Goal: Task Accomplishment & Management: Manage account settings

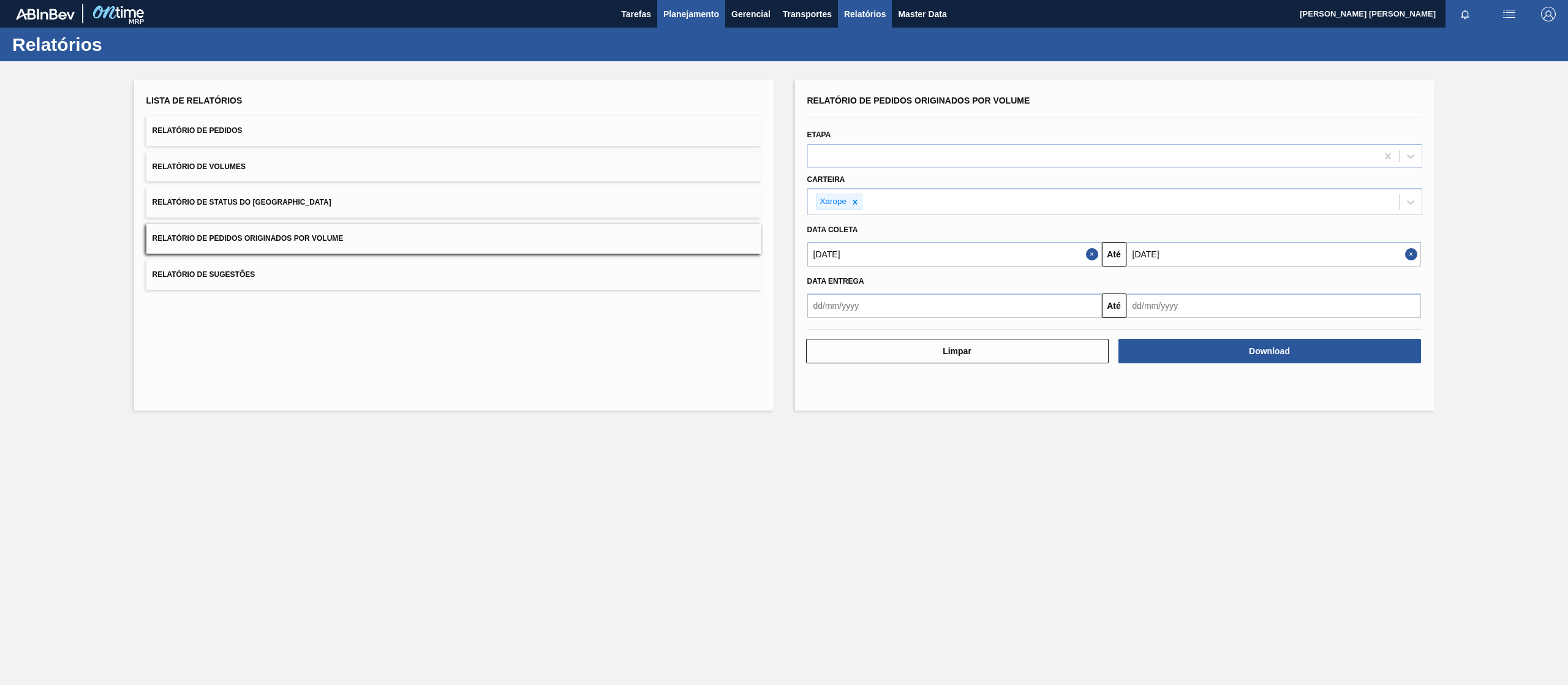
click at [683, 7] on span "Planejamento" at bounding box center [691, 14] width 55 height 15
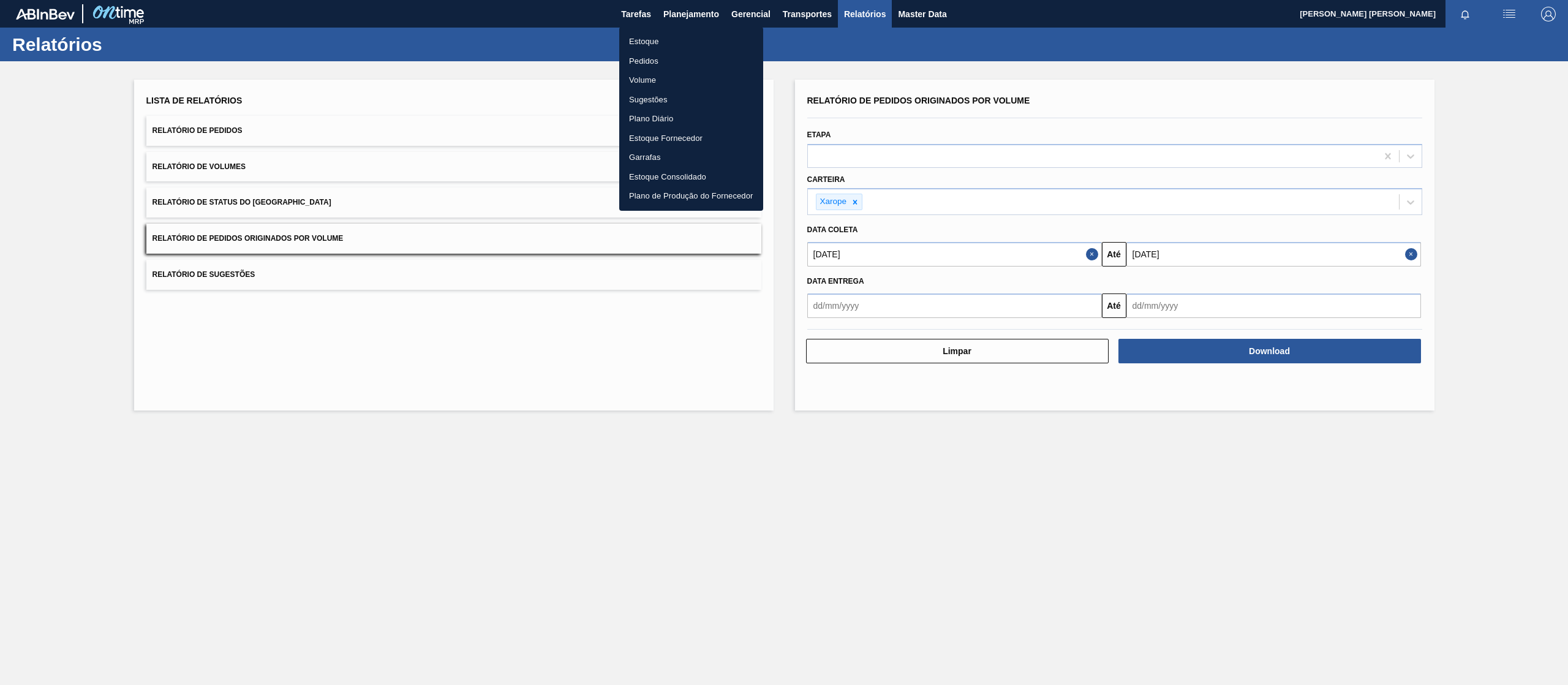
click at [655, 53] on li "Pedidos" at bounding box center [691, 61] width 144 height 20
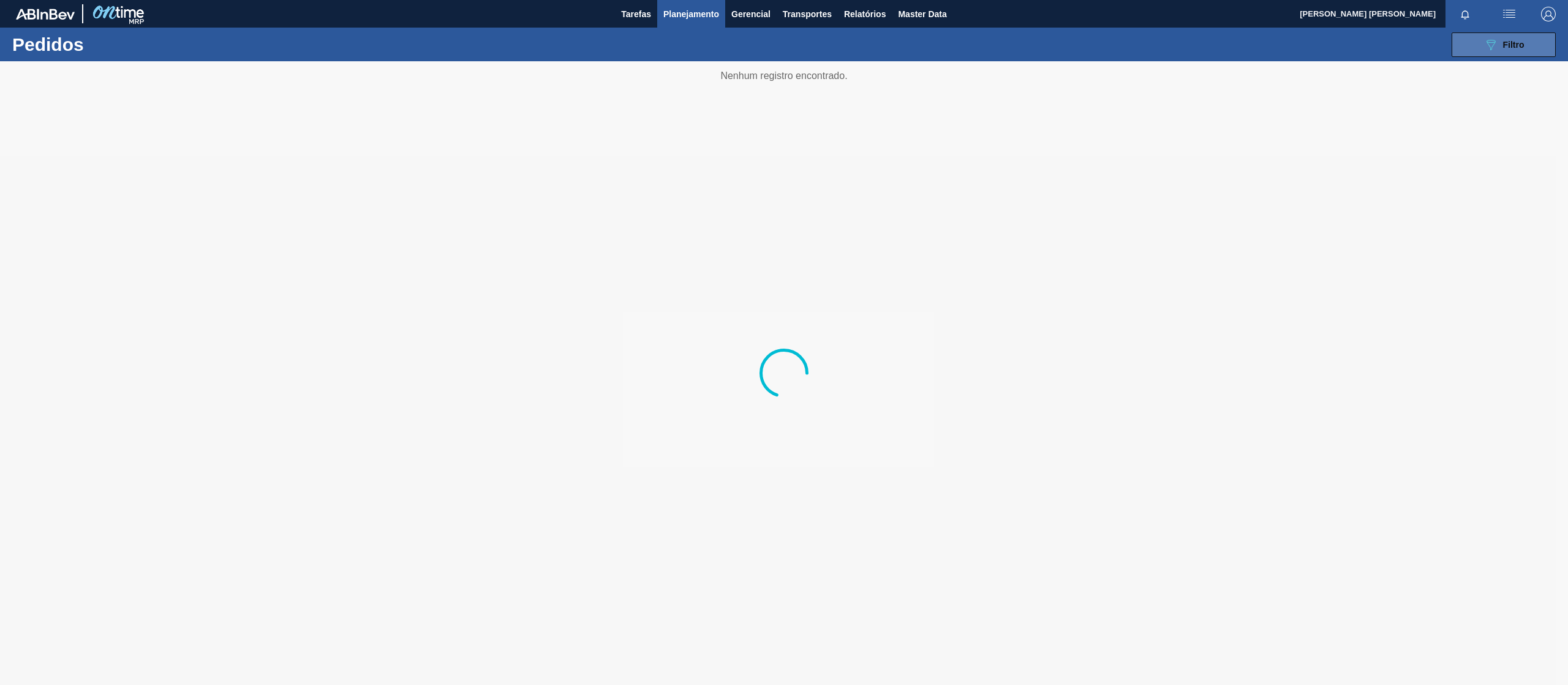
click at [1530, 55] on button "089F7B8B-B2A5-4AFE-B5C0-19BA573D28AC Filtro" at bounding box center [1503, 45] width 104 height 24
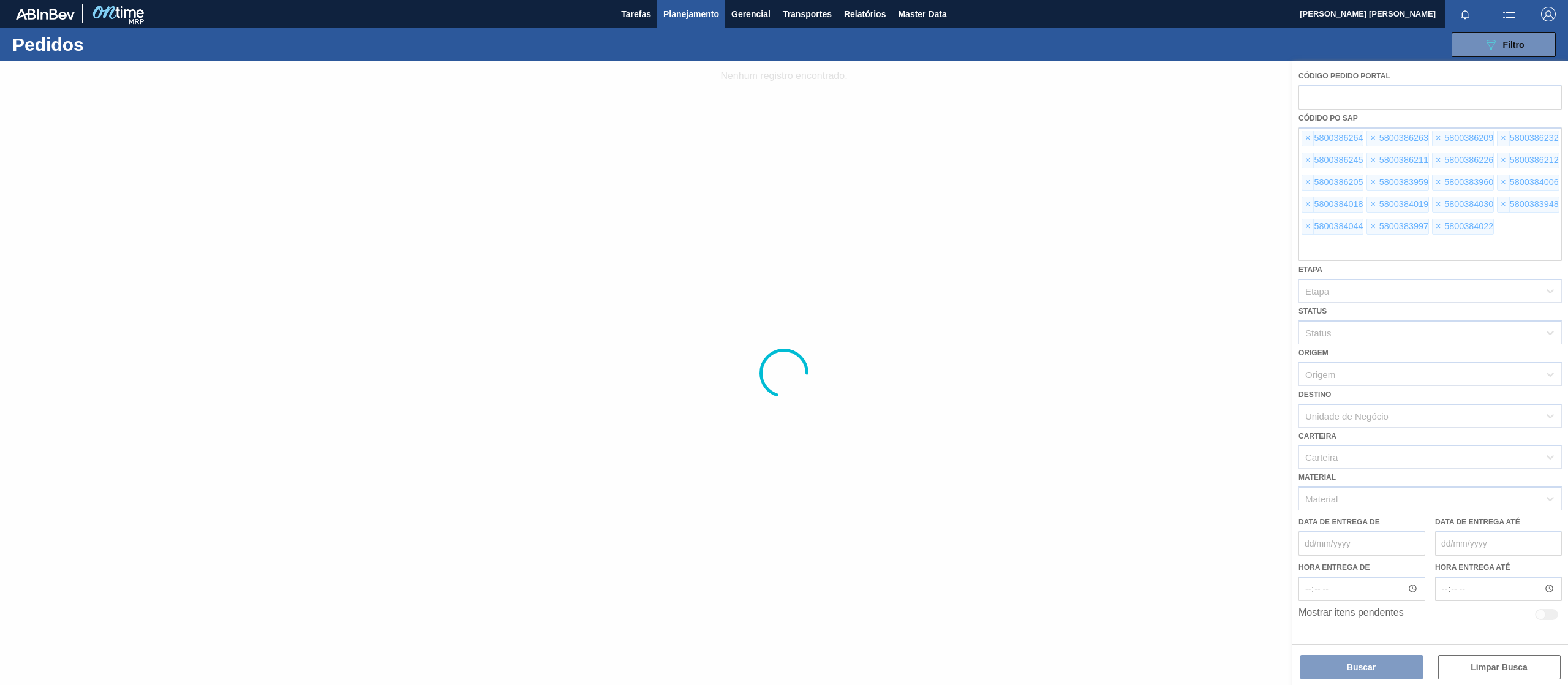
click at [1492, 662] on div at bounding box center [784, 373] width 1568 height 624
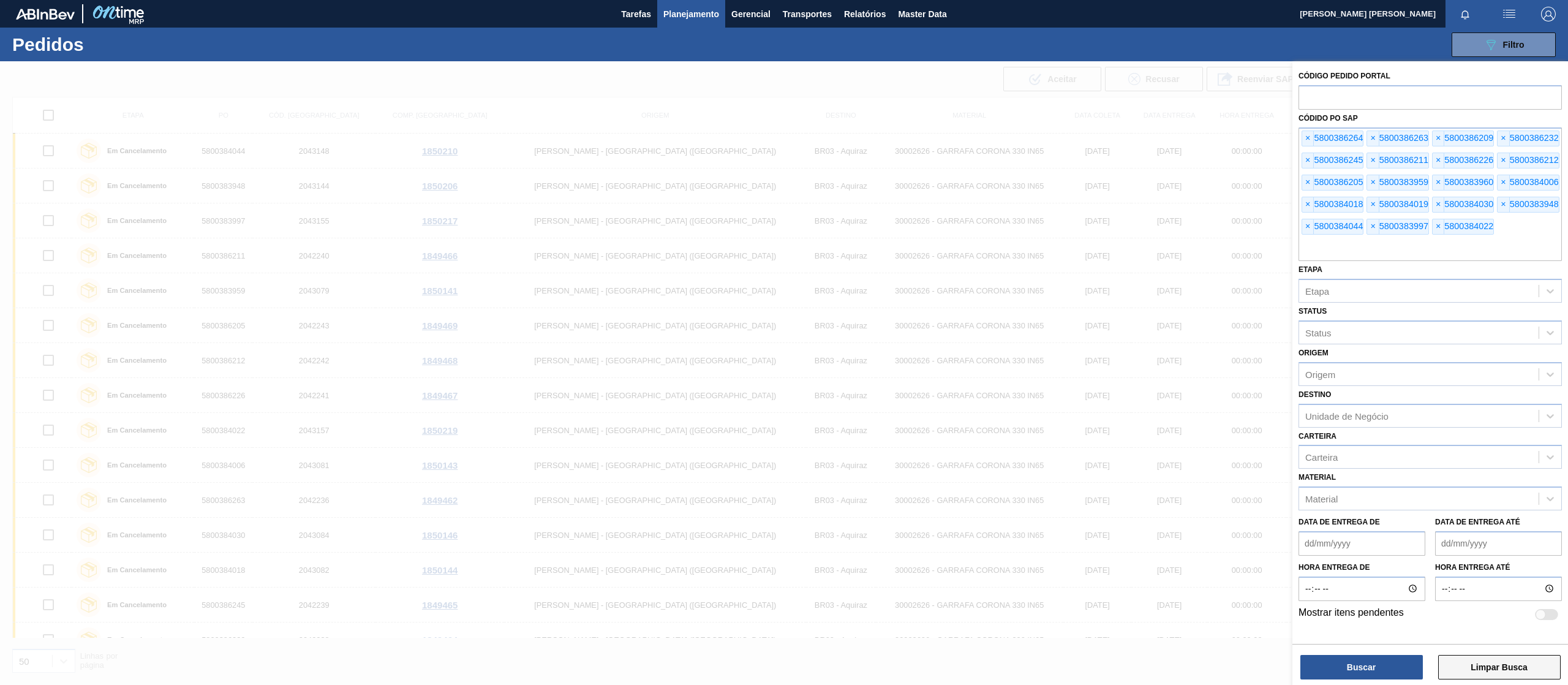
click at [1481, 669] on button "Limpar Busca" at bounding box center [1499, 667] width 122 height 24
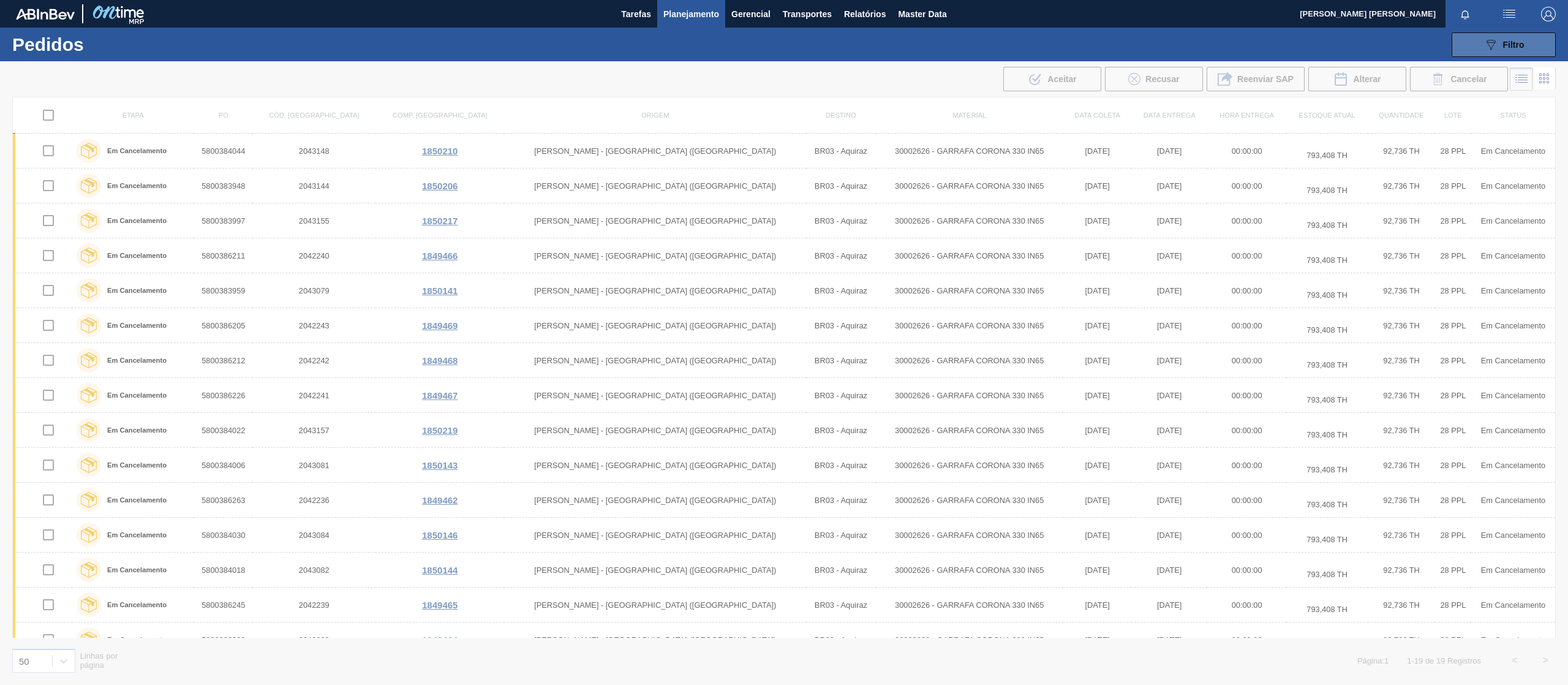
click at [1499, 42] on div "089F7B8B-B2A5-4AFE-B5C0-19BA573D28AC Filtro" at bounding box center [1504, 45] width 41 height 15
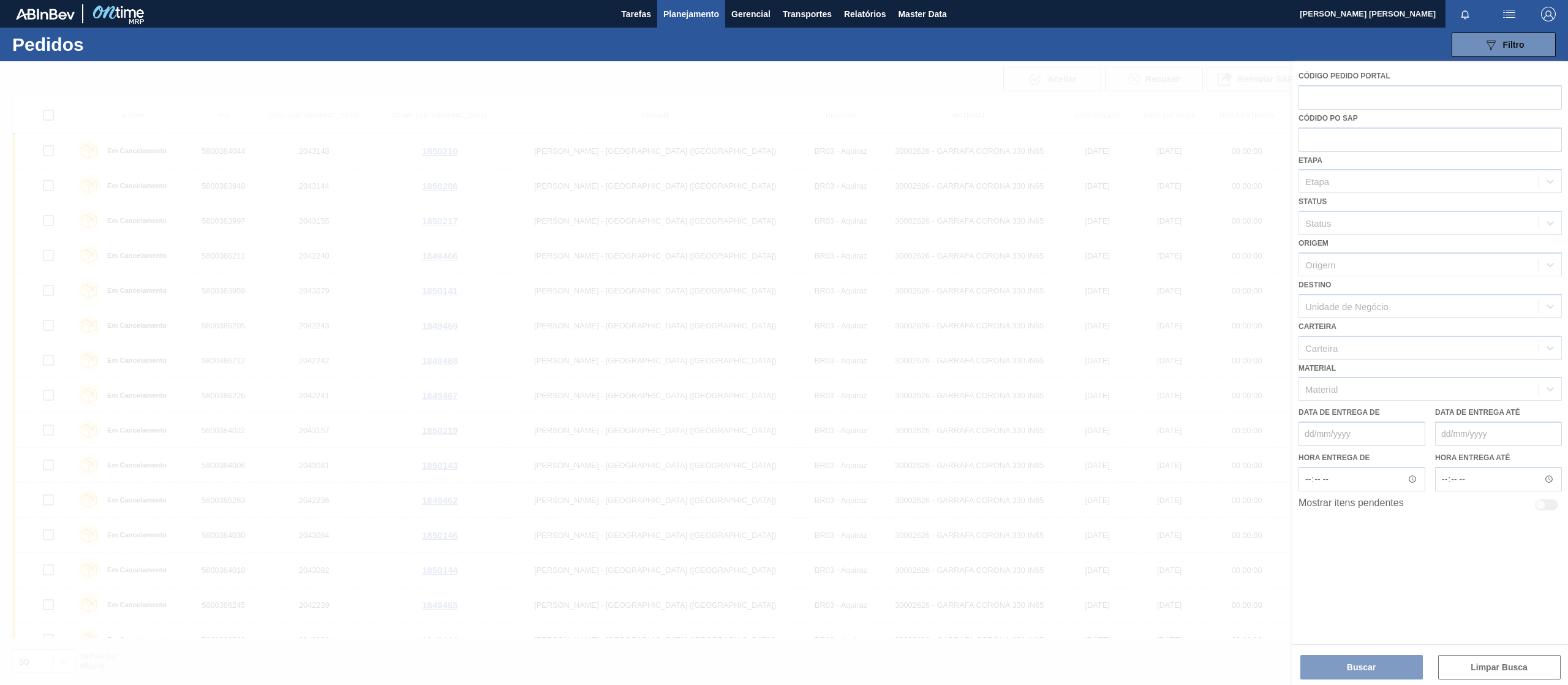
click at [1348, 136] on div at bounding box center [784, 373] width 1568 height 624
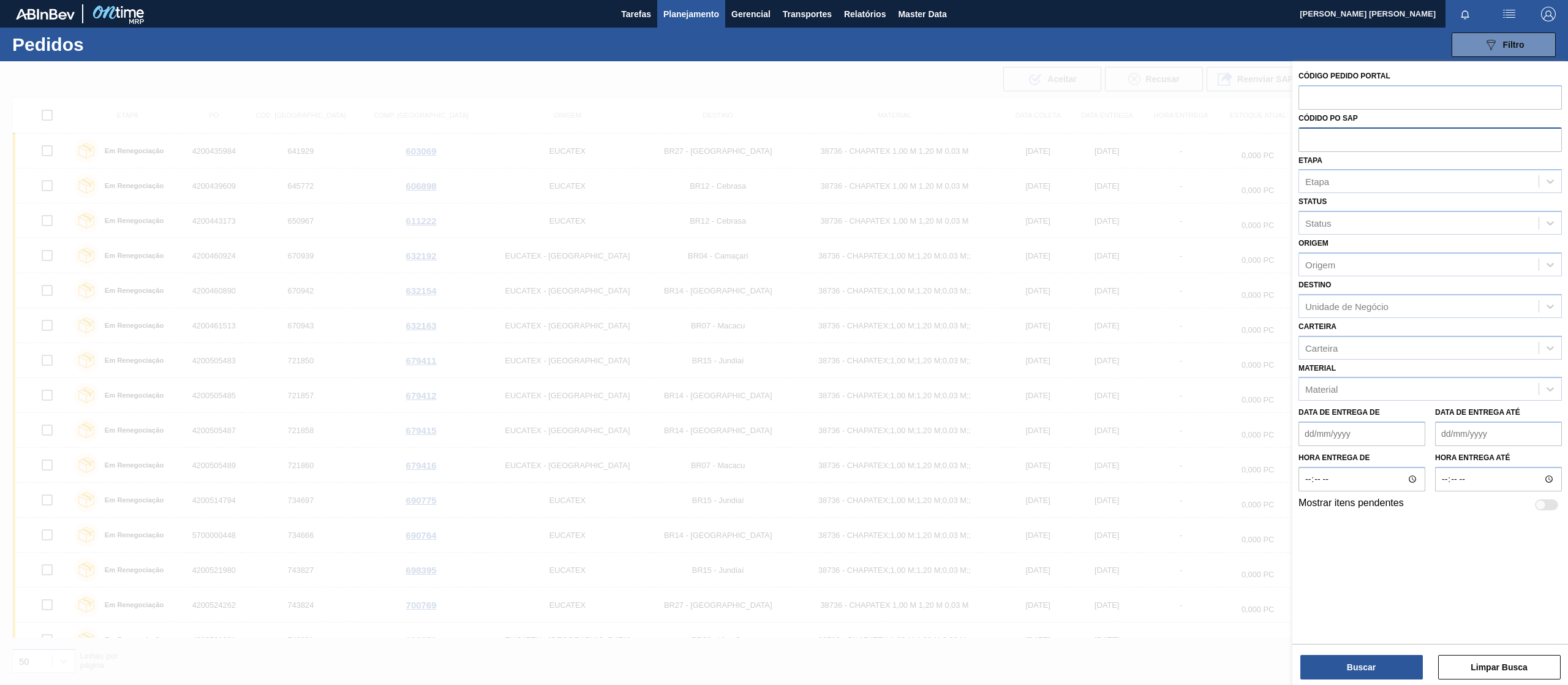
click at [1365, 137] on input "text" at bounding box center [1430, 139] width 263 height 23
paste input "text"
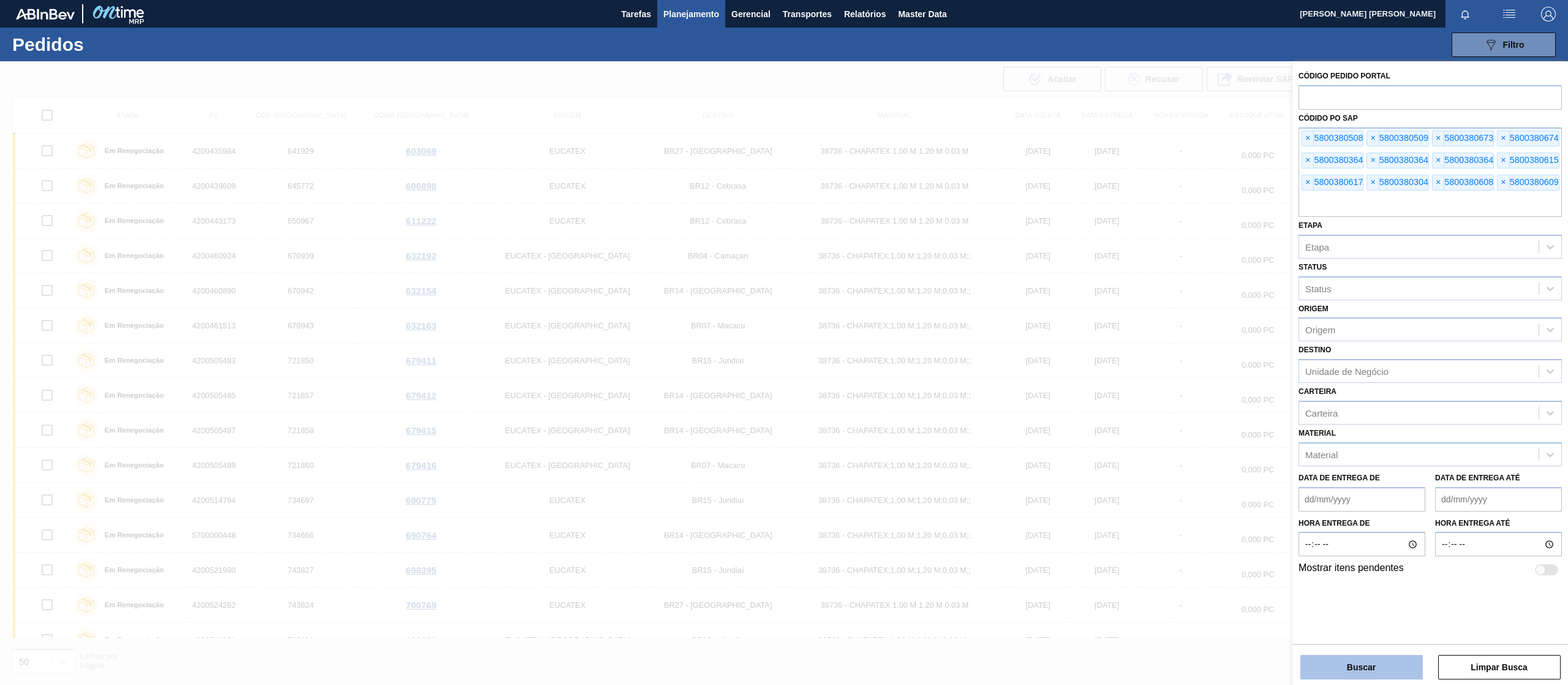
click at [1362, 667] on button "Buscar" at bounding box center [1361, 667] width 122 height 24
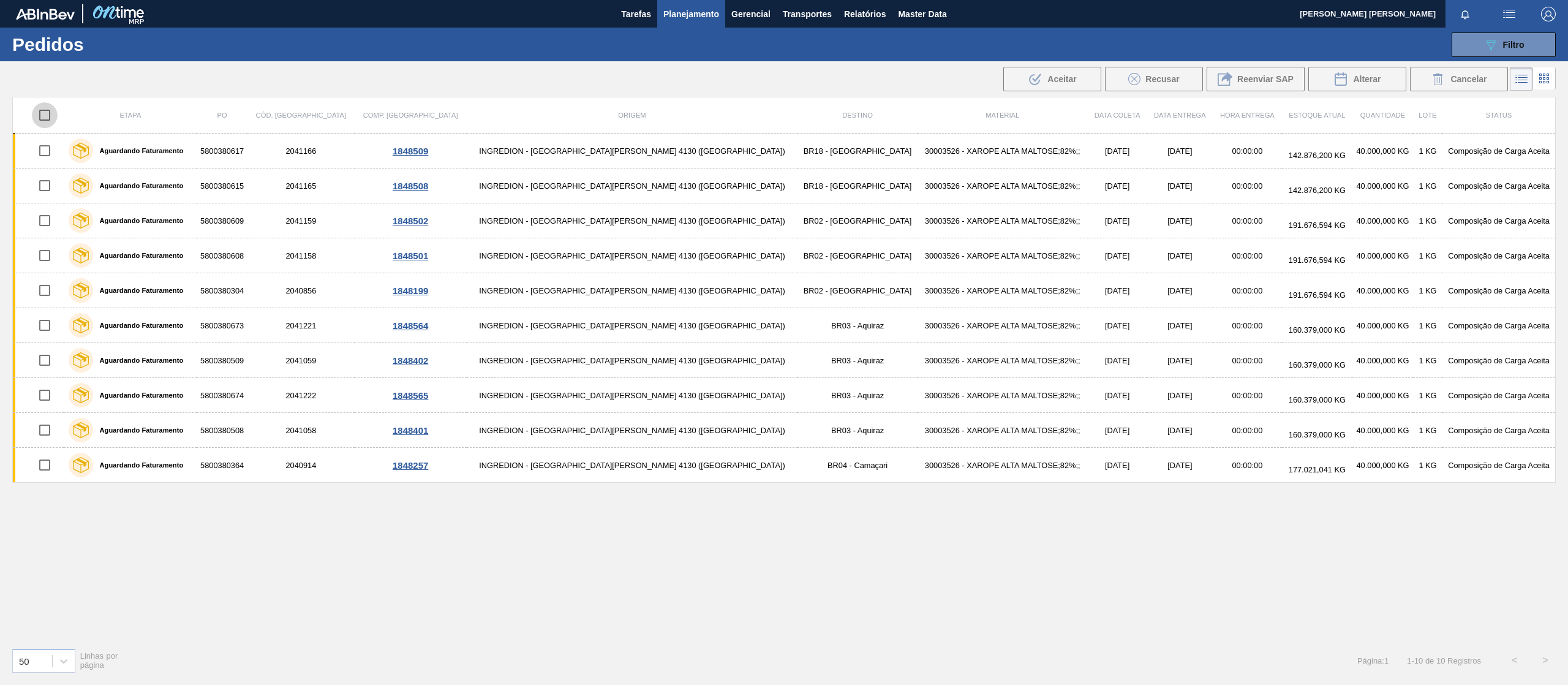
click at [45, 122] on input "checkbox" at bounding box center [45, 115] width 26 height 26
checkbox input "true"
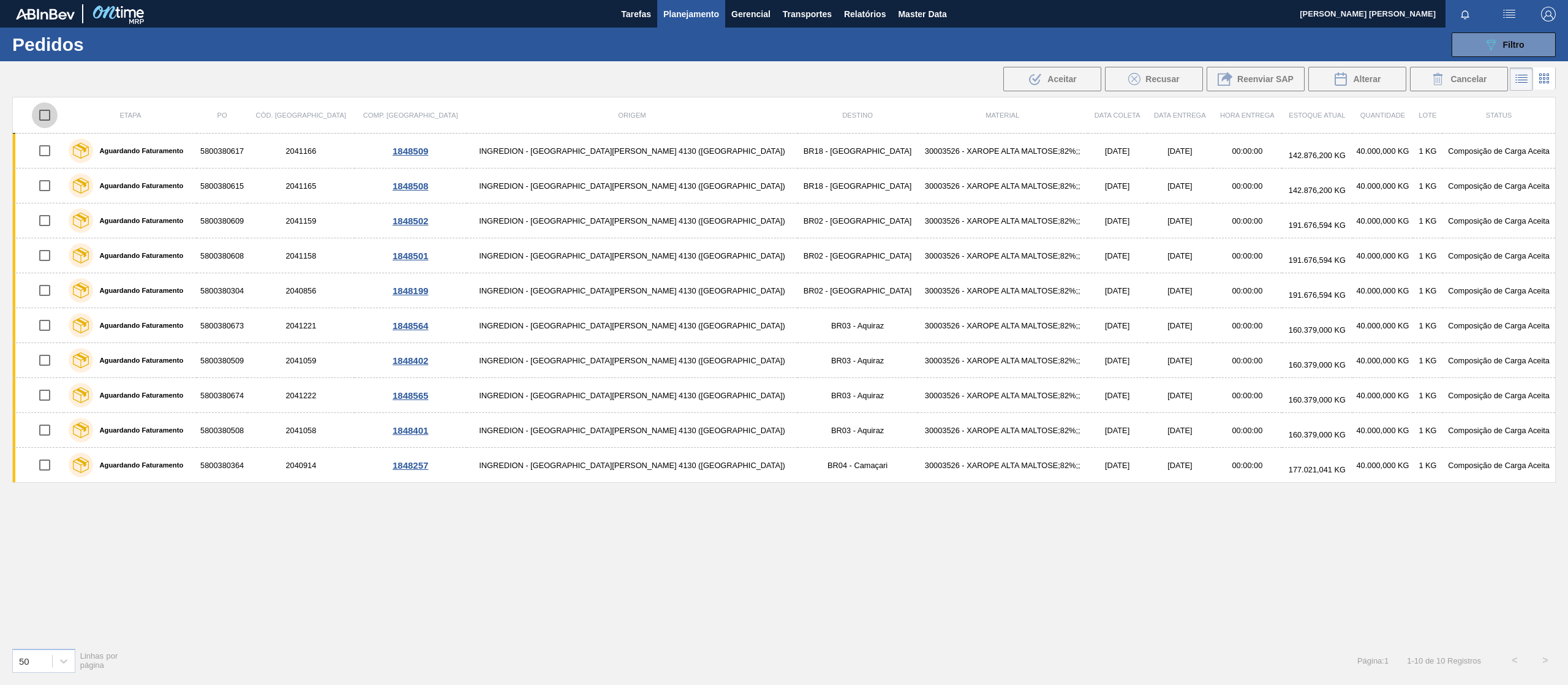
checkbox input "true"
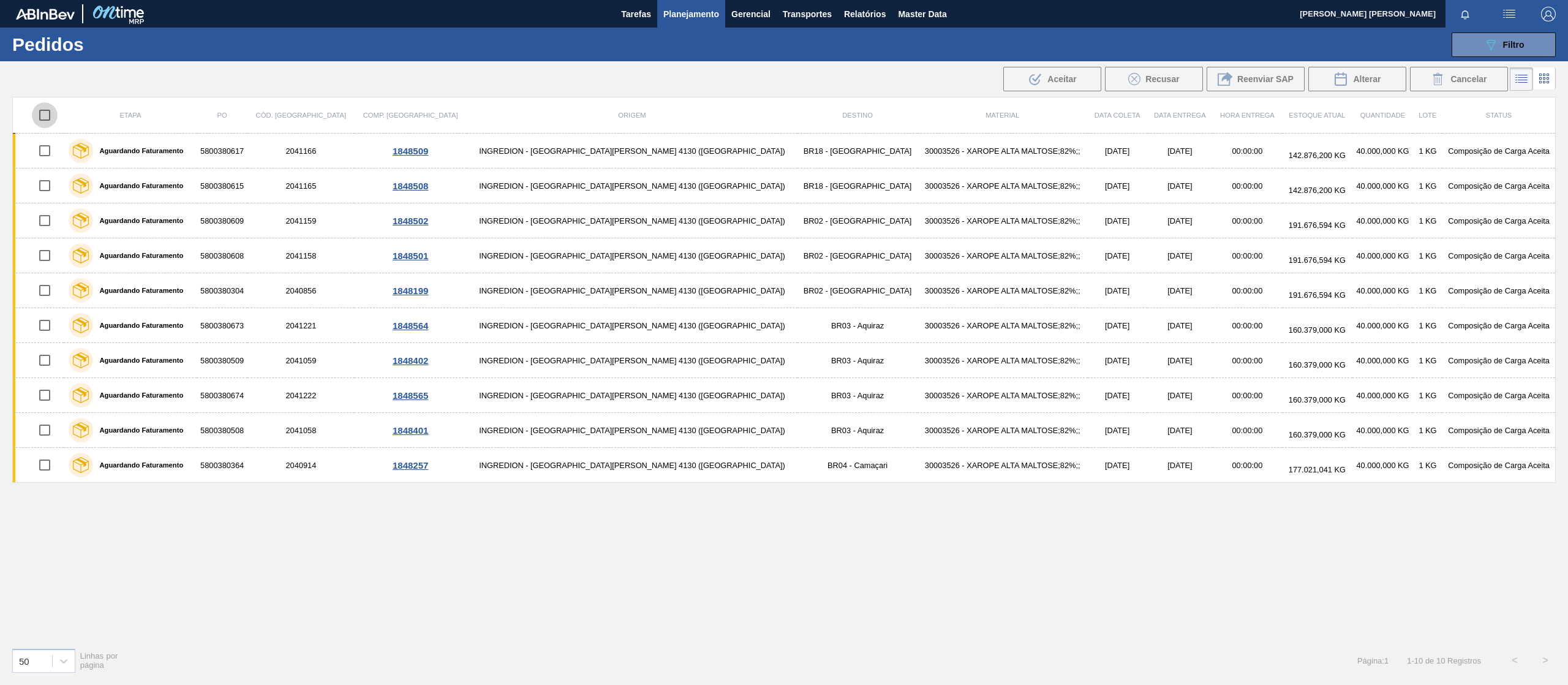
checkbox input "true"
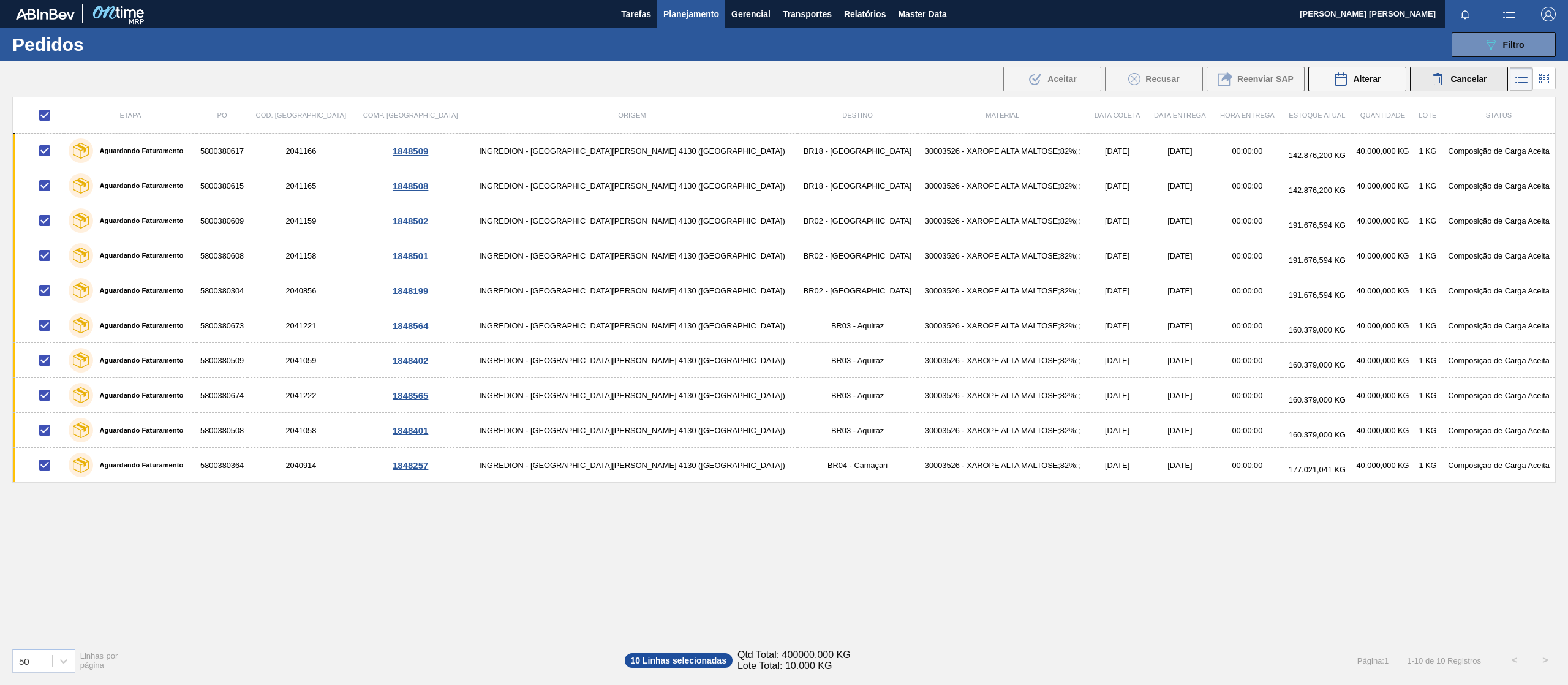
click at [1456, 80] on span "Cancelar" at bounding box center [1468, 79] width 36 height 10
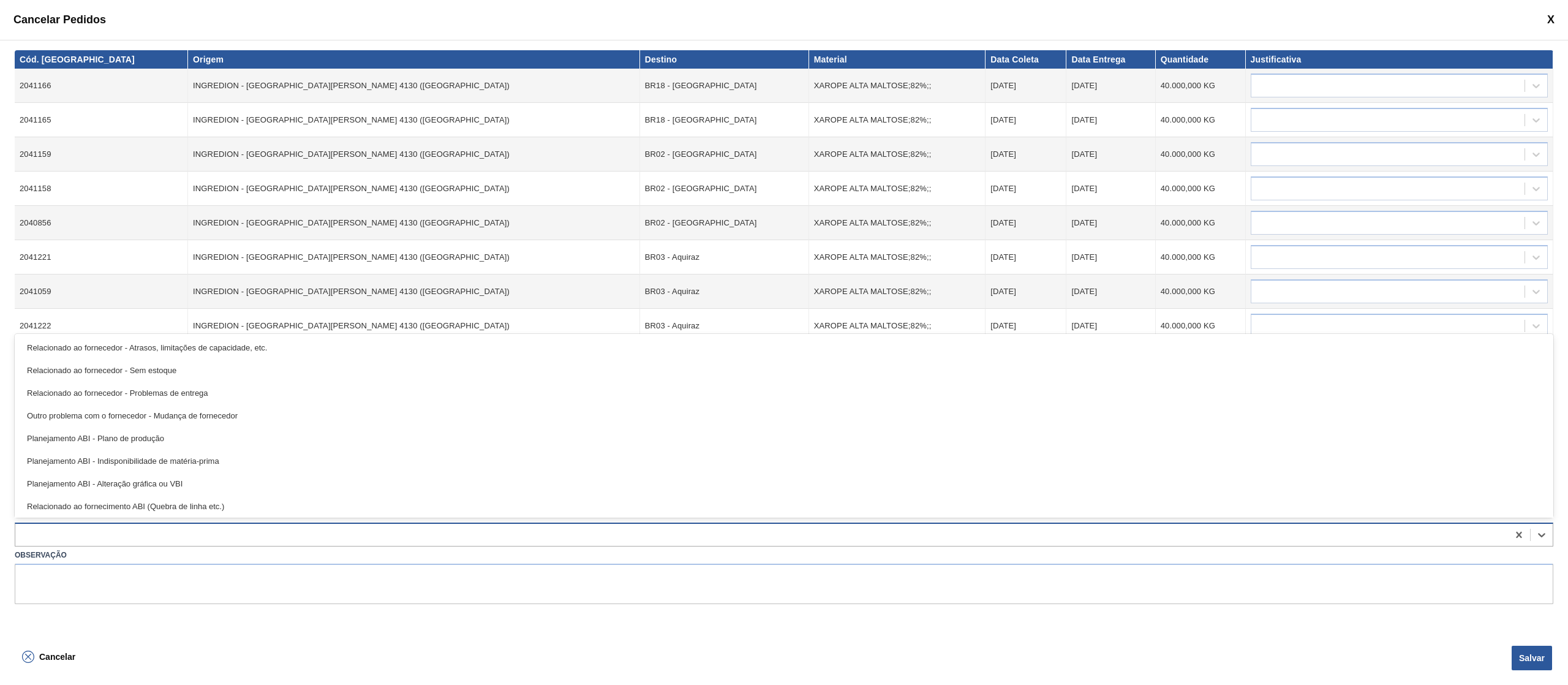
click at [214, 541] on div at bounding box center [762, 534] width 1493 height 18
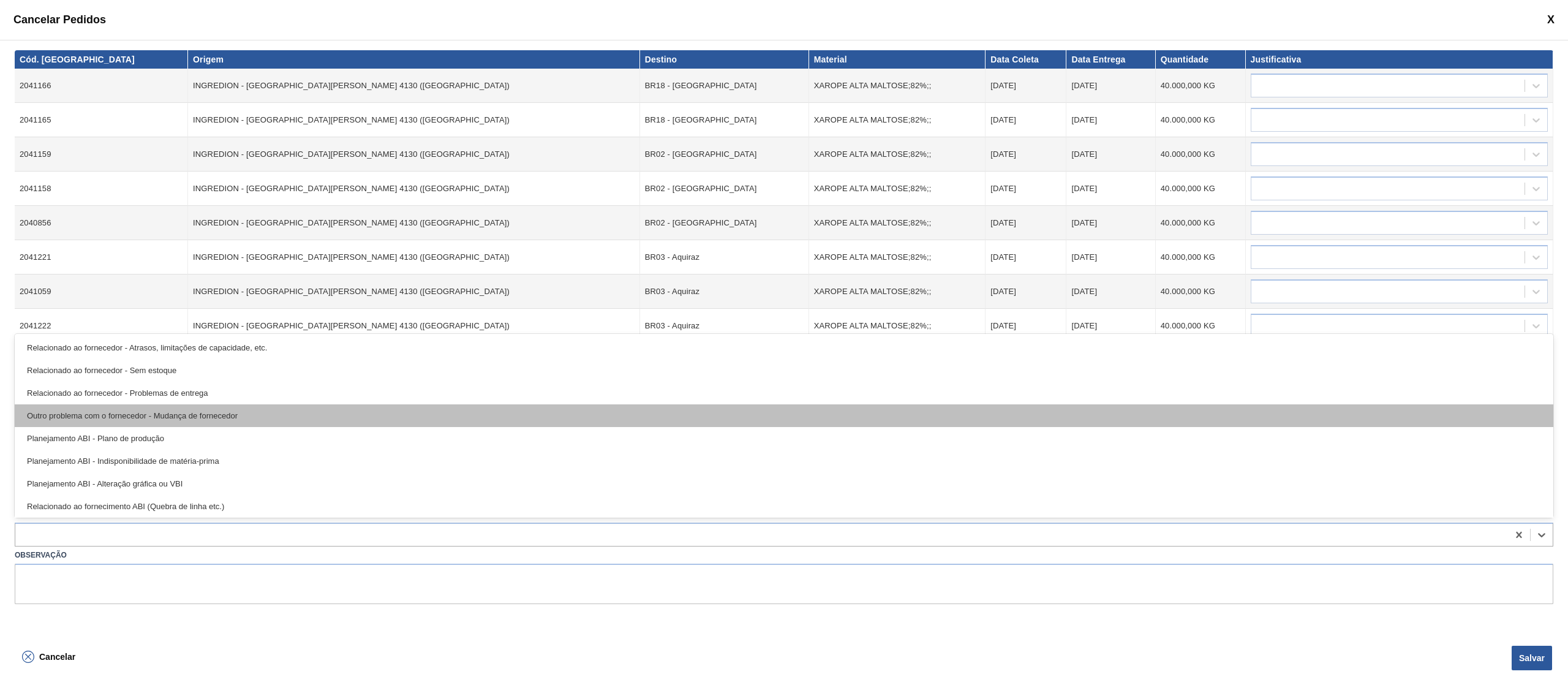
scroll to position [229, 0]
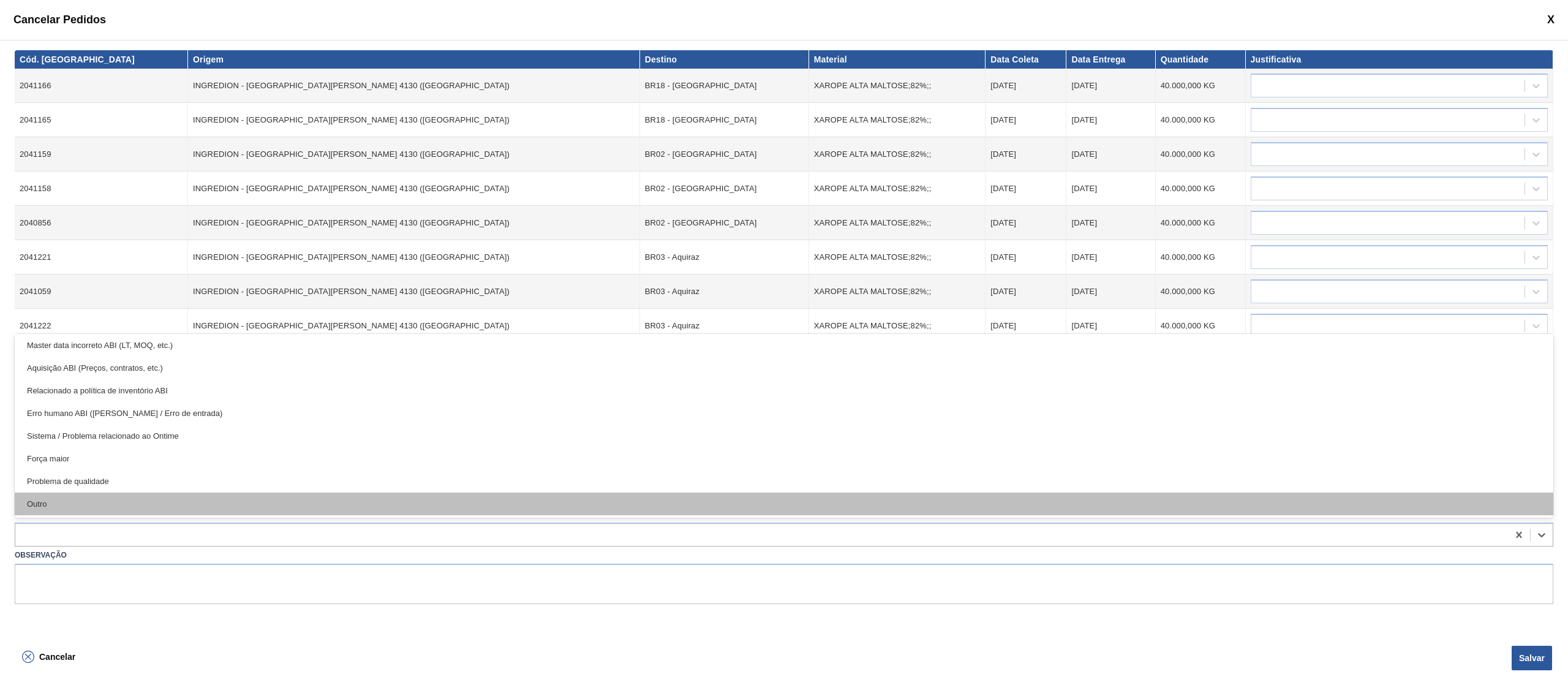
click at [184, 501] on div "Outro" at bounding box center [784, 504] width 1538 height 23
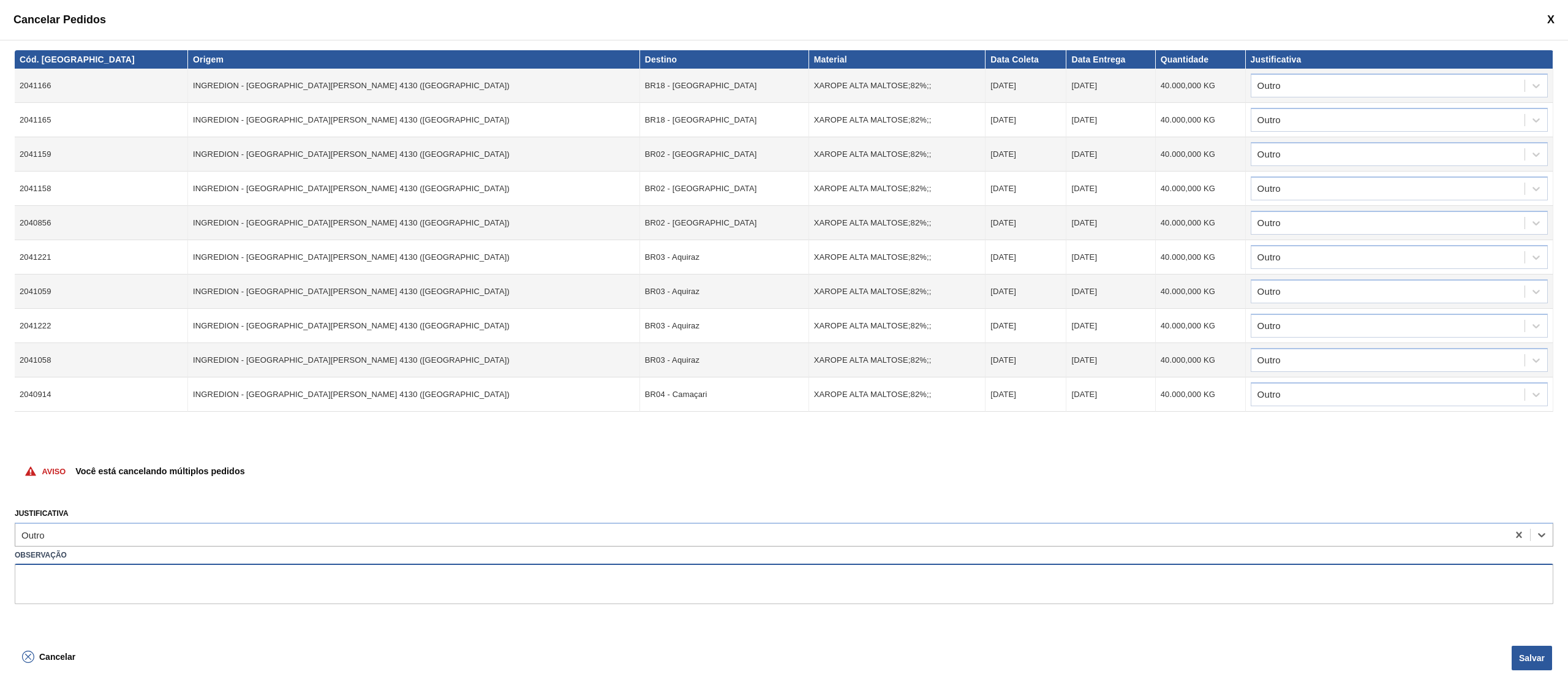
click at [137, 592] on textarea at bounding box center [784, 583] width 1538 height 41
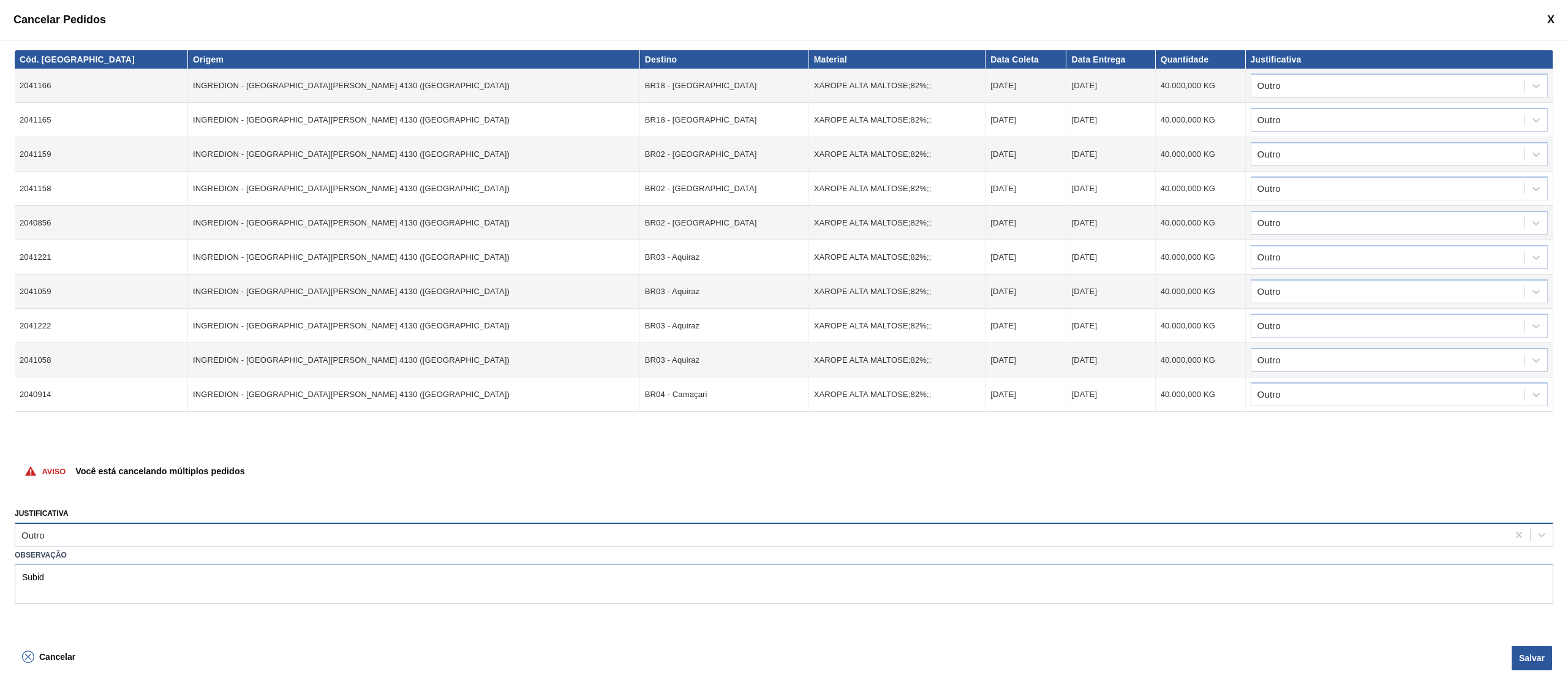
click at [175, 526] on div "Outro" at bounding box center [762, 534] width 1493 height 18
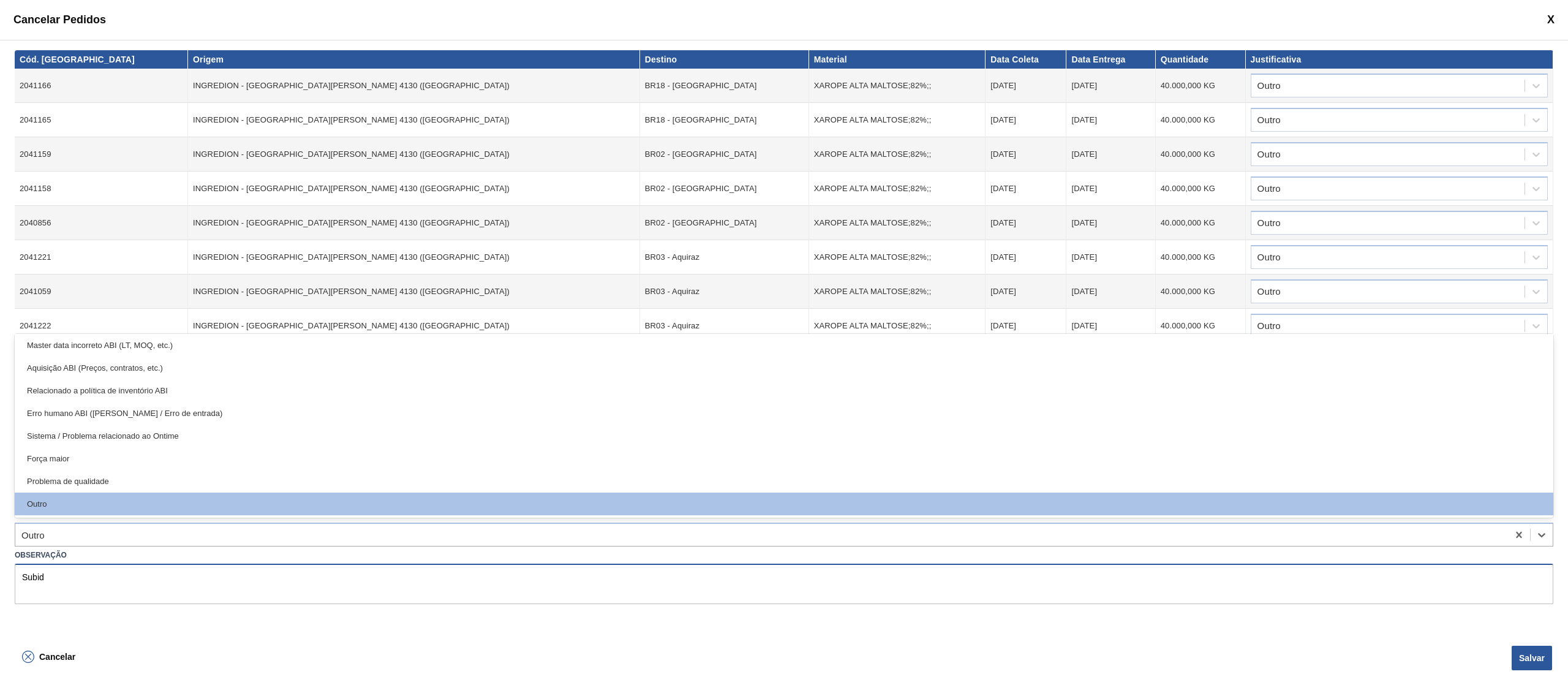
click at [157, 588] on textarea "Subid" at bounding box center [784, 583] width 1538 height 41
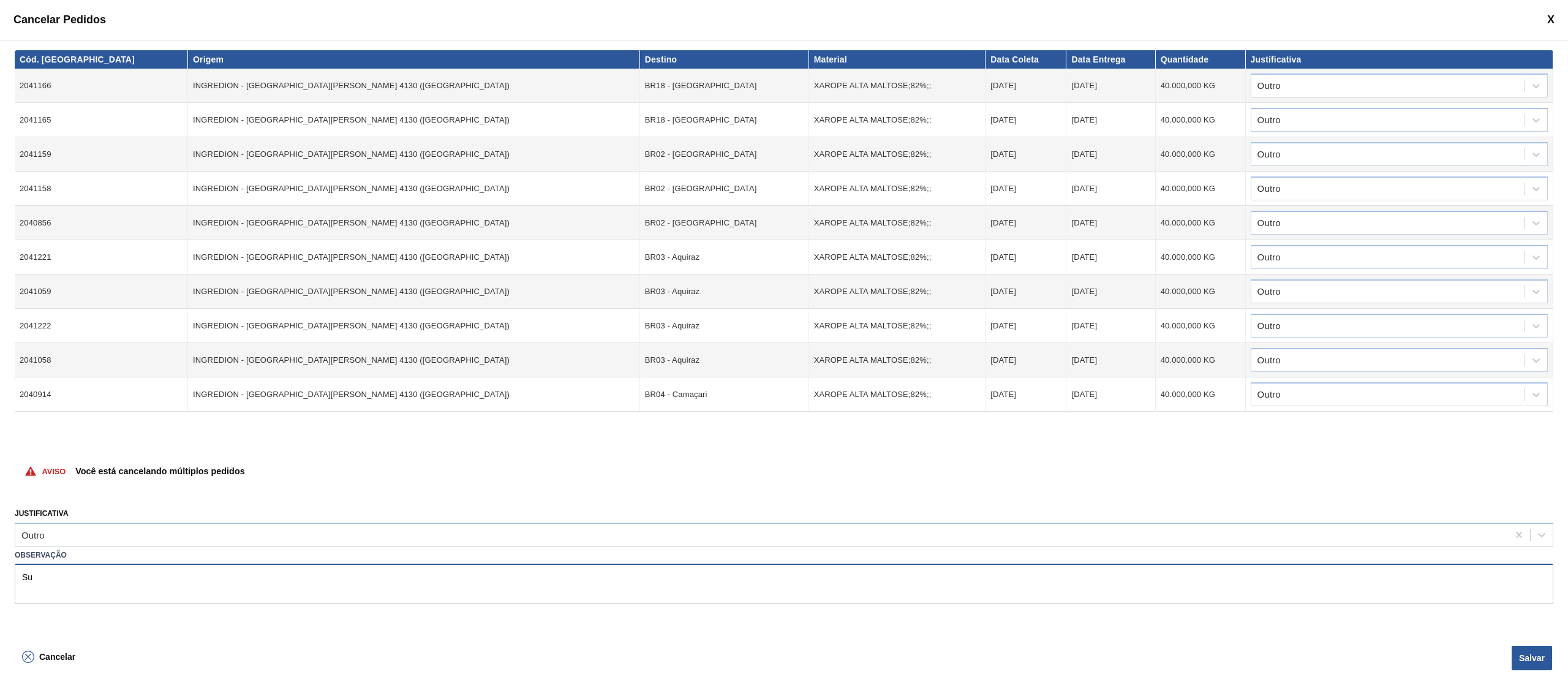
type textarea "S"
type textarea "Pedidos extras no portal"
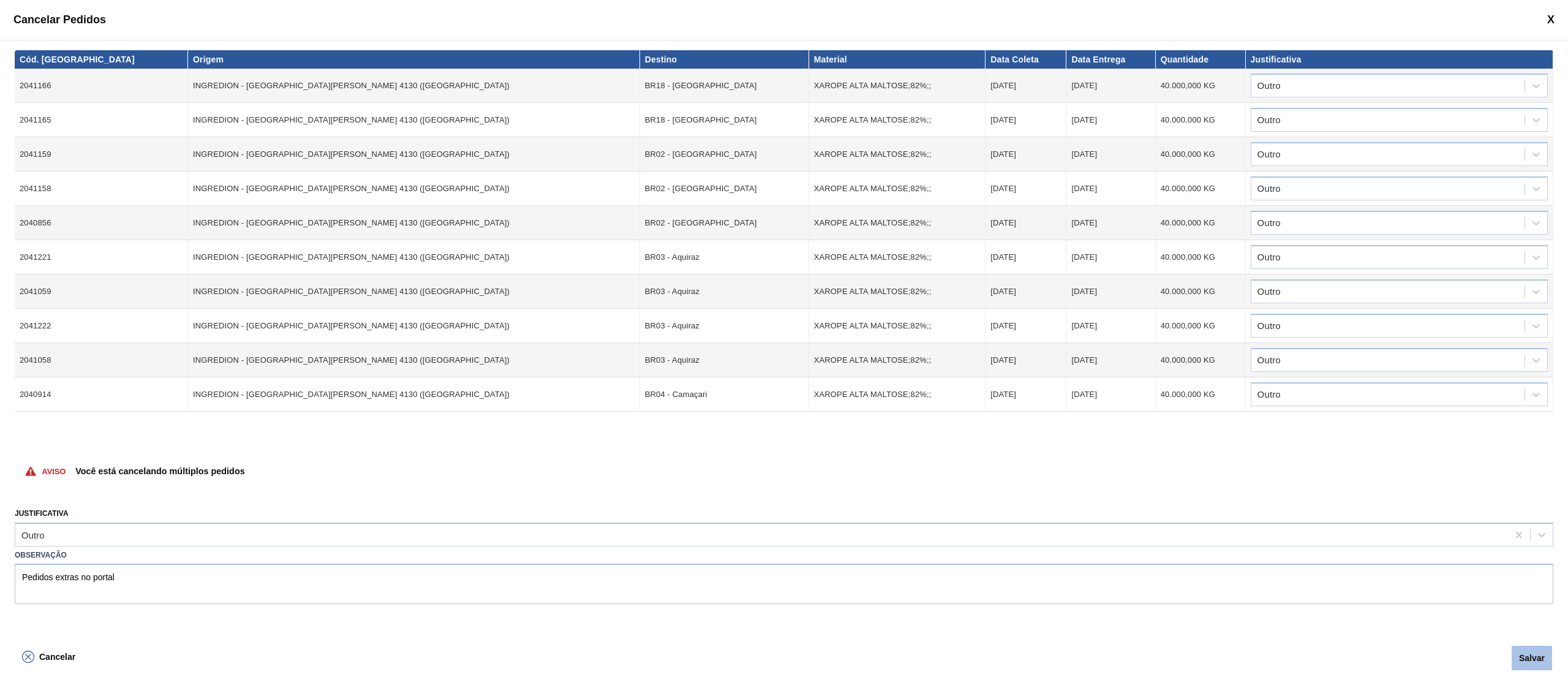
click at [1522, 659] on button "Salvar" at bounding box center [1531, 658] width 41 height 24
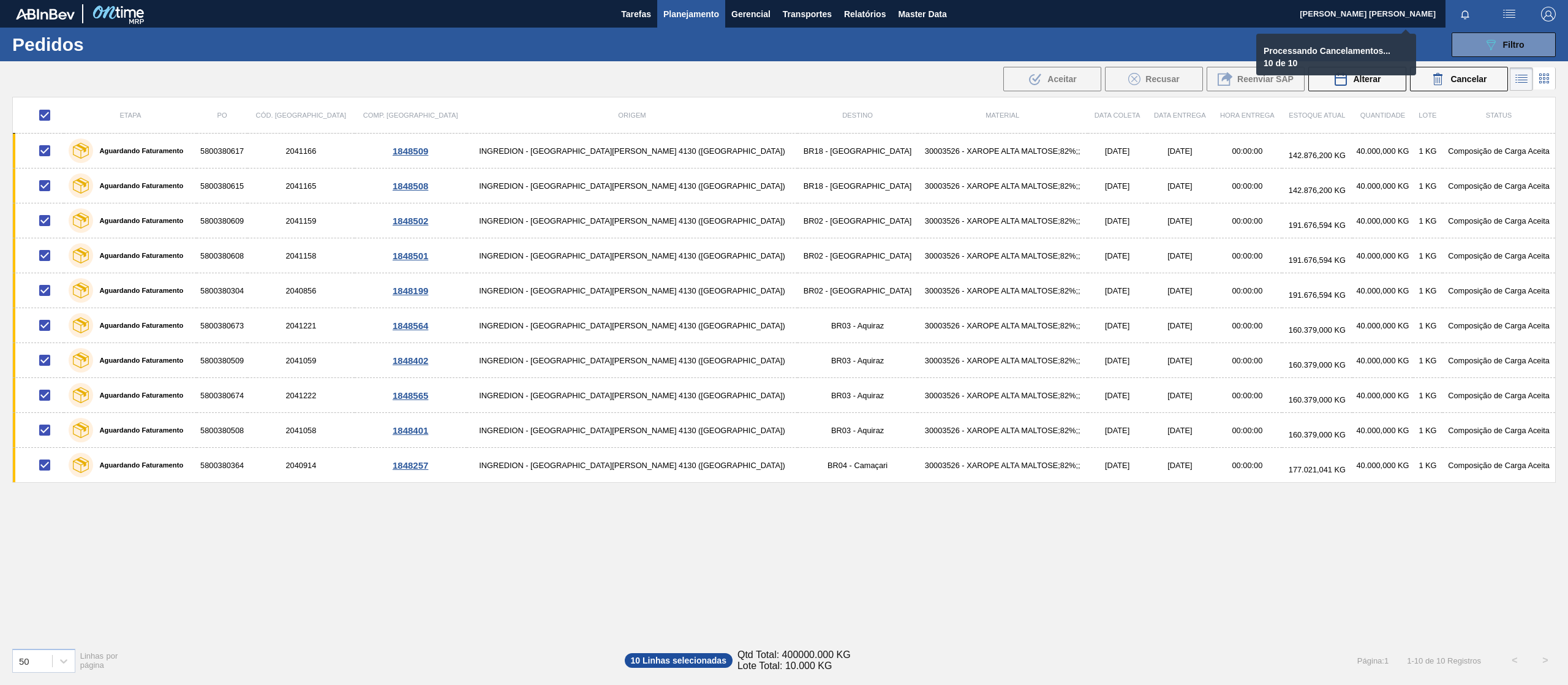
checkbox input "false"
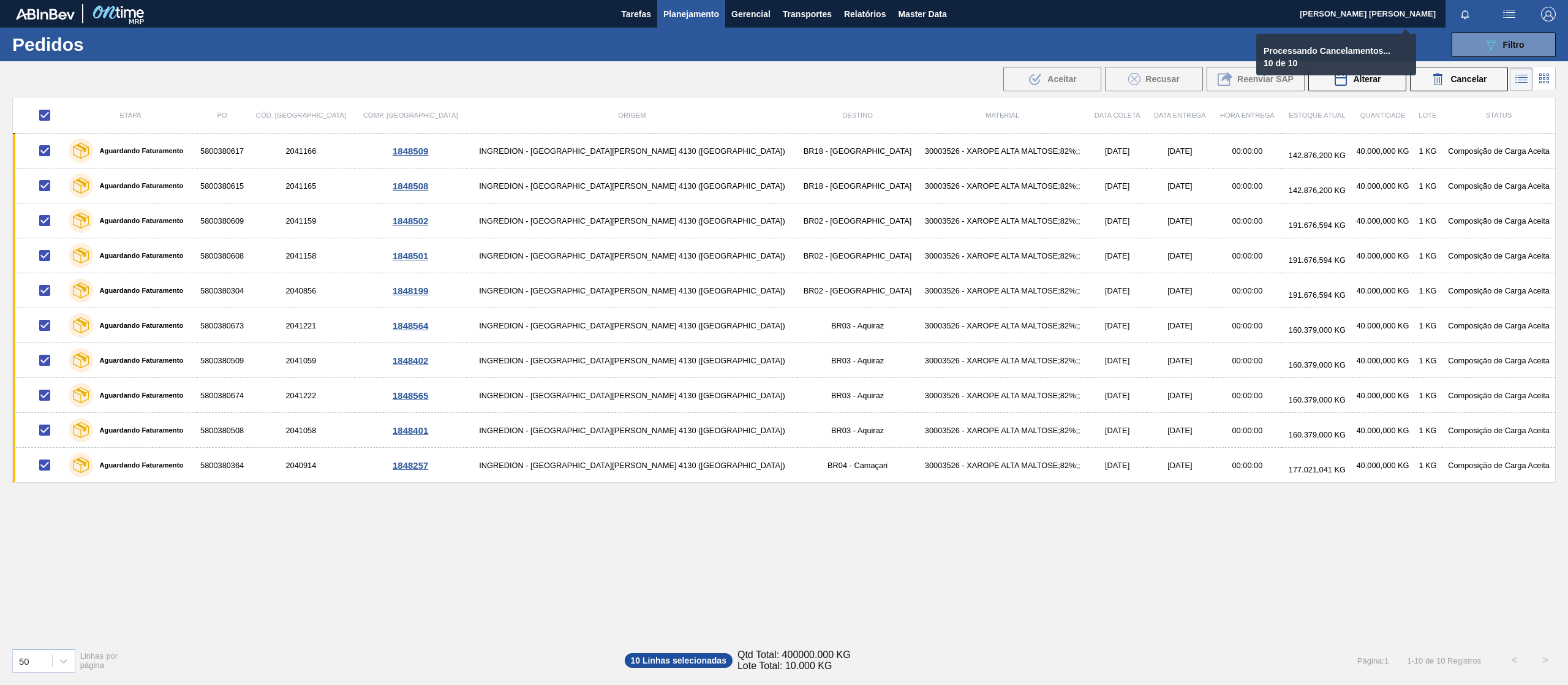
checkbox input "false"
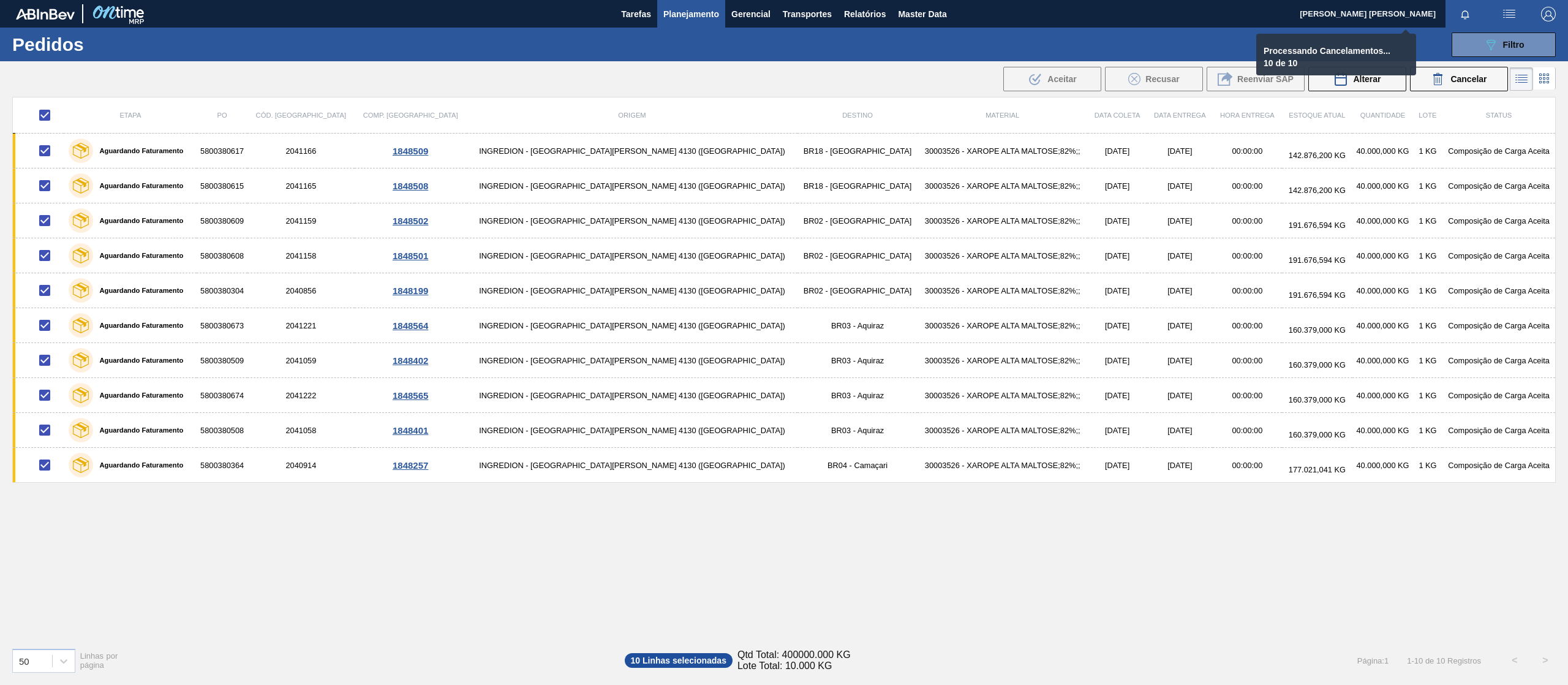
checkbox input "false"
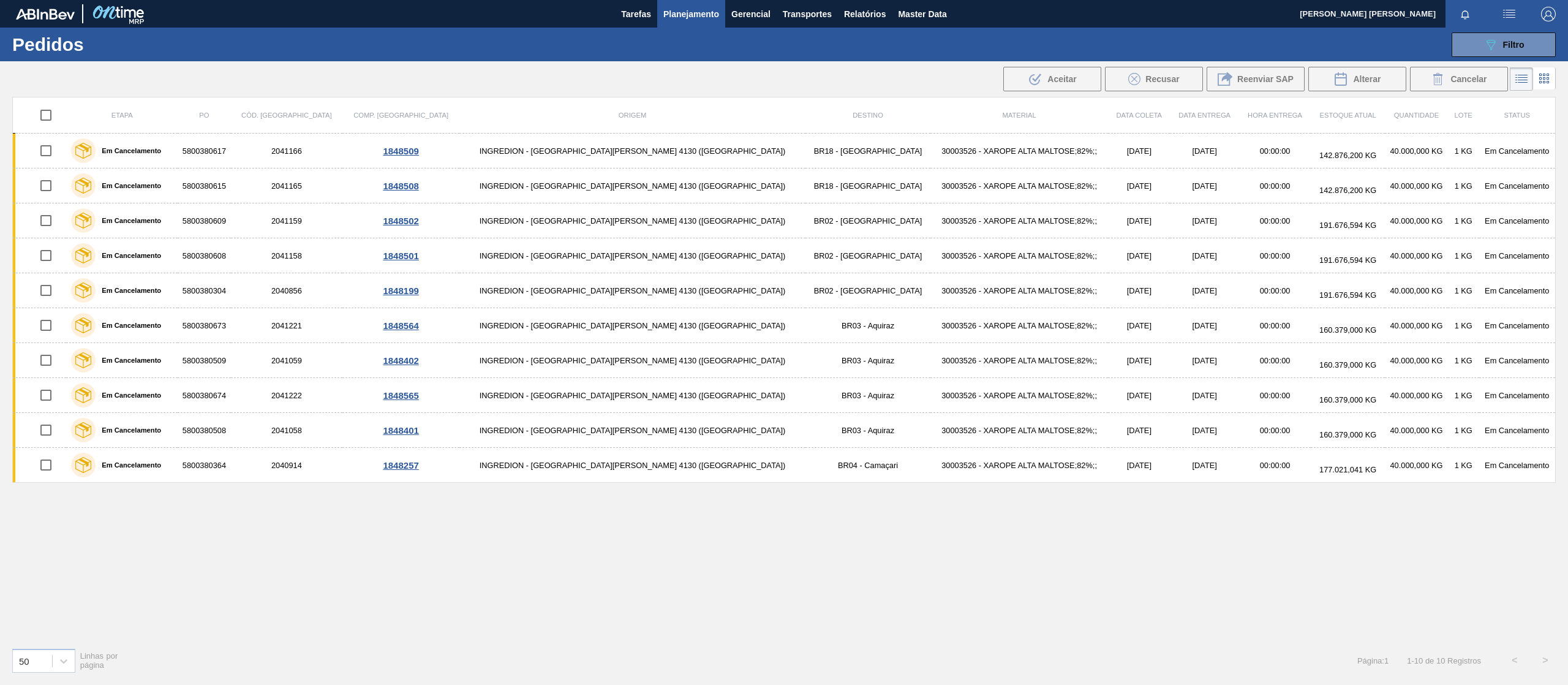
click at [1514, 28] on div "089F7B8B-B2A5-4AFE-B5C0-19BA573D28AC Filtro Código Pedido Portal Códido PO SAP …" at bounding box center [882, 45] width 1359 height 37
click at [1500, 51] on div "089F7B8B-B2A5-4AFE-B5C0-19BA573D28AC Filtro" at bounding box center [1504, 45] width 41 height 15
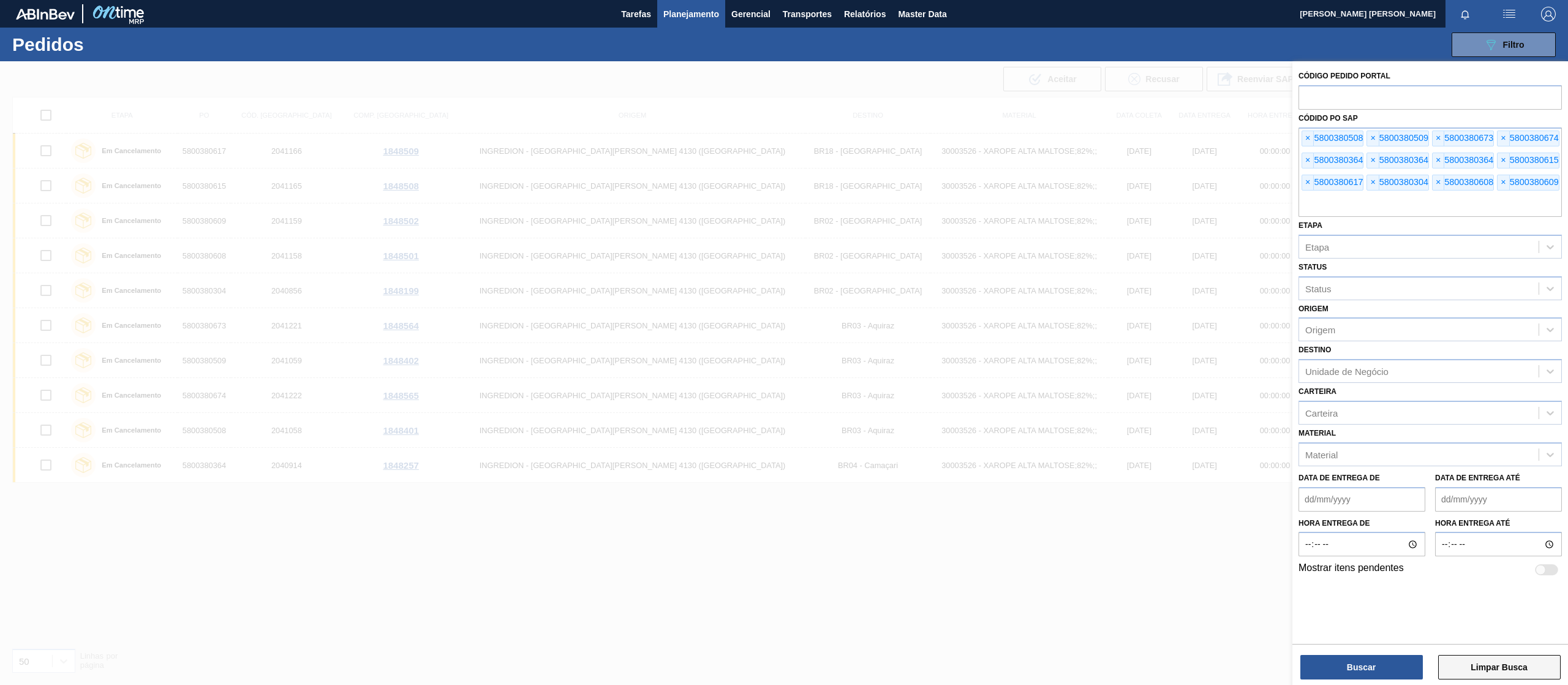
click at [1471, 665] on button "Limpar Busca" at bounding box center [1499, 667] width 122 height 24
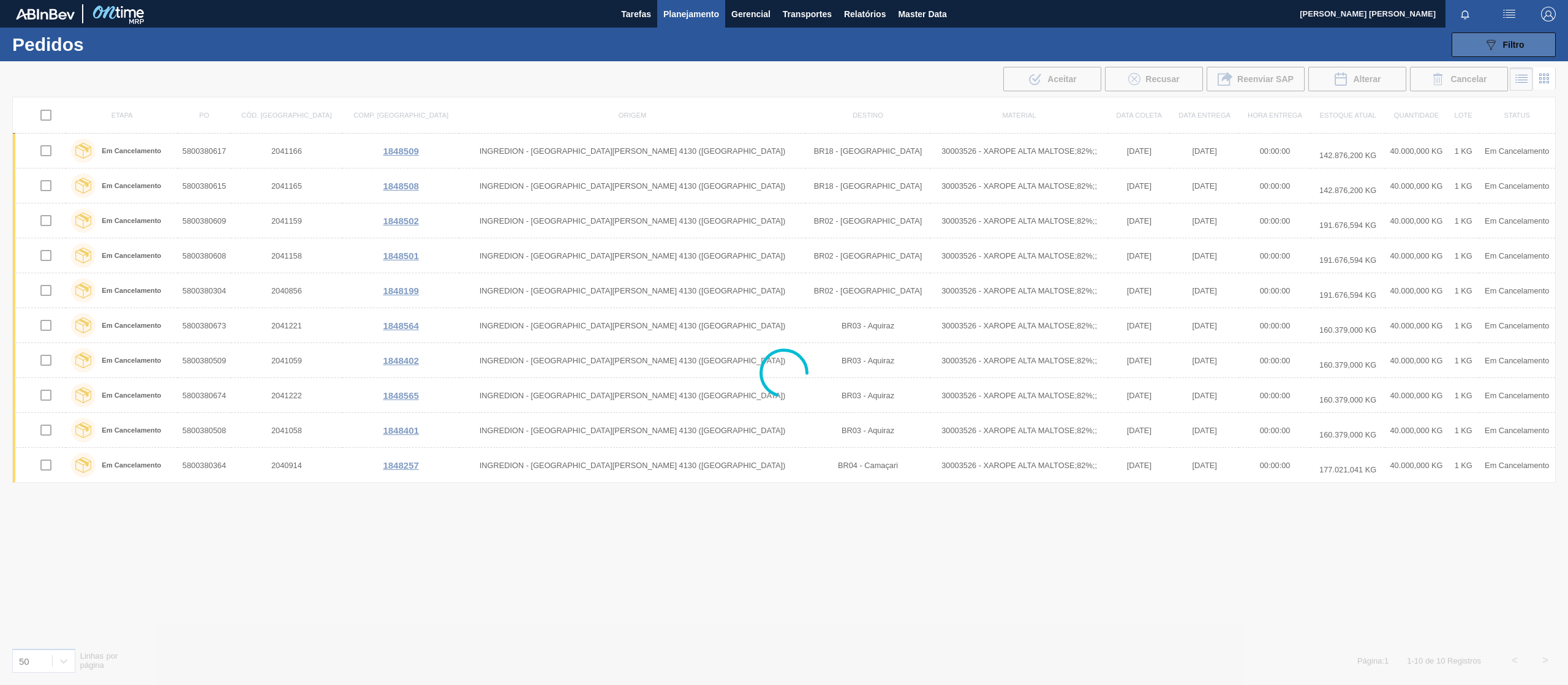
click at [1489, 42] on icon "089F7B8B-B2A5-4AFE-B5C0-19BA573D28AC" at bounding box center [1490, 45] width 15 height 15
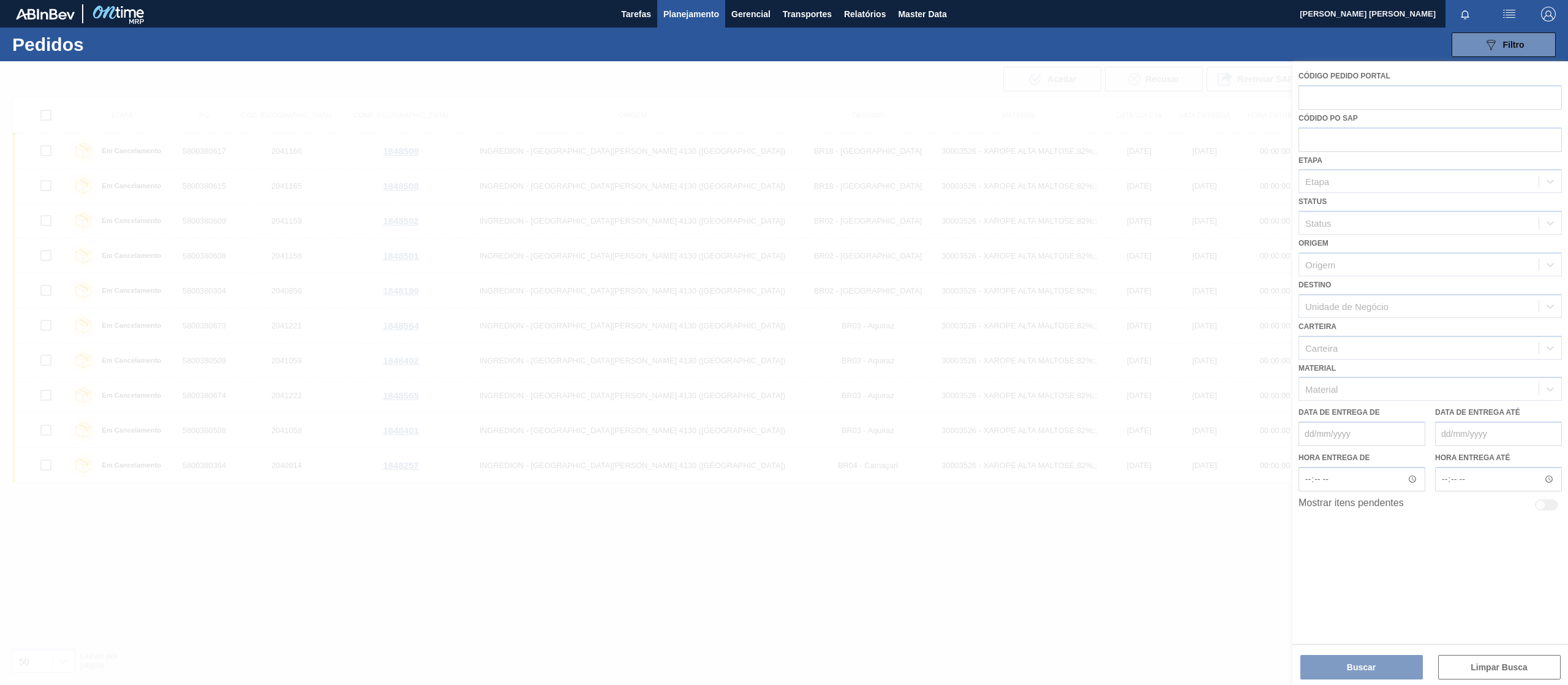
click at [1383, 137] on div at bounding box center [784, 373] width 1568 height 624
click at [1382, 132] on div at bounding box center [784, 373] width 1568 height 624
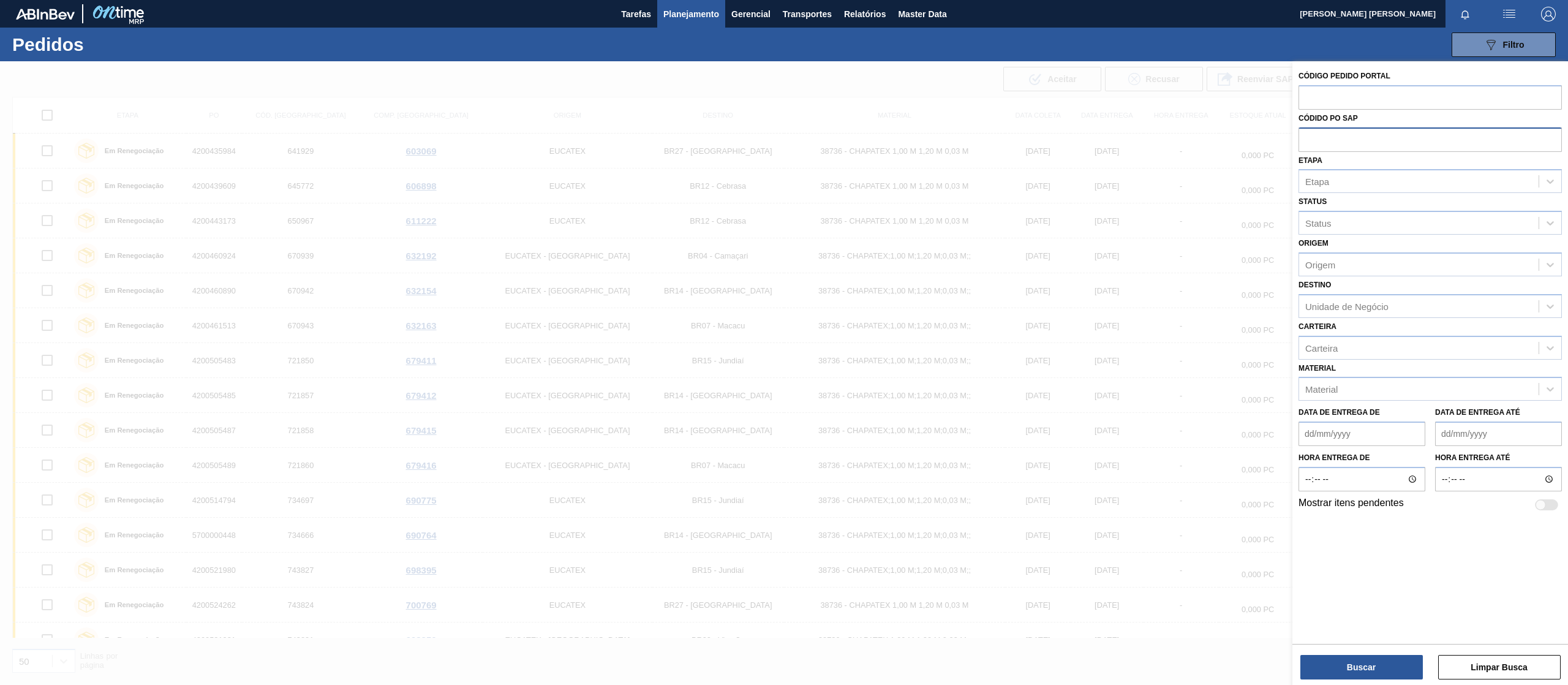
click at [1324, 142] on input "text" at bounding box center [1430, 139] width 263 height 23
paste input "text"
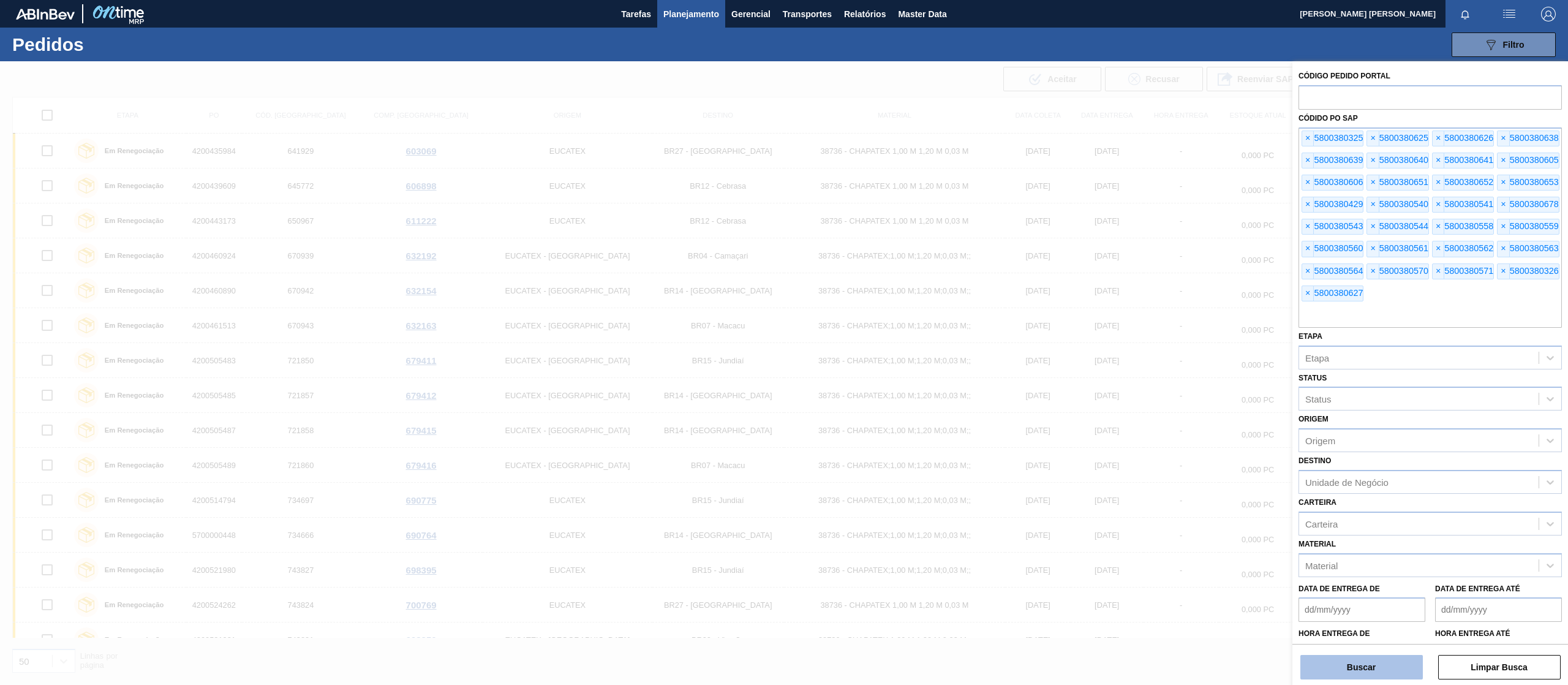
click at [1344, 668] on button "Buscar" at bounding box center [1361, 667] width 122 height 24
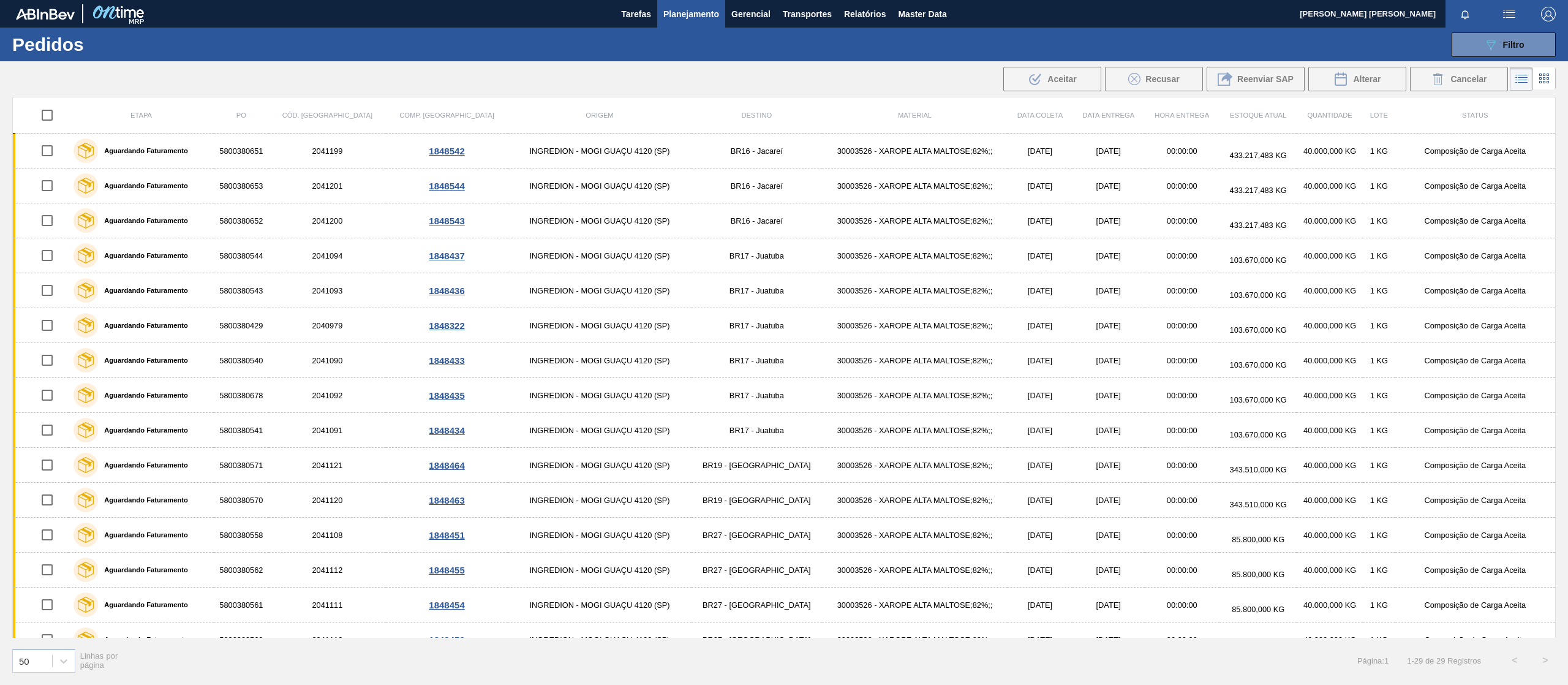
click at [43, 114] on input "checkbox" at bounding box center [47, 115] width 26 height 26
checkbox input "true"
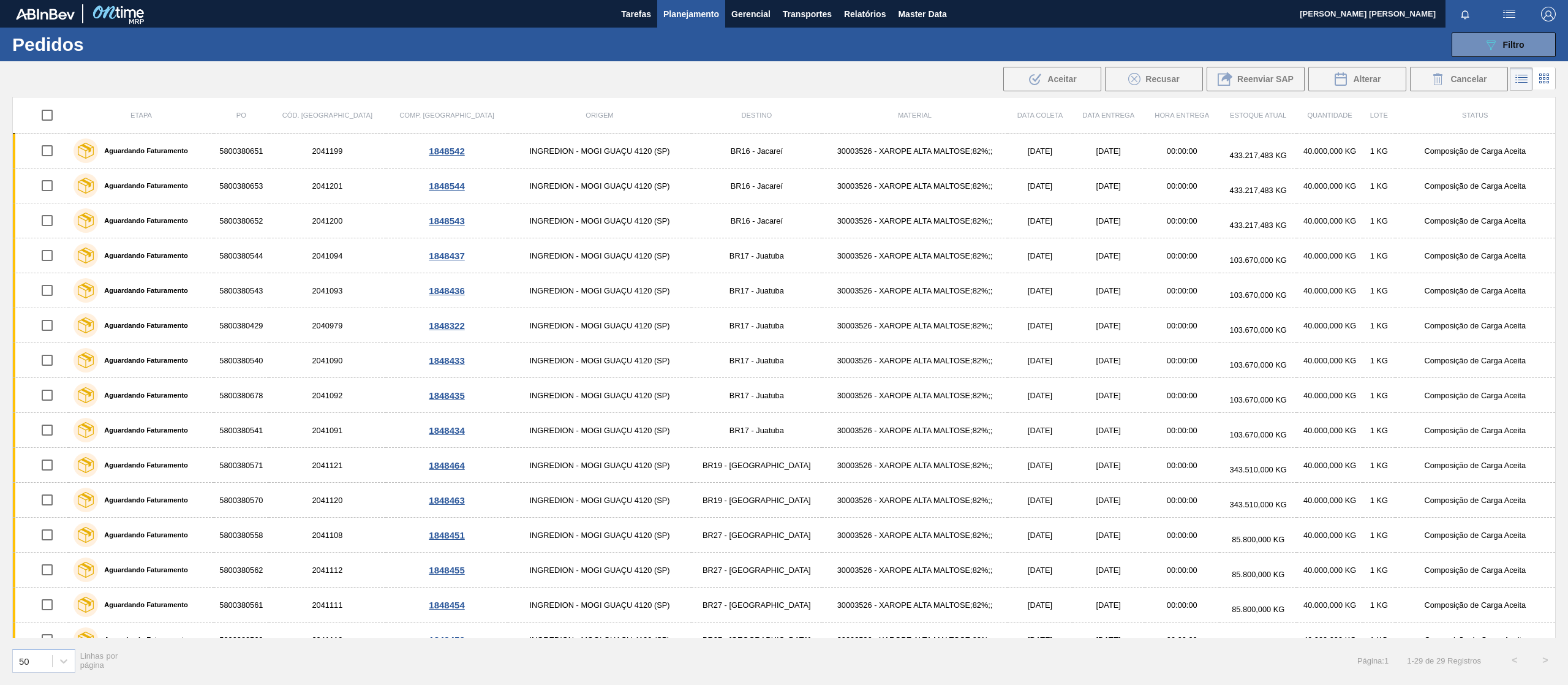
checkbox input "true"
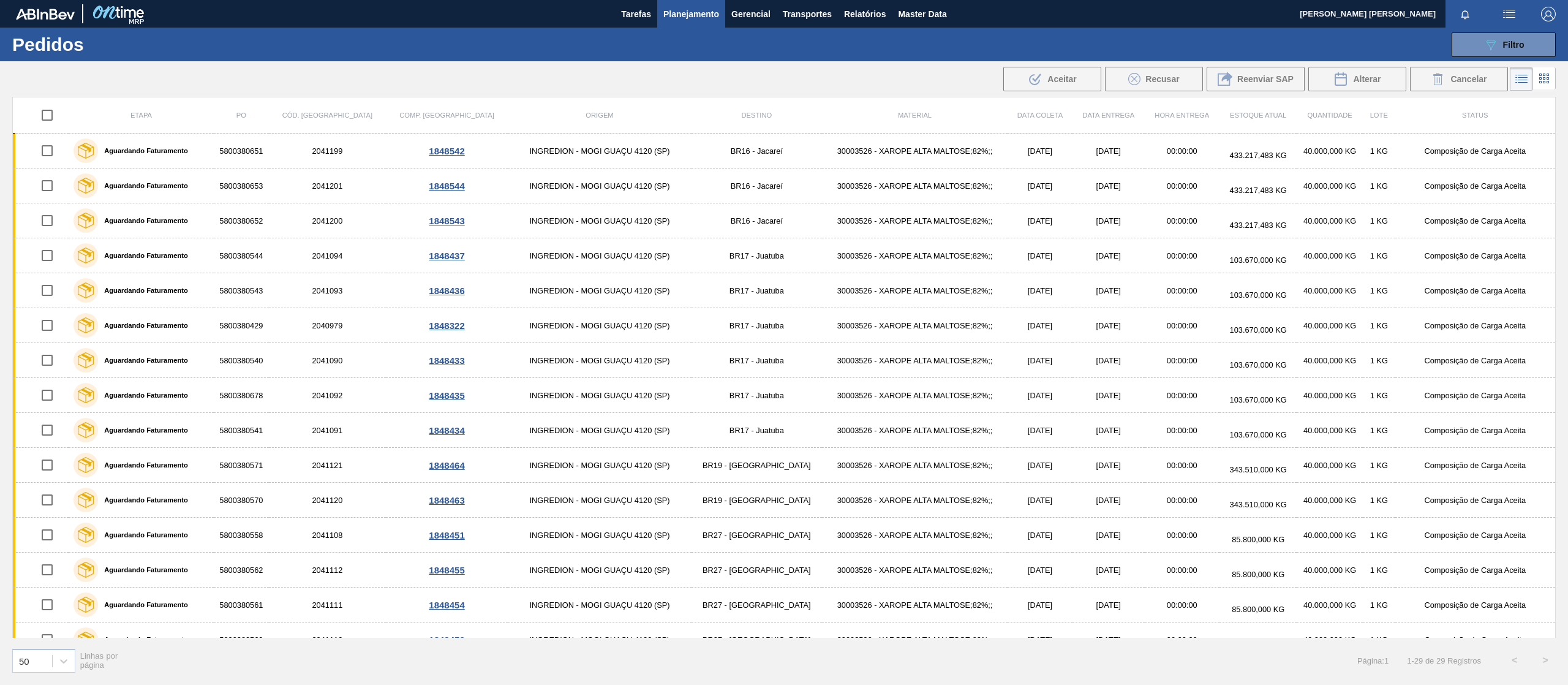
checkbox input "true"
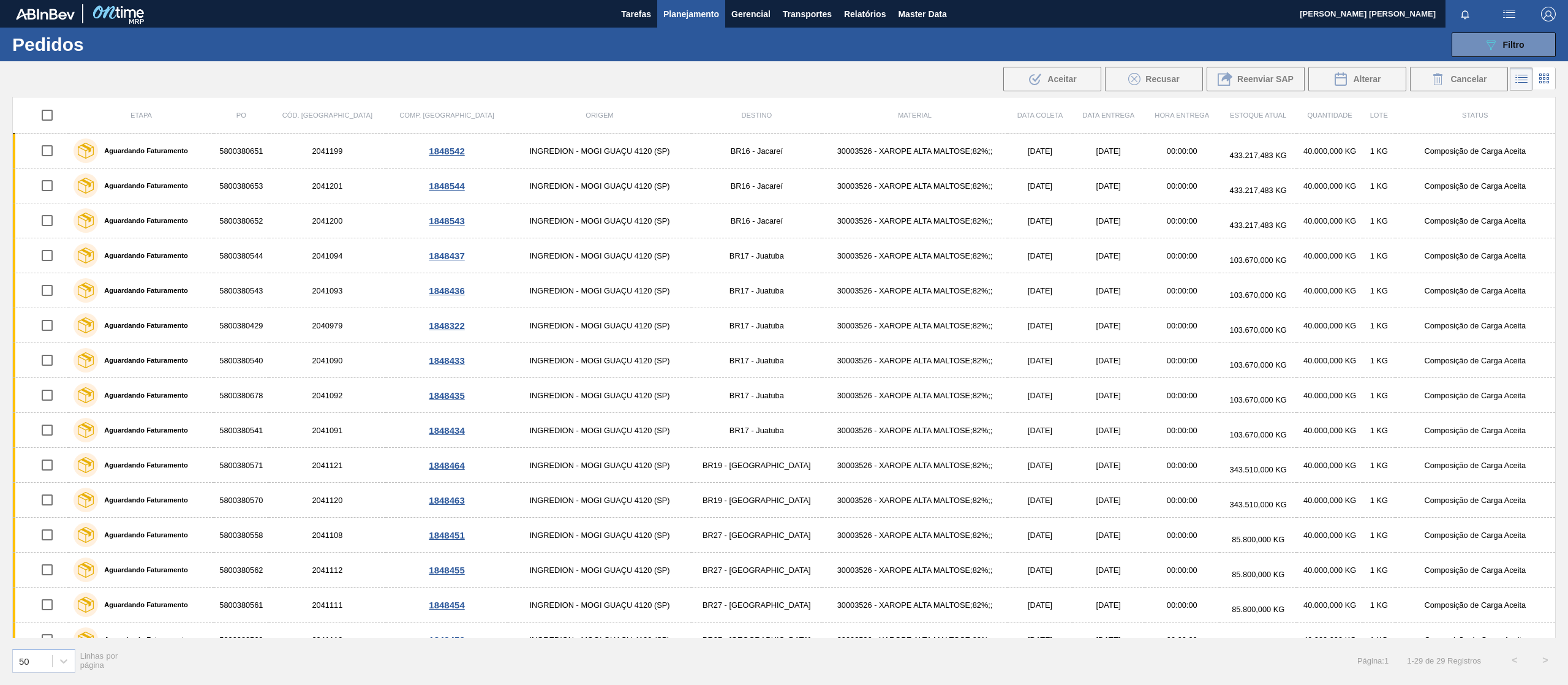
checkbox input "true"
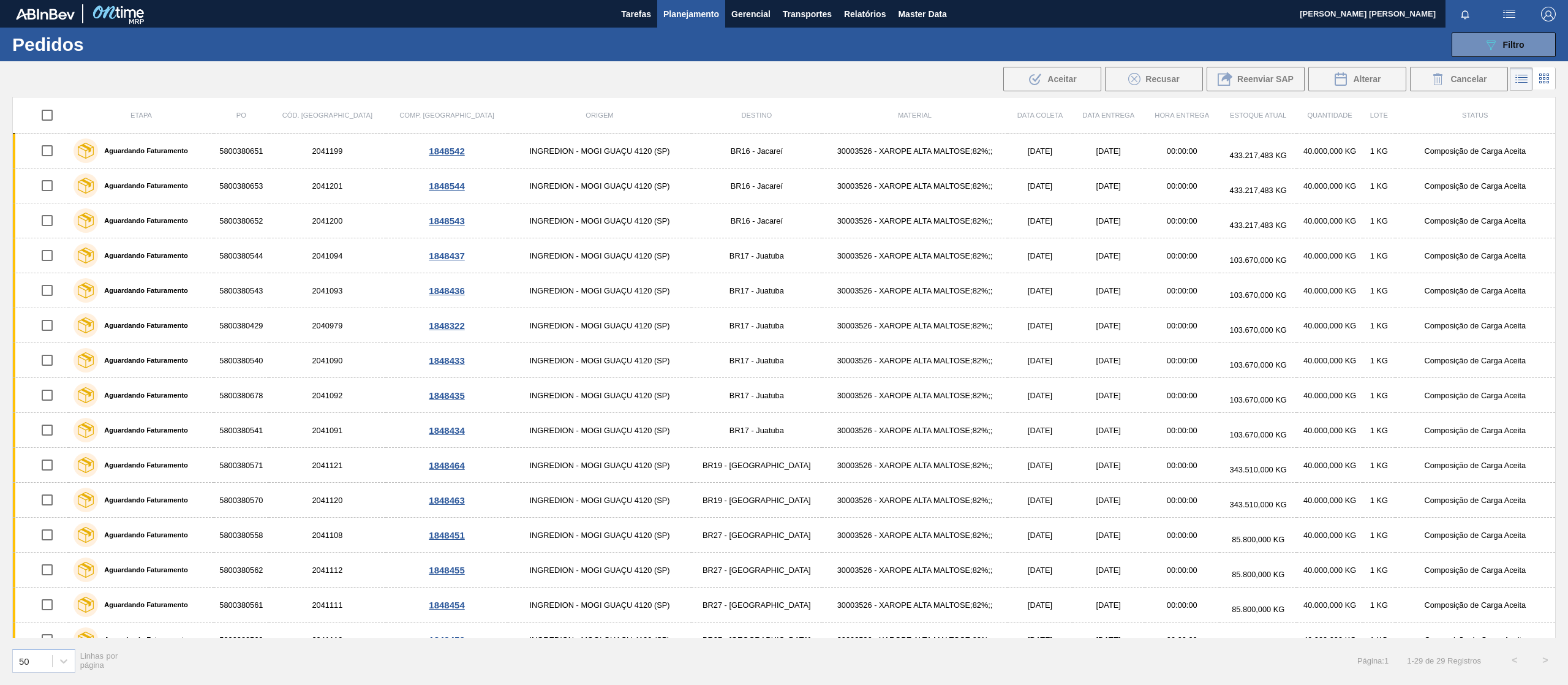
checkbox input "true"
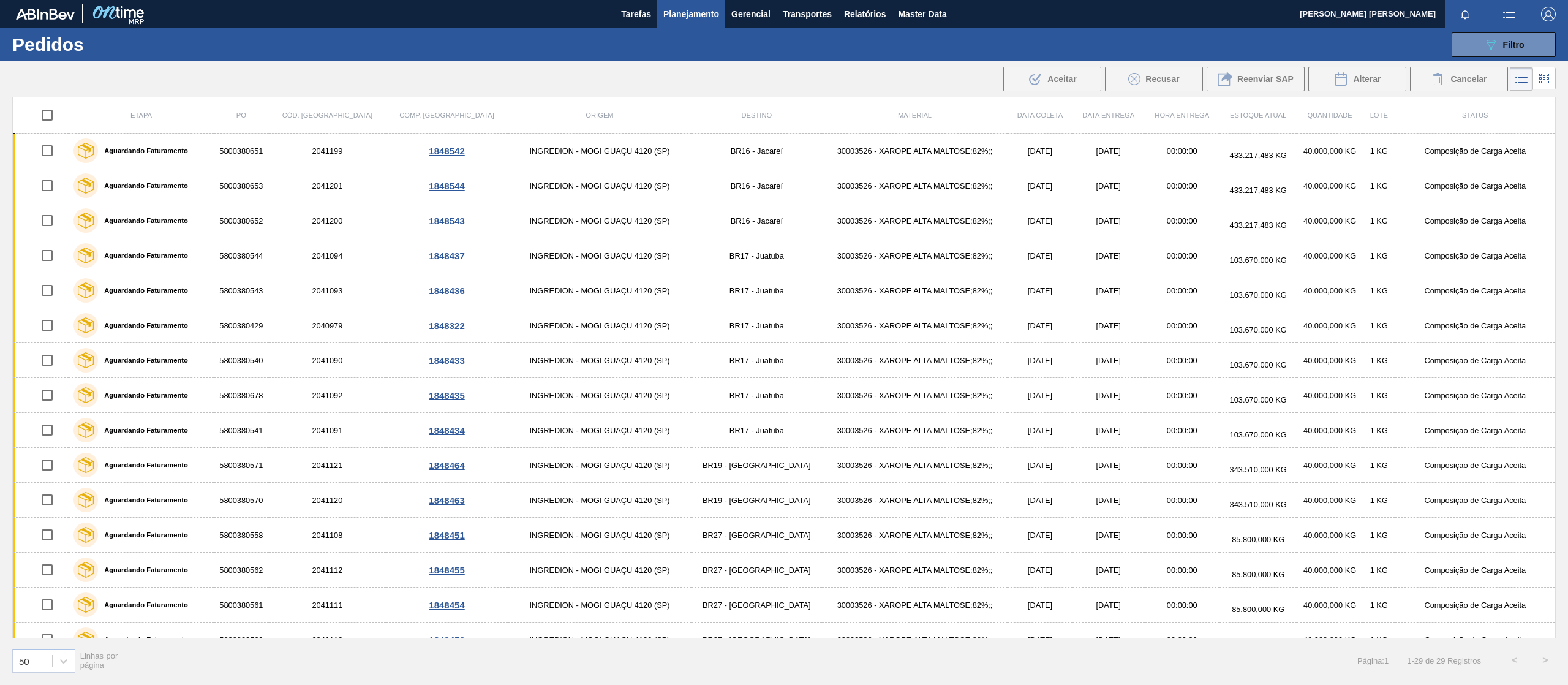
checkbox input "true"
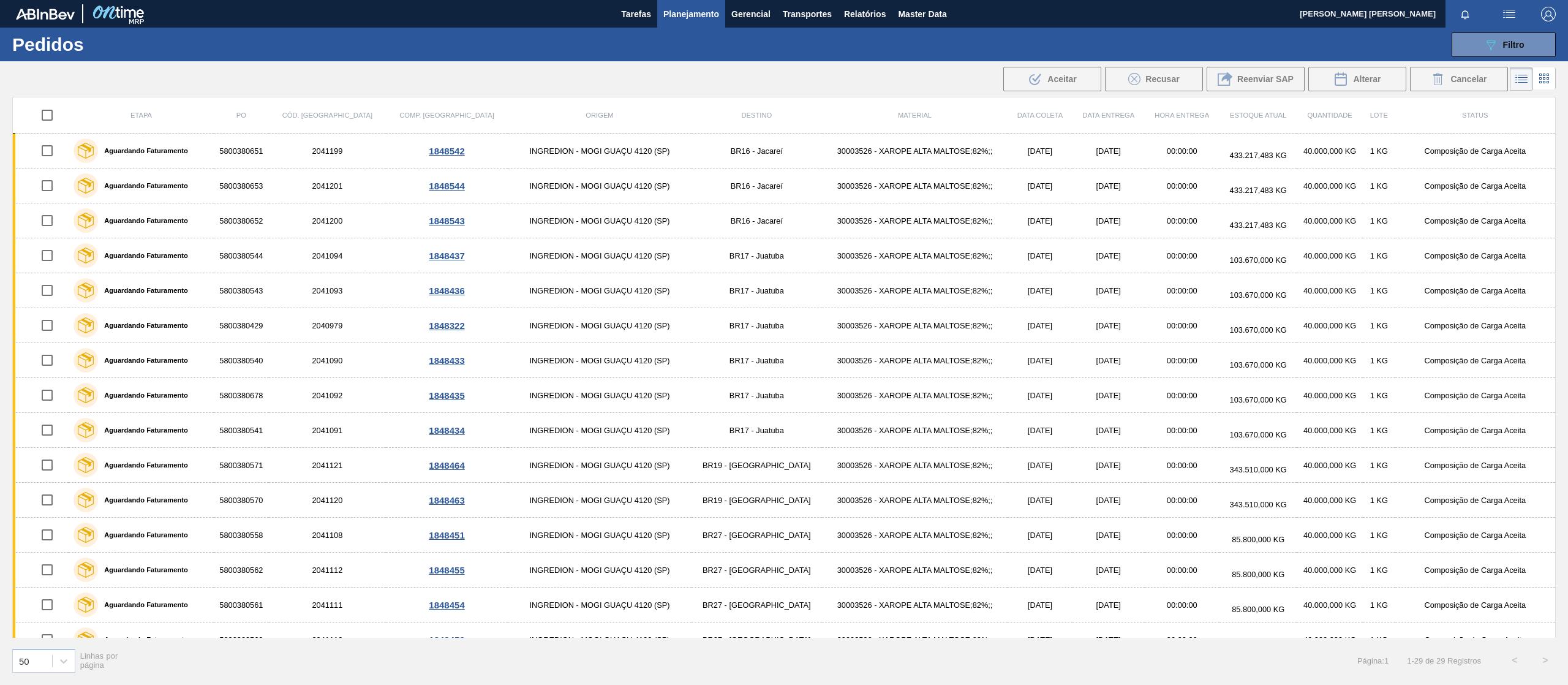
checkbox input "true"
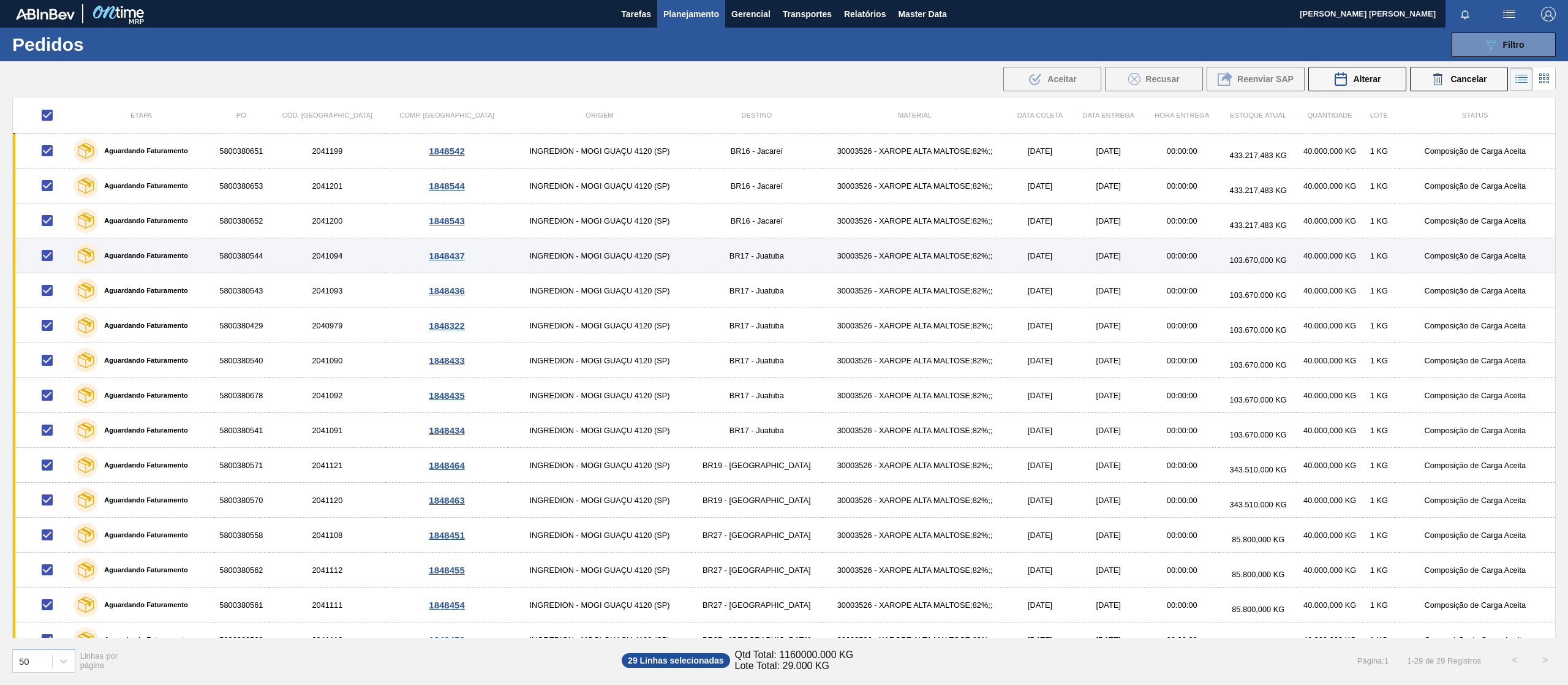
scroll to position [514, 0]
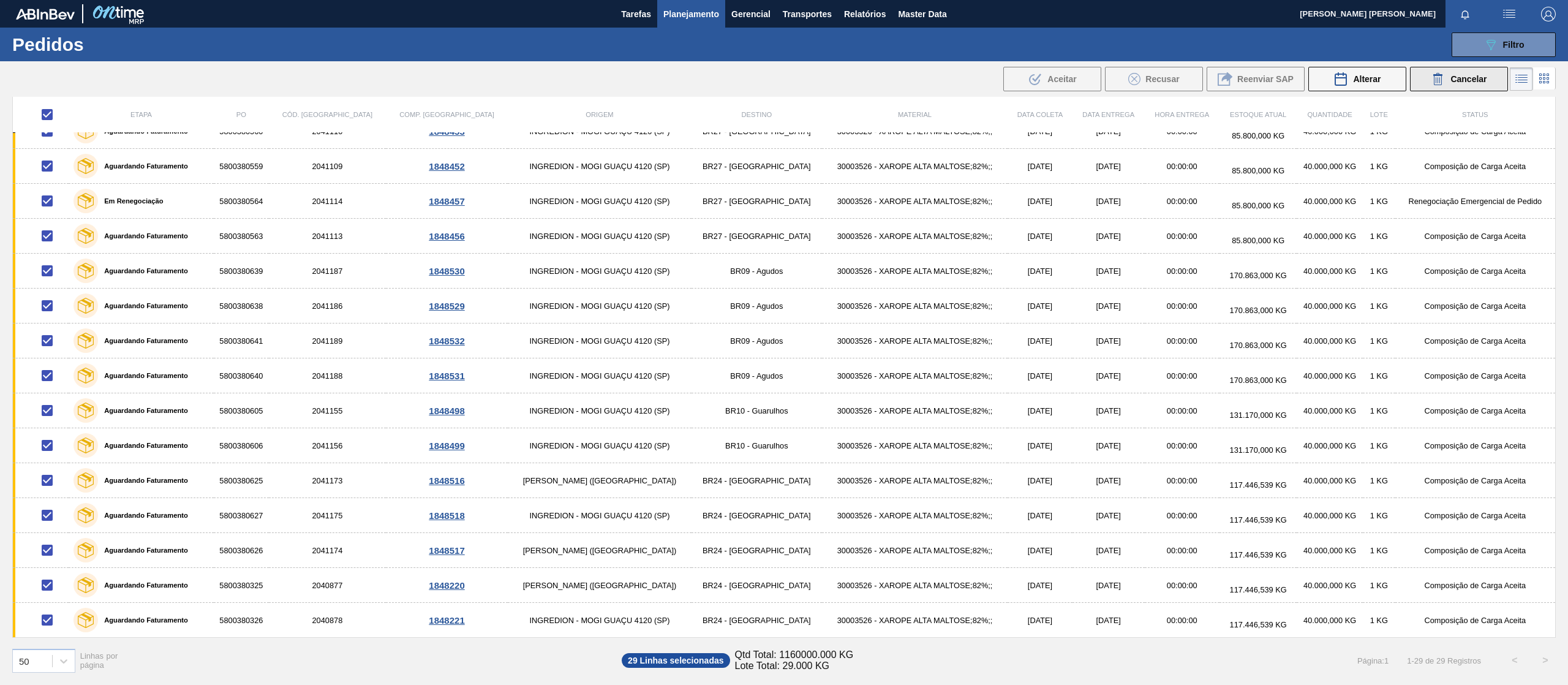
click at [1458, 78] on span "Cancelar" at bounding box center [1468, 79] width 36 height 10
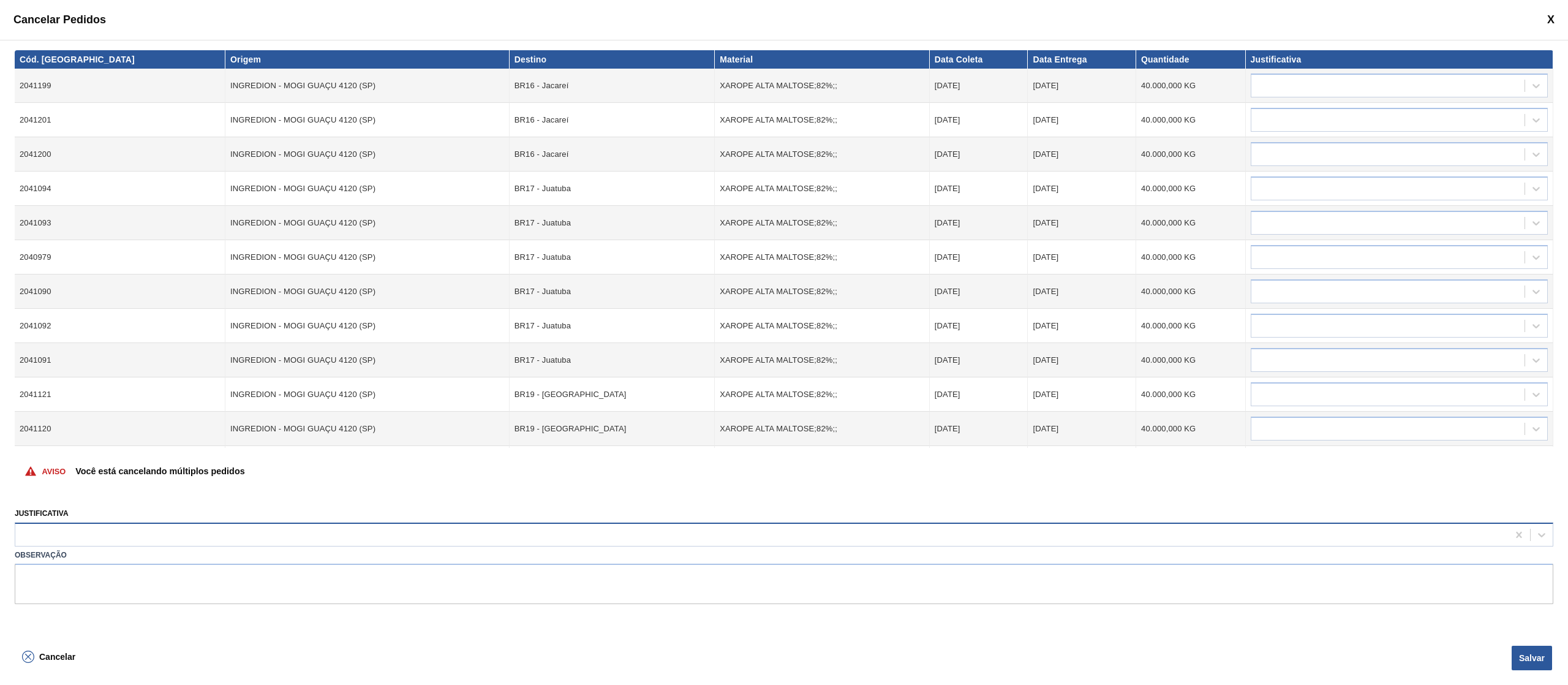
click at [260, 526] on div at bounding box center [762, 534] width 1493 height 18
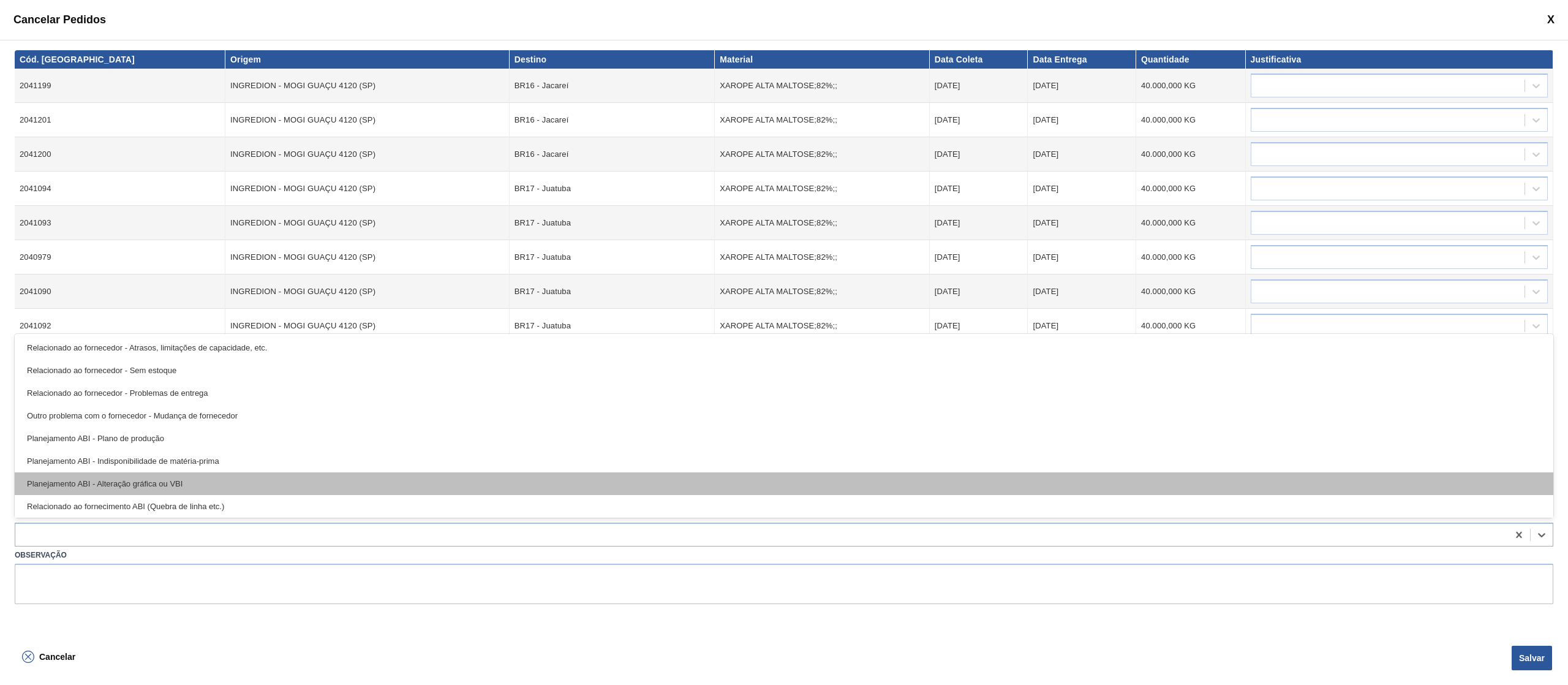
scroll to position [229, 0]
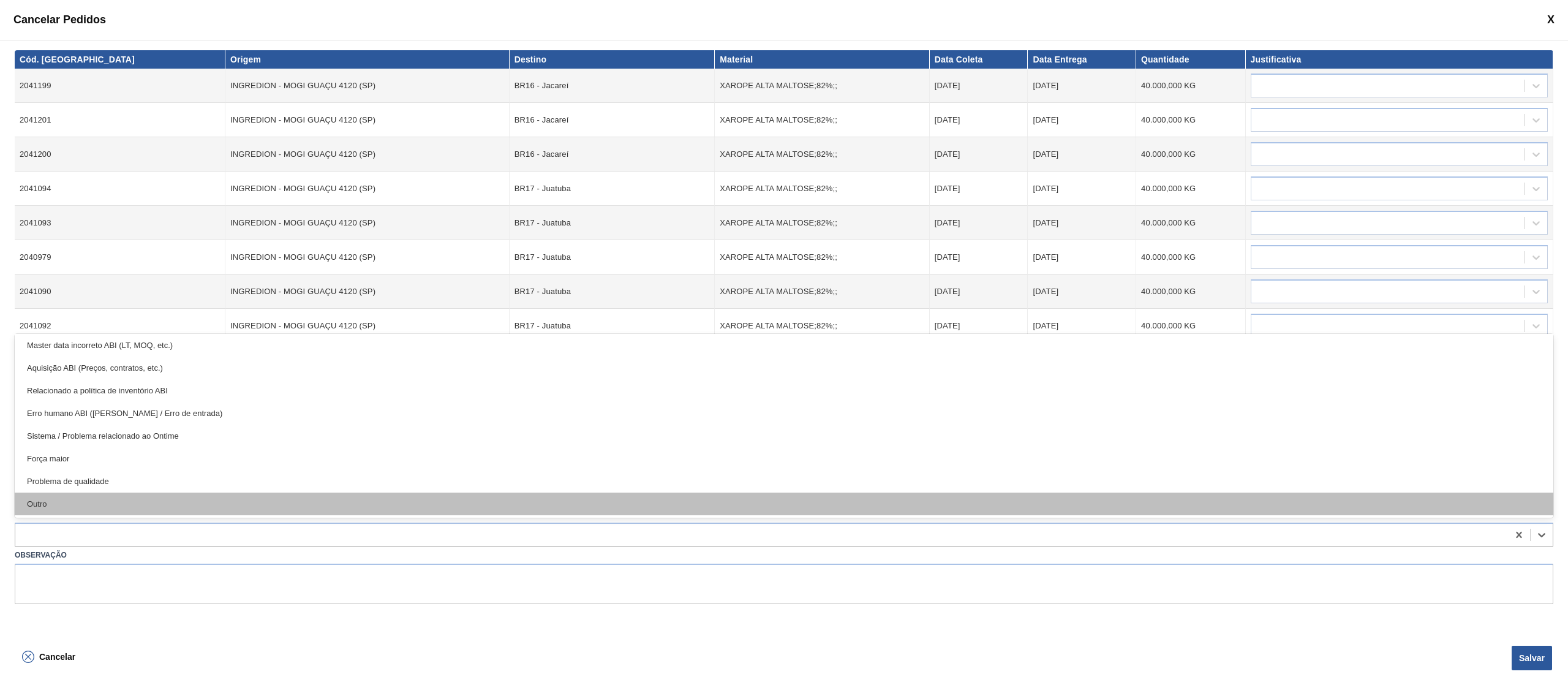
click at [258, 492] on div "Outro" at bounding box center [784, 504] width 1538 height 23
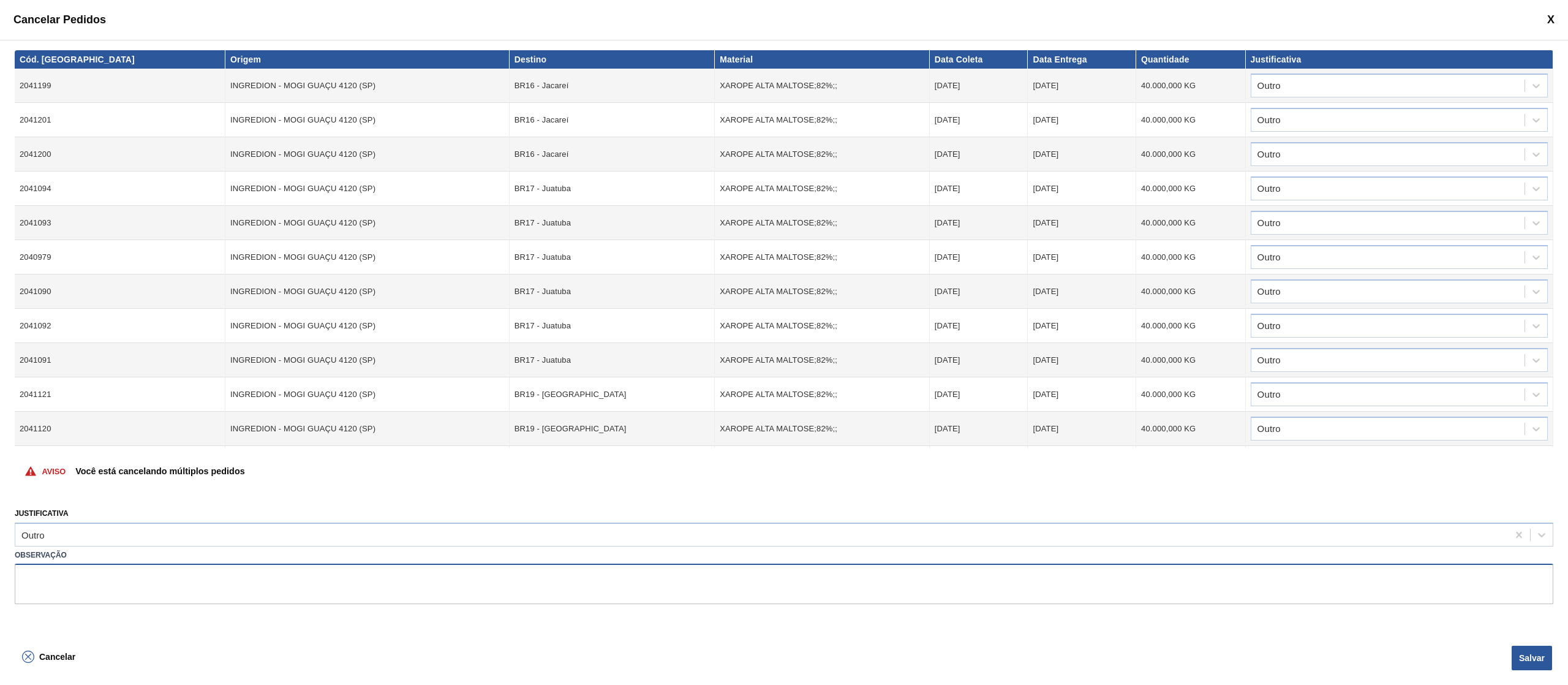
click at [163, 592] on textarea at bounding box center [784, 583] width 1538 height 41
type textarea "subida errada de volume"
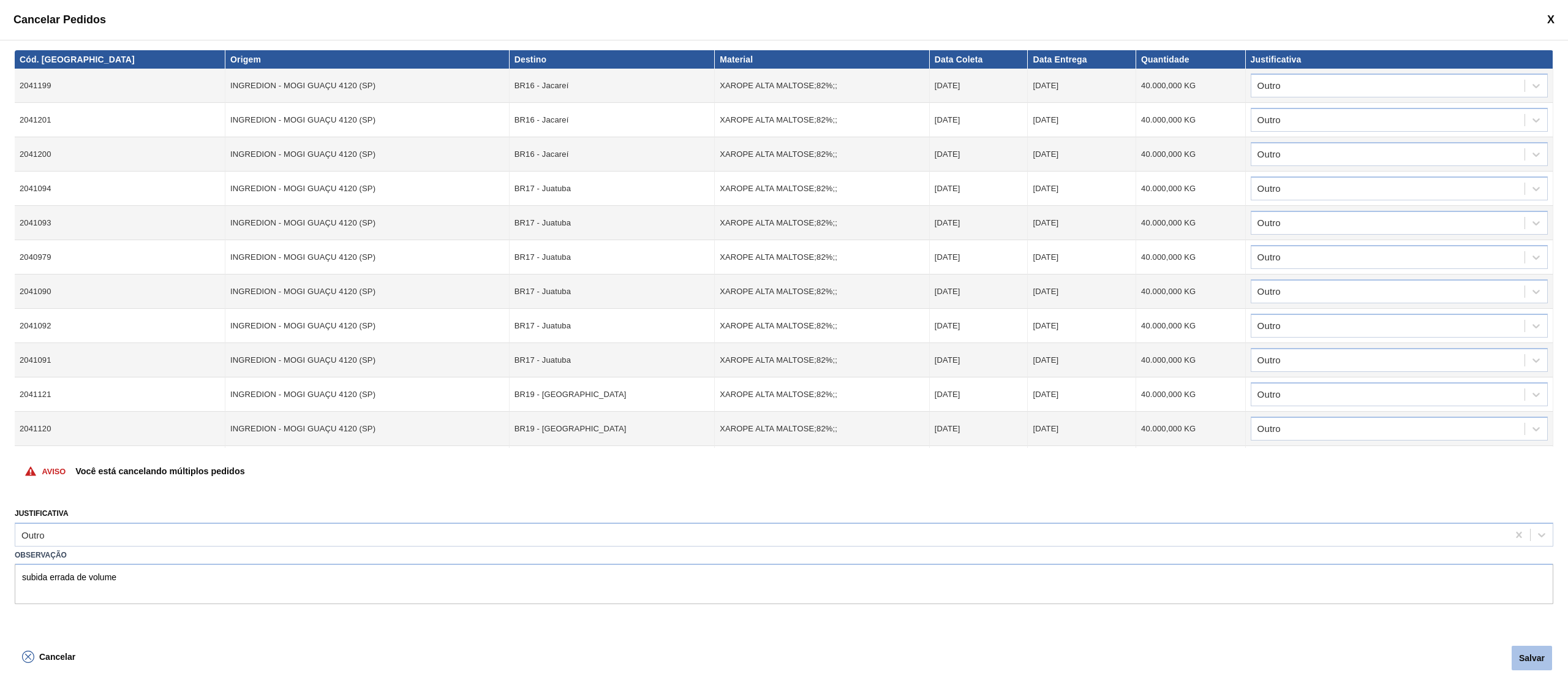
click at [1527, 664] on button "Salvar" at bounding box center [1531, 658] width 41 height 24
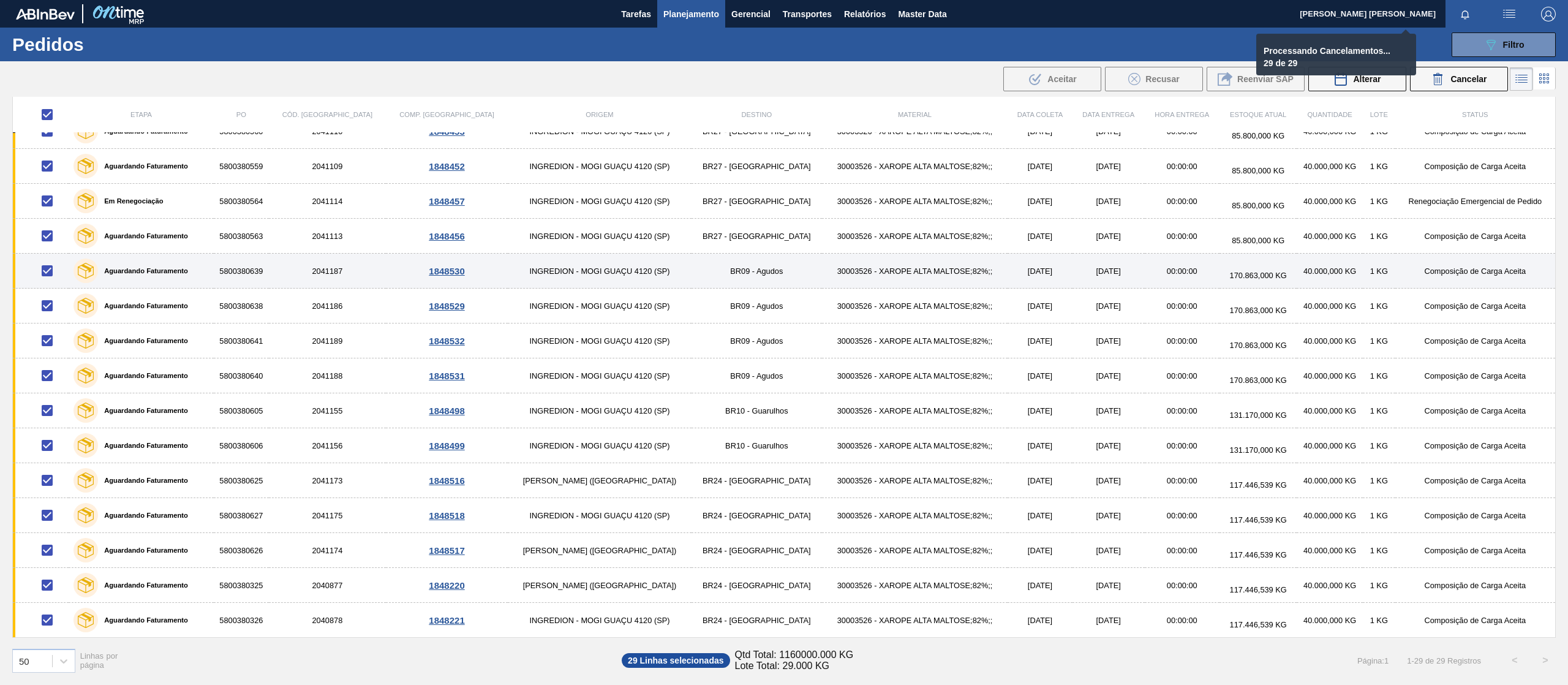
checkbox input "false"
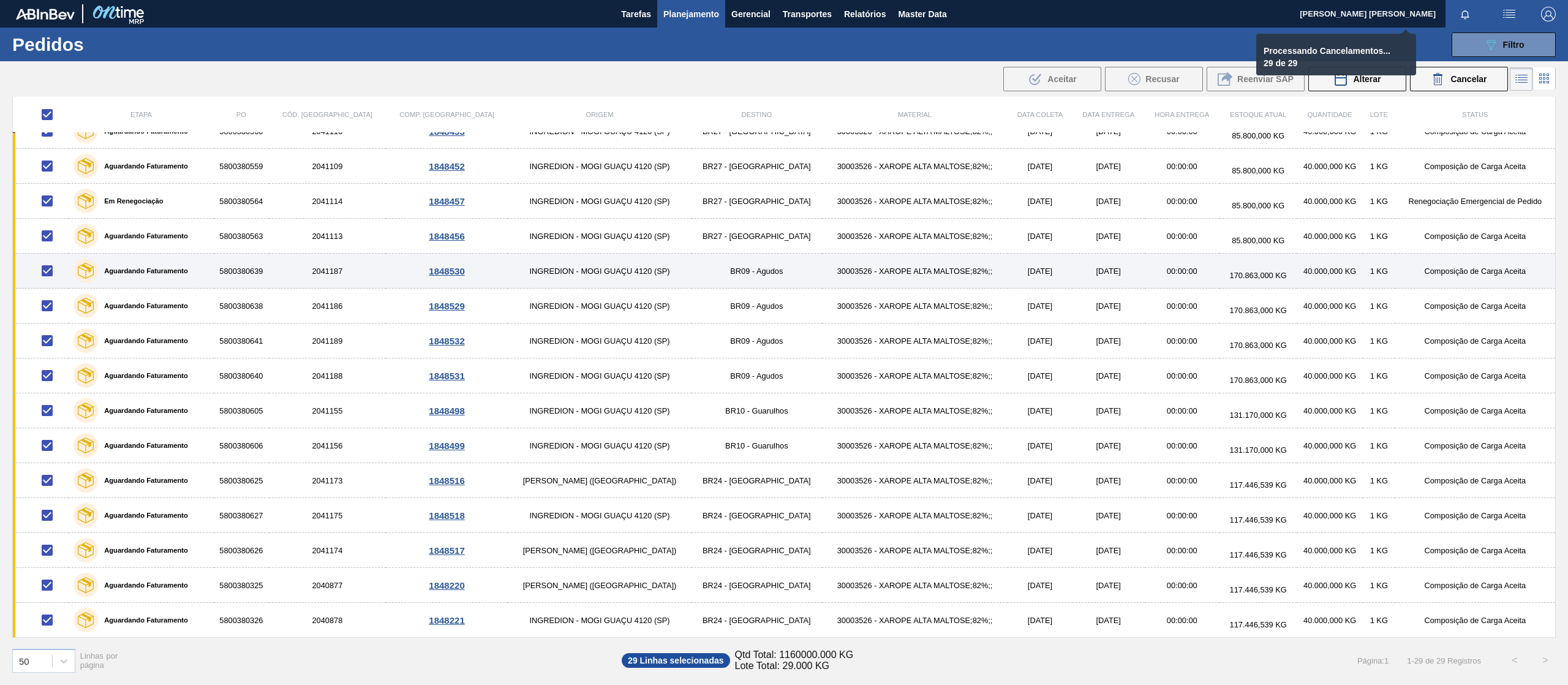
checkbox input "false"
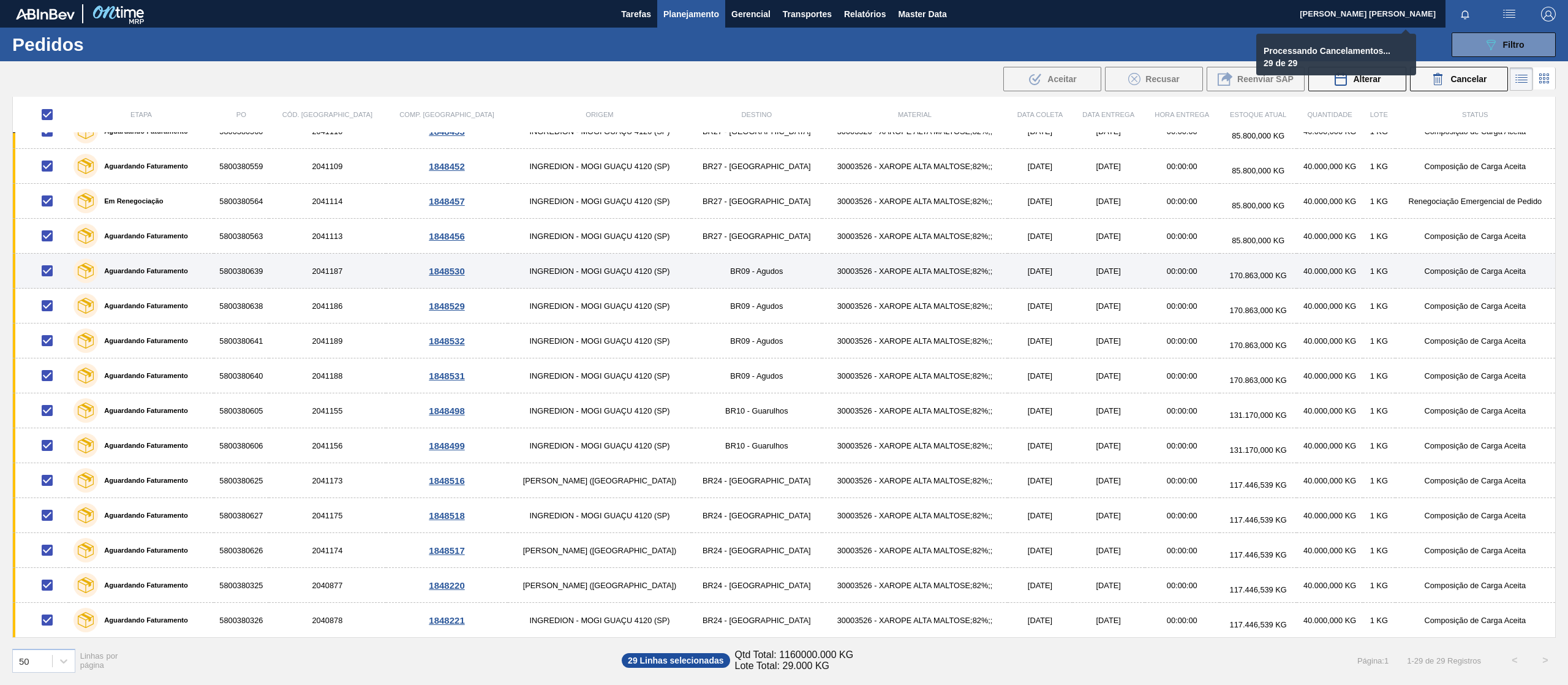
checkbox input "false"
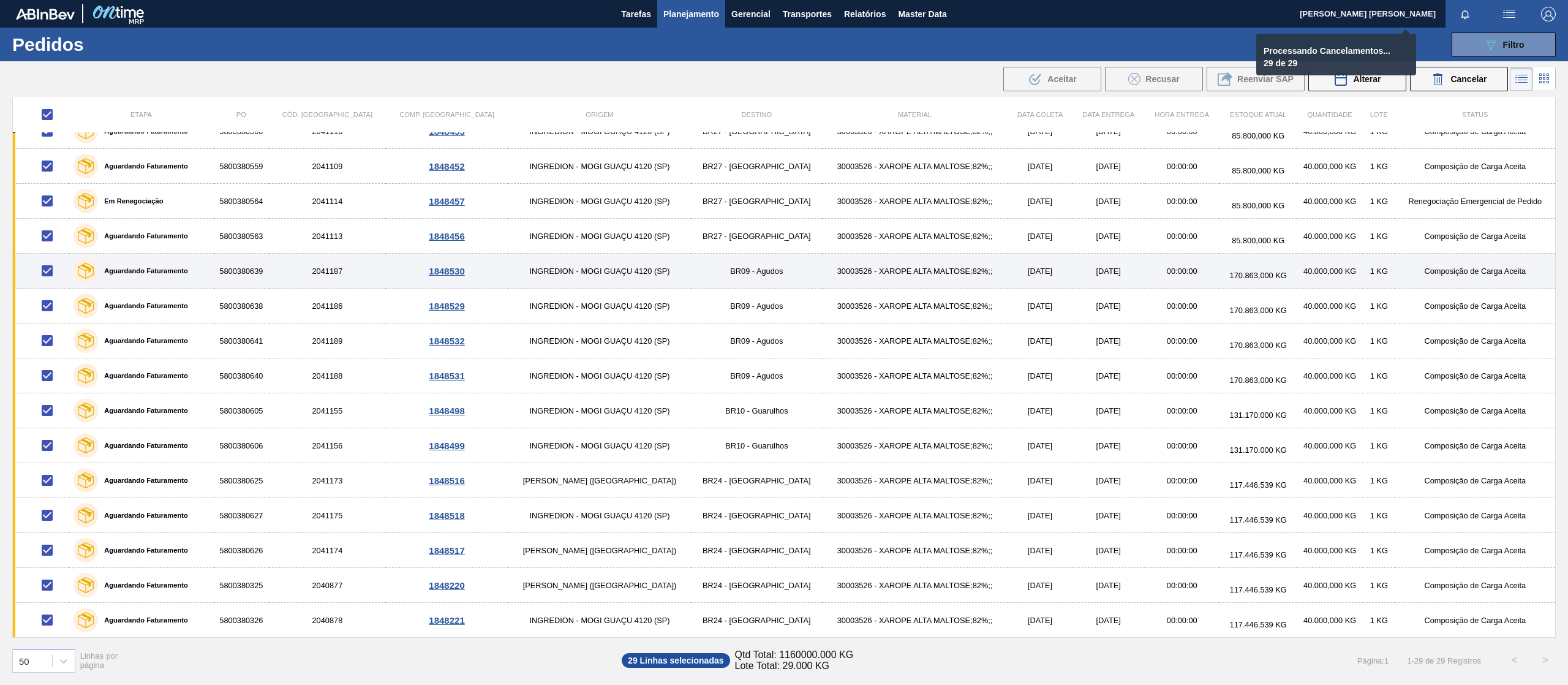
checkbox input "false"
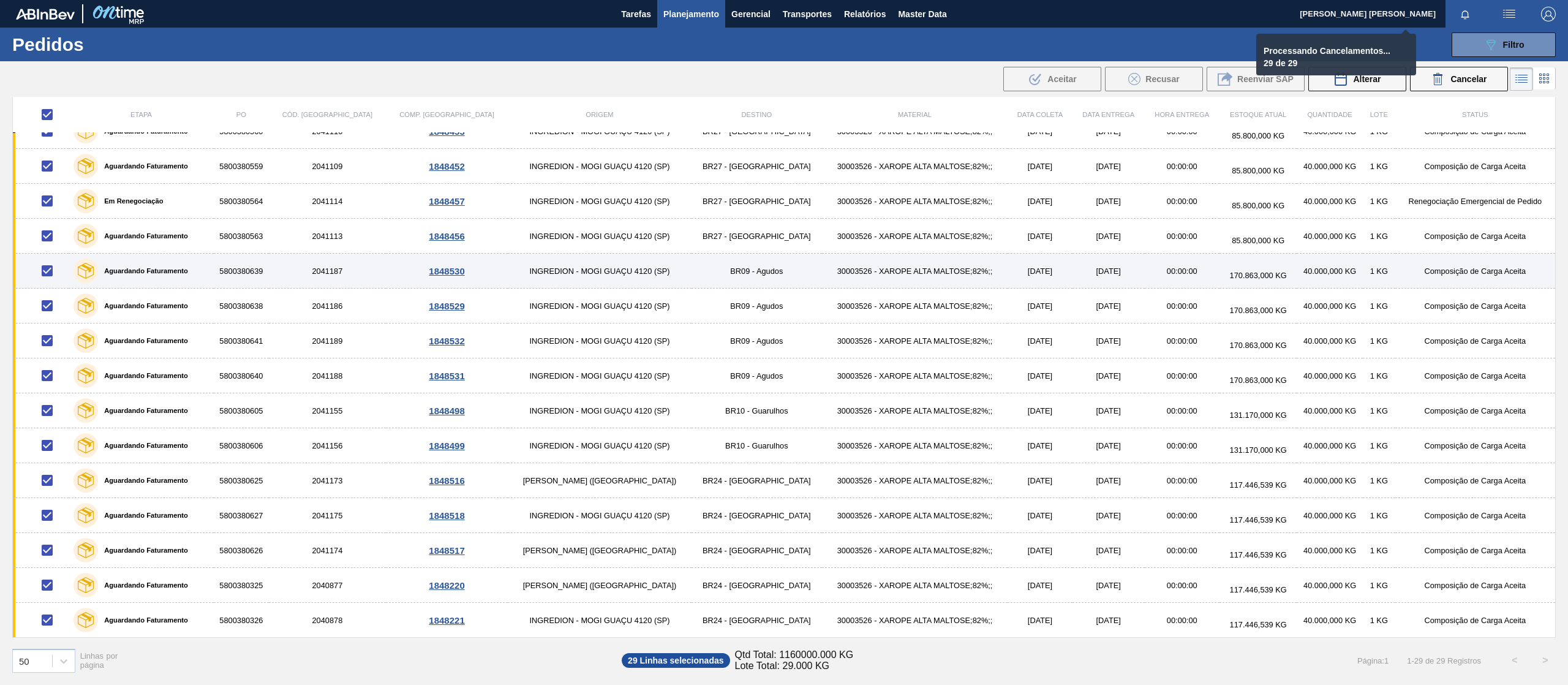
checkbox input "false"
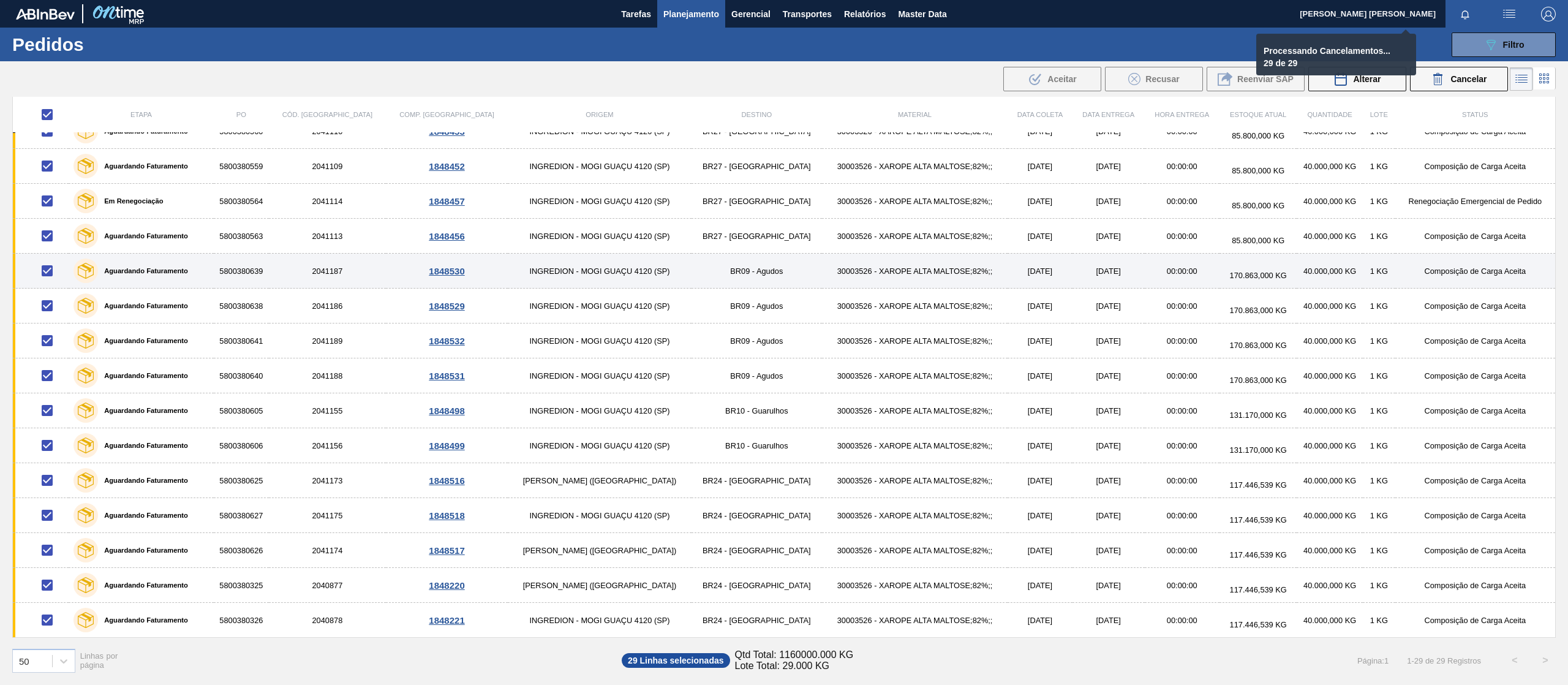
checkbox input "false"
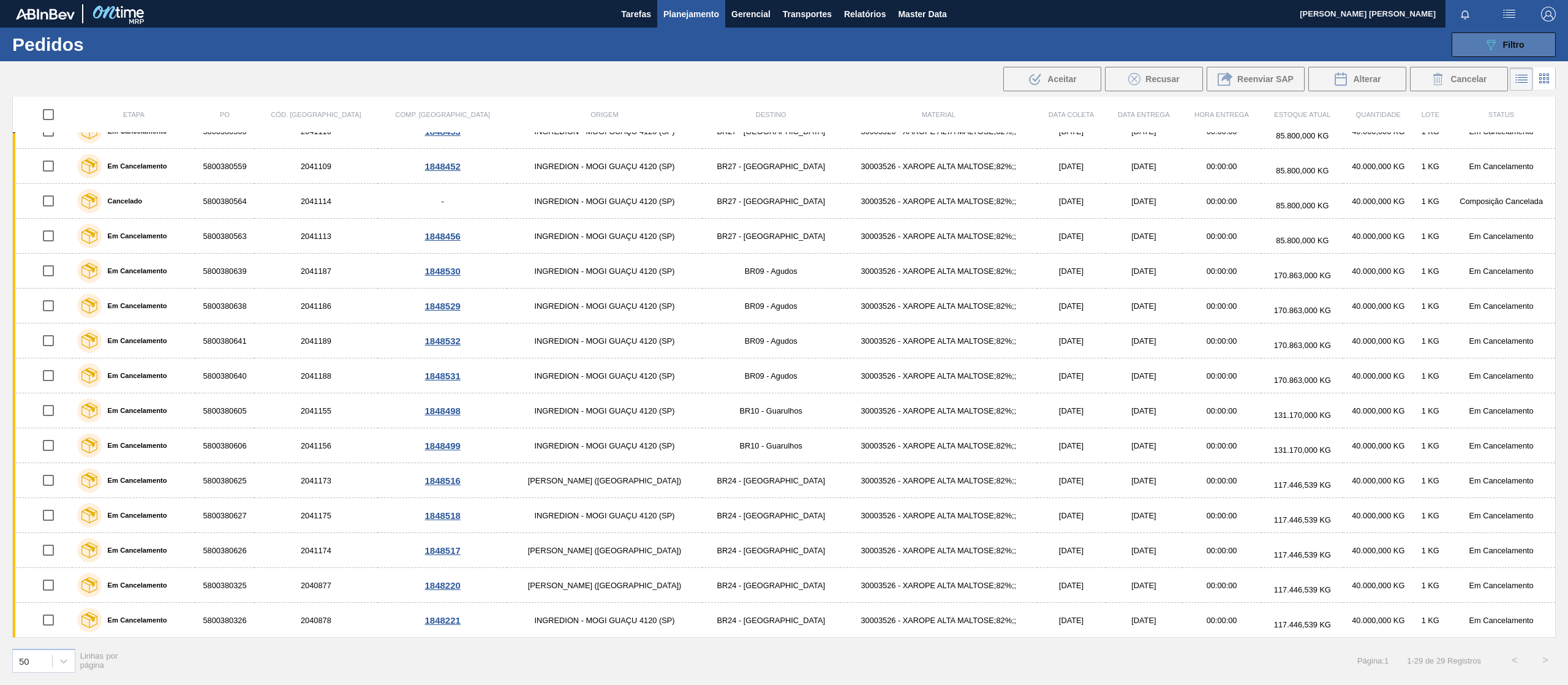
click at [1508, 38] on div "089F7B8B-B2A5-4AFE-B5C0-19BA573D28AC Filtro" at bounding box center [1504, 45] width 41 height 15
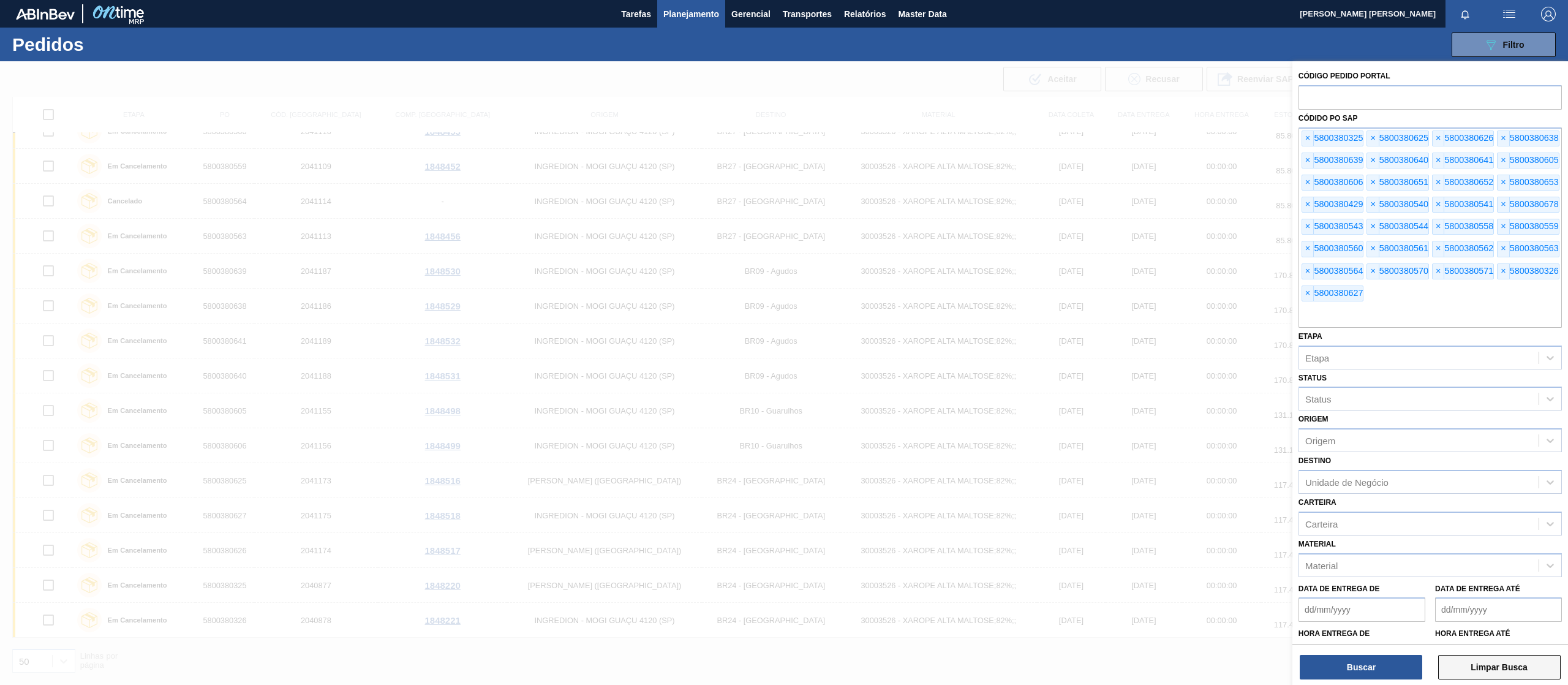
click at [1468, 670] on button "Limpar Busca" at bounding box center [1499, 667] width 122 height 24
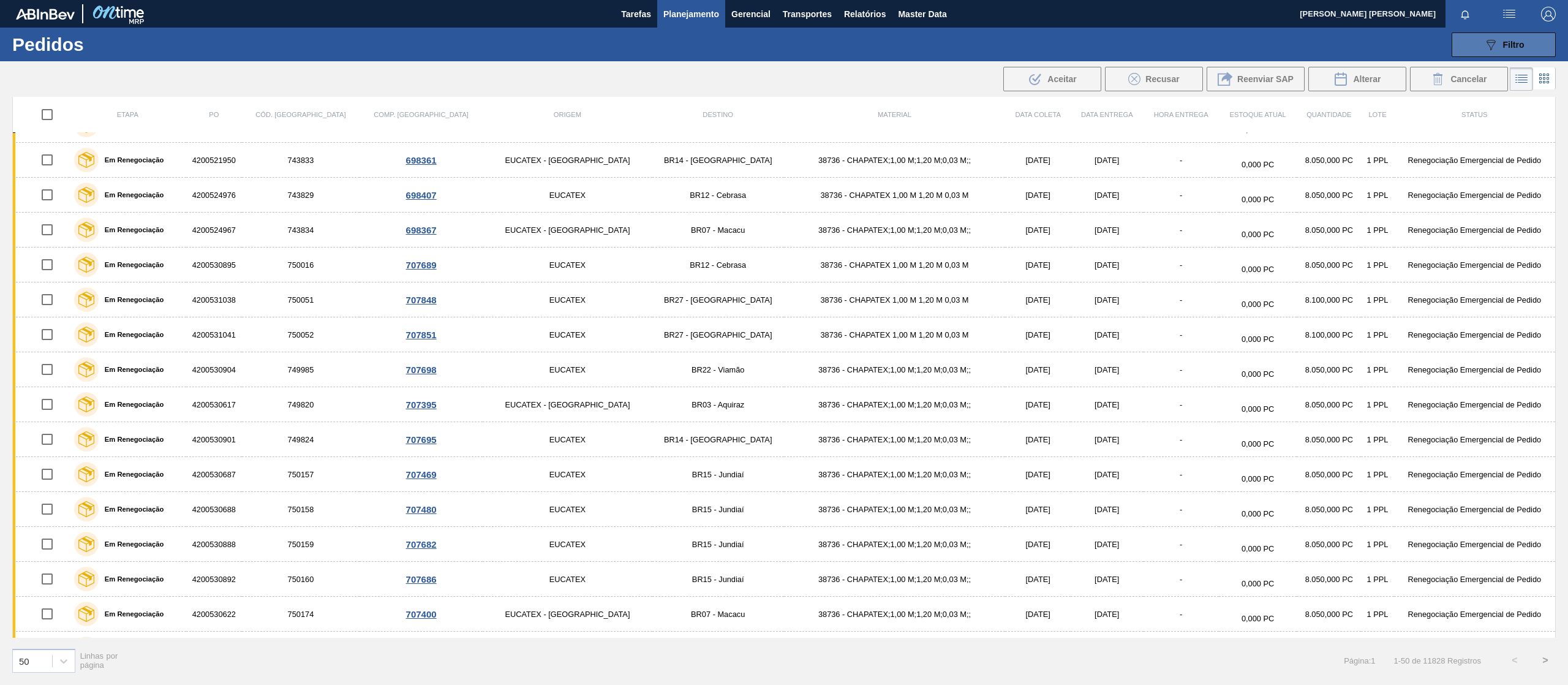
click at [1495, 48] on icon "089F7B8B-B2A5-4AFE-B5C0-19BA573D28AC" at bounding box center [1490, 45] width 15 height 15
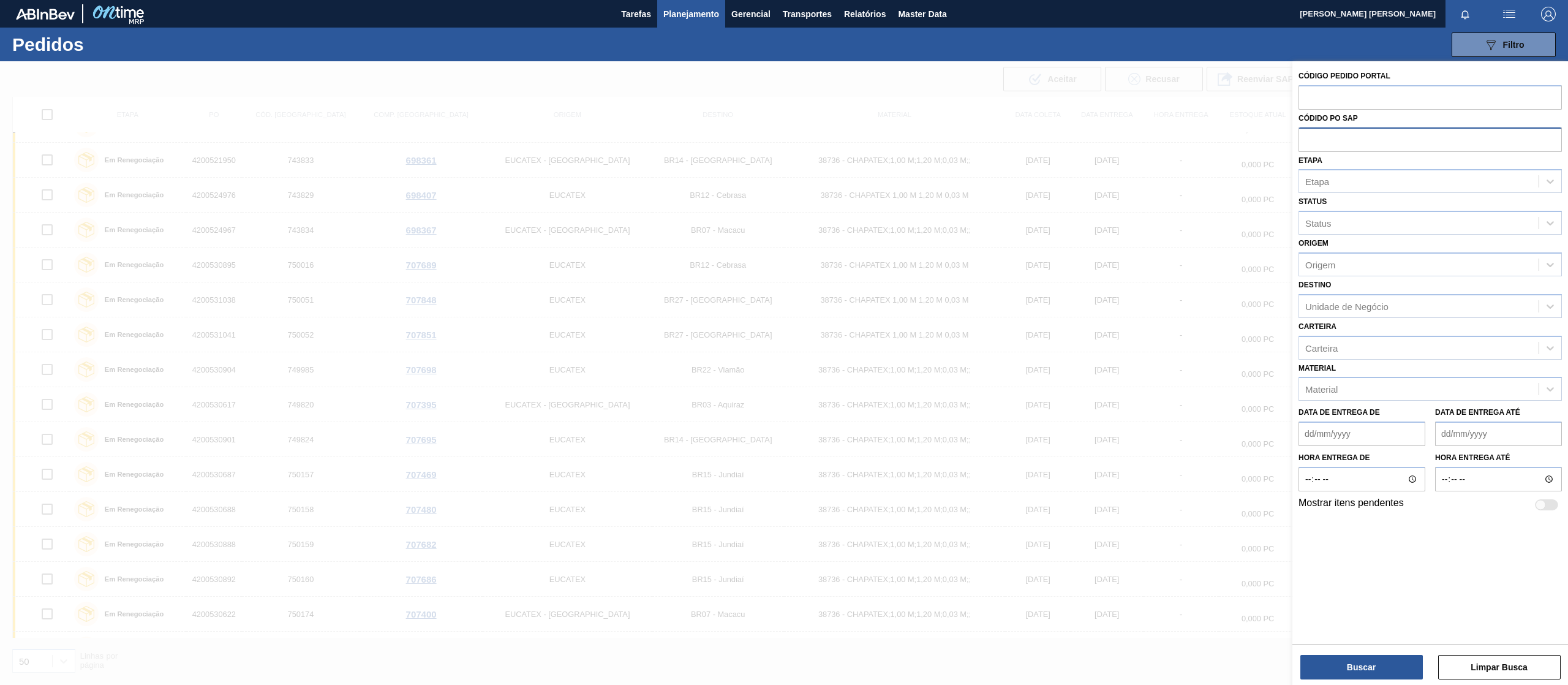
click at [1350, 141] on input "text" at bounding box center [1430, 139] width 263 height 23
paste input "text"
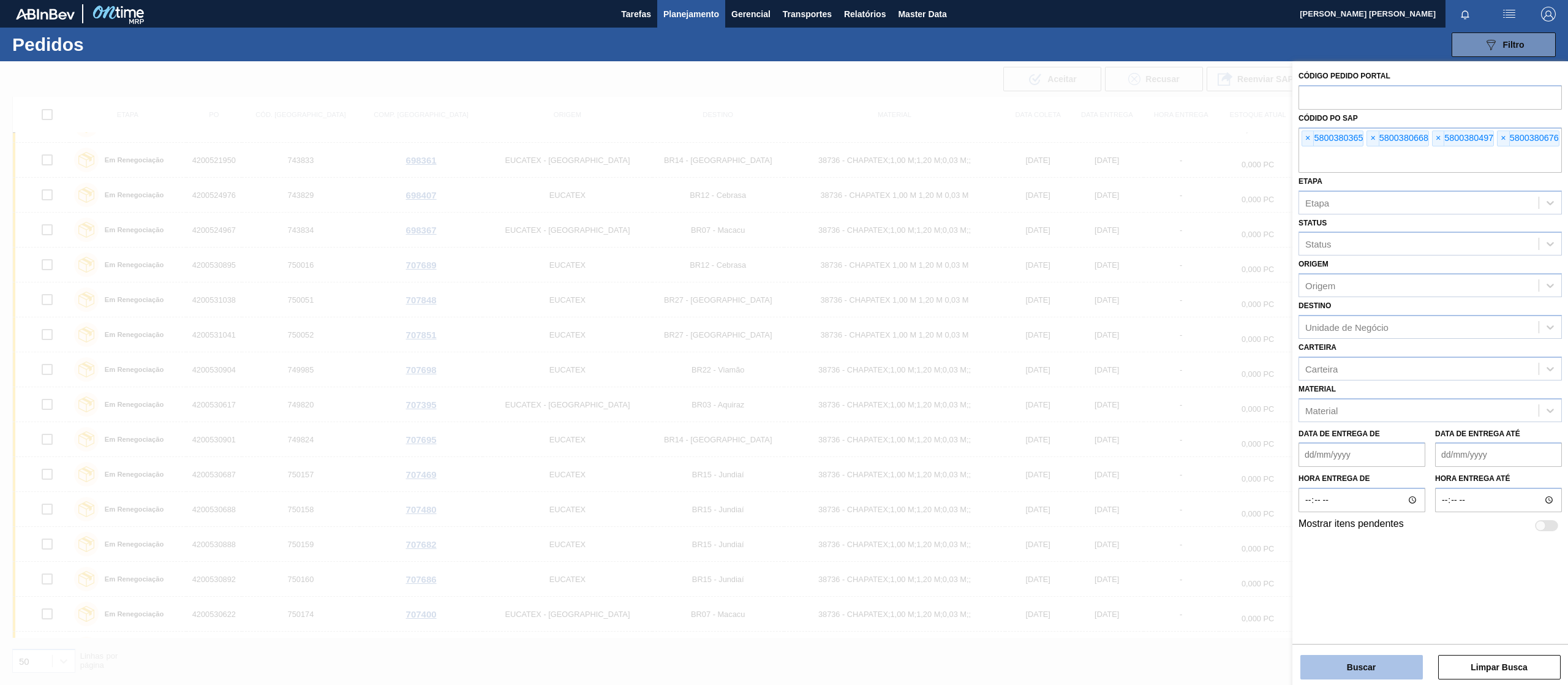
click at [1375, 667] on button "Buscar" at bounding box center [1361, 667] width 122 height 24
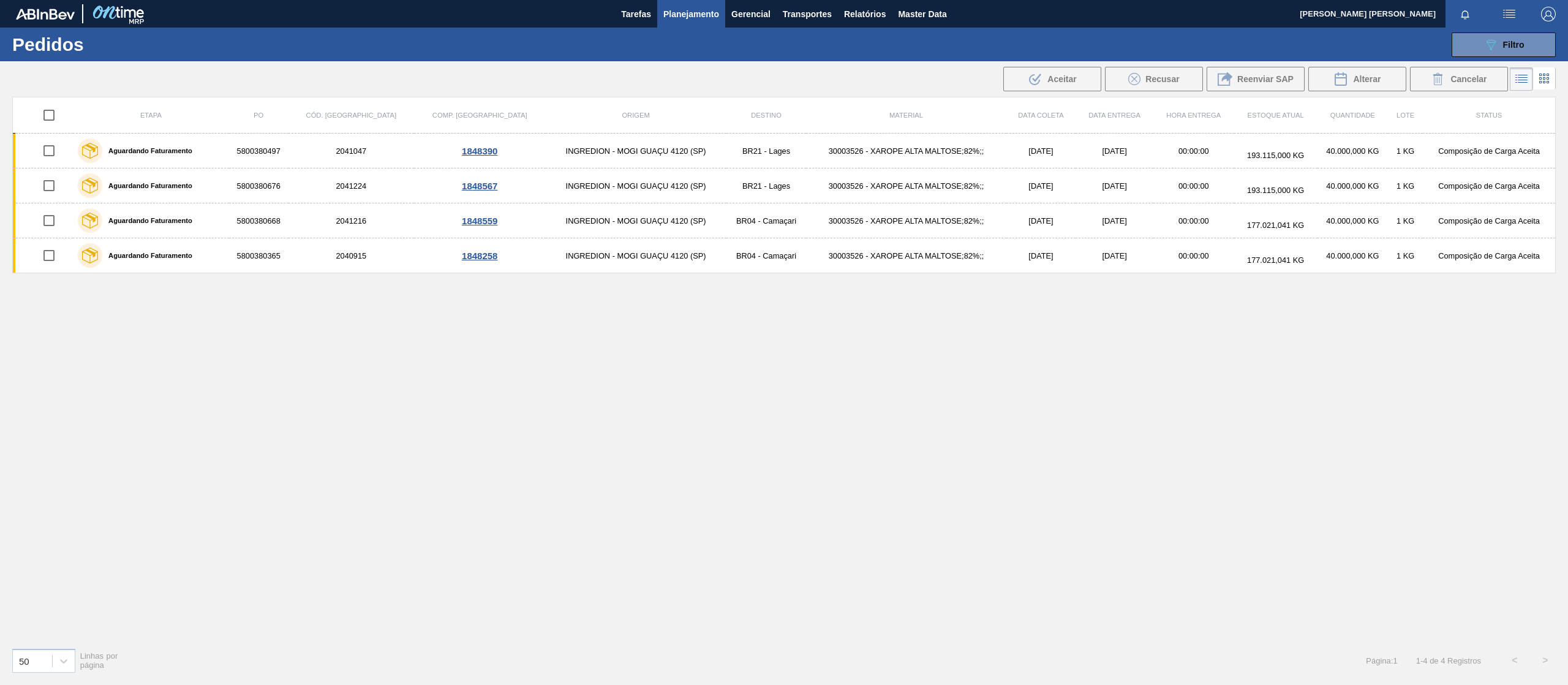
scroll to position [0, 0]
click at [51, 120] on input "checkbox" at bounding box center [49, 115] width 26 height 26
checkbox input "true"
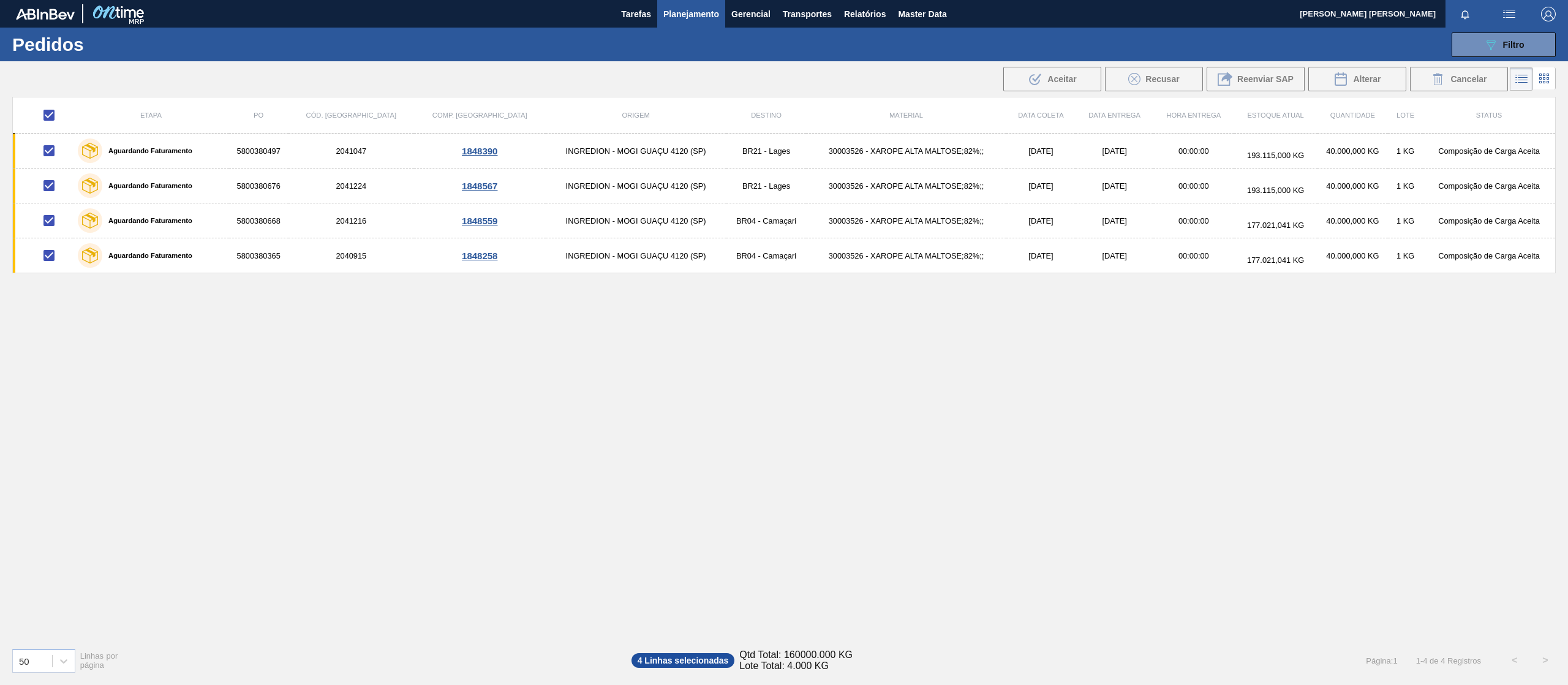
checkbox input "true"
click at [1446, 80] on div "Cancelar" at bounding box center [1458, 79] width 55 height 15
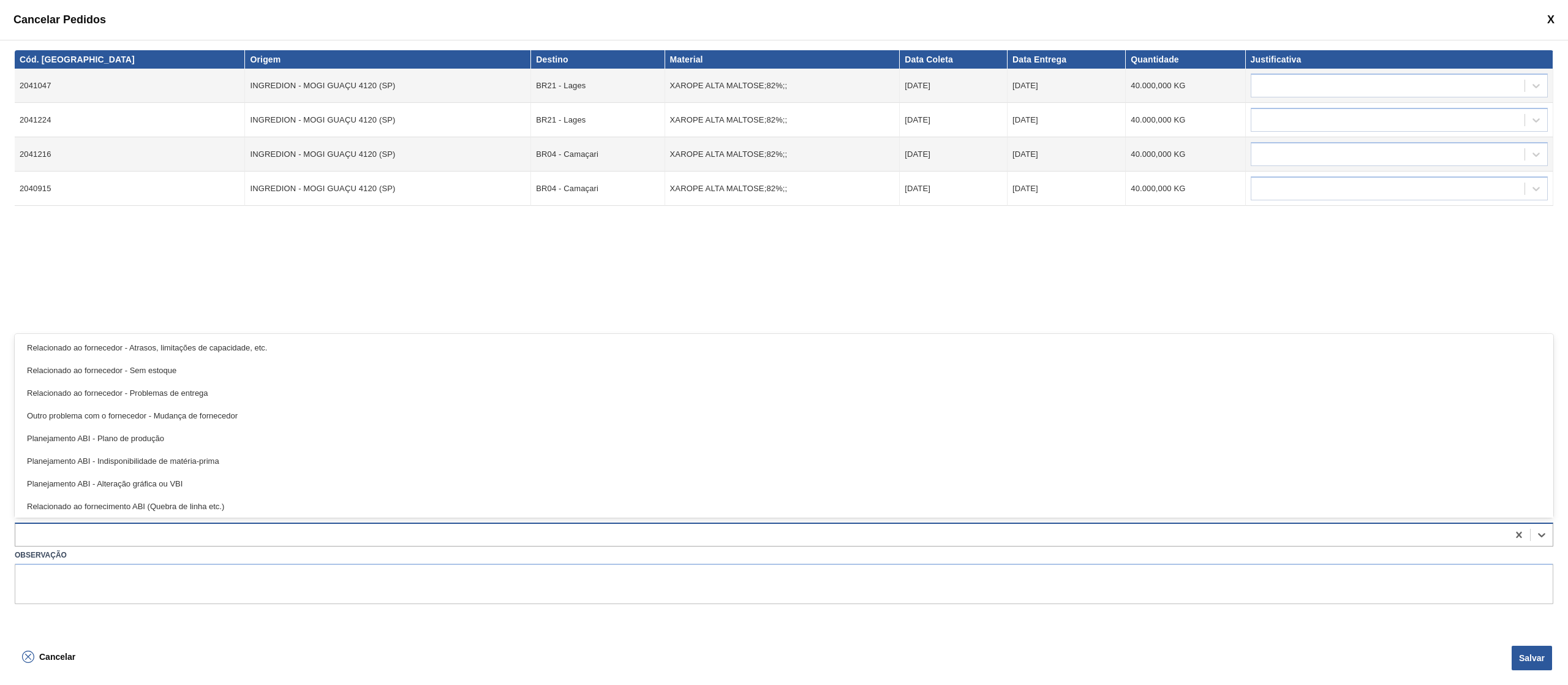
click at [68, 546] on div at bounding box center [784, 535] width 1538 height 24
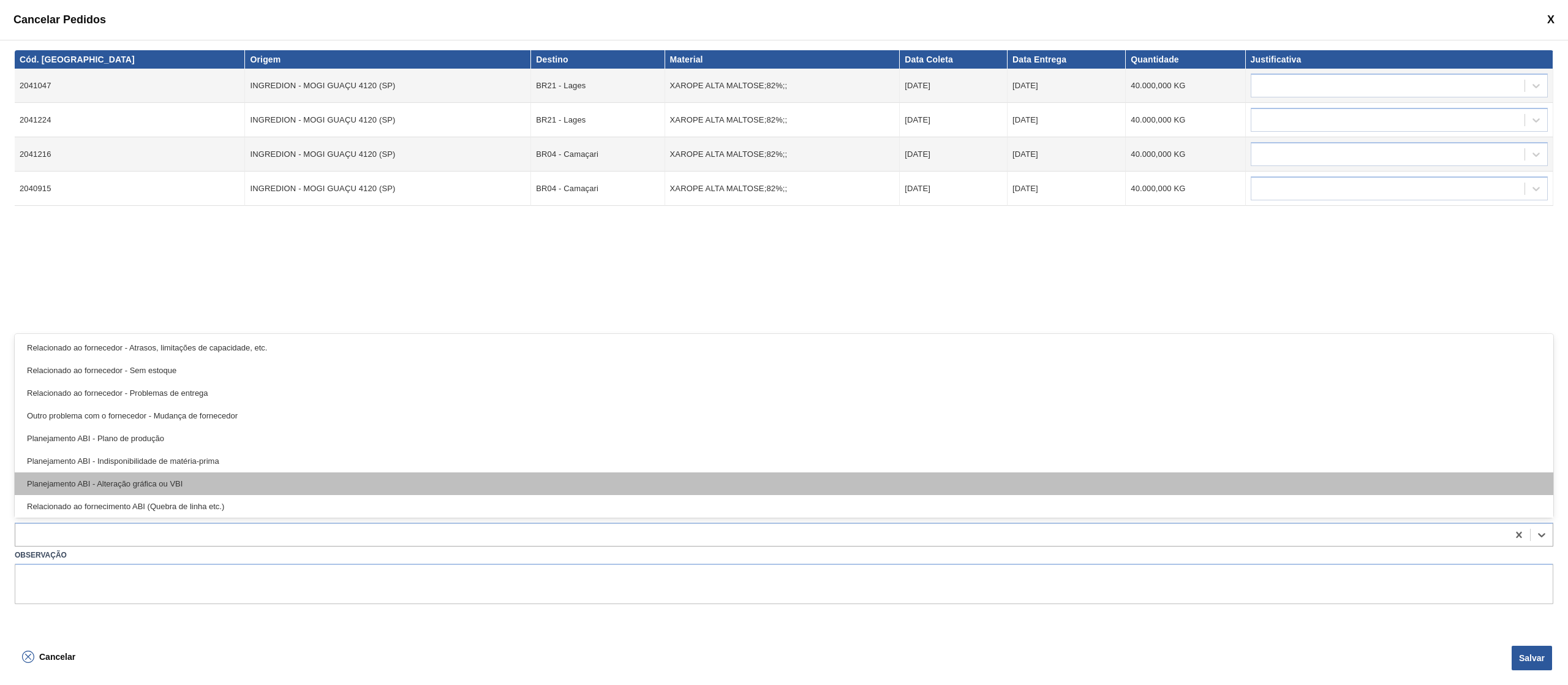
scroll to position [229, 0]
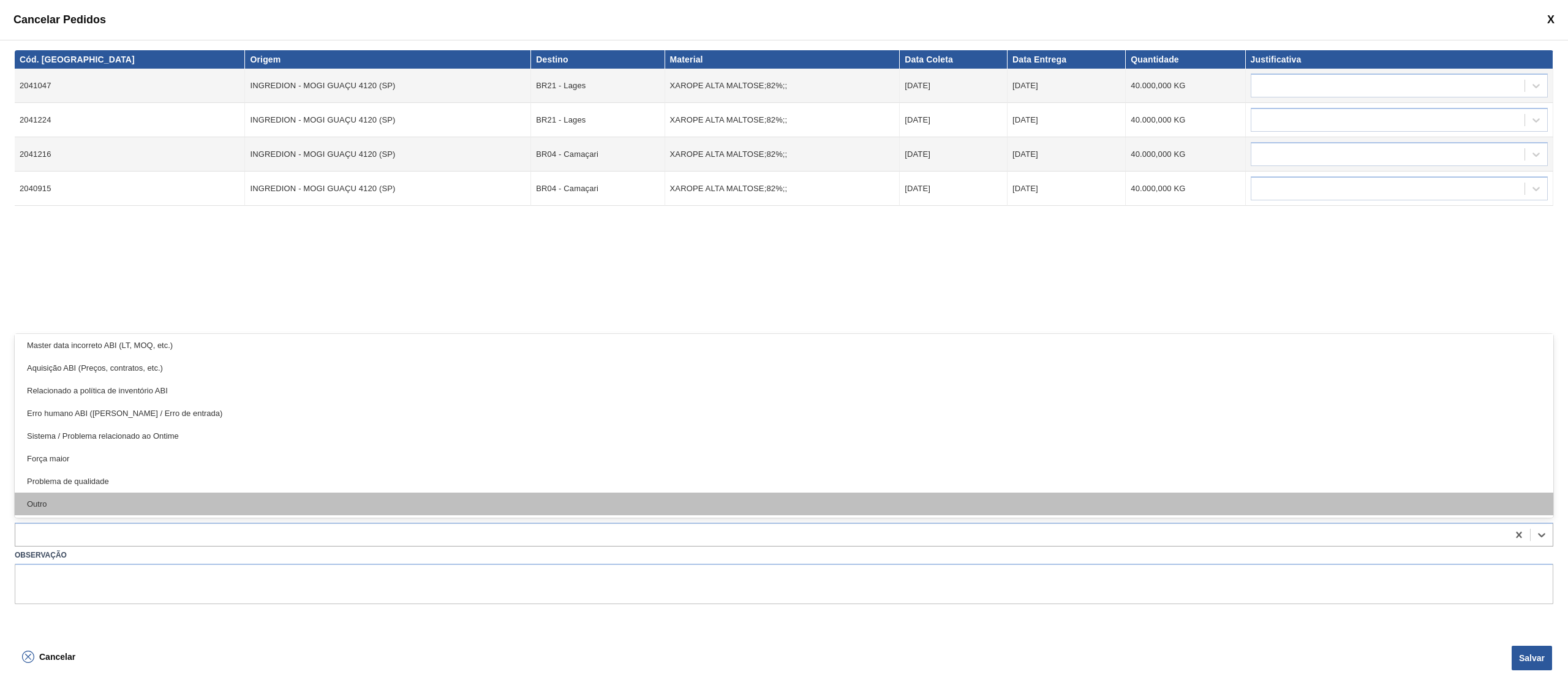
click at [95, 499] on div "Outro" at bounding box center [784, 504] width 1538 height 23
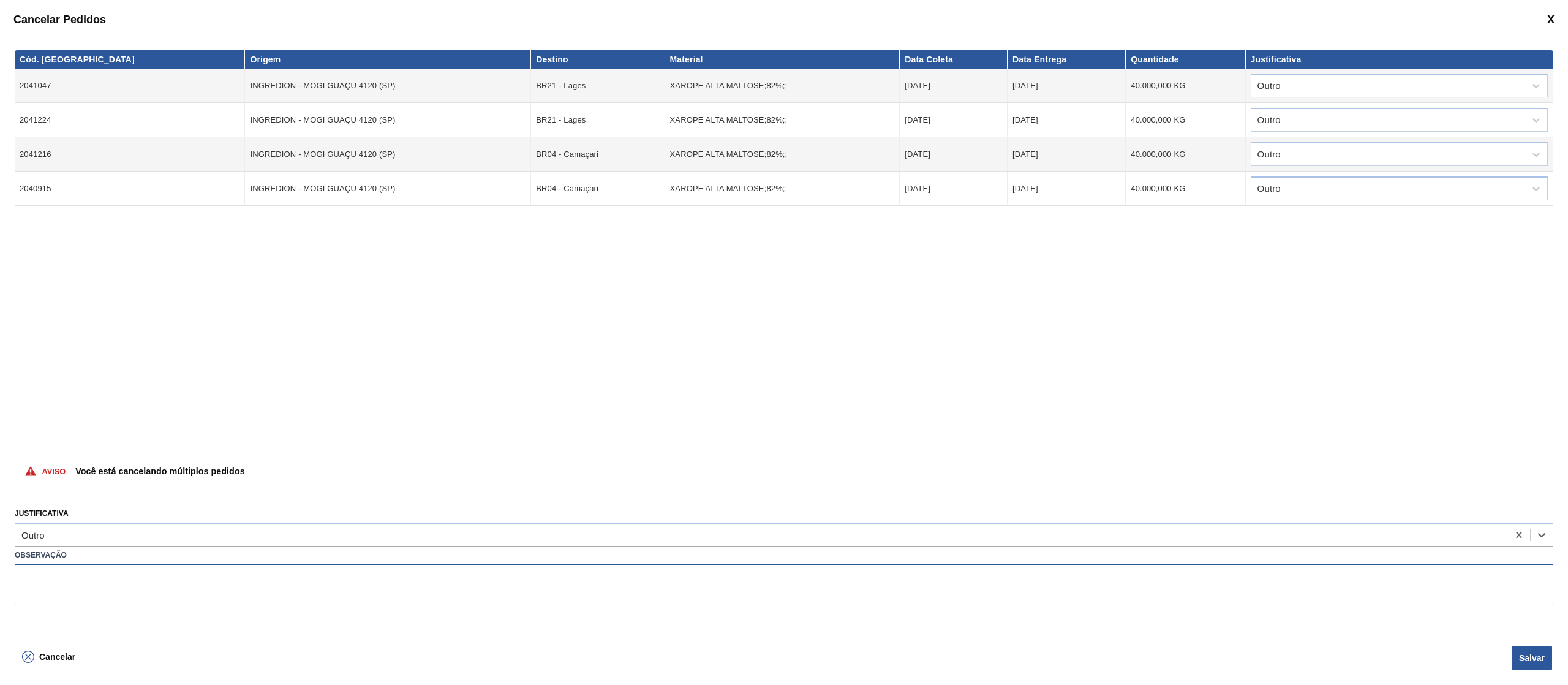
click at [85, 583] on textarea at bounding box center [784, 583] width 1538 height 41
type textarea "subida errada de volume"
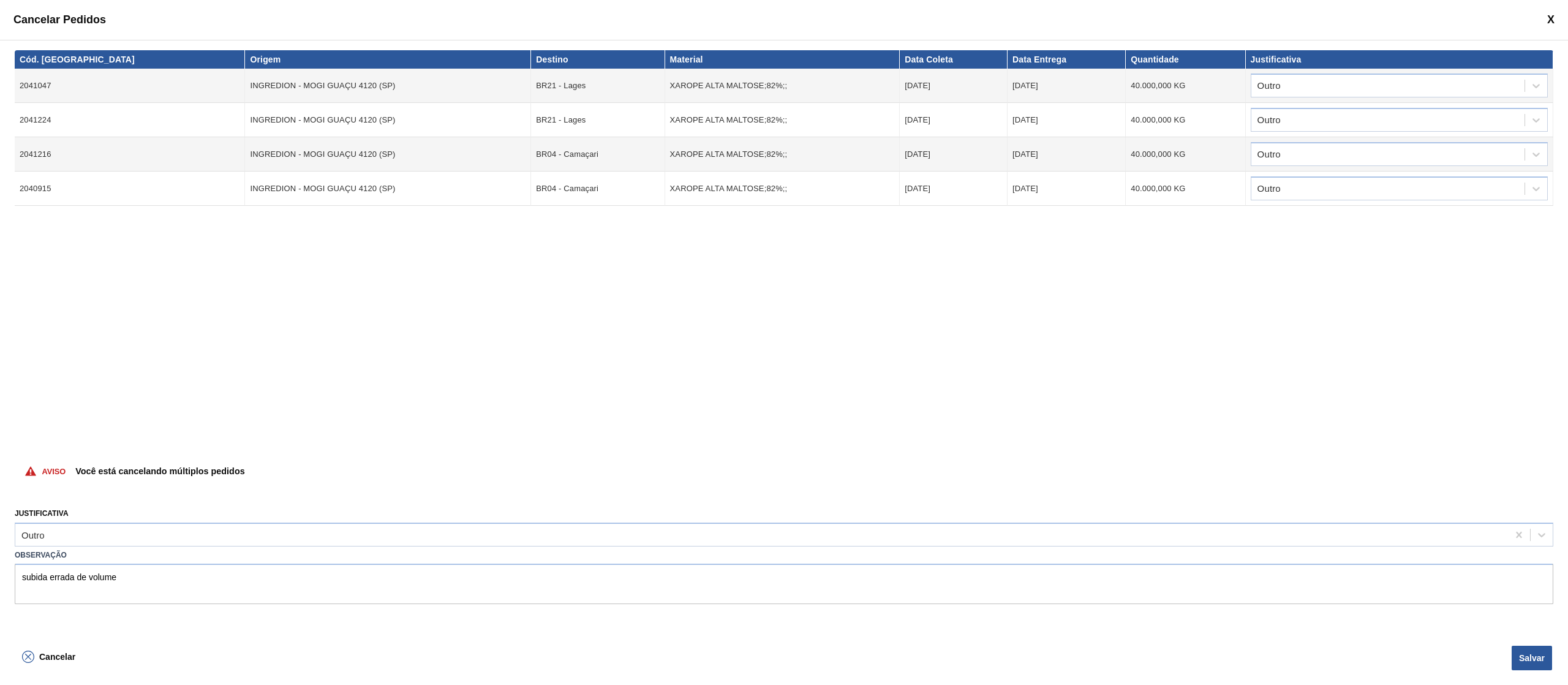
click at [1519, 634] on div "Cód. Pedido Origem Destino Material Data [PERSON_NAME] Data Entrega Quantidade …" at bounding box center [784, 341] width 1568 height 602
click at [1520, 652] on button "Salvar" at bounding box center [1531, 658] width 41 height 24
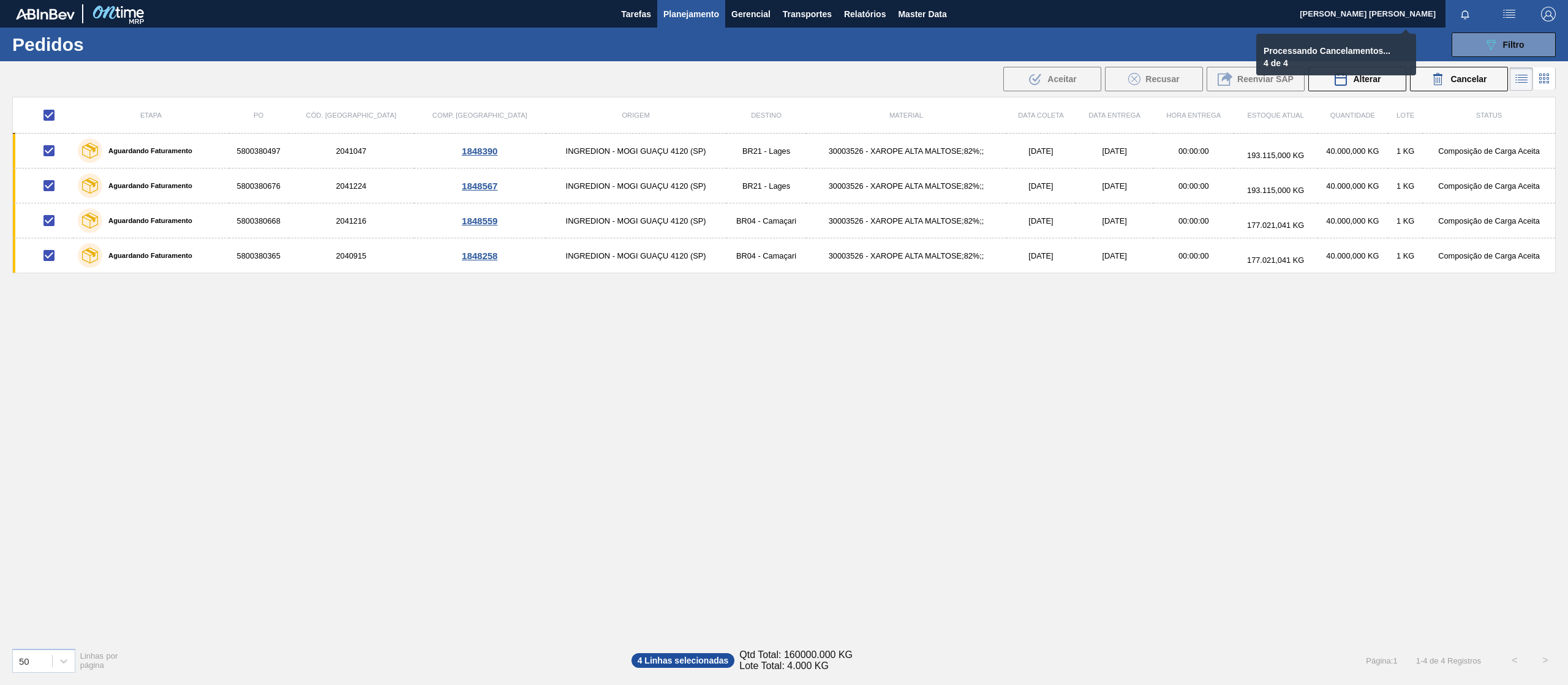
checkbox input "false"
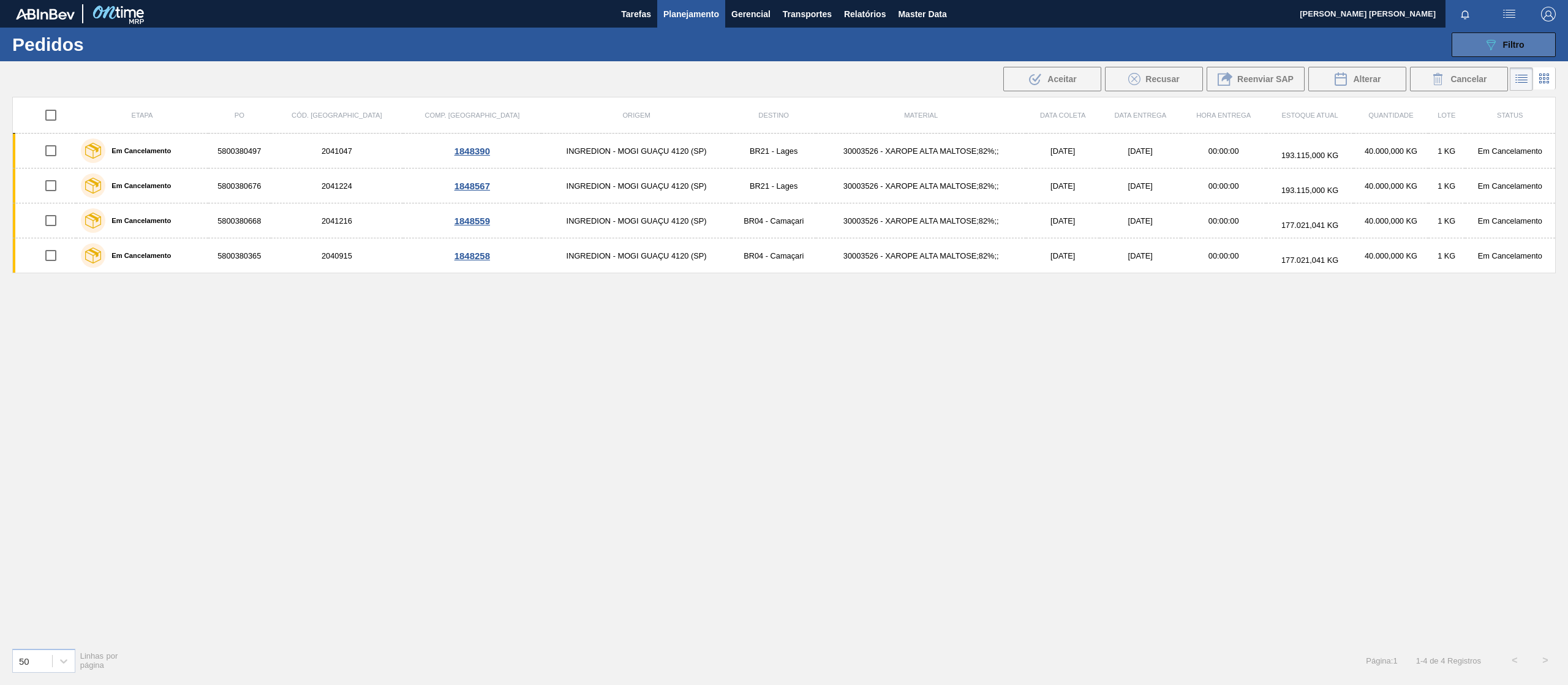
click at [1480, 53] on button "089F7B8B-B2A5-4AFE-B5C0-19BA573D28AC Filtro" at bounding box center [1503, 45] width 104 height 24
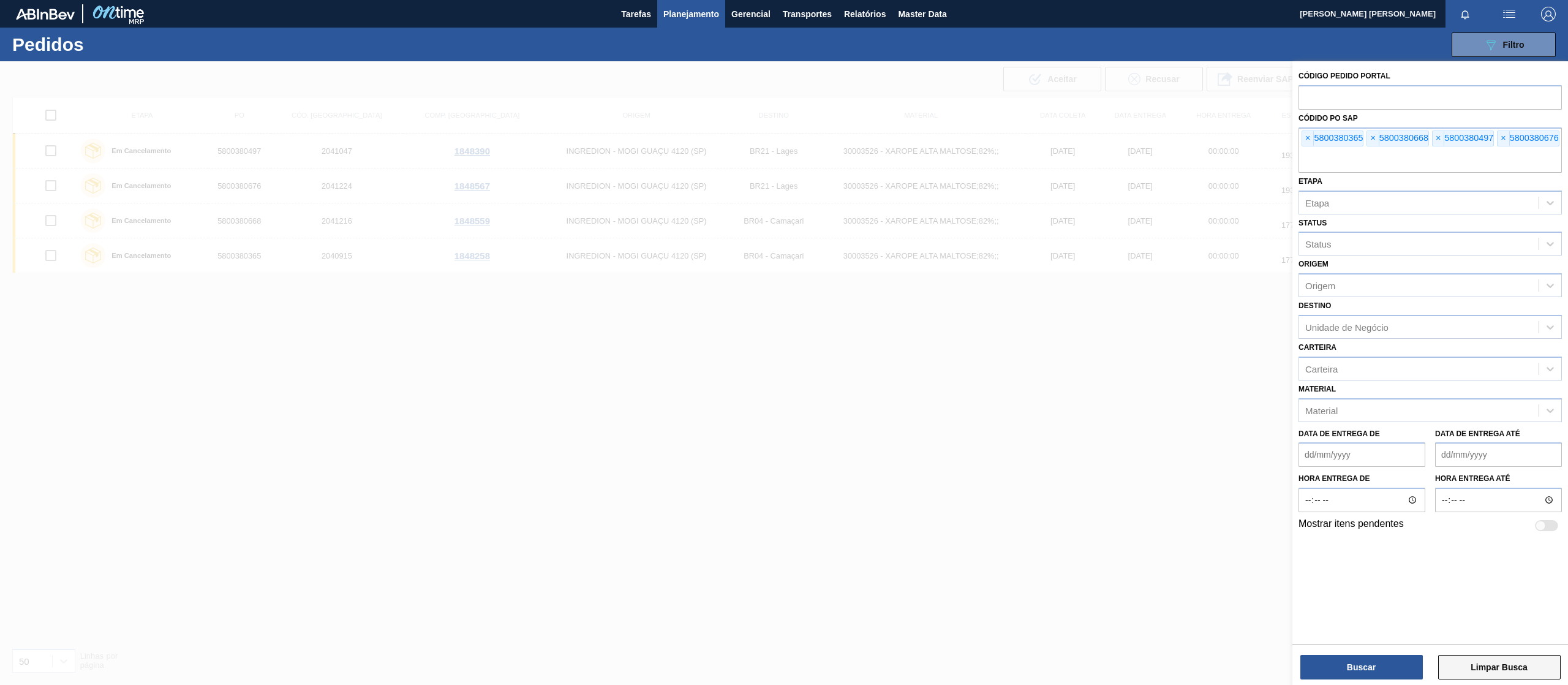
click at [1500, 669] on button "Limpar Busca" at bounding box center [1499, 667] width 122 height 24
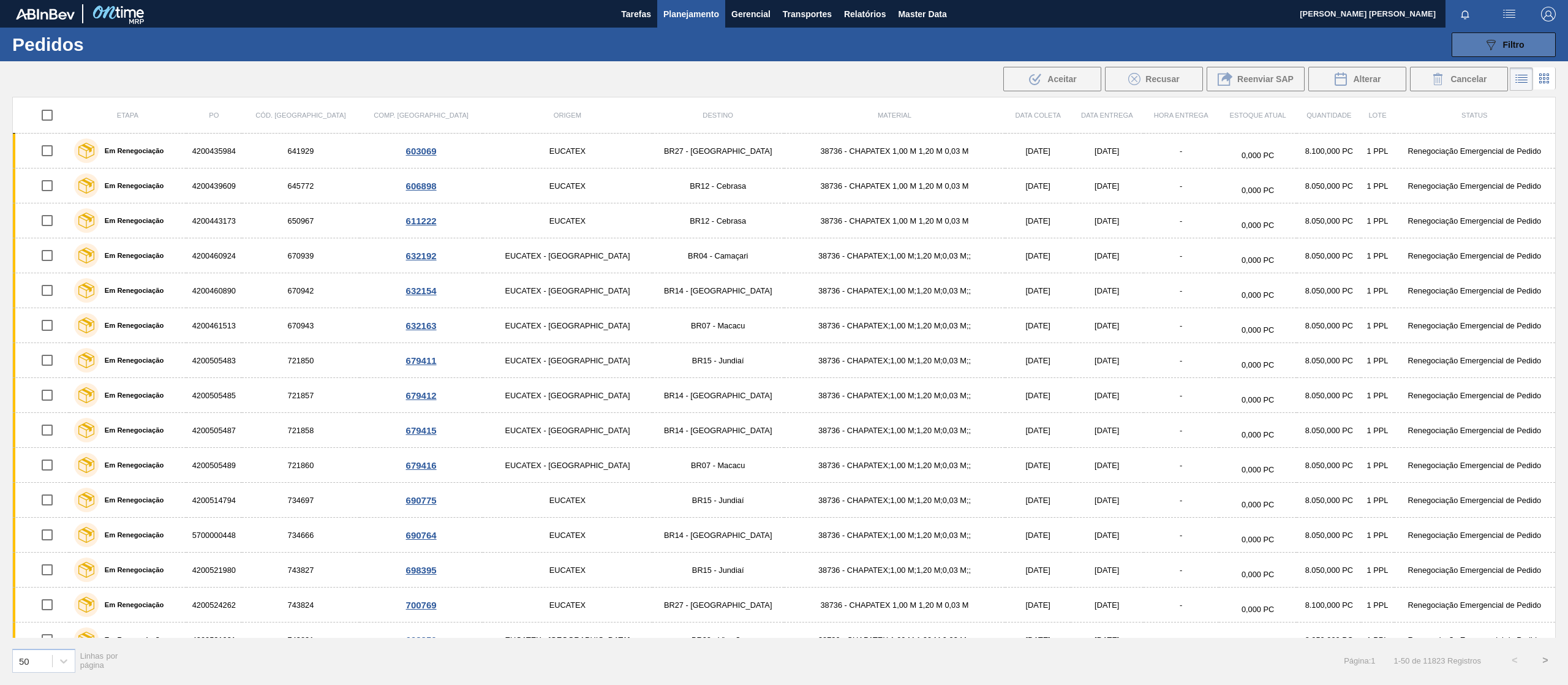
click at [1507, 40] on span "Filtro" at bounding box center [1513, 45] width 21 height 10
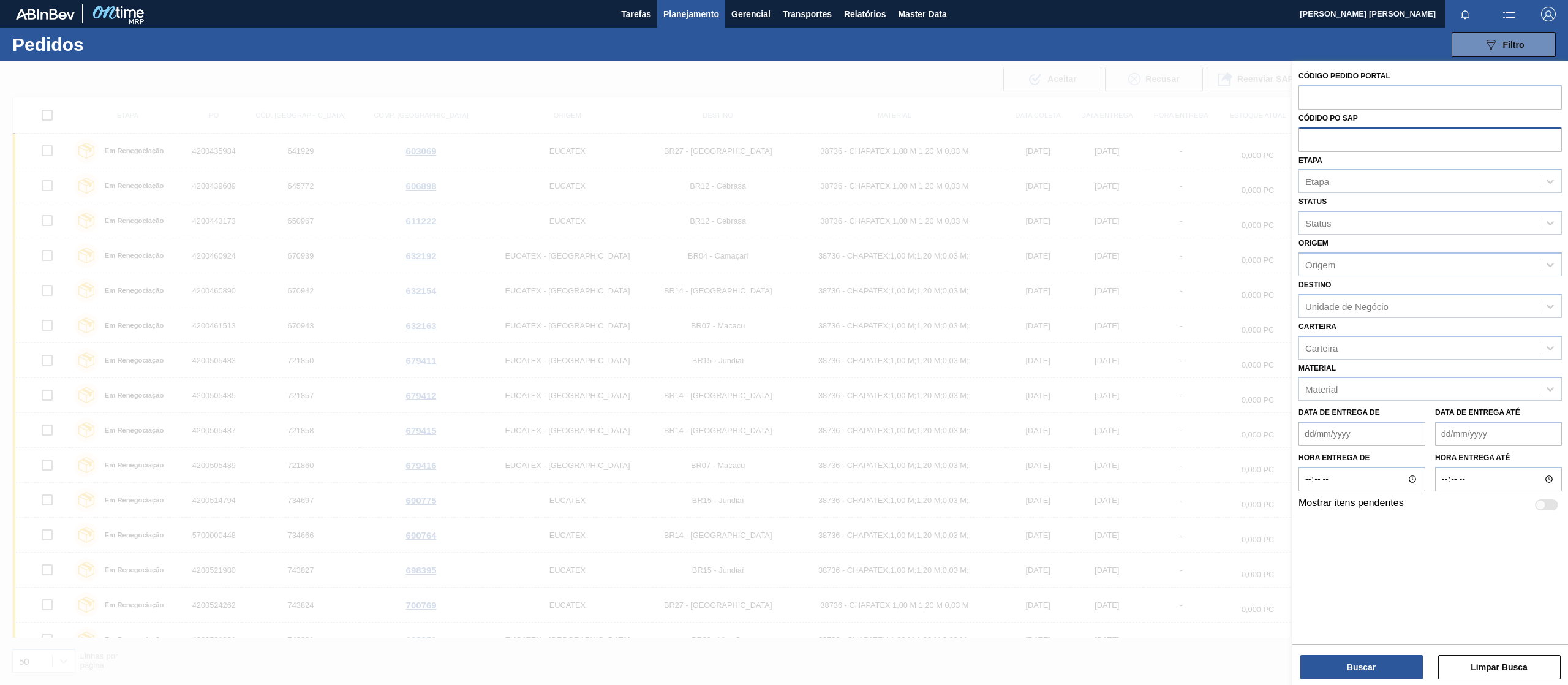
click at [1356, 134] on input "text" at bounding box center [1430, 139] width 263 height 23
paste input "text"
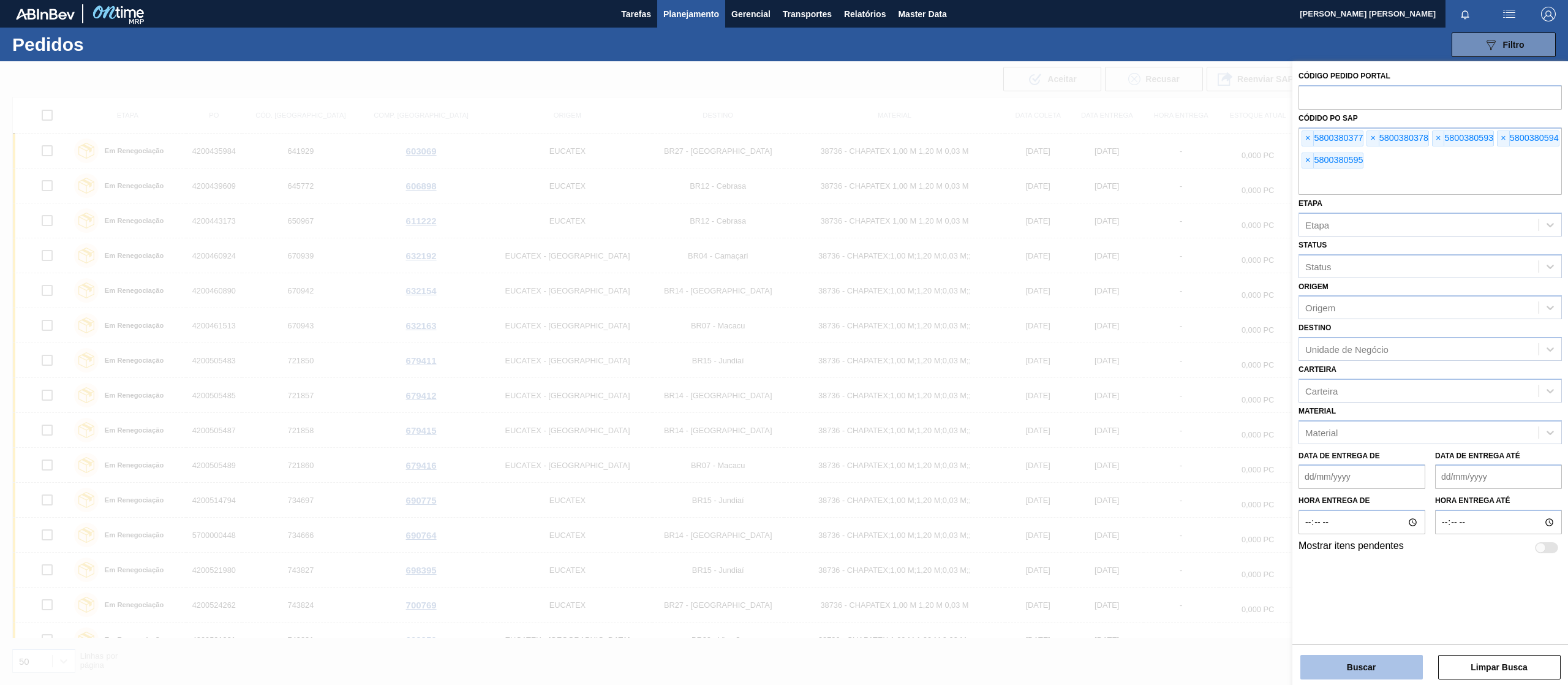
click at [1365, 658] on button "Buscar" at bounding box center [1361, 667] width 122 height 24
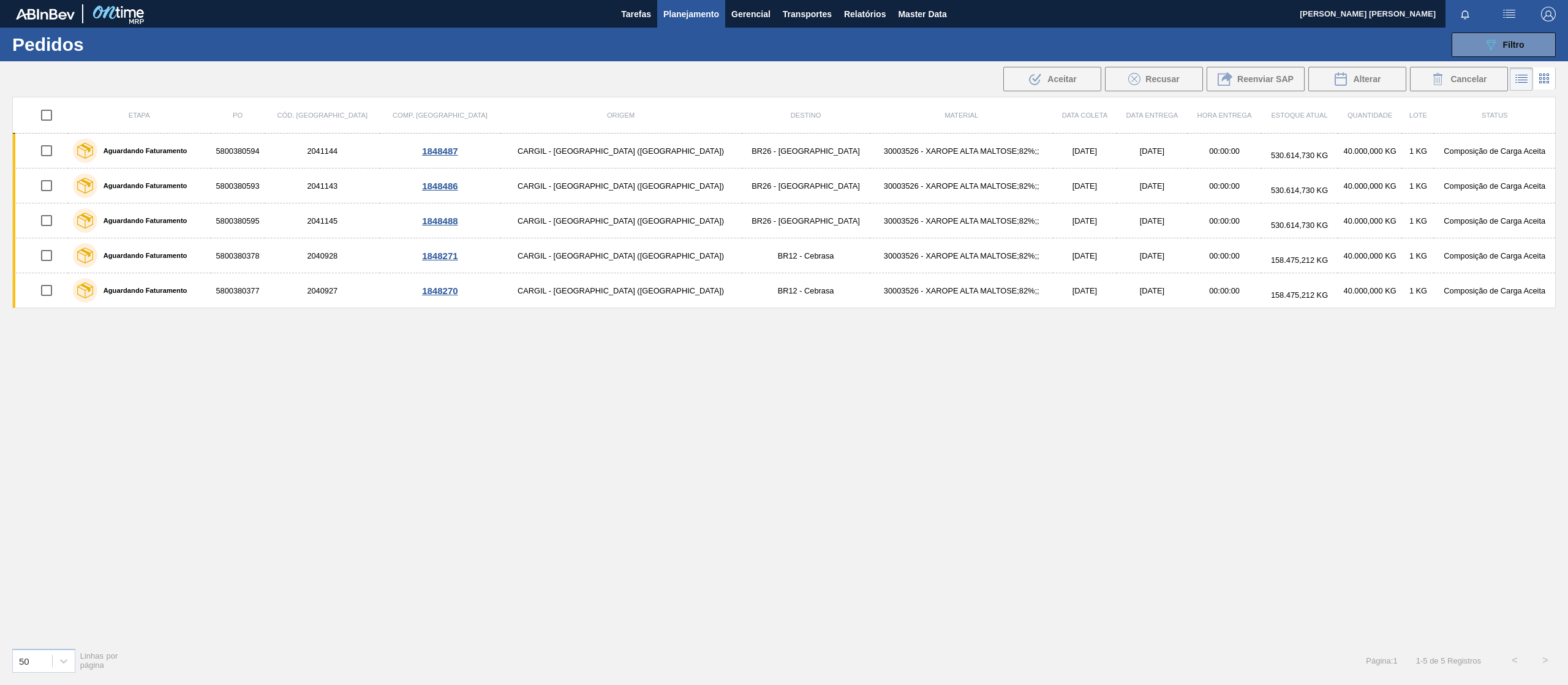
click at [46, 117] on input "checkbox" at bounding box center [46, 115] width 26 height 26
checkbox input "true"
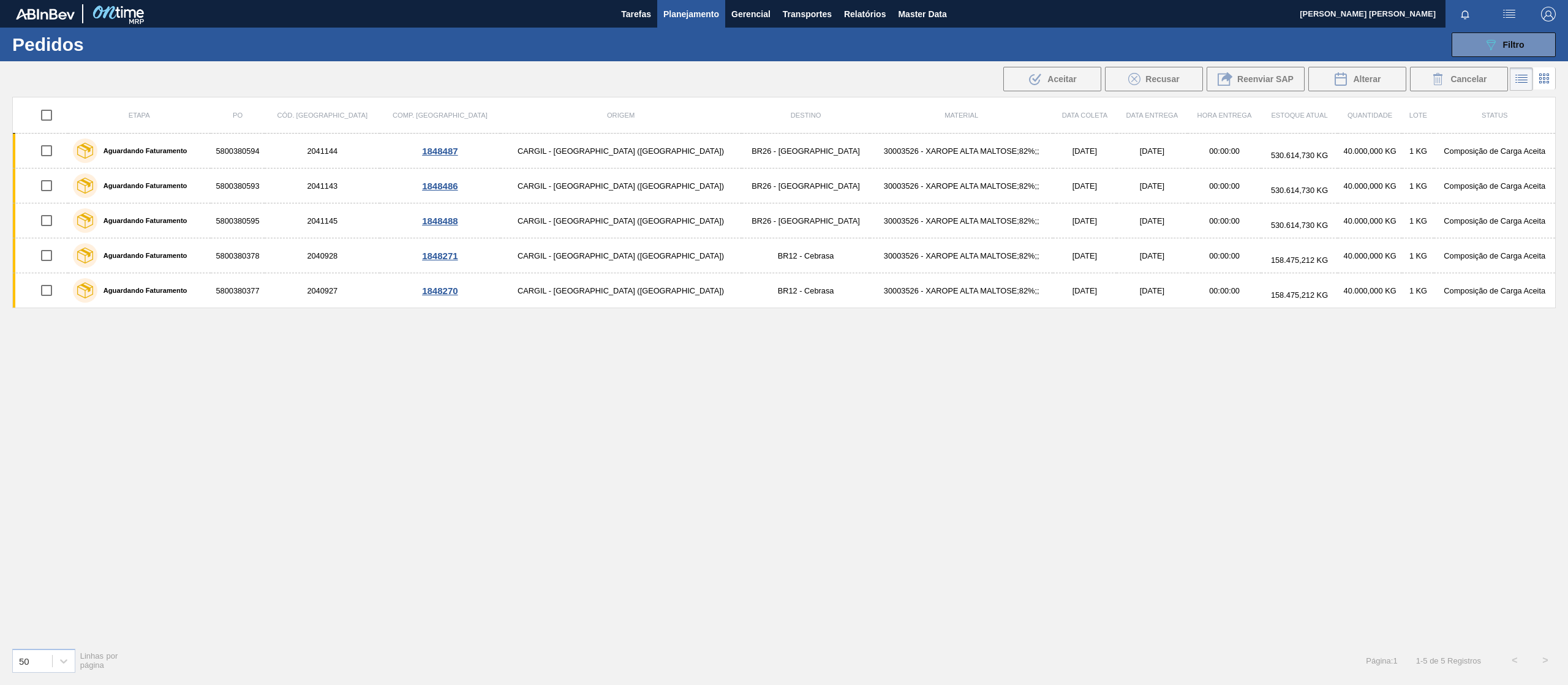
checkbox input "true"
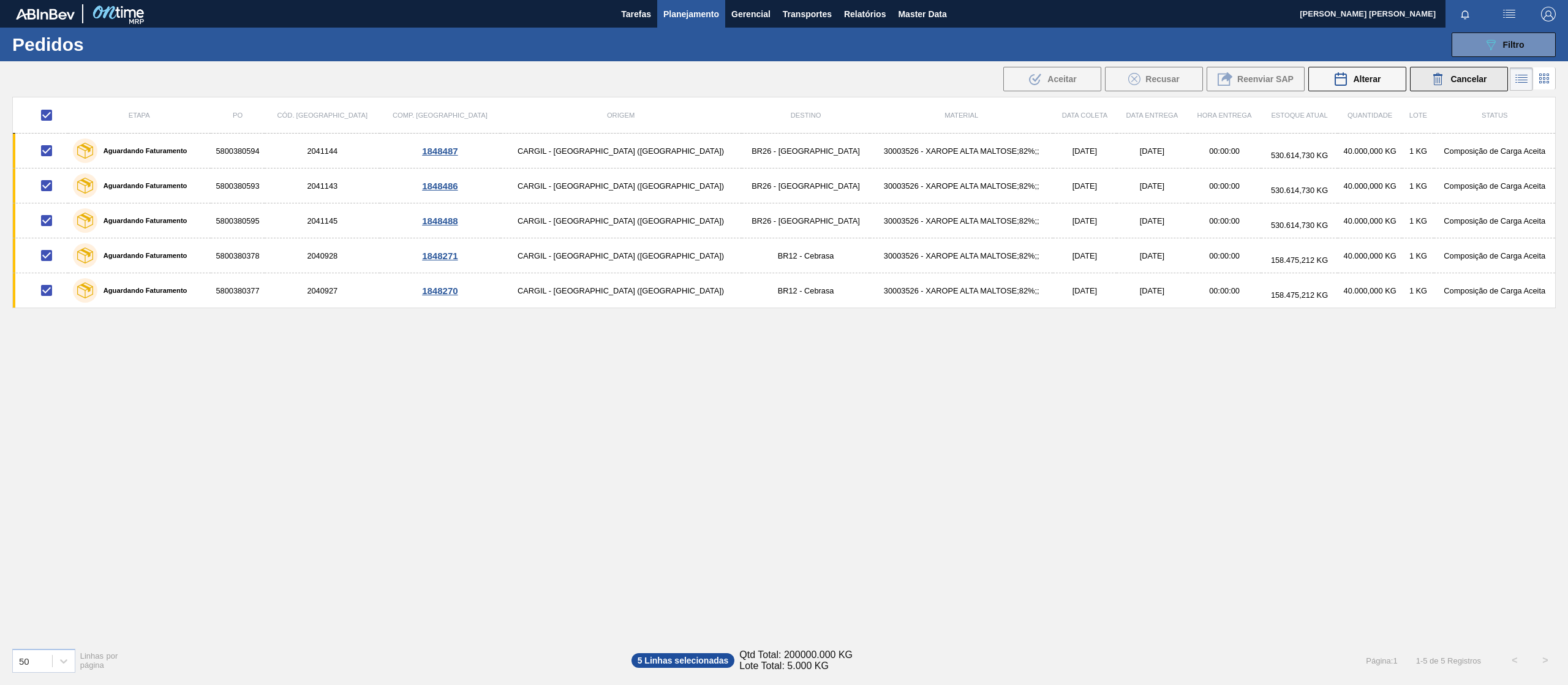
click at [1466, 87] on button "Cancelar" at bounding box center [1459, 79] width 98 height 24
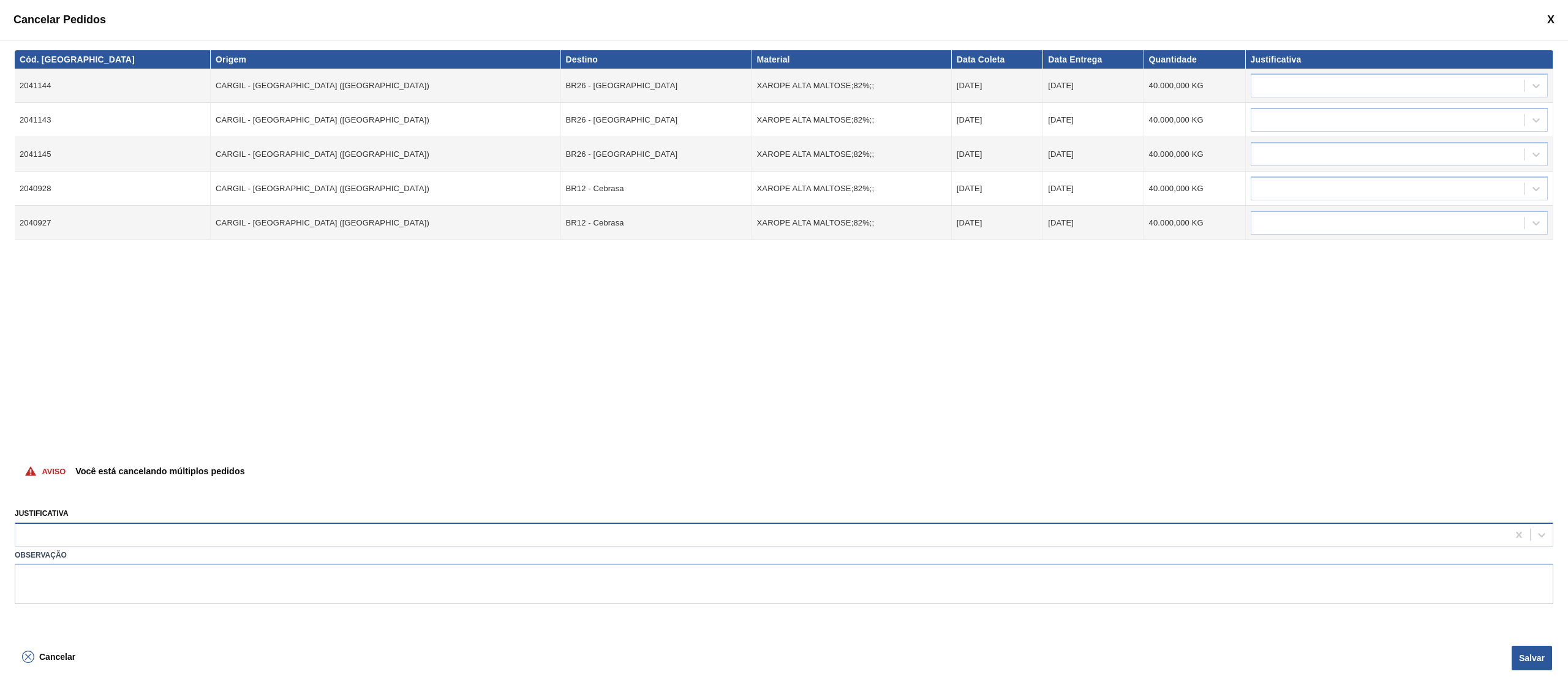
click at [107, 529] on div at bounding box center [762, 534] width 1493 height 18
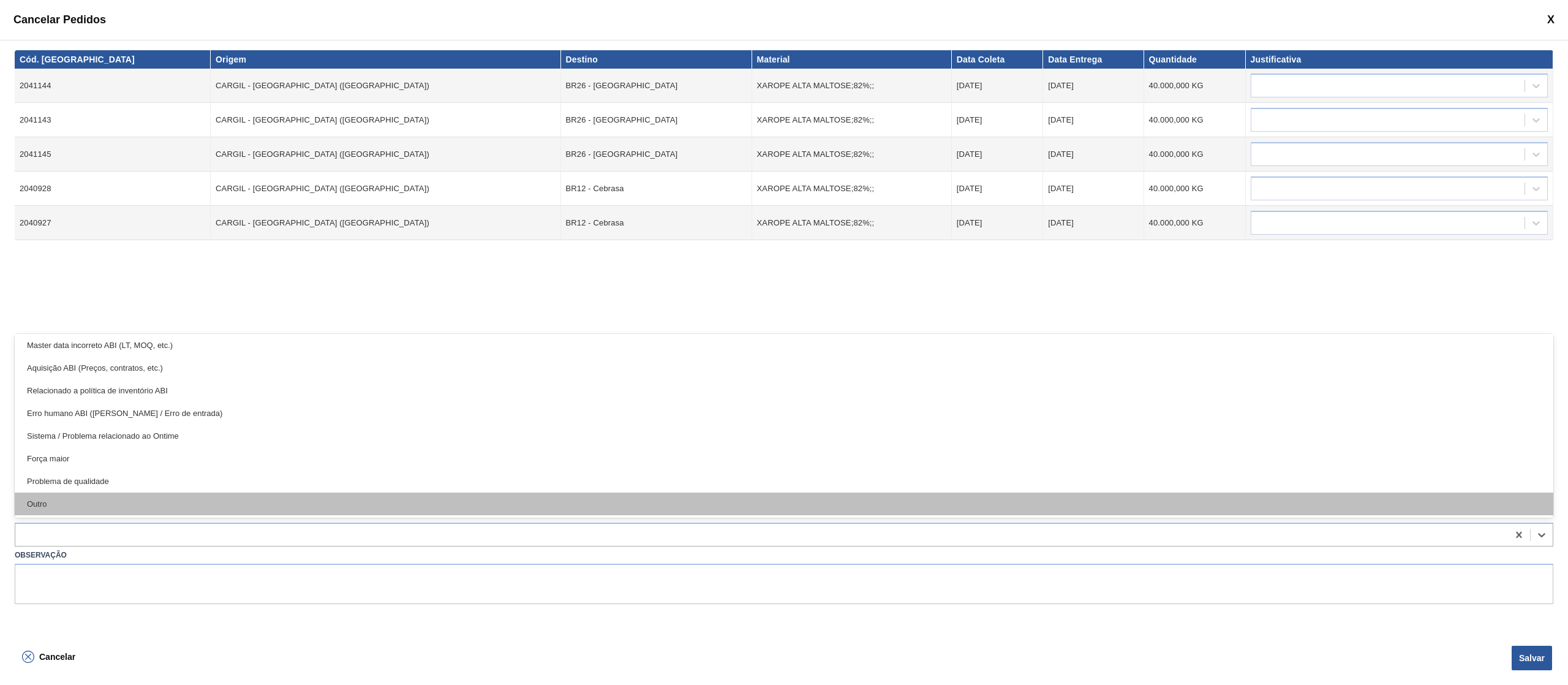
click at [91, 507] on div "Outro" at bounding box center [784, 504] width 1538 height 23
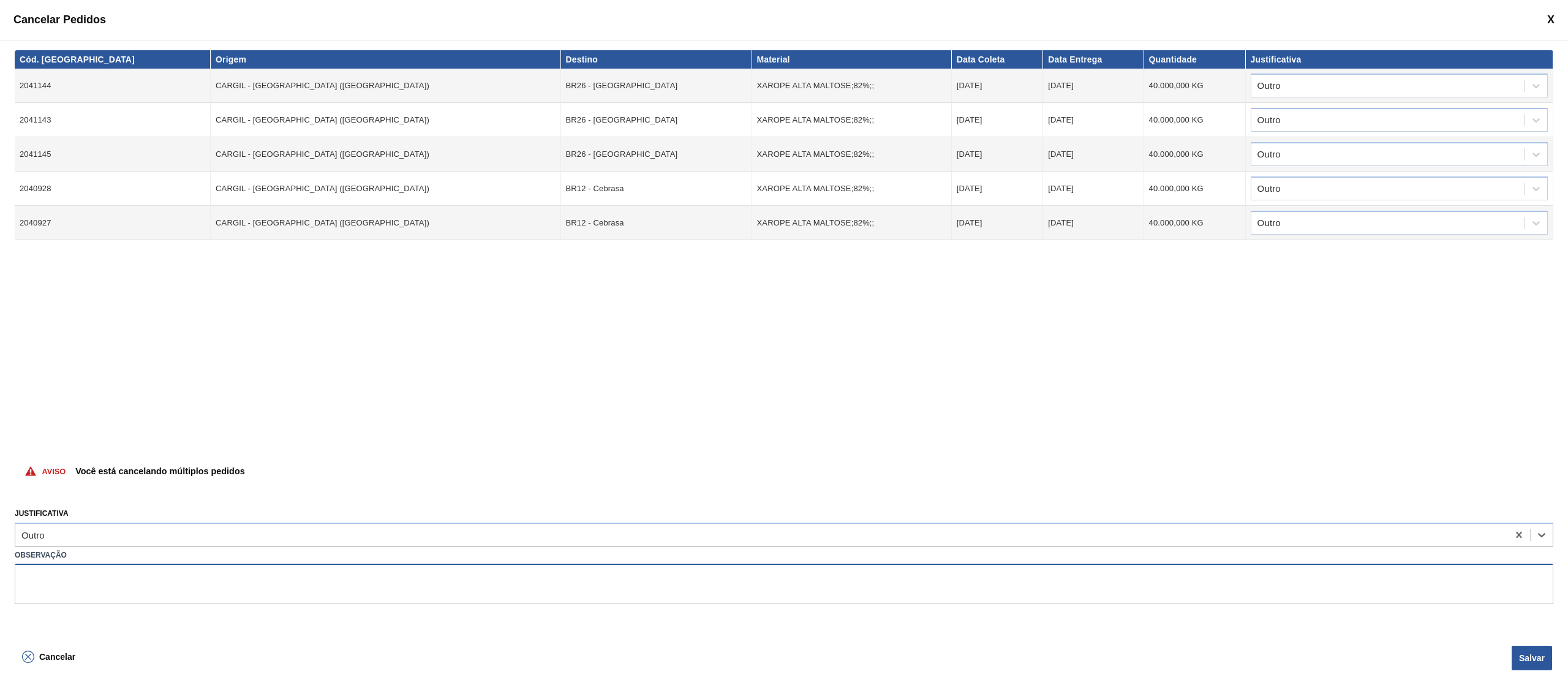
click at [121, 594] on textarea at bounding box center [784, 583] width 1538 height 41
type textarea "subida de volume errada"
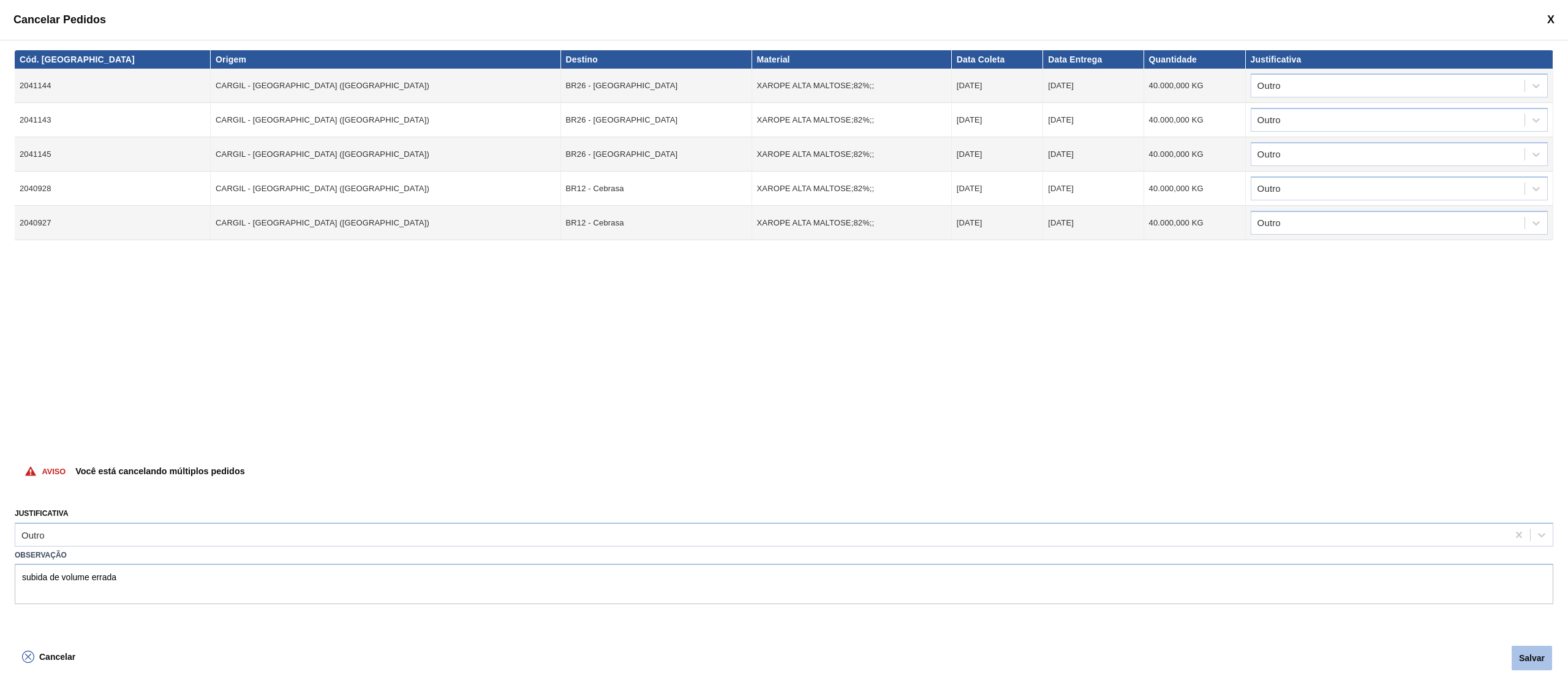
click at [1534, 659] on button "Salvar" at bounding box center [1531, 658] width 41 height 24
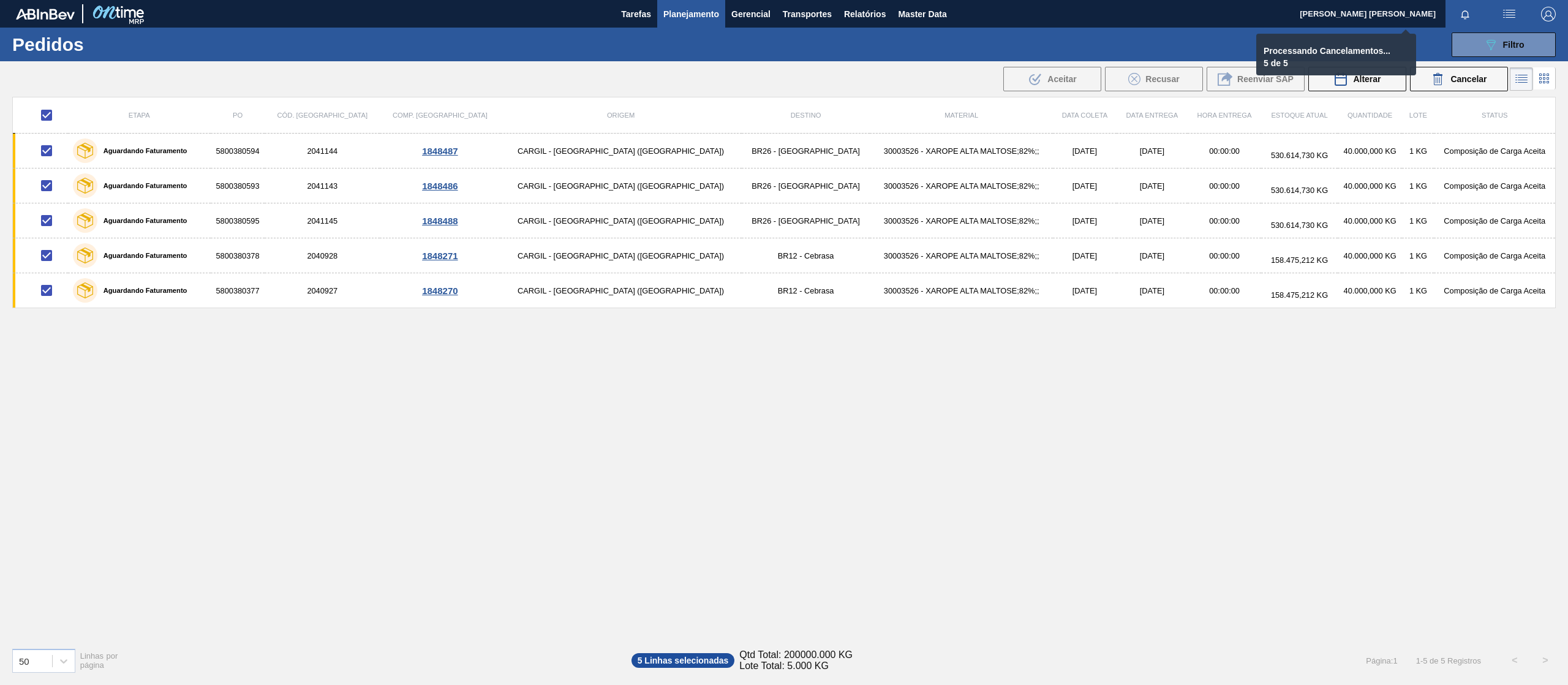
checkbox input "false"
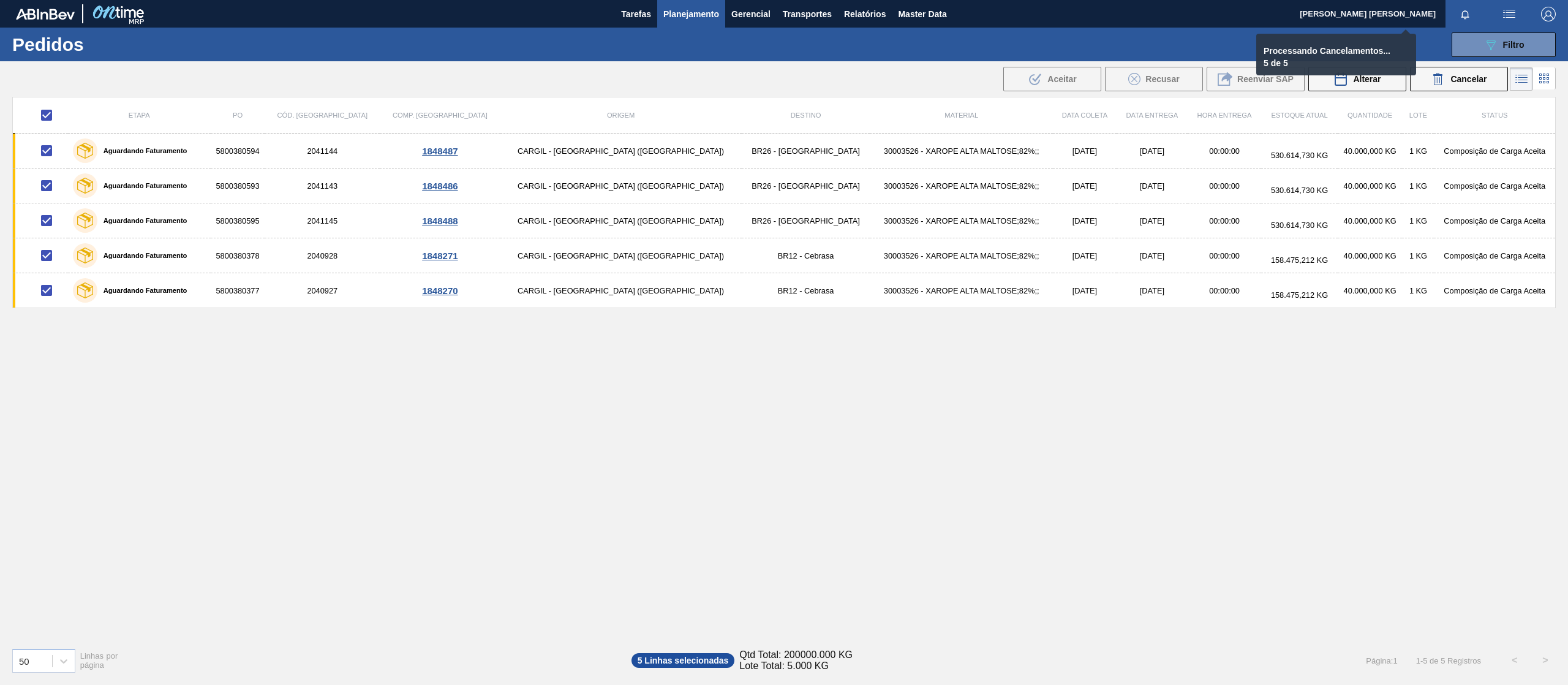
checkbox input "false"
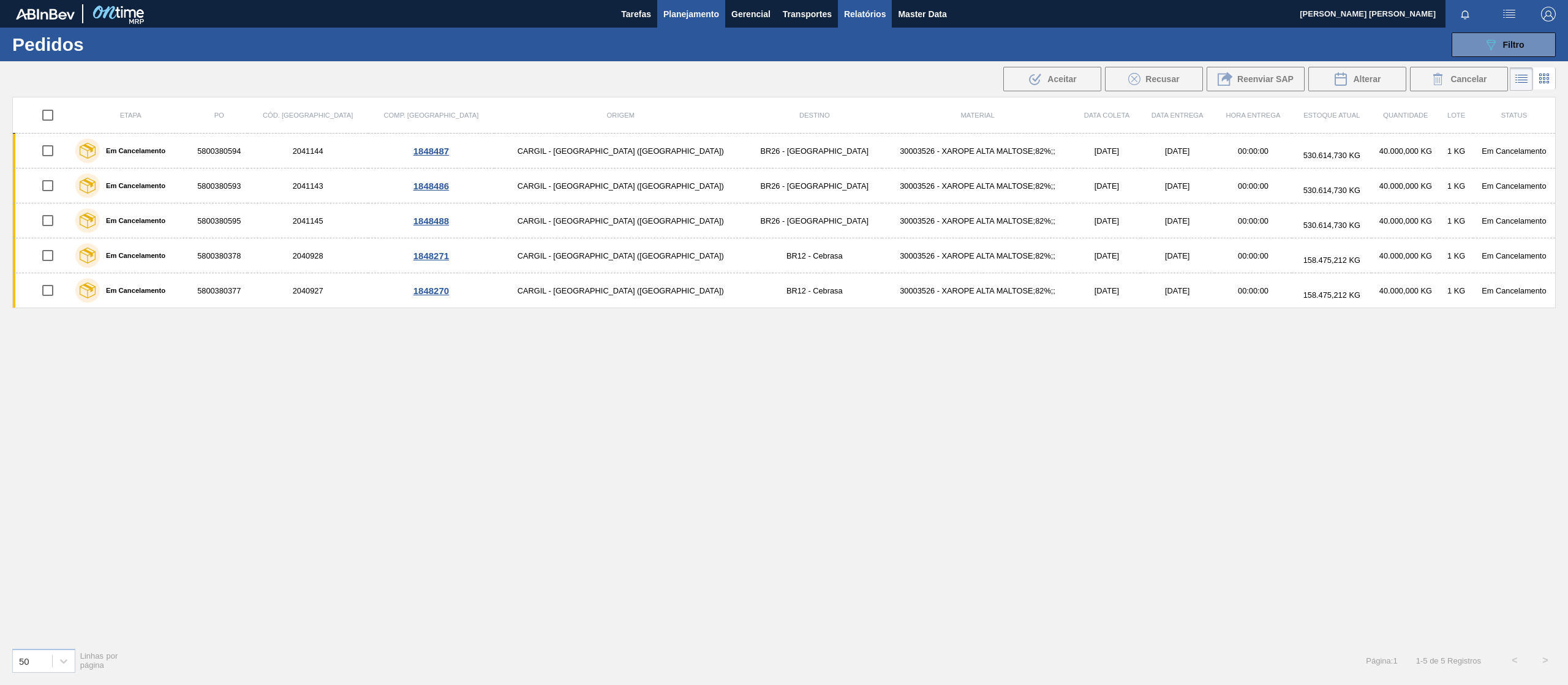
click at [865, 10] on span "Relatórios" at bounding box center [865, 14] width 42 height 15
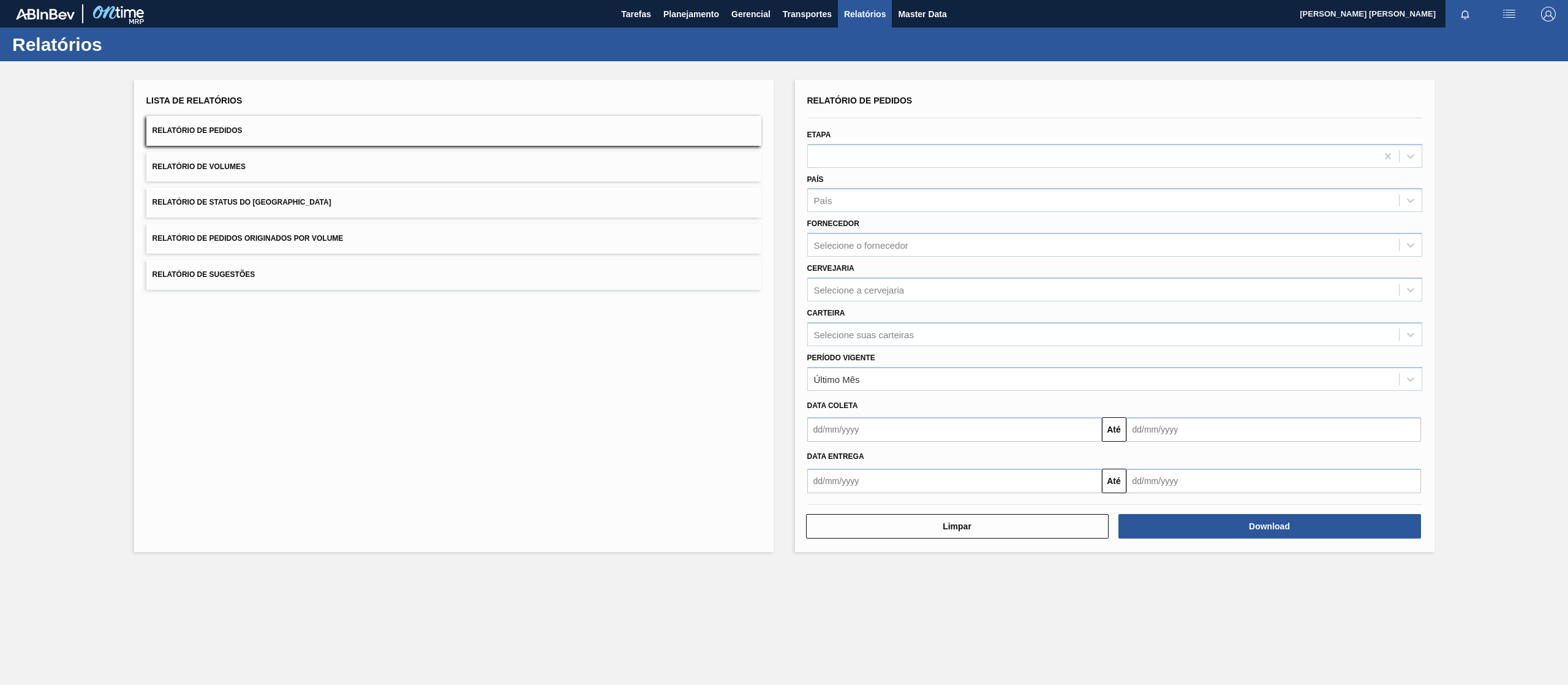
click at [376, 230] on button "Relatório de Pedidos Originados por Volume" at bounding box center [454, 238] width 615 height 30
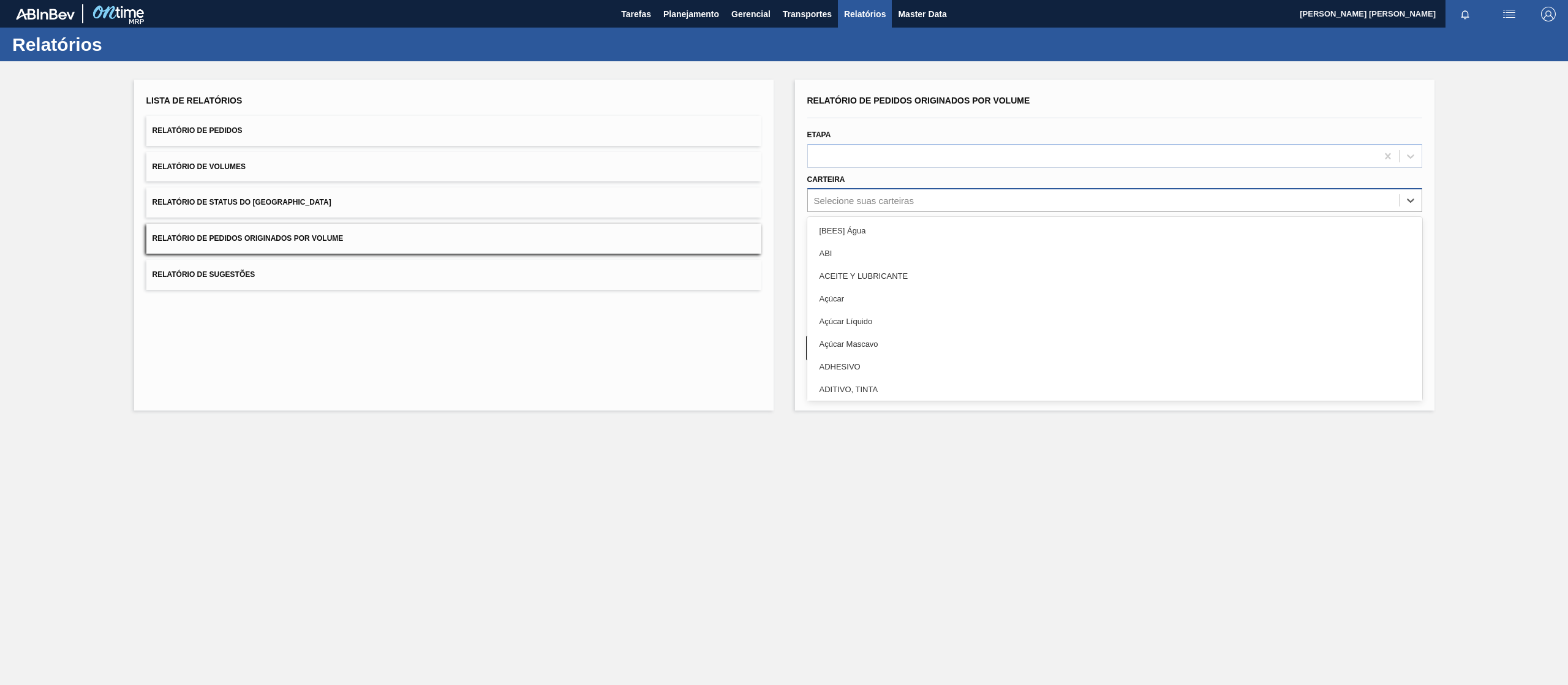
click at [934, 196] on div "Selecione suas carteiras" at bounding box center [1103, 201] width 591 height 18
type input "xa"
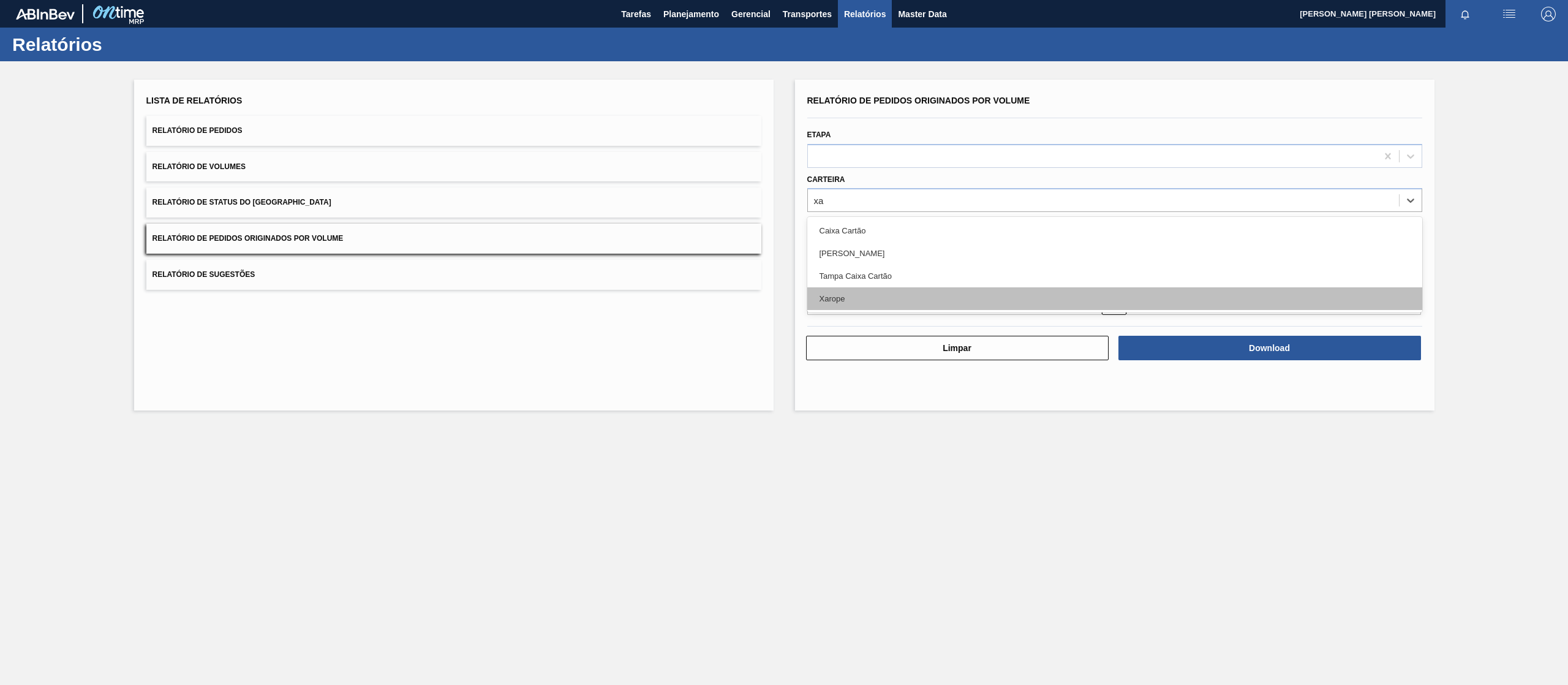
click at [855, 299] on div "Xarope" at bounding box center [1114, 299] width 615 height 23
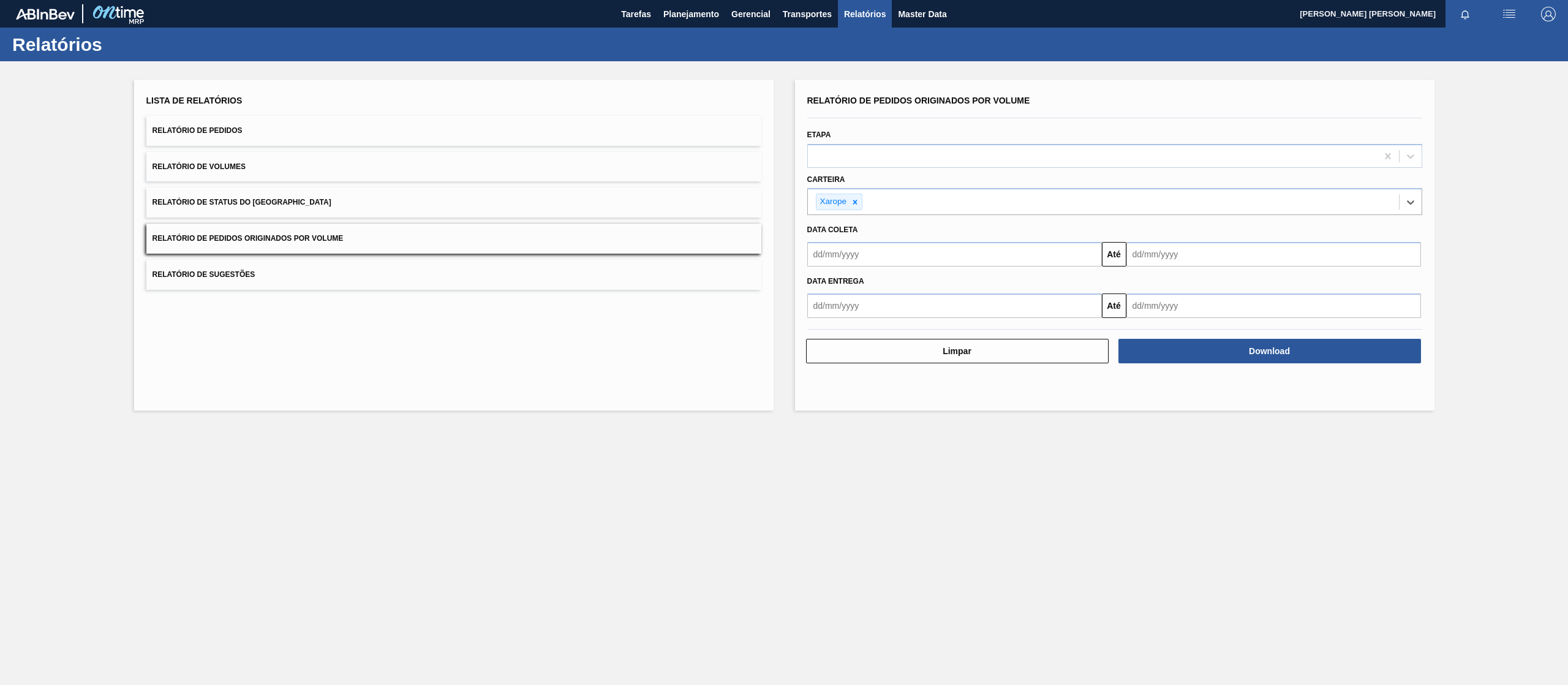
click at [909, 250] on input "text" at bounding box center [954, 254] width 294 height 24
click at [818, 287] on button "Previous Month" at bounding box center [818, 284] width 9 height 9
click at [946, 280] on button "Next Month" at bounding box center [944, 284] width 9 height 9
click at [875, 320] on div "1" at bounding box center [880, 323] width 16 height 16
type input "[DATE]"
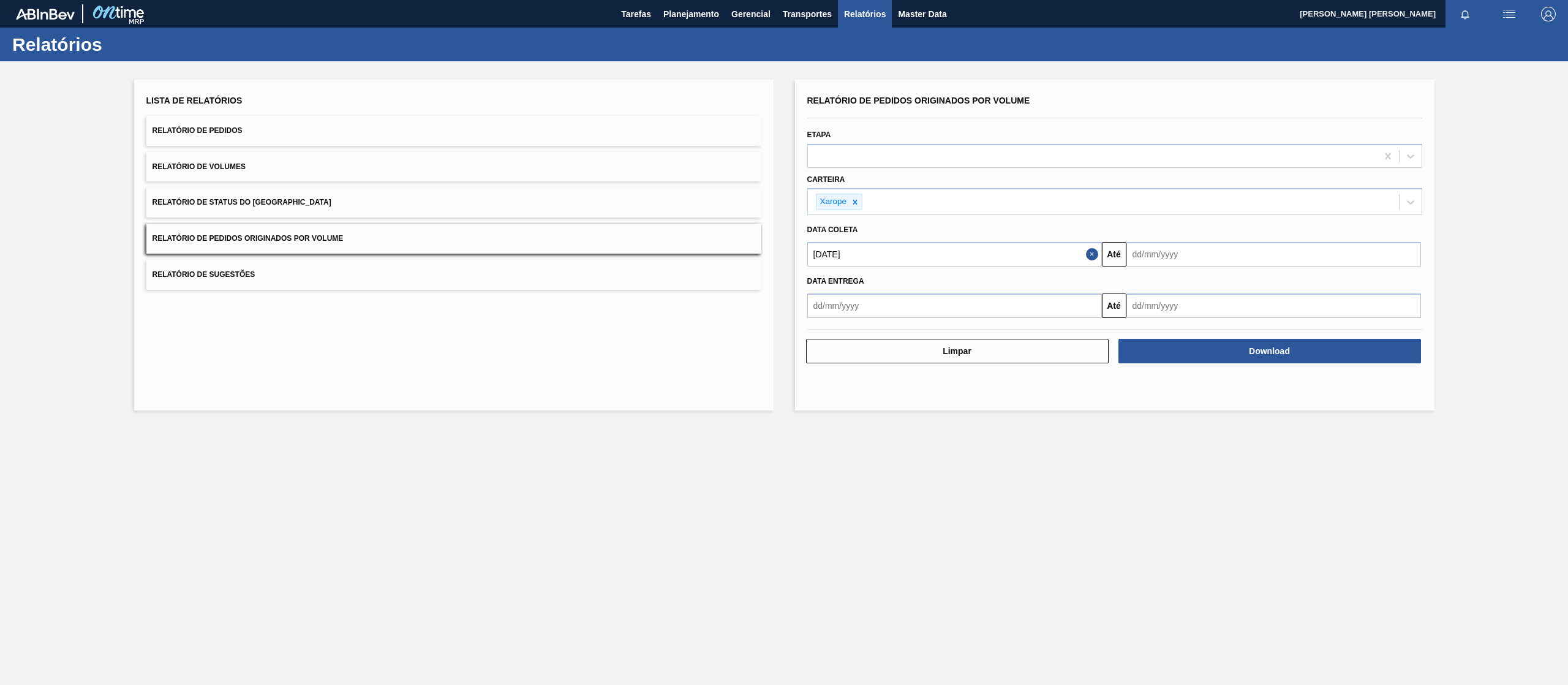
drag, startPoint x: 1146, startPoint y: 259, endPoint x: 1168, endPoint y: 268, distance: 23.8
click at [1146, 258] on input "text" at bounding box center [1274, 254] width 294 height 24
click at [1238, 405] on div "31" at bounding box center [1239, 403] width 16 height 16
type input "[DATE]"
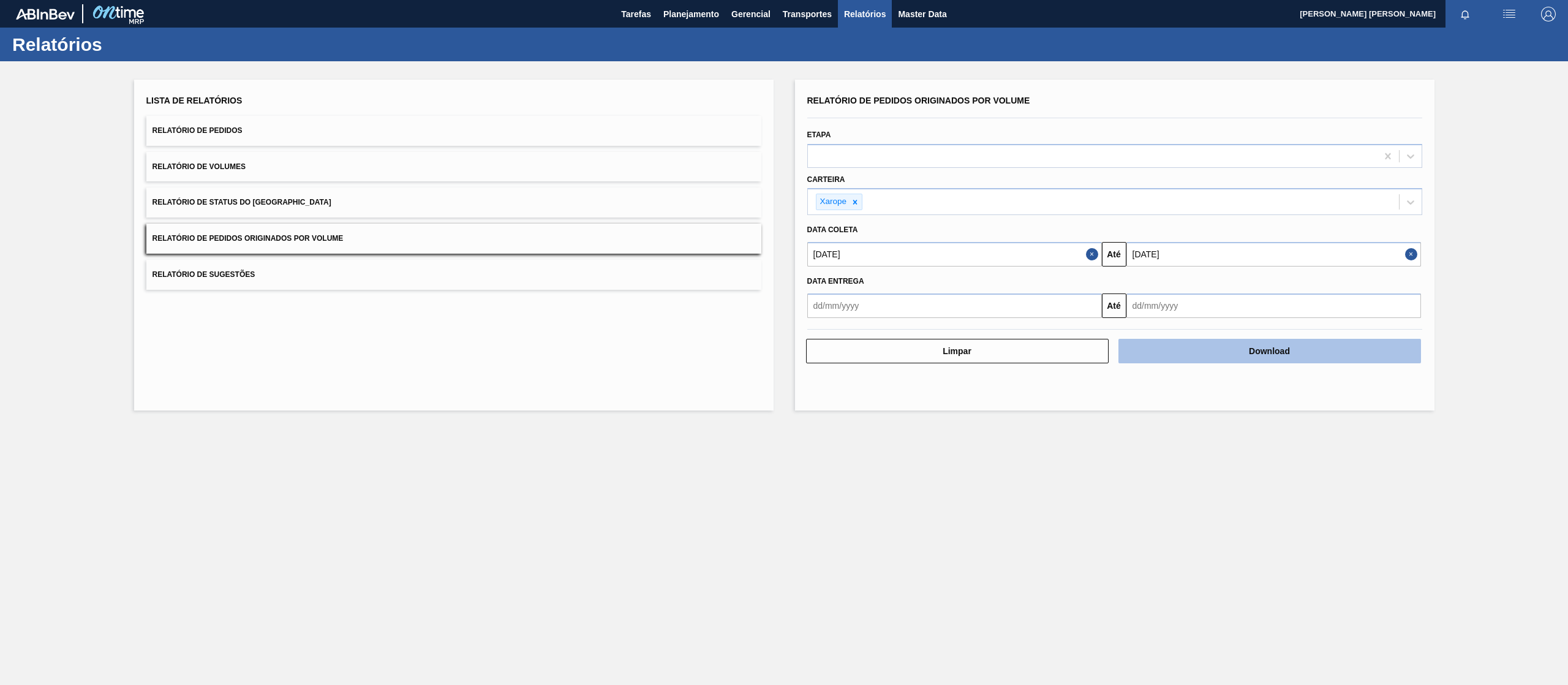
click at [1209, 346] on button "Download" at bounding box center [1269, 351] width 302 height 24
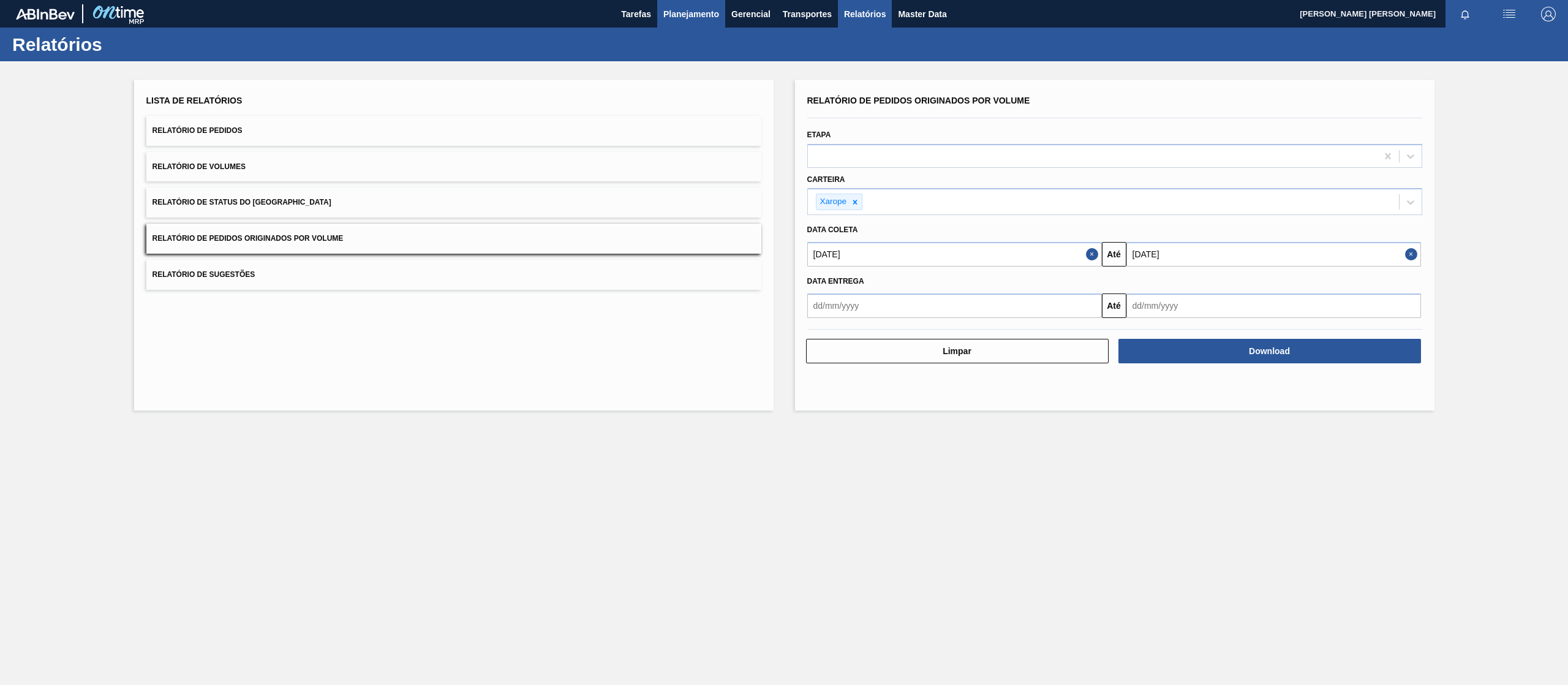
click at [674, 14] on span "Planejamento" at bounding box center [691, 14] width 55 height 15
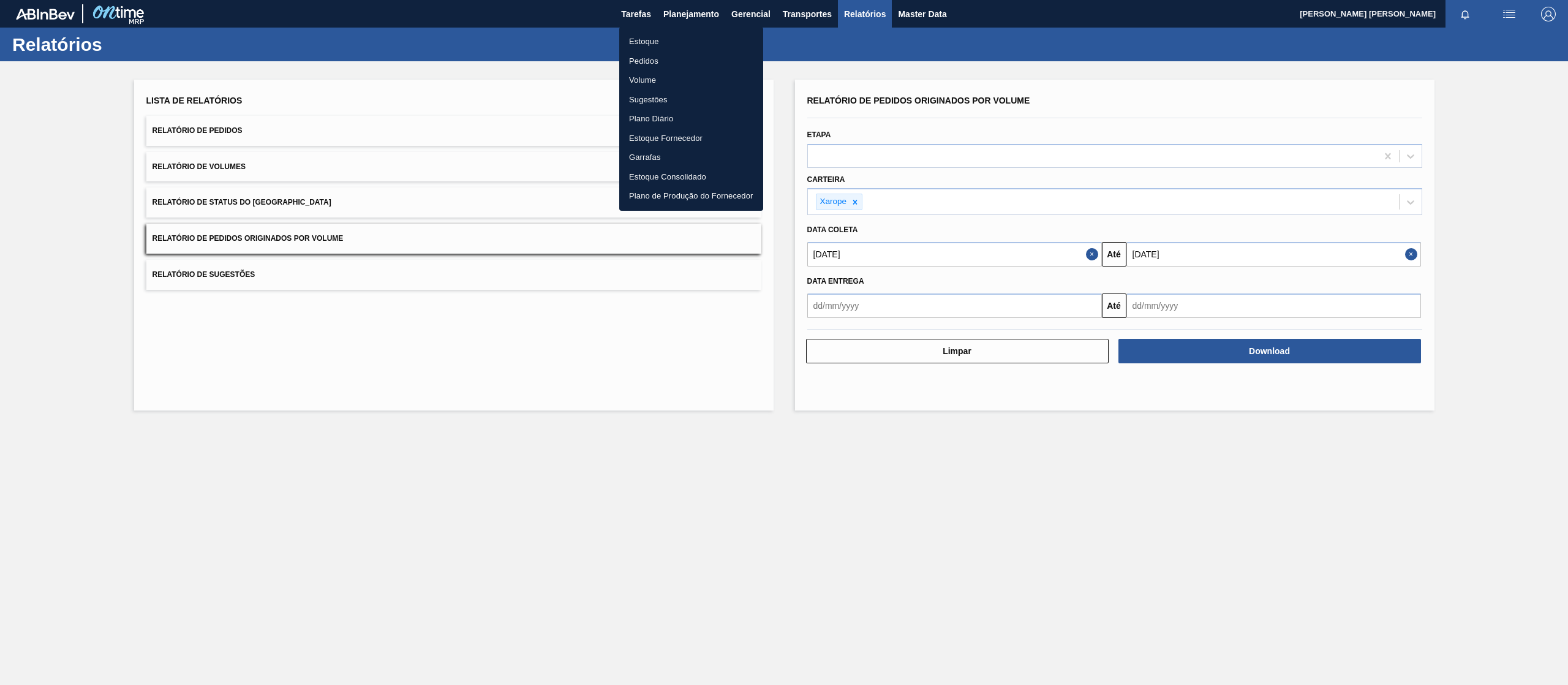
click at [654, 59] on li "Pedidos" at bounding box center [691, 61] width 144 height 20
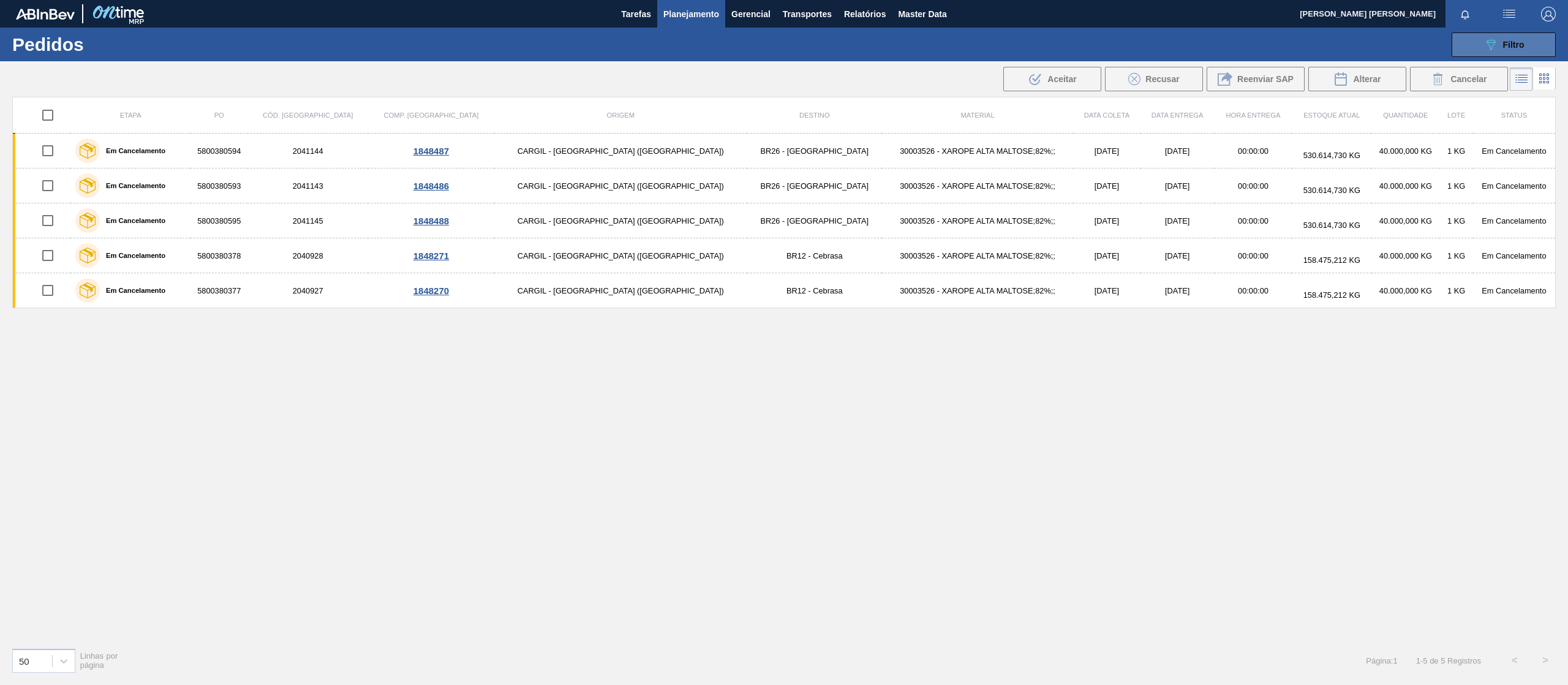
click at [1498, 48] on icon "089F7B8B-B2A5-4AFE-B5C0-19BA573D28AC" at bounding box center [1490, 45] width 15 height 15
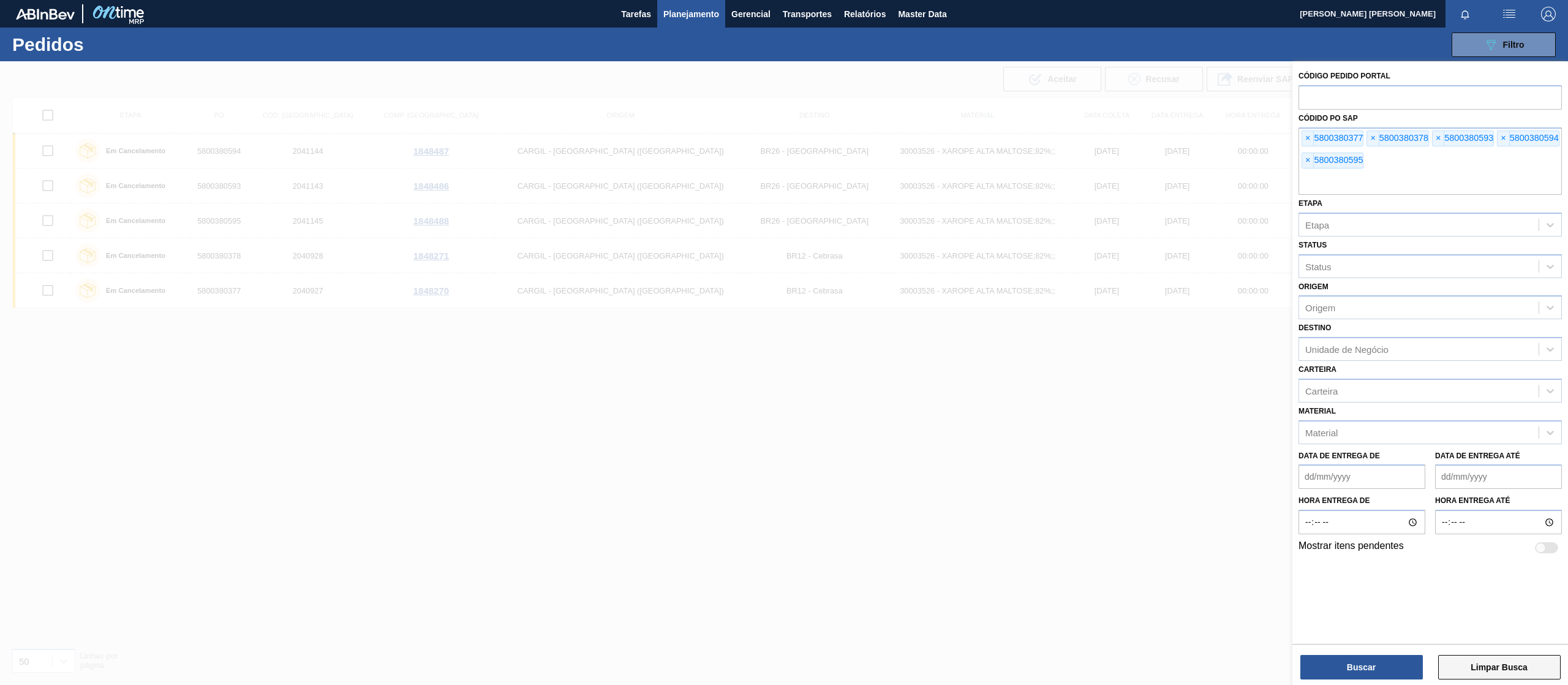
click at [1495, 663] on button "Limpar Busca" at bounding box center [1499, 667] width 122 height 24
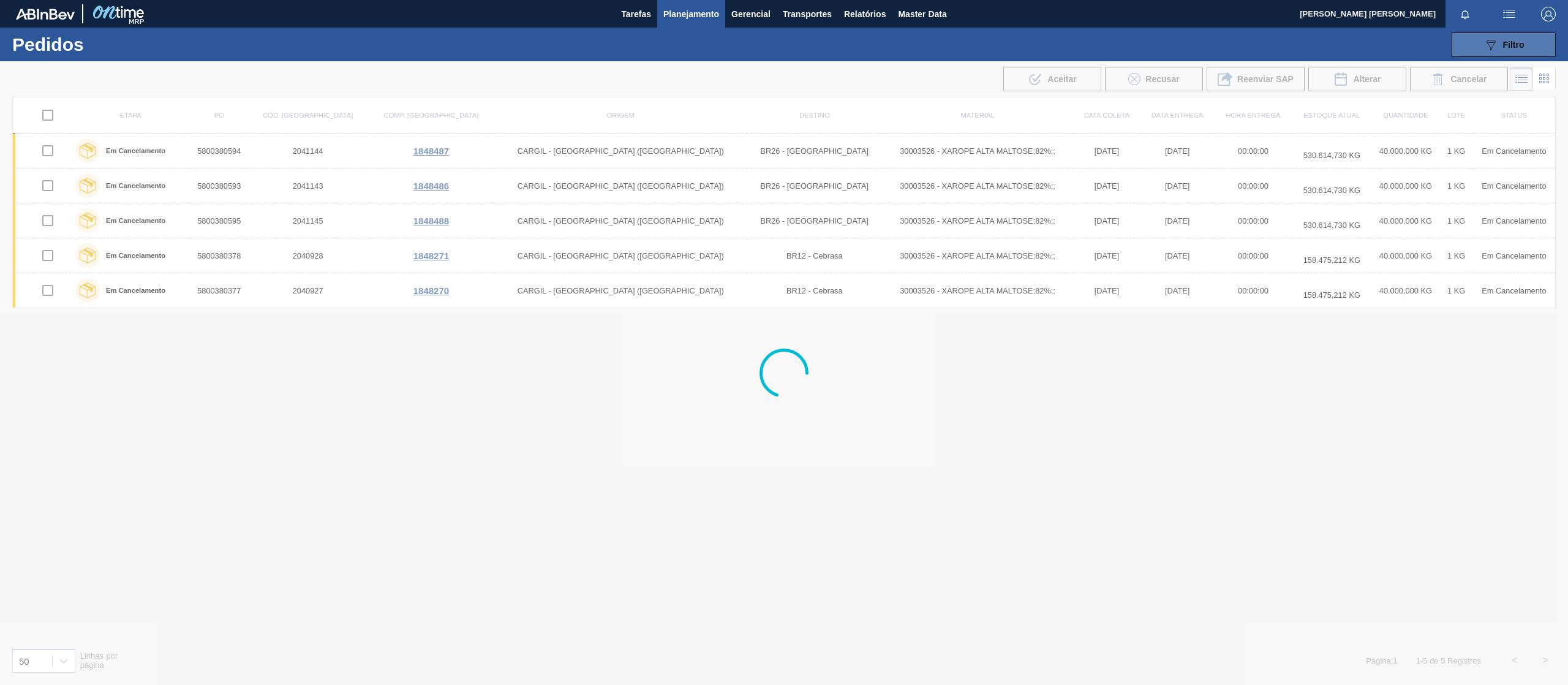
click at [1475, 43] on button "089F7B8B-B2A5-4AFE-B5C0-19BA573D28AC Filtro" at bounding box center [1503, 45] width 104 height 24
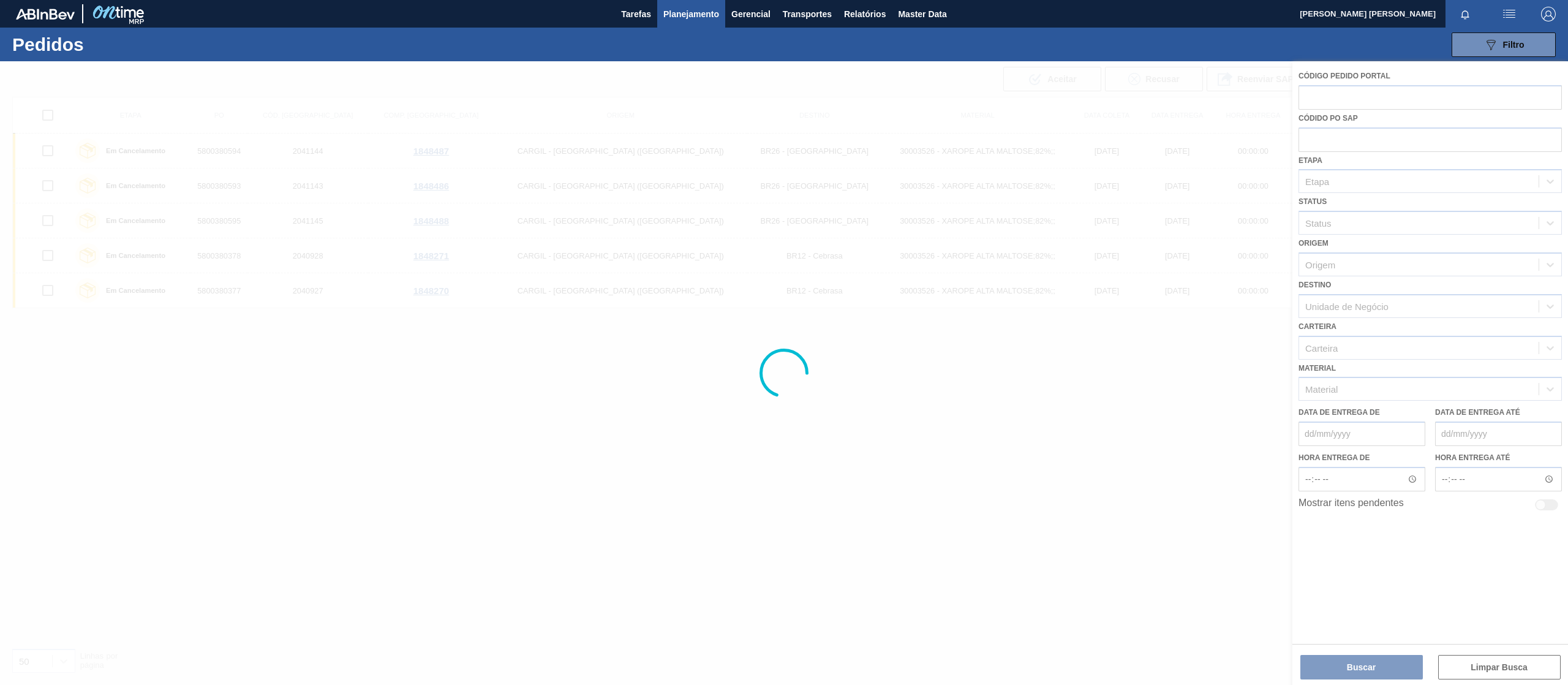
click at [1318, 163] on div at bounding box center [784, 373] width 1568 height 624
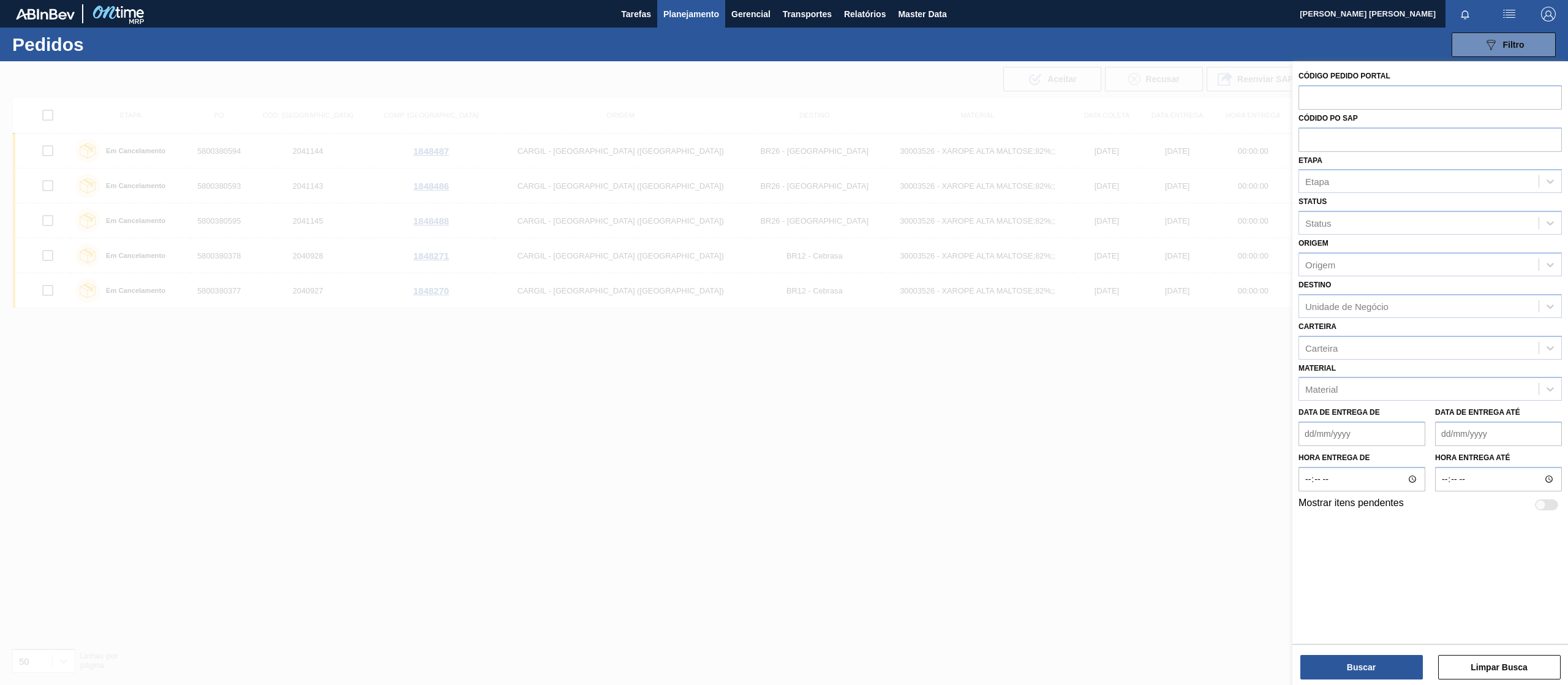
click at [1323, 156] on div "Etapa Etapa" at bounding box center [1430, 173] width 263 height 42
click at [1329, 137] on input "text" at bounding box center [1430, 139] width 263 height 23
paste input "5800380668"
type input "5800380668"
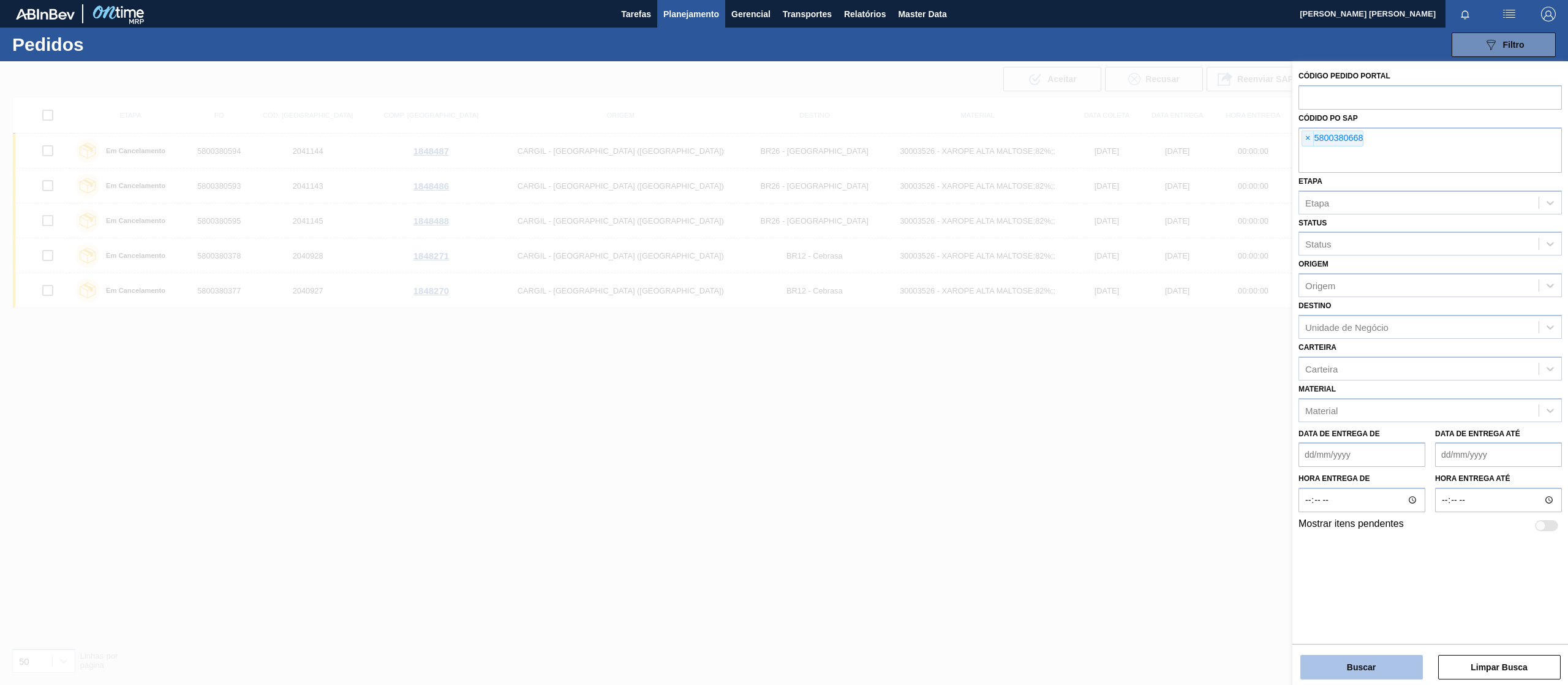
click at [1340, 670] on button "Buscar" at bounding box center [1361, 667] width 122 height 24
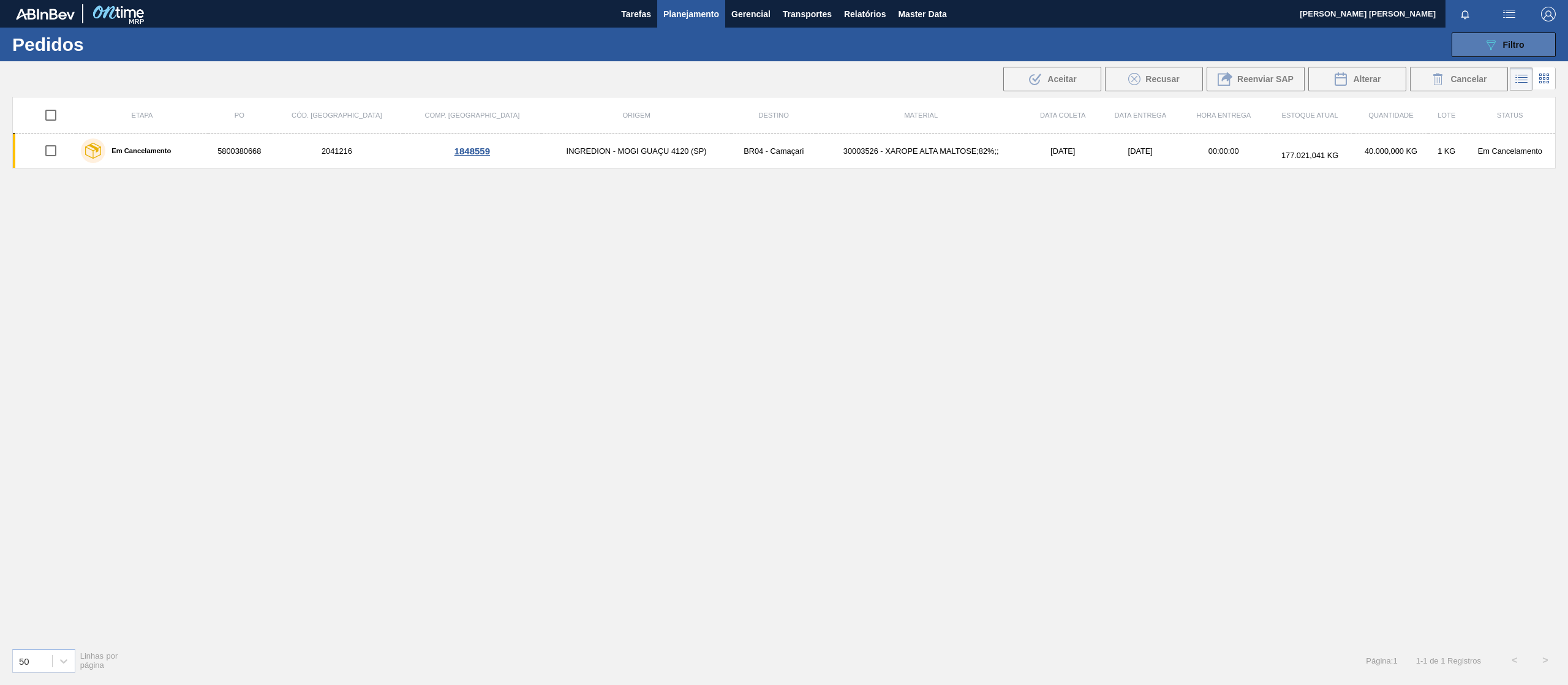
click at [1485, 38] on icon "089F7B8B-B2A5-4AFE-B5C0-19BA573D28AC" at bounding box center [1490, 45] width 15 height 15
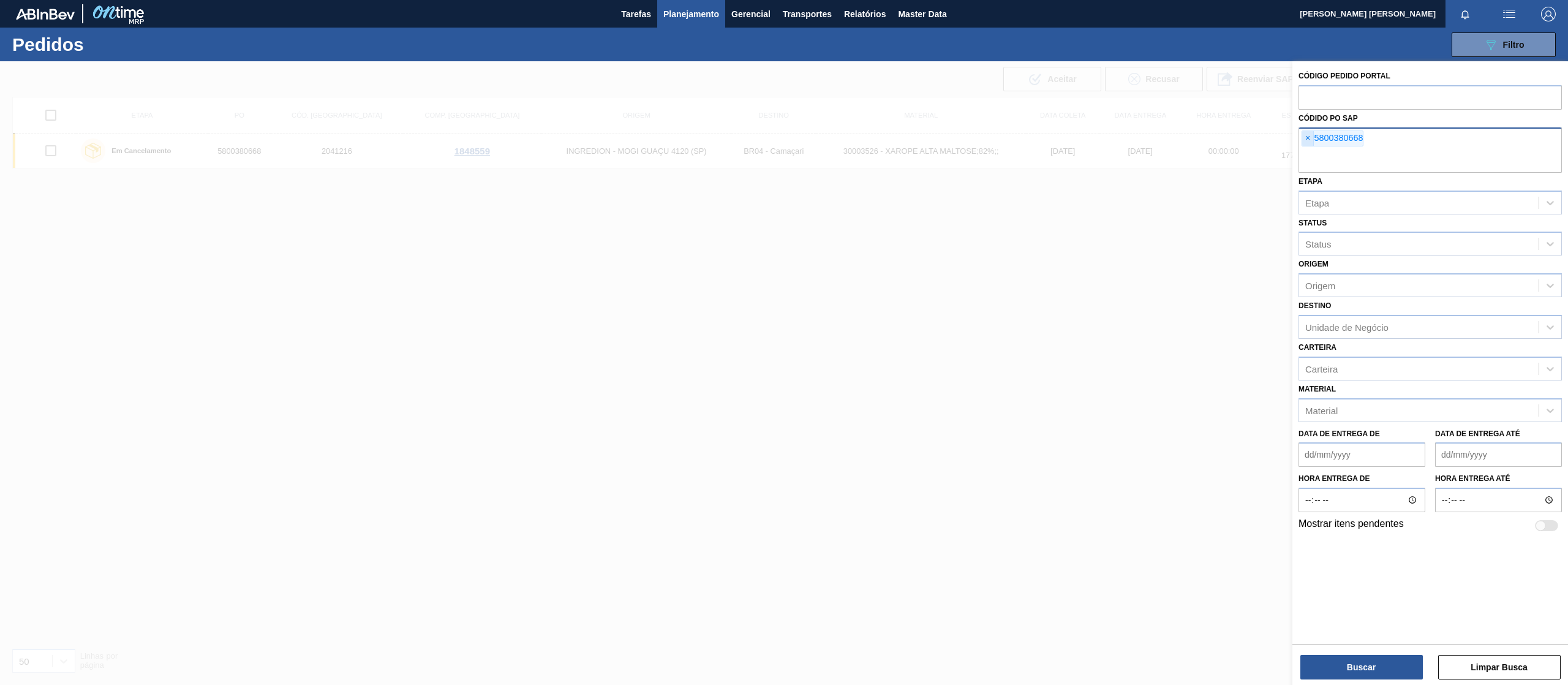
click at [1309, 144] on span "×" at bounding box center [1308, 138] width 11 height 15
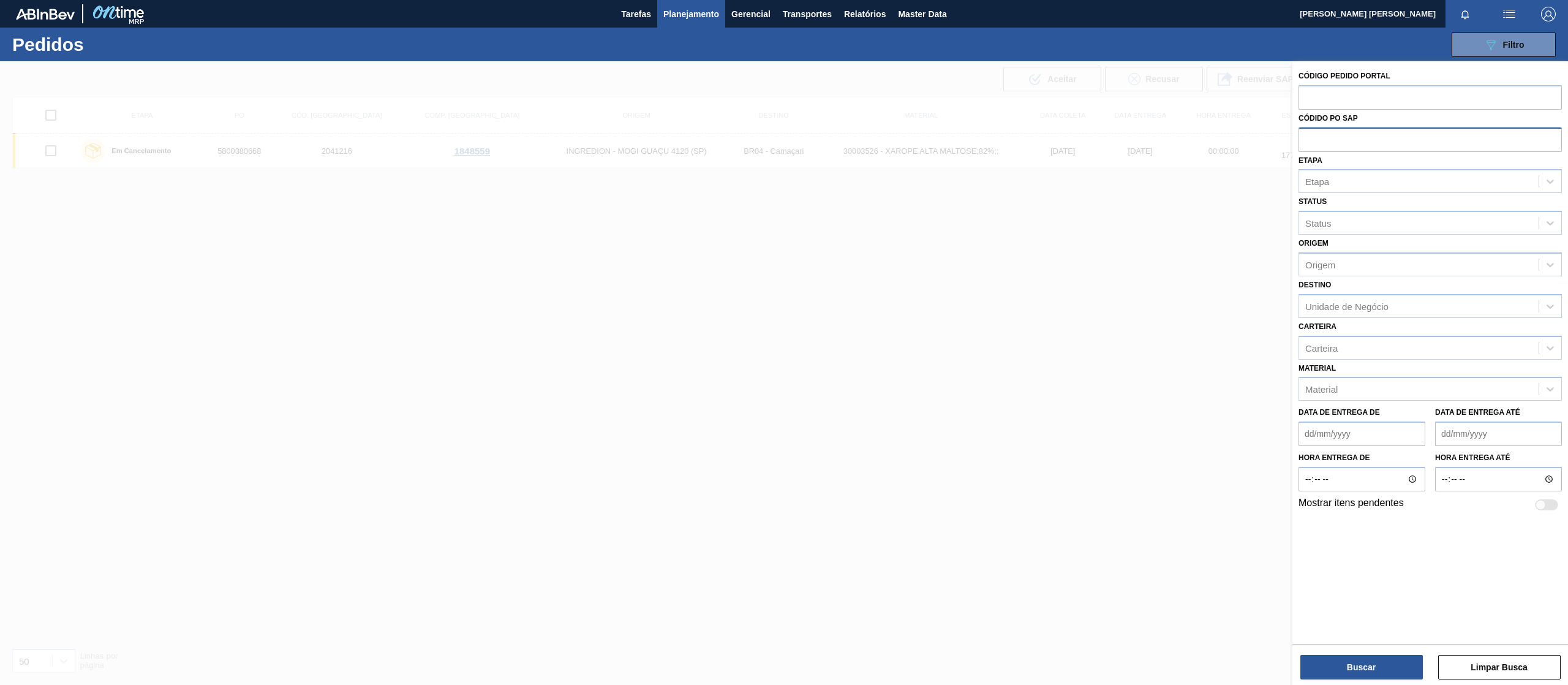
paste input "5800380676"
type input "5800380676"
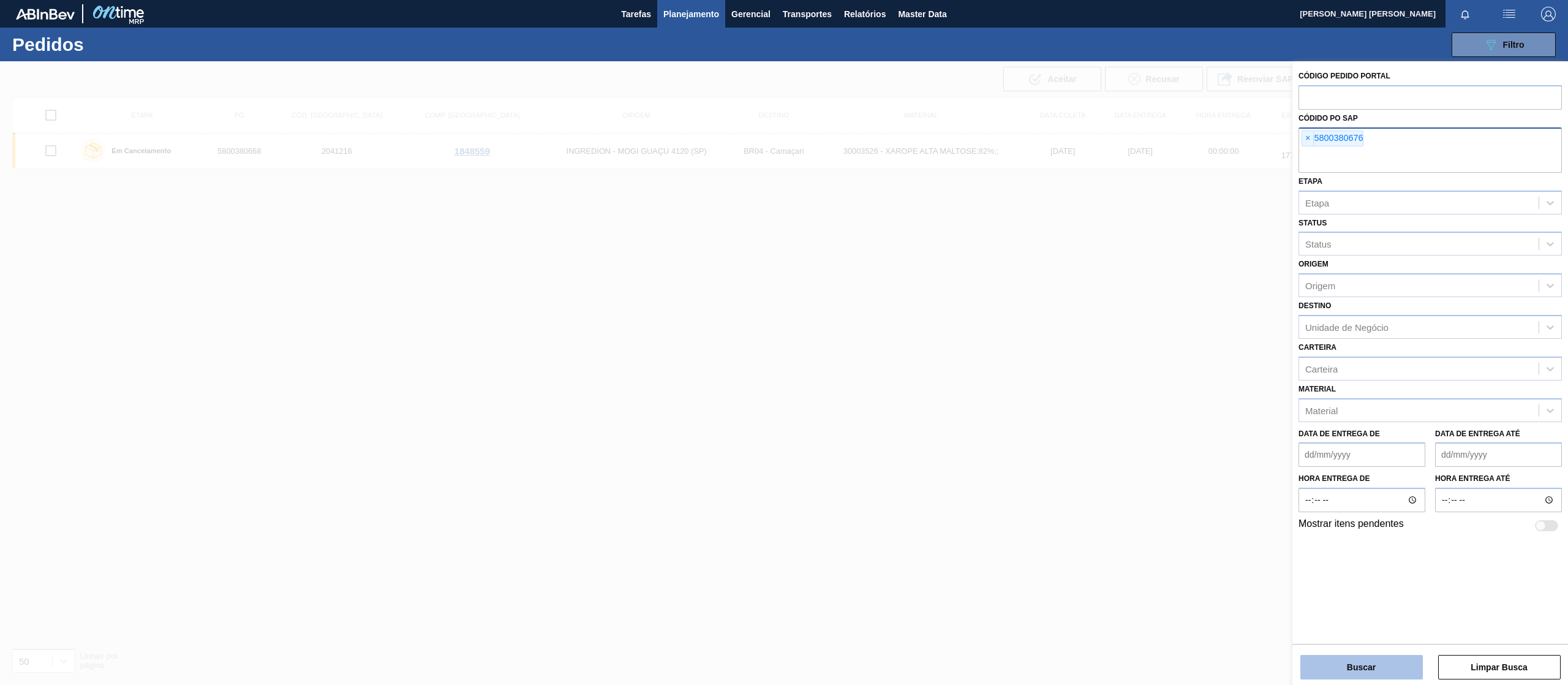
click at [1316, 668] on button "Buscar" at bounding box center [1361, 667] width 122 height 24
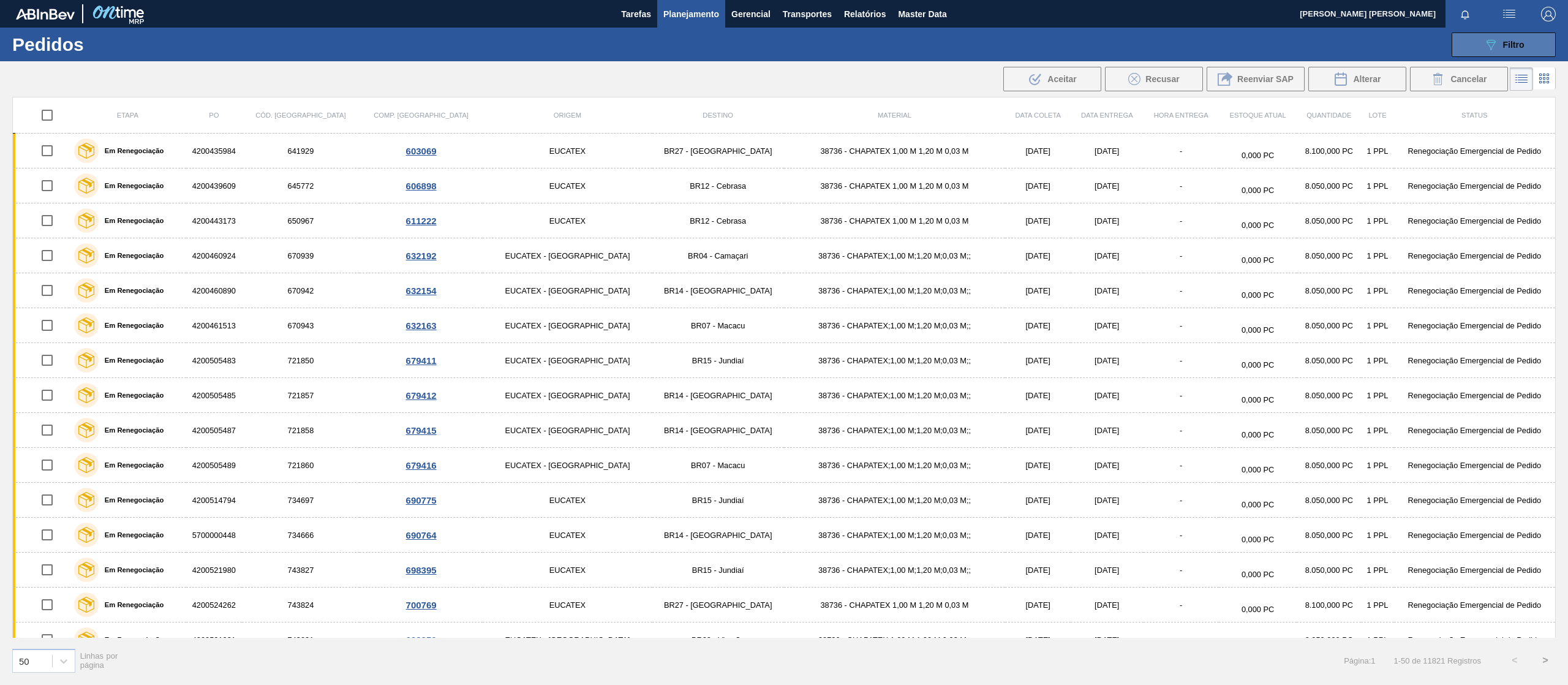
click at [1507, 33] on button "089F7B8B-B2A5-4AFE-B5C0-19BA573D28AC Filtro" at bounding box center [1503, 45] width 104 height 24
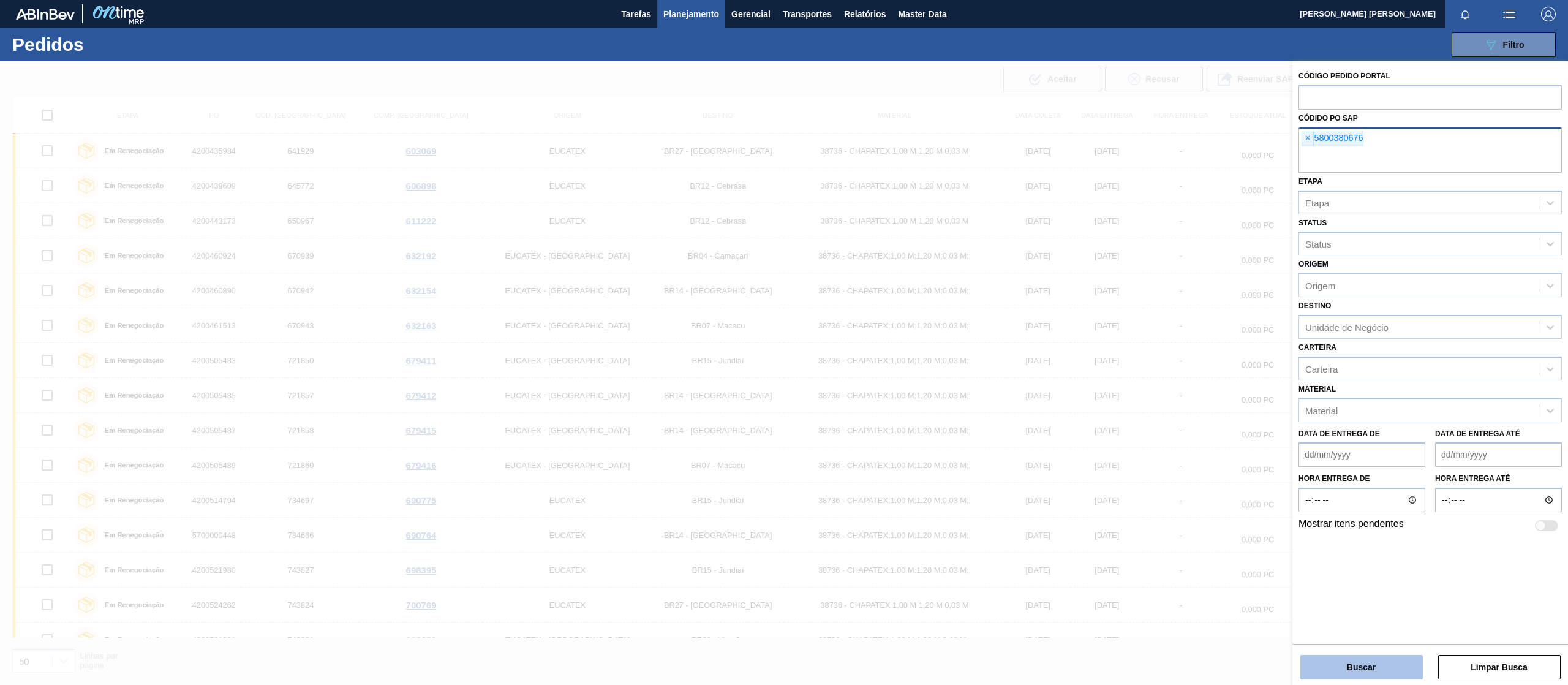
click at [1382, 666] on button "Buscar" at bounding box center [1361, 667] width 122 height 24
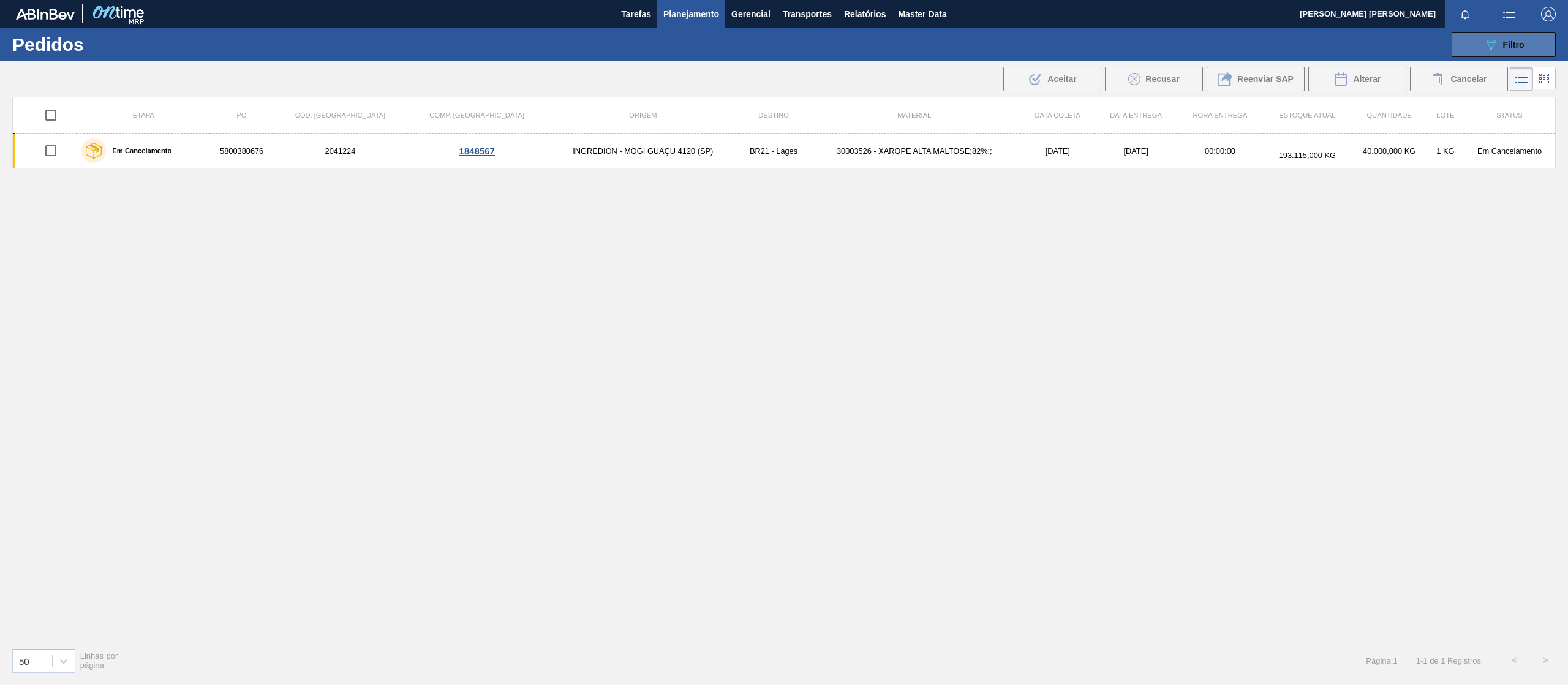
click at [1502, 39] on div "089F7B8B-B2A5-4AFE-B5C0-19BA573D28AC Filtro" at bounding box center [1504, 45] width 41 height 15
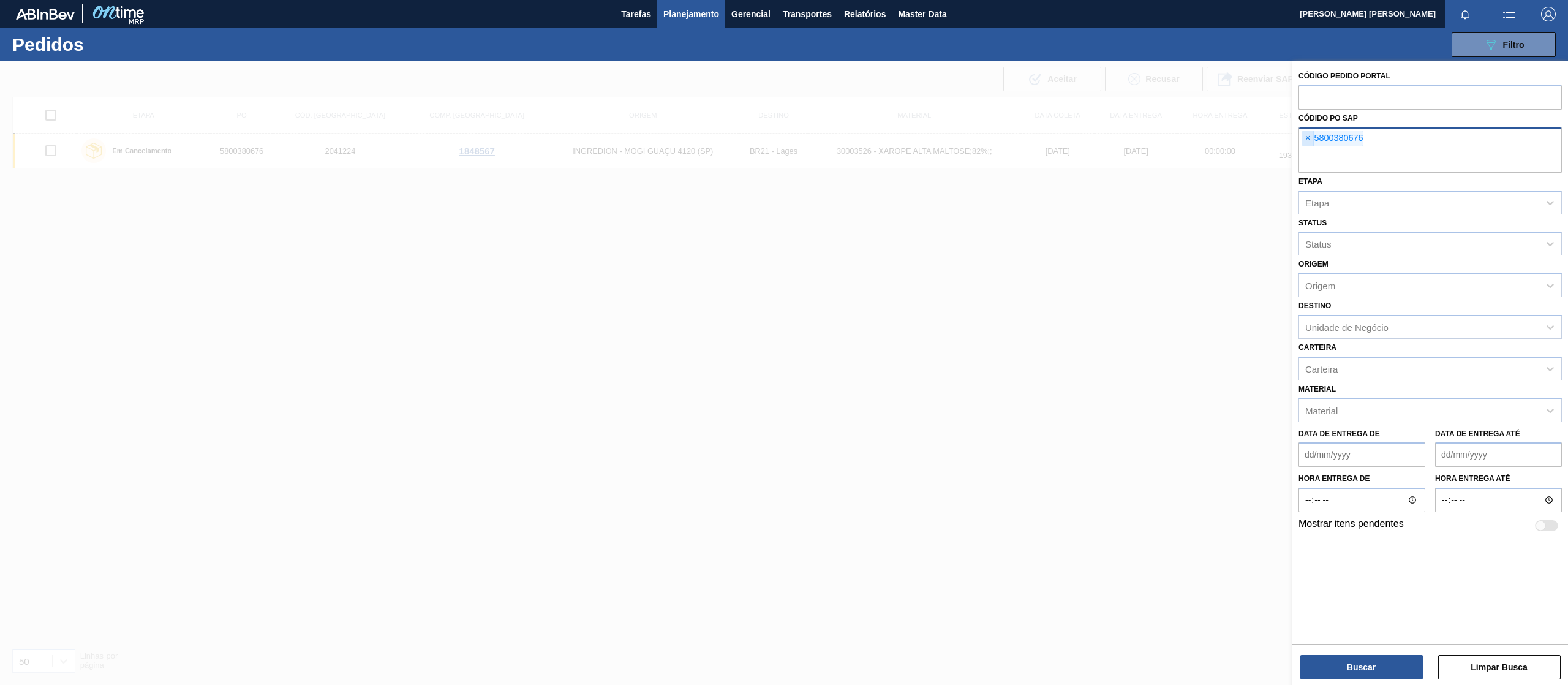
click at [1311, 139] on span "×" at bounding box center [1308, 138] width 11 height 15
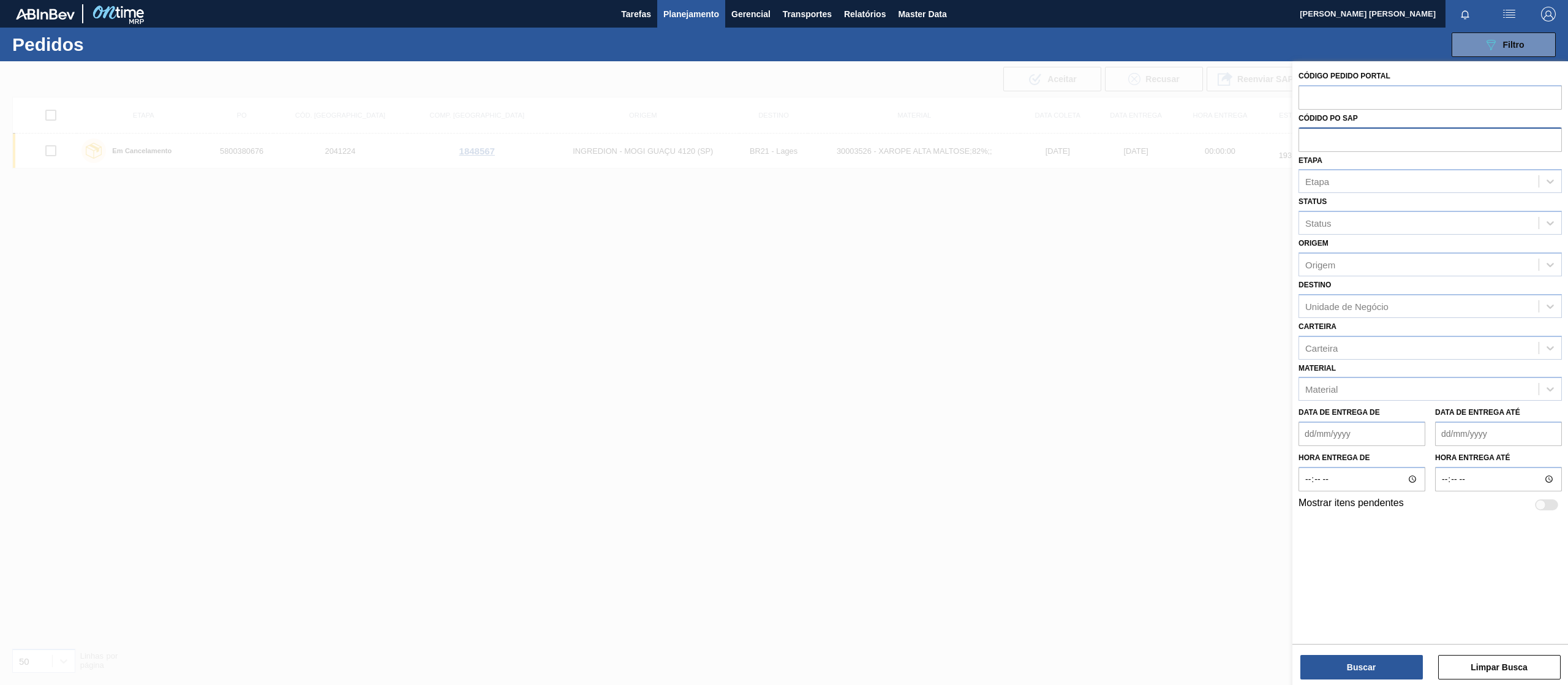
paste input "text"
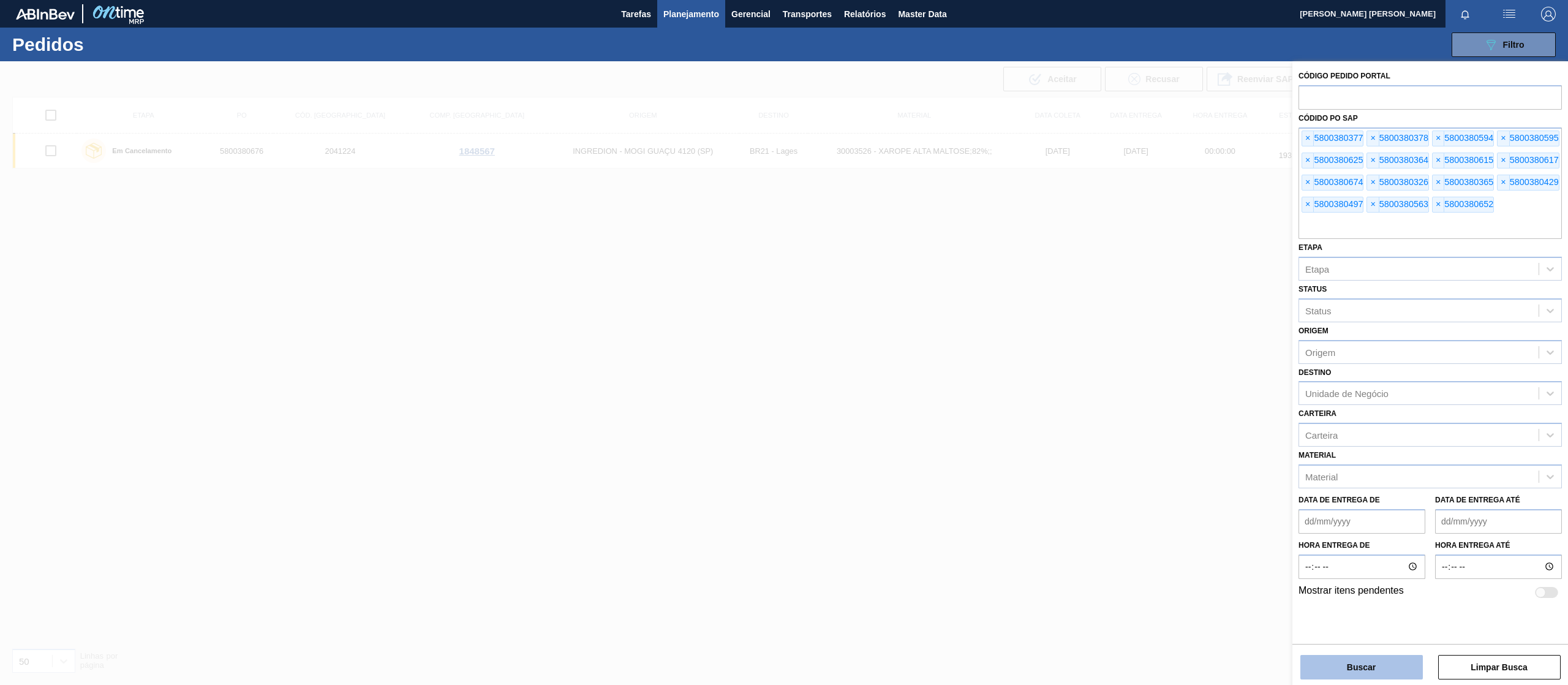
click at [1366, 664] on button "Buscar" at bounding box center [1361, 667] width 122 height 24
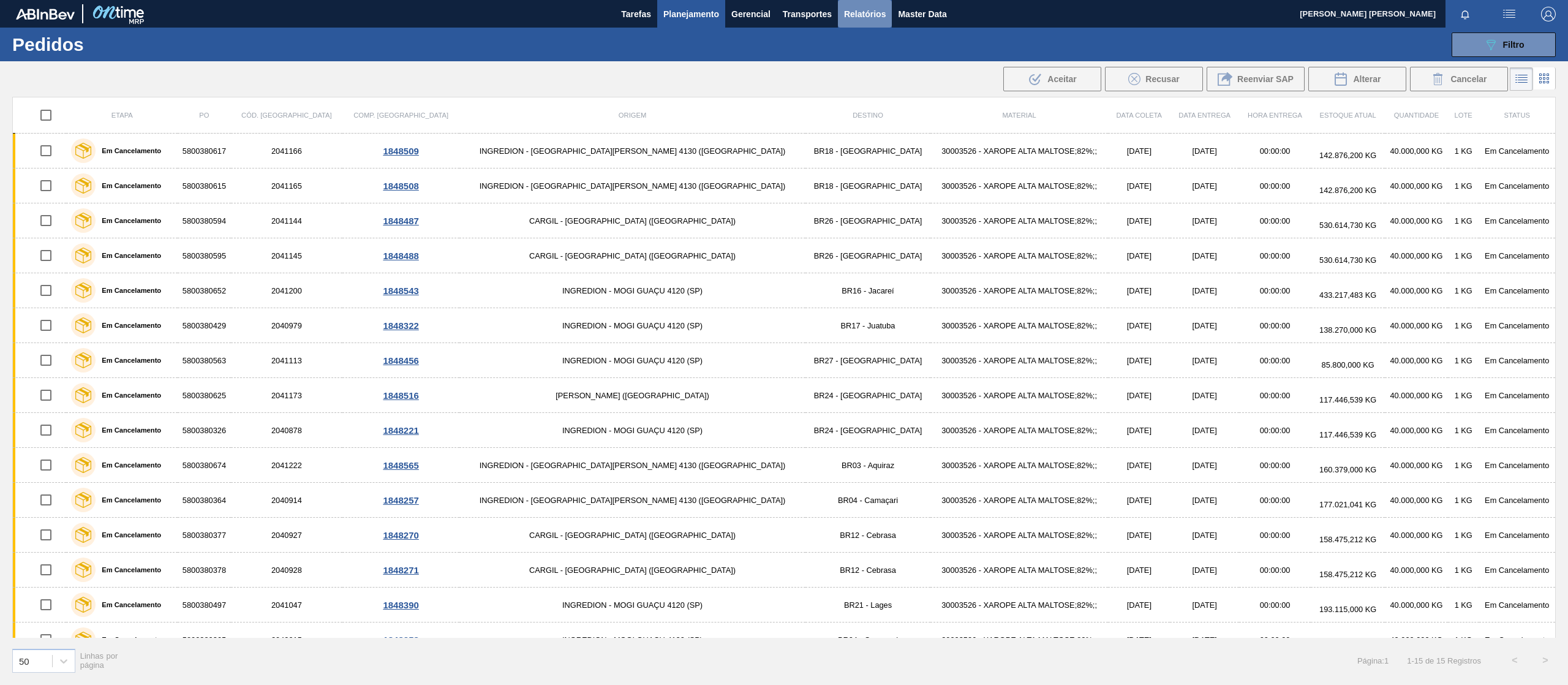
click at [875, 17] on span "Relatórios" at bounding box center [865, 14] width 42 height 15
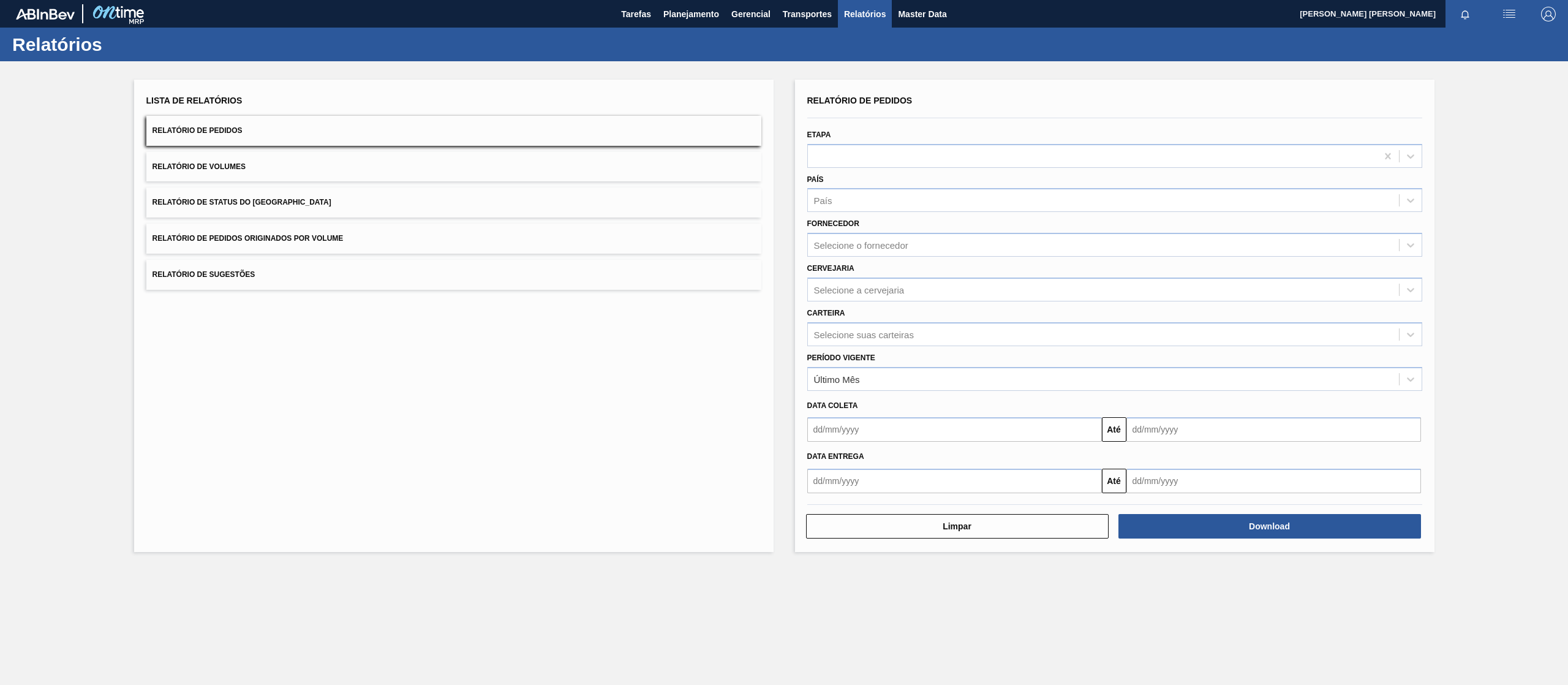
click at [346, 240] on button "Relatório de Pedidos Originados por Volume" at bounding box center [454, 238] width 615 height 30
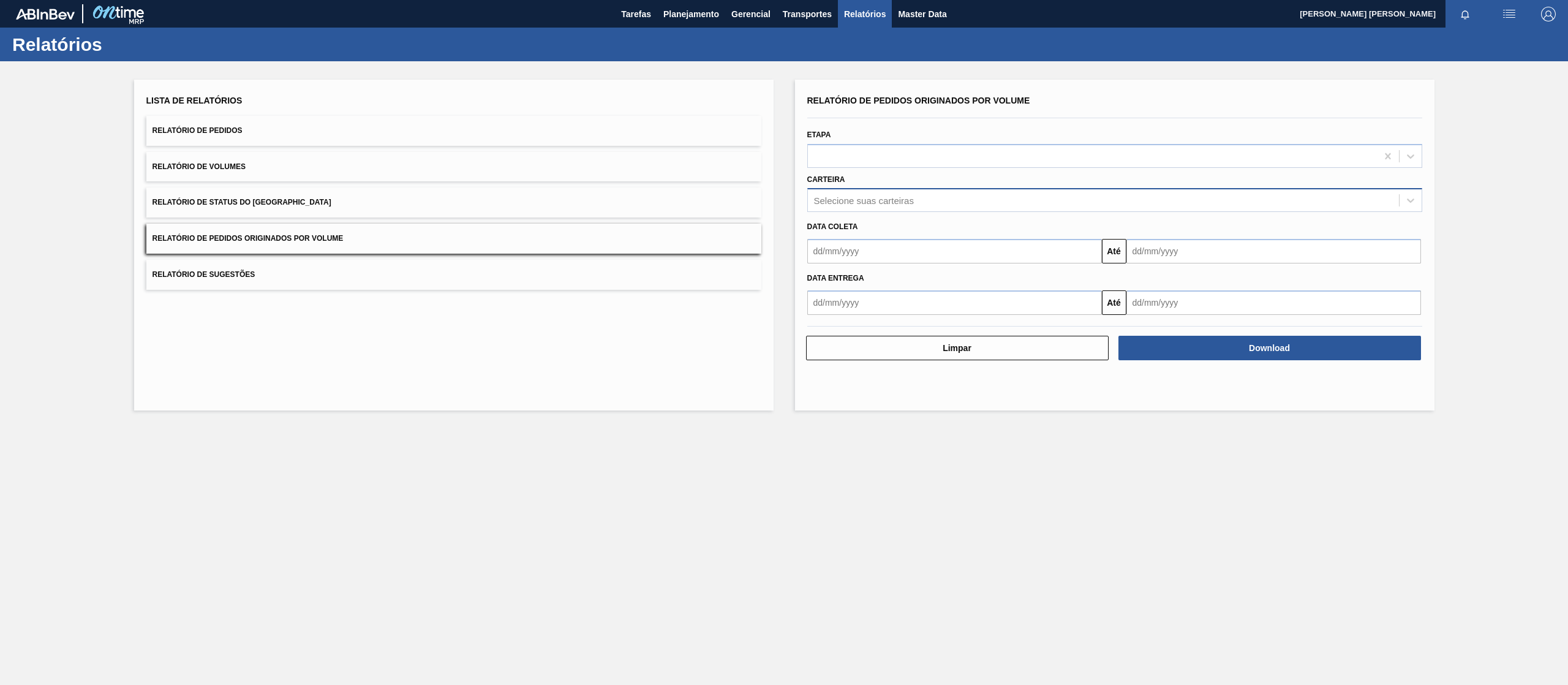
click at [865, 208] on div "Selecione suas carteiras" at bounding box center [1114, 200] width 615 height 24
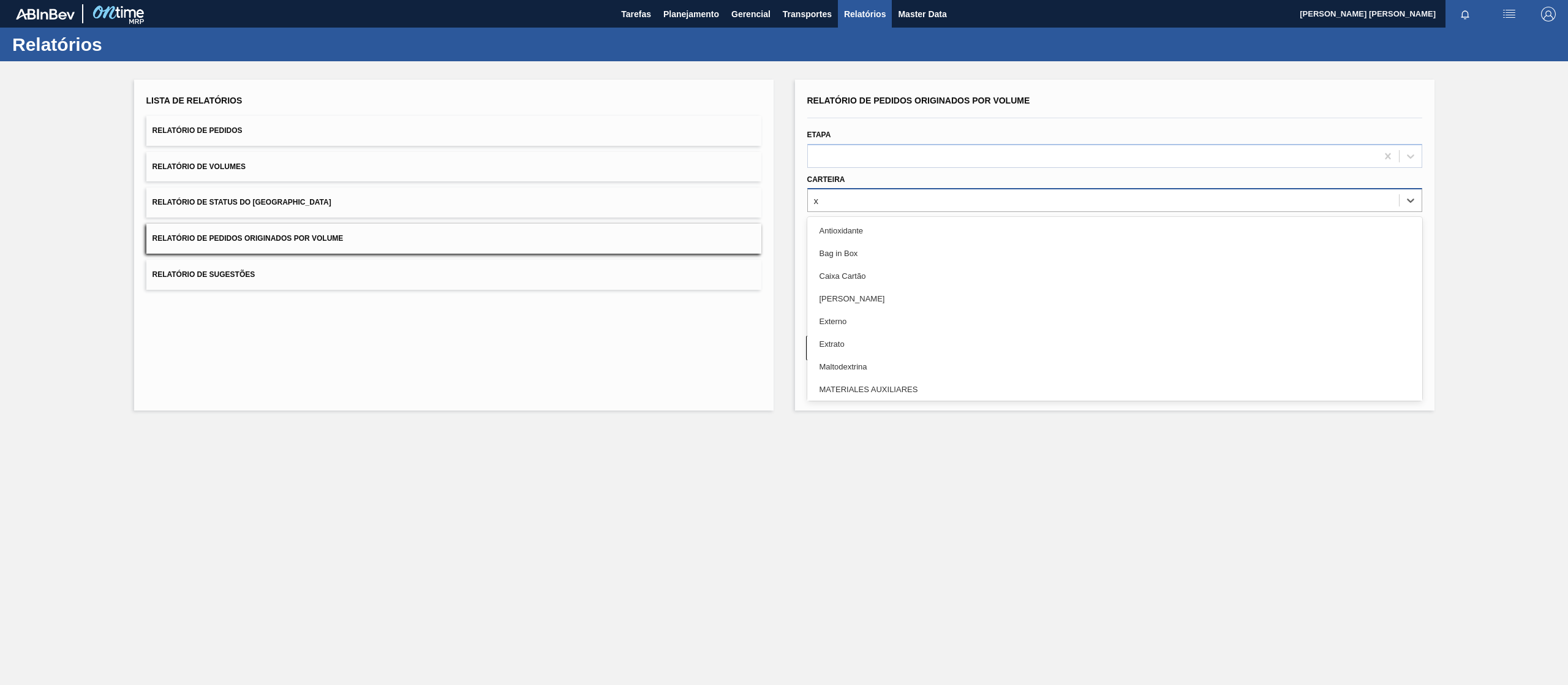
type input "xa"
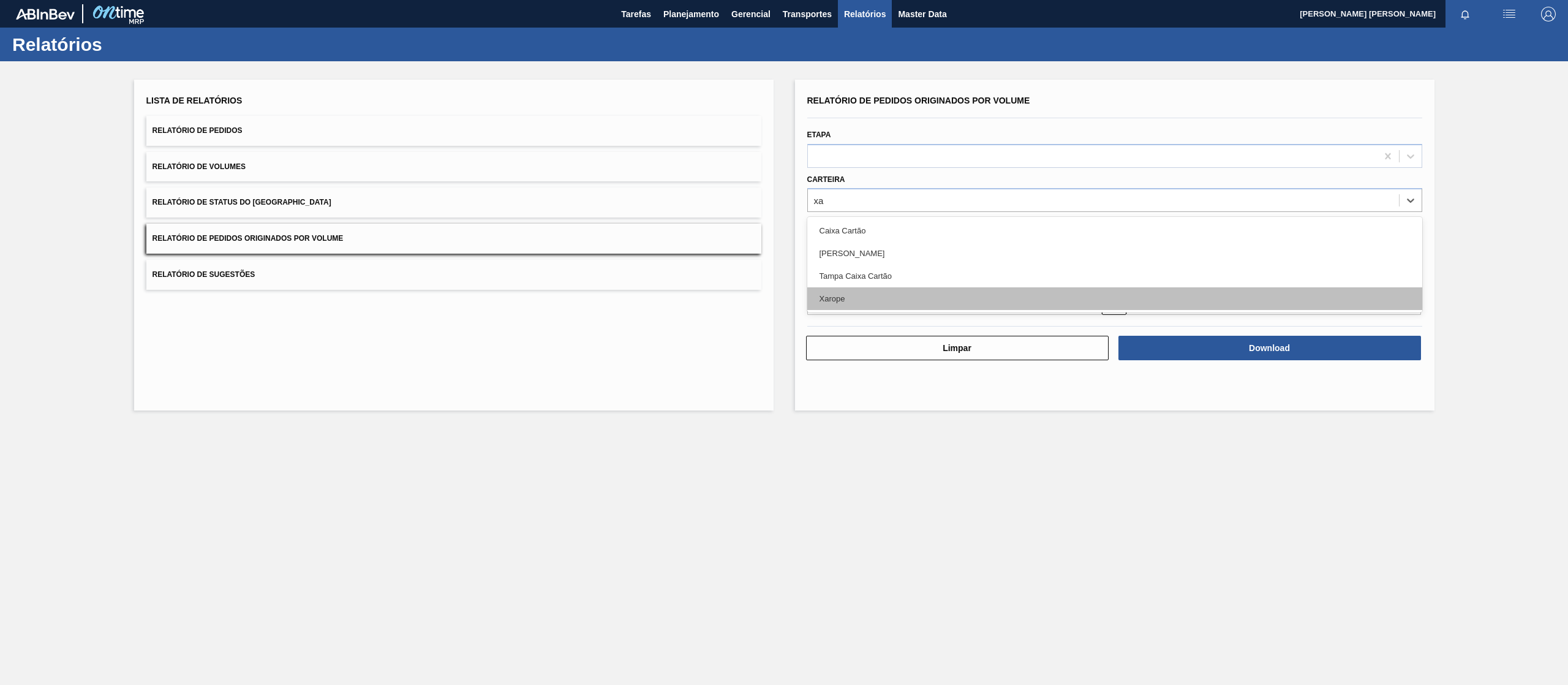
click at [844, 301] on div "Xarope" at bounding box center [1114, 299] width 615 height 23
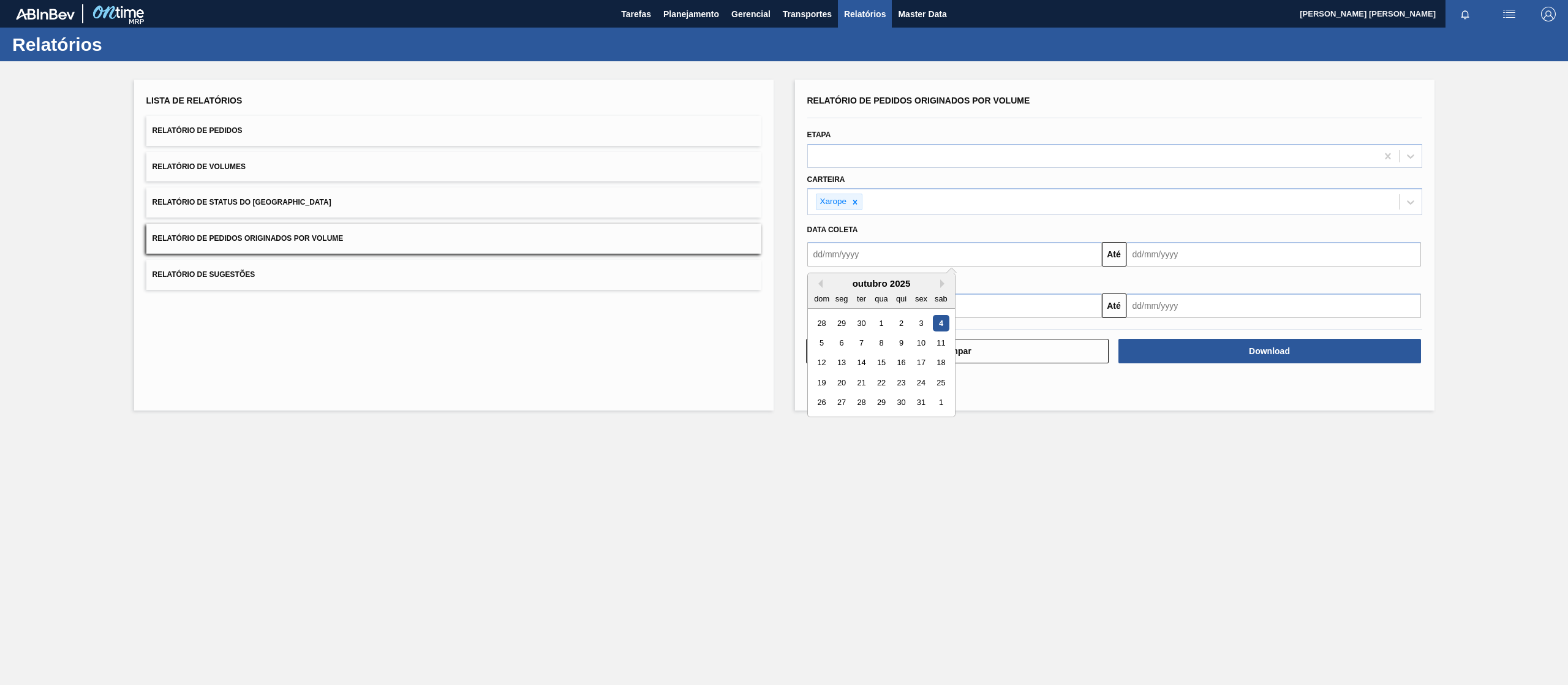
drag, startPoint x: 854, startPoint y: 254, endPoint x: 880, endPoint y: 262, distance: 27.2
click at [854, 254] on input "text" at bounding box center [954, 254] width 294 height 24
click at [878, 320] on div "1" at bounding box center [880, 323] width 16 height 16
type input "[DATE]"
drag, startPoint x: 1176, startPoint y: 258, endPoint x: 1176, endPoint y: 272, distance: 14.0
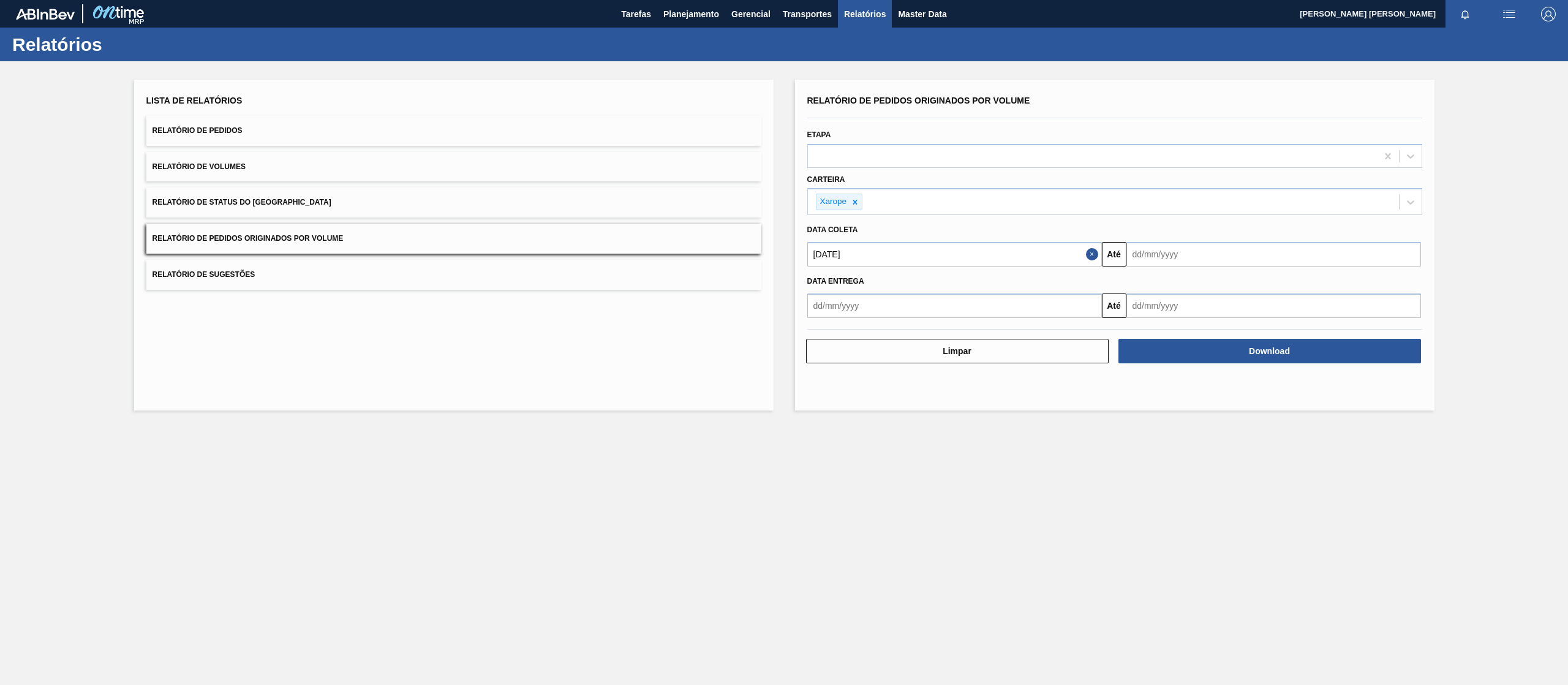
click at [1176, 259] on input "text" at bounding box center [1274, 254] width 294 height 24
click at [1234, 400] on div "31" at bounding box center [1239, 403] width 16 height 16
type input "[DATE]"
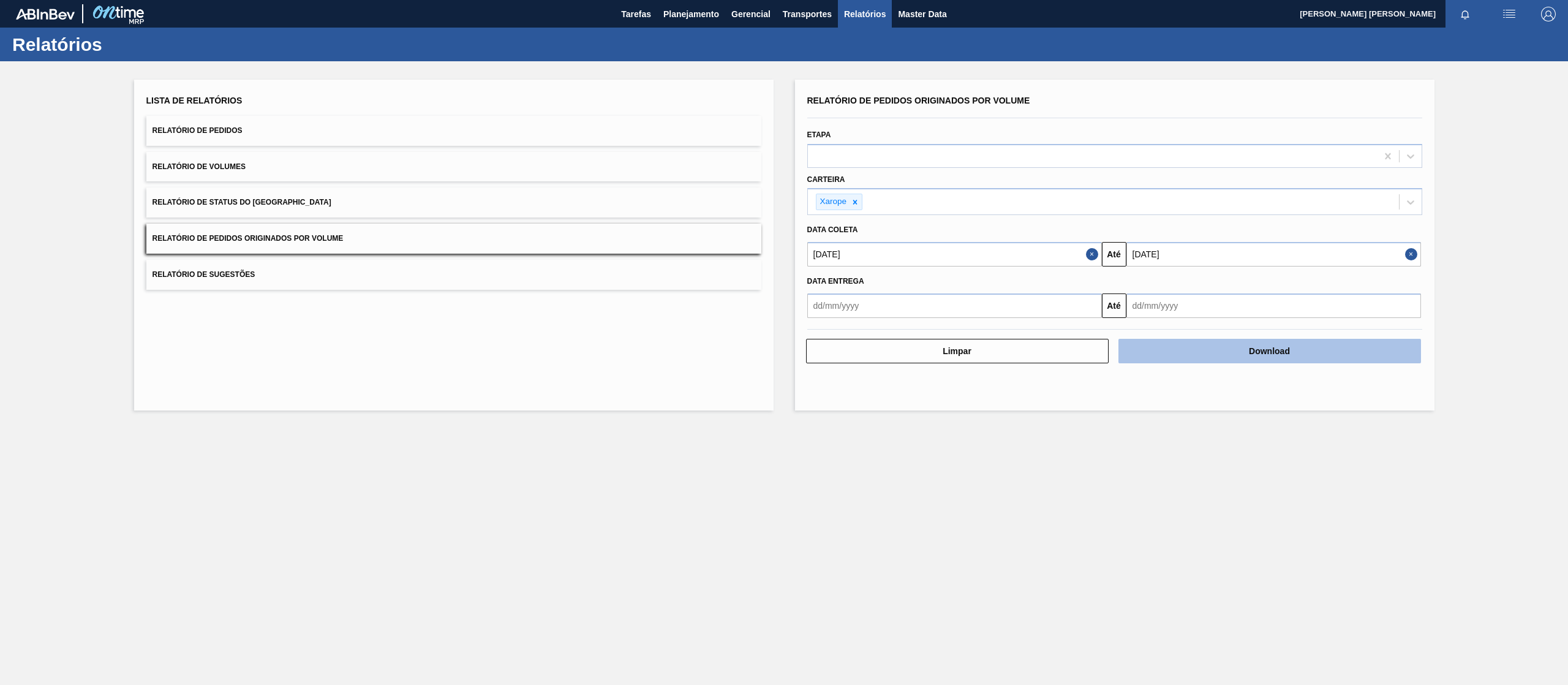
click at [1251, 350] on button "Download" at bounding box center [1269, 351] width 302 height 24
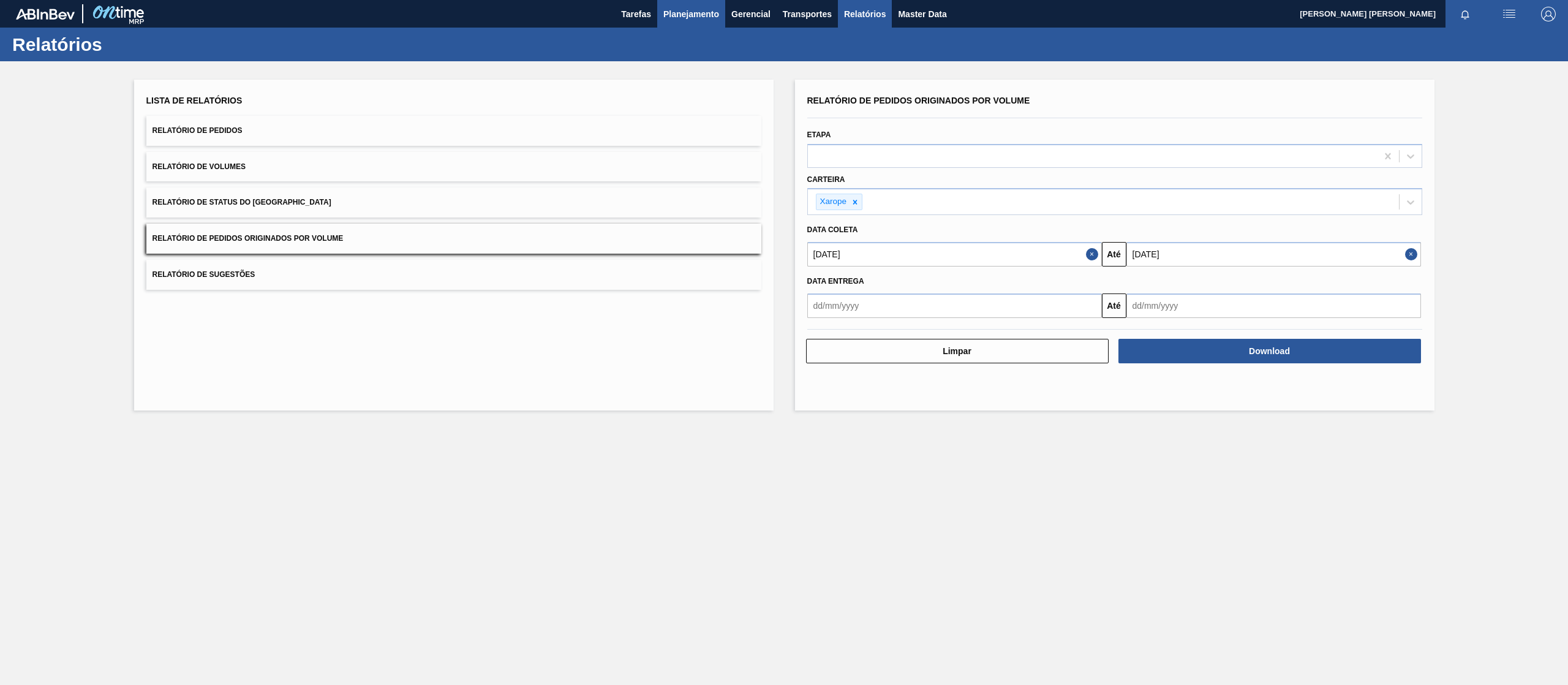
click at [694, 10] on span "Planejamento" at bounding box center [691, 14] width 55 height 15
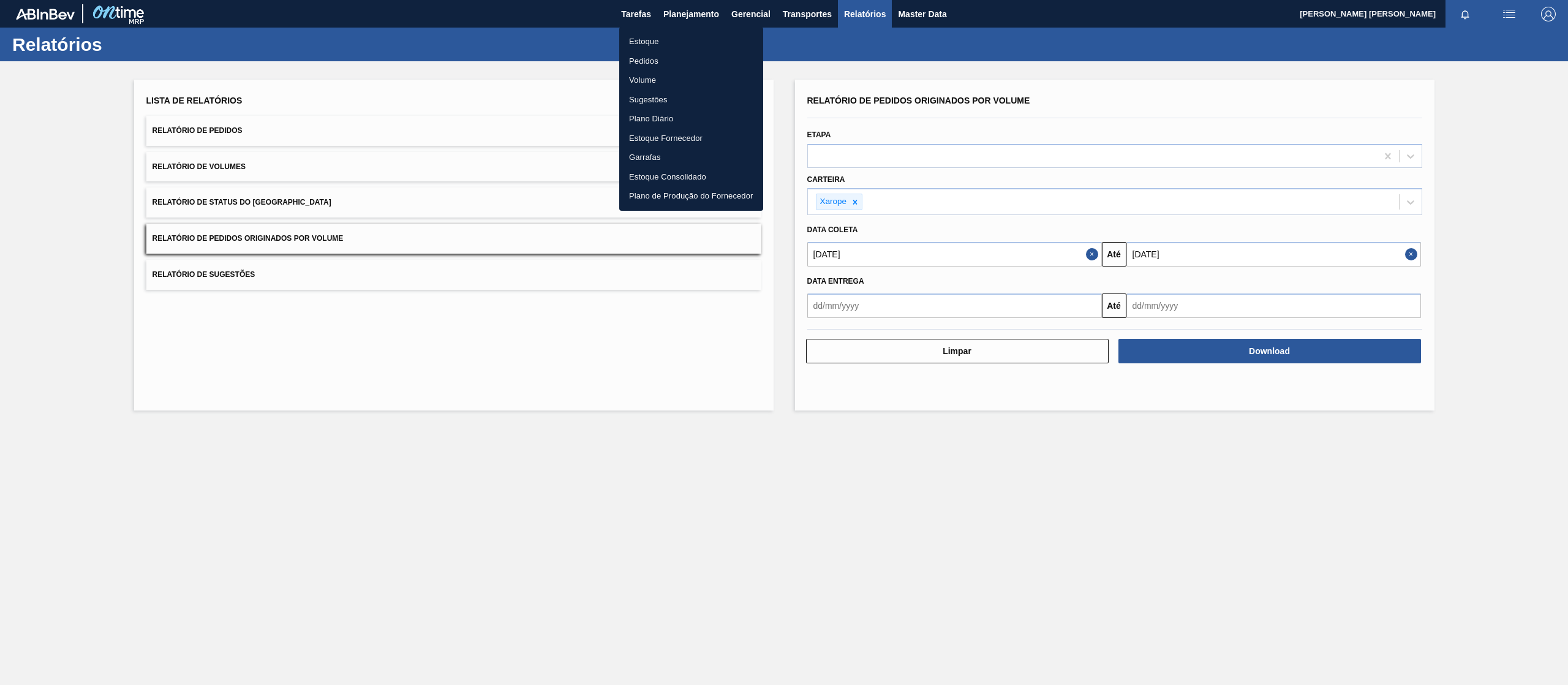
click at [662, 55] on li "Pedidos" at bounding box center [691, 61] width 144 height 20
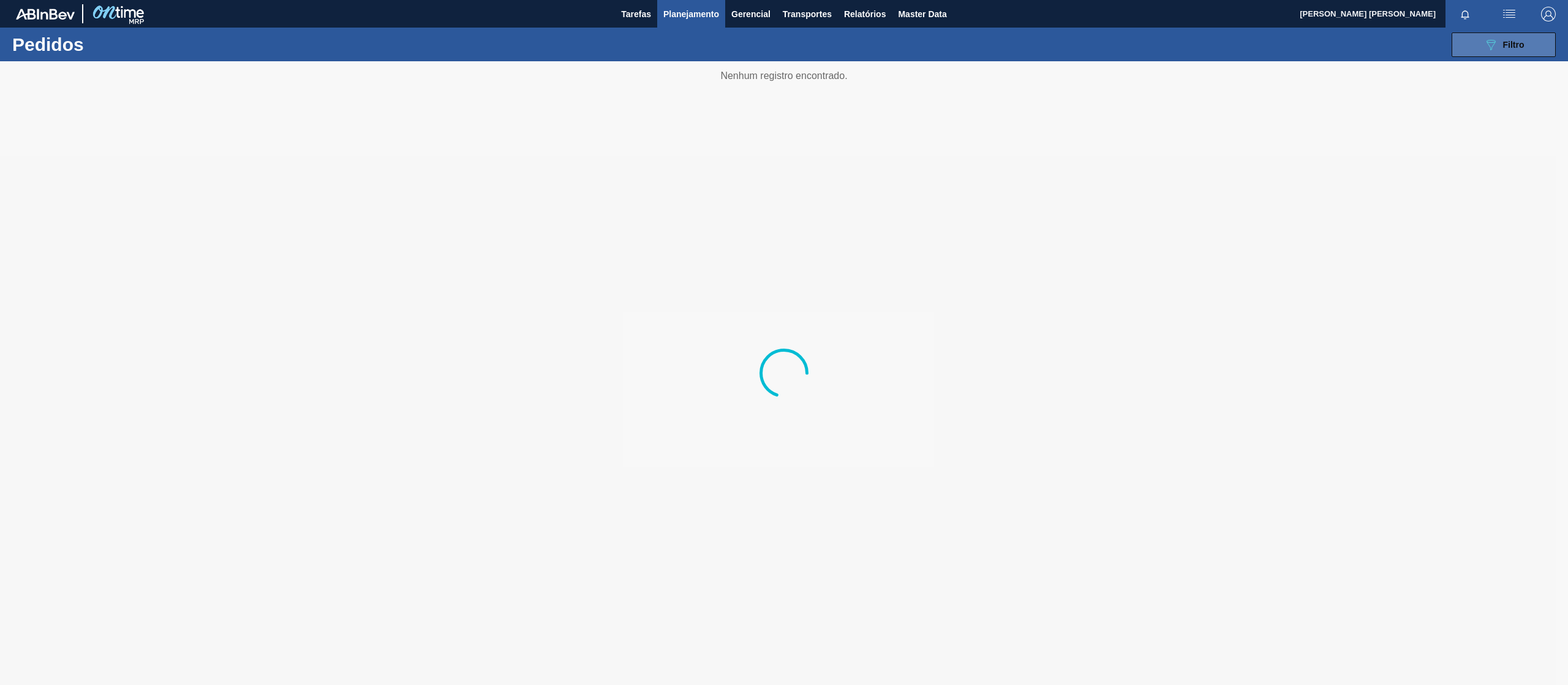
click at [1483, 51] on icon "089F7B8B-B2A5-4AFE-B5C0-19BA573D28AC" at bounding box center [1490, 45] width 15 height 15
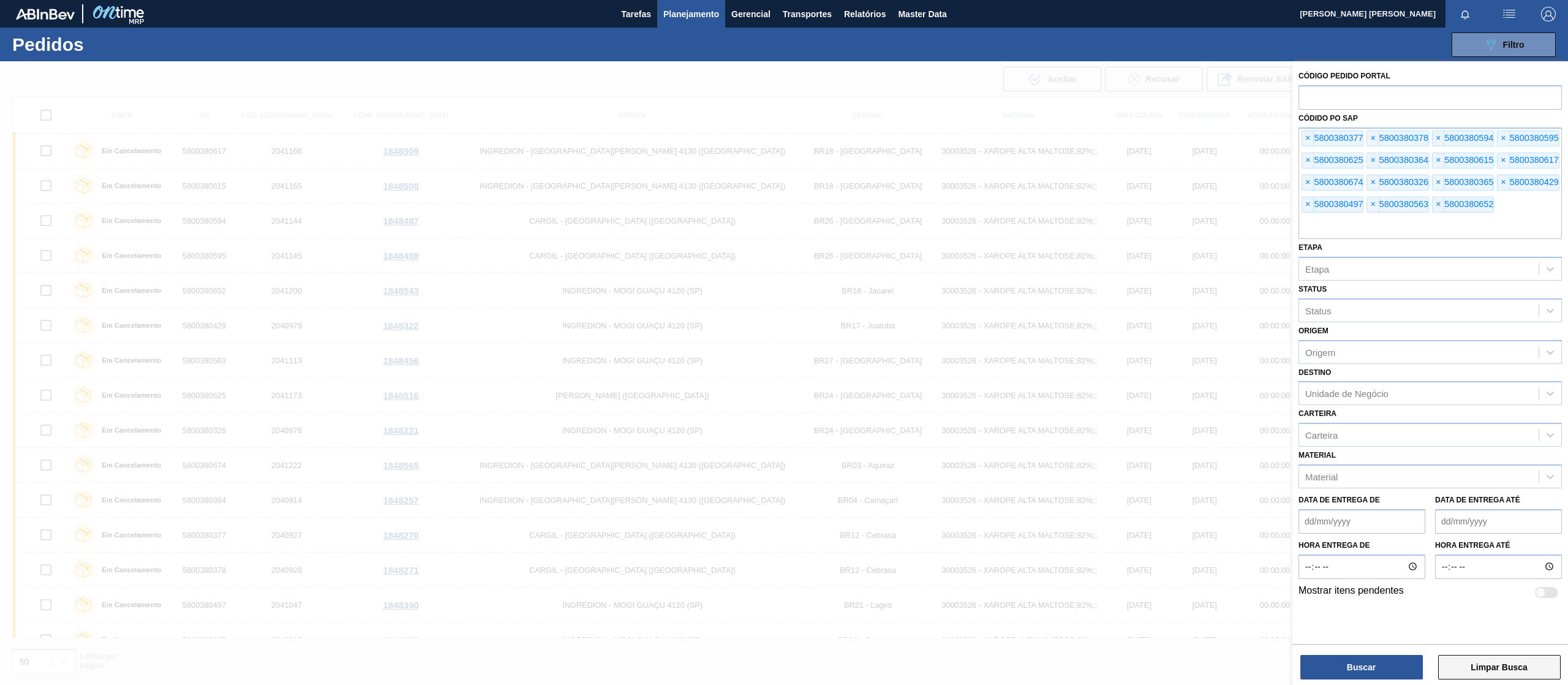
click at [1488, 671] on button "Limpar Busca" at bounding box center [1499, 667] width 122 height 24
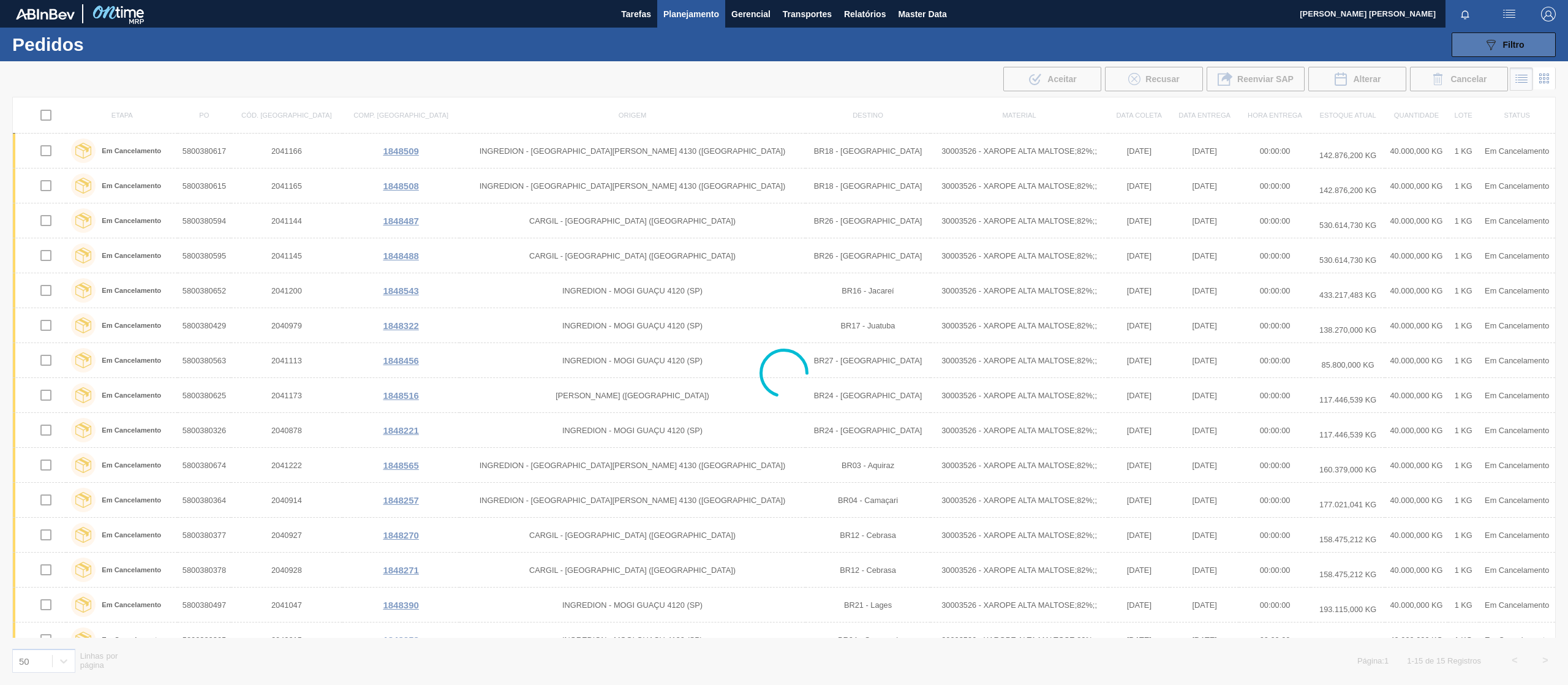
click at [1500, 44] on div "089F7B8B-B2A5-4AFE-B5C0-19BA573D28AC Filtro" at bounding box center [1504, 45] width 41 height 15
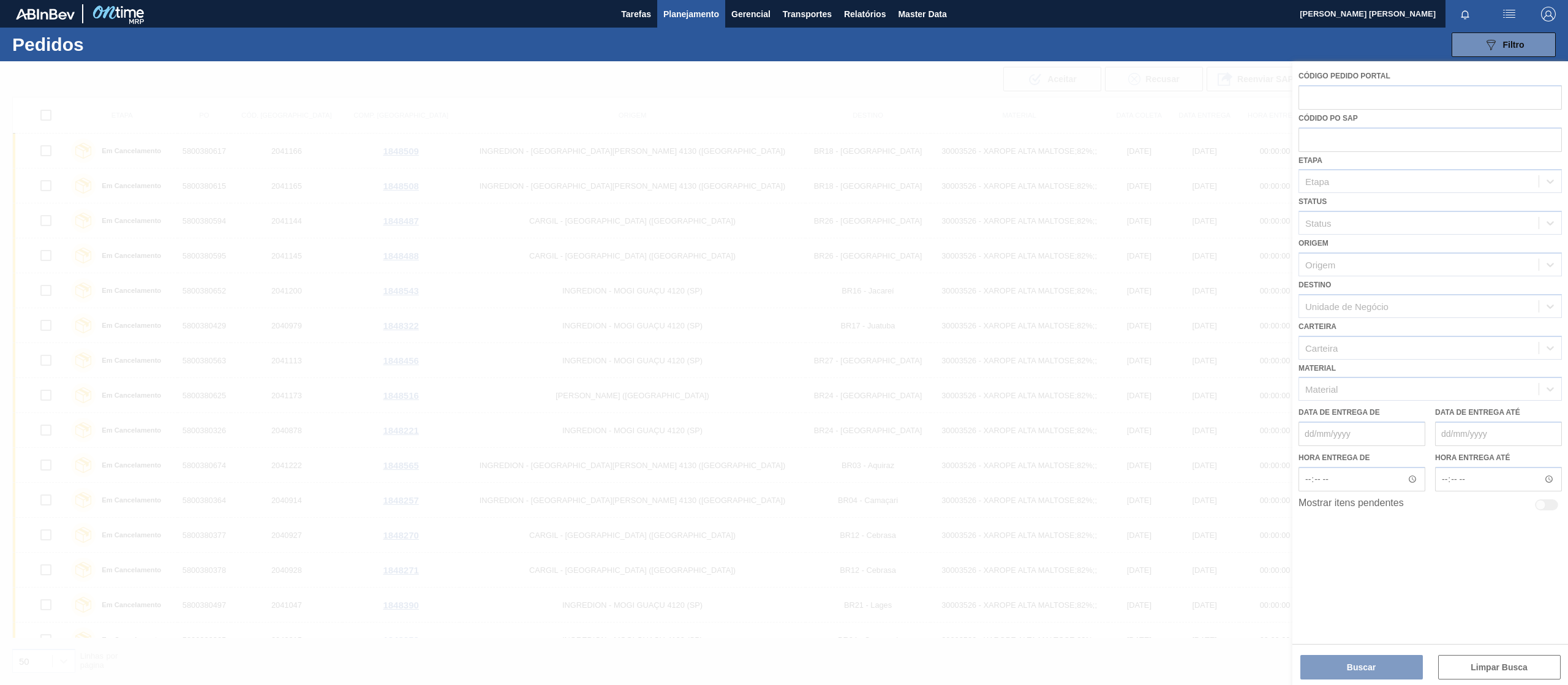
click at [1353, 129] on div at bounding box center [784, 373] width 1568 height 624
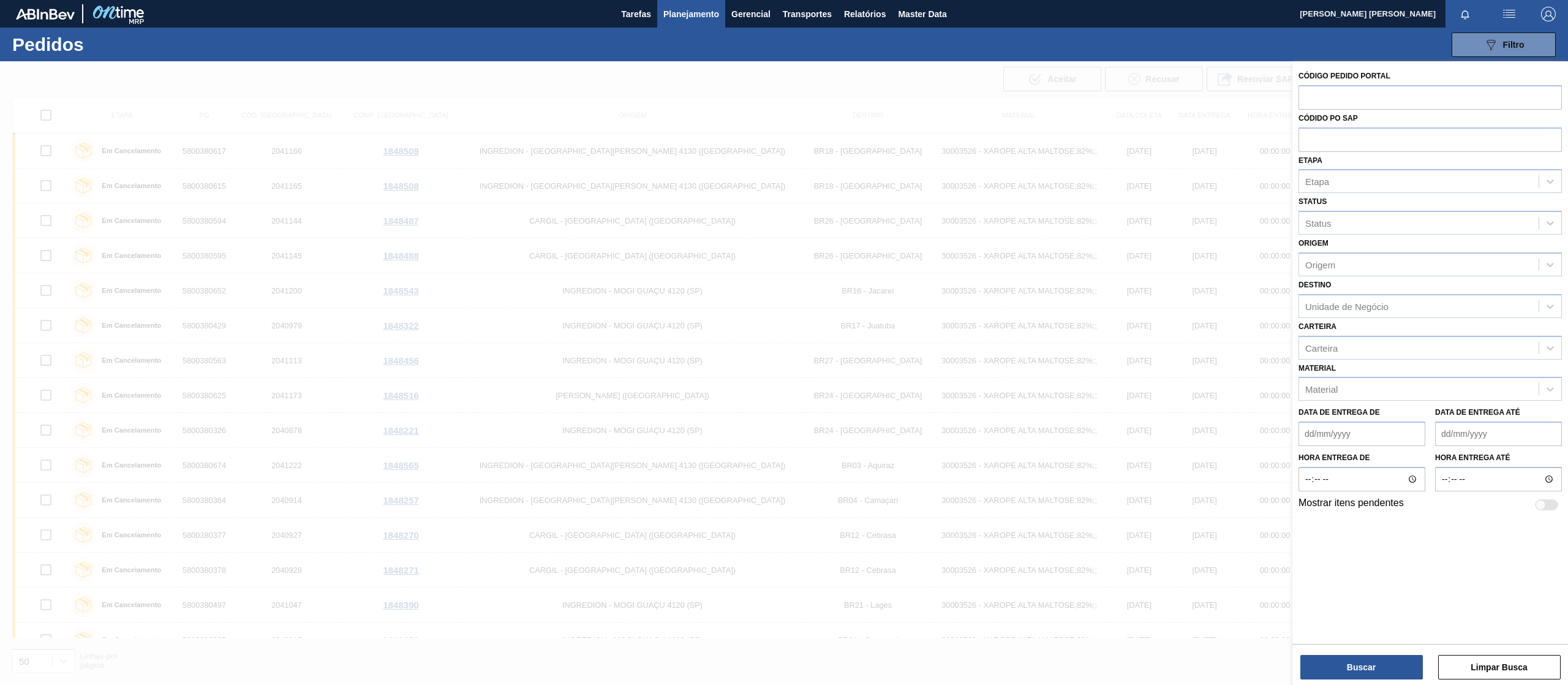
click at [1345, 141] on input "text" at bounding box center [1430, 139] width 263 height 23
paste input "text"
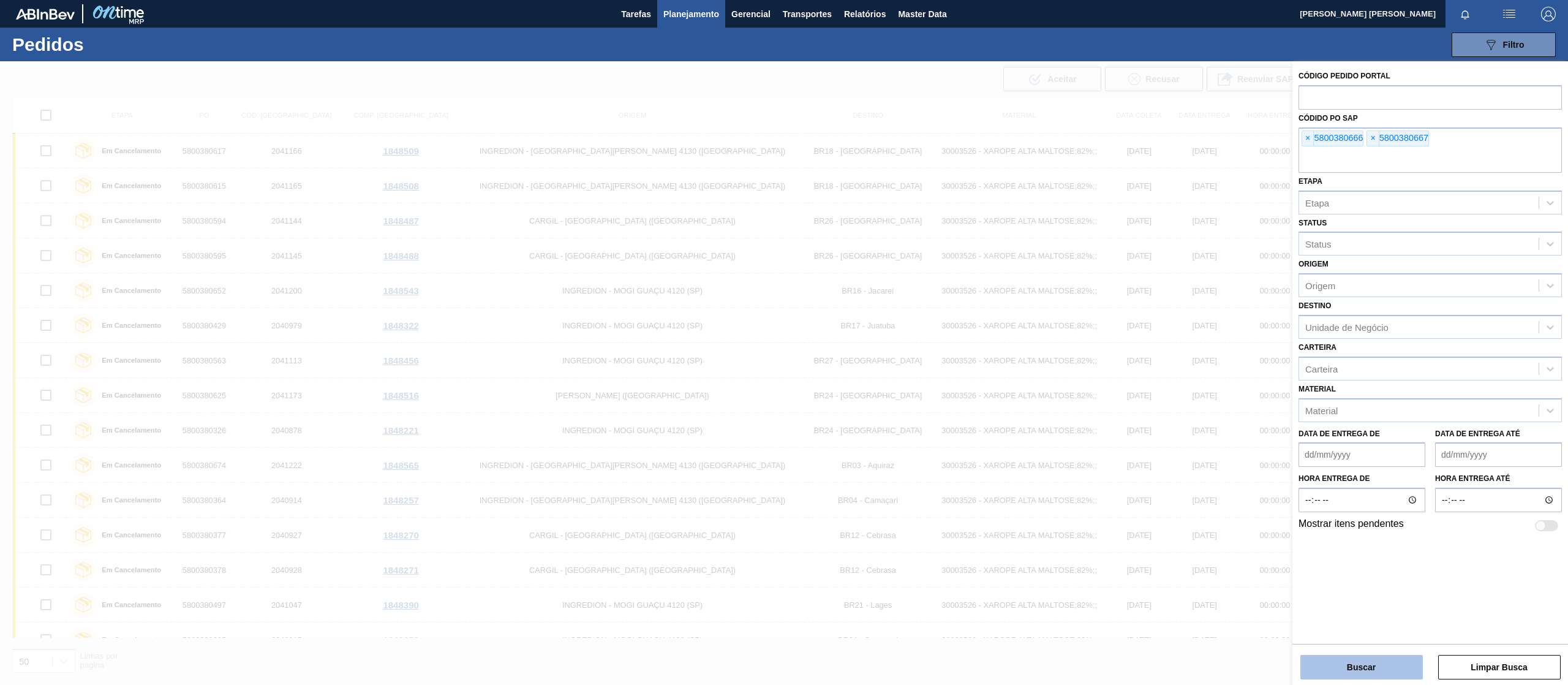
click at [1335, 673] on button "Buscar" at bounding box center [1361, 667] width 122 height 24
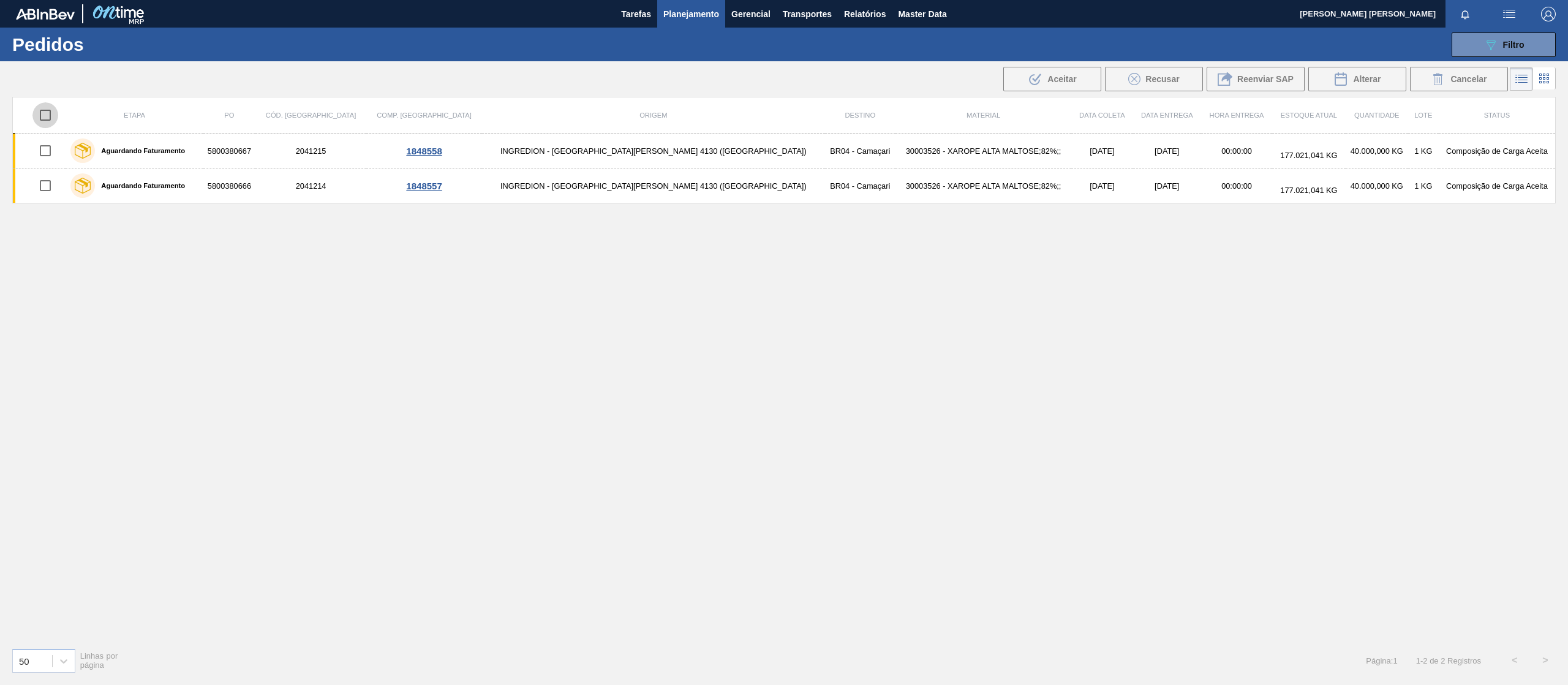
click at [58, 115] on input "checkbox" at bounding box center [46, 115] width 26 height 26
checkbox input "true"
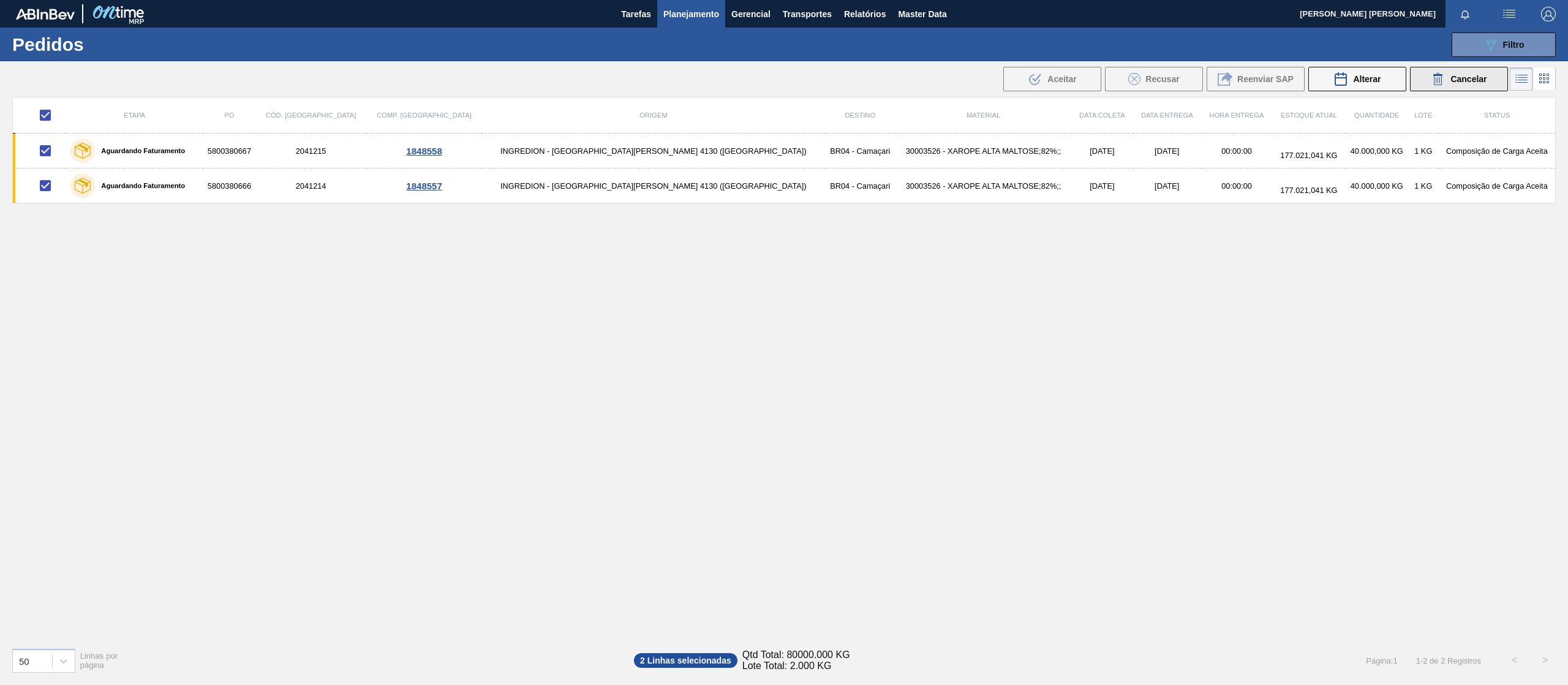
click at [1471, 80] on span "Cancelar" at bounding box center [1468, 79] width 36 height 10
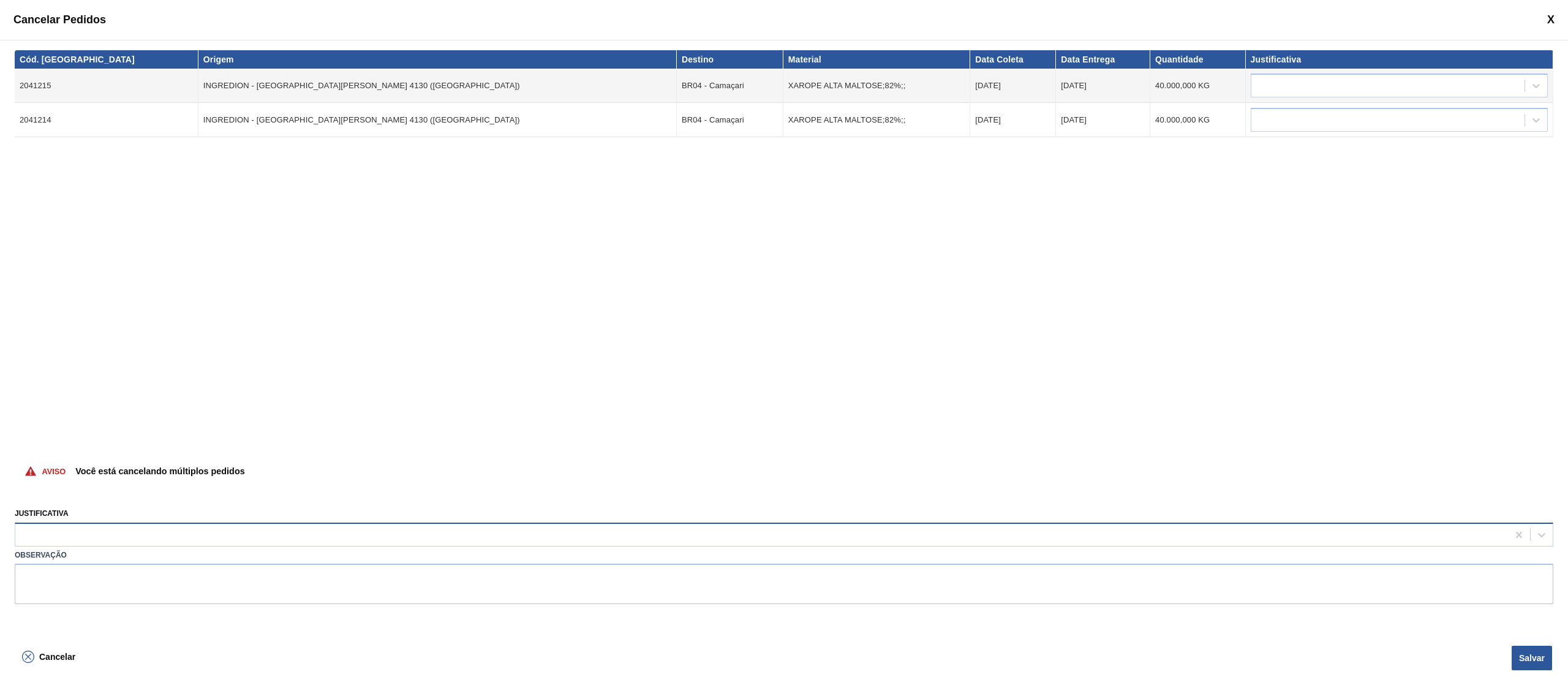
click at [235, 541] on div at bounding box center [762, 534] width 1493 height 18
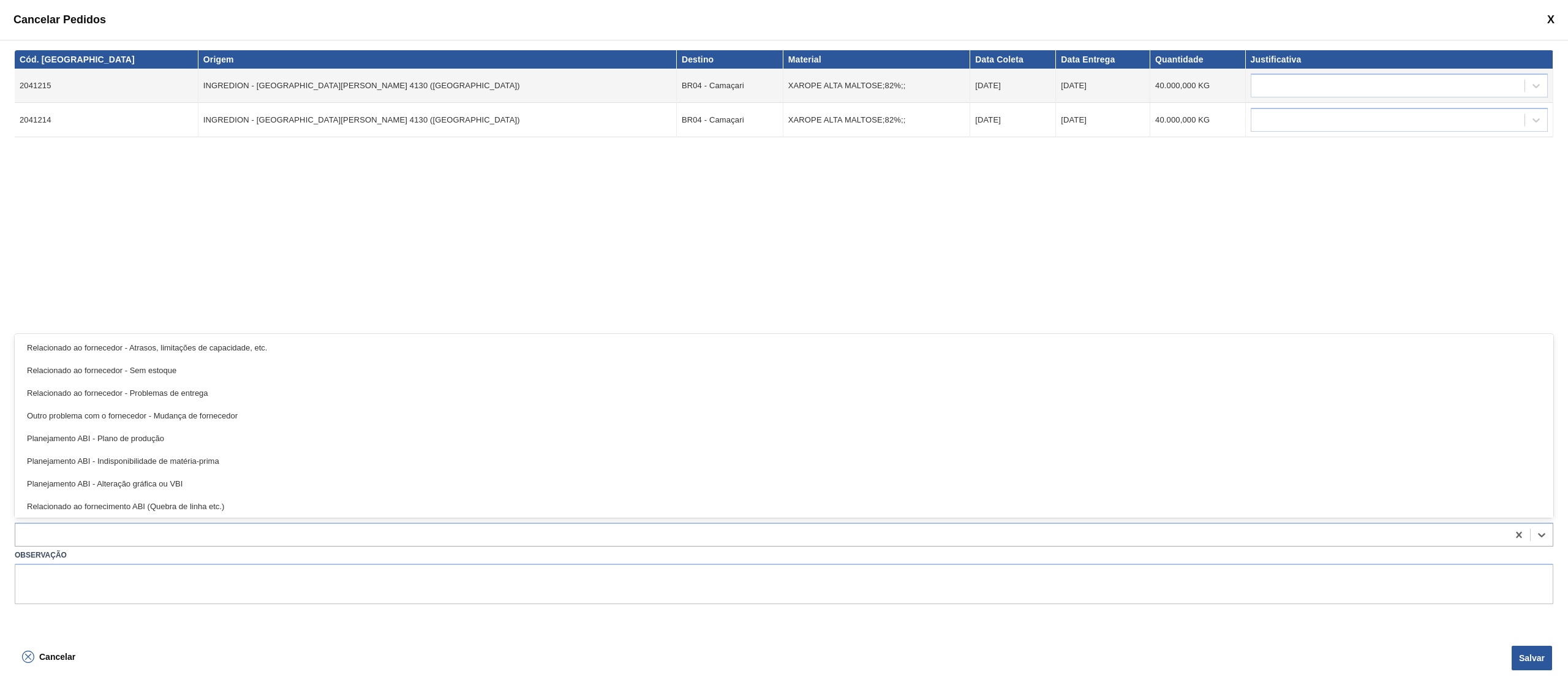
scroll to position [229, 0]
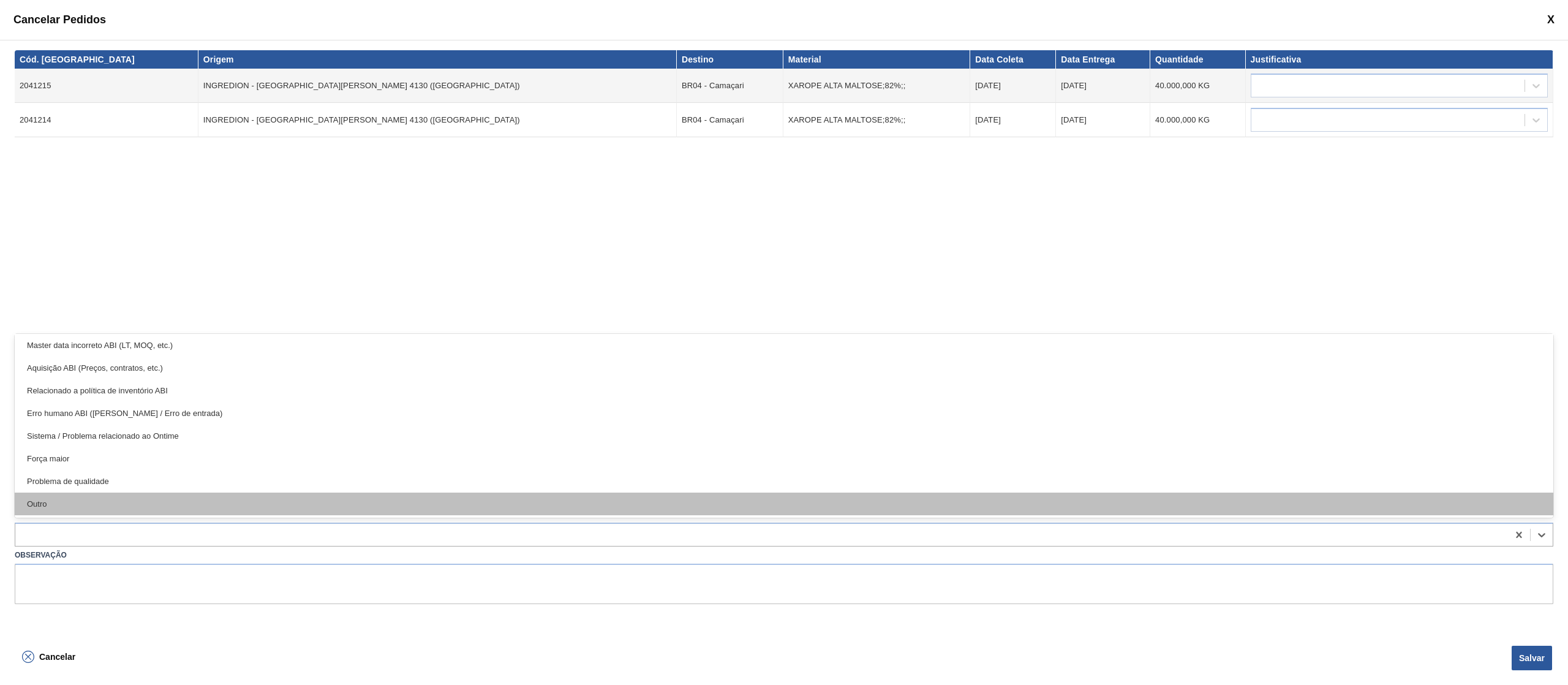
click at [201, 504] on div "Outro" at bounding box center [784, 504] width 1538 height 23
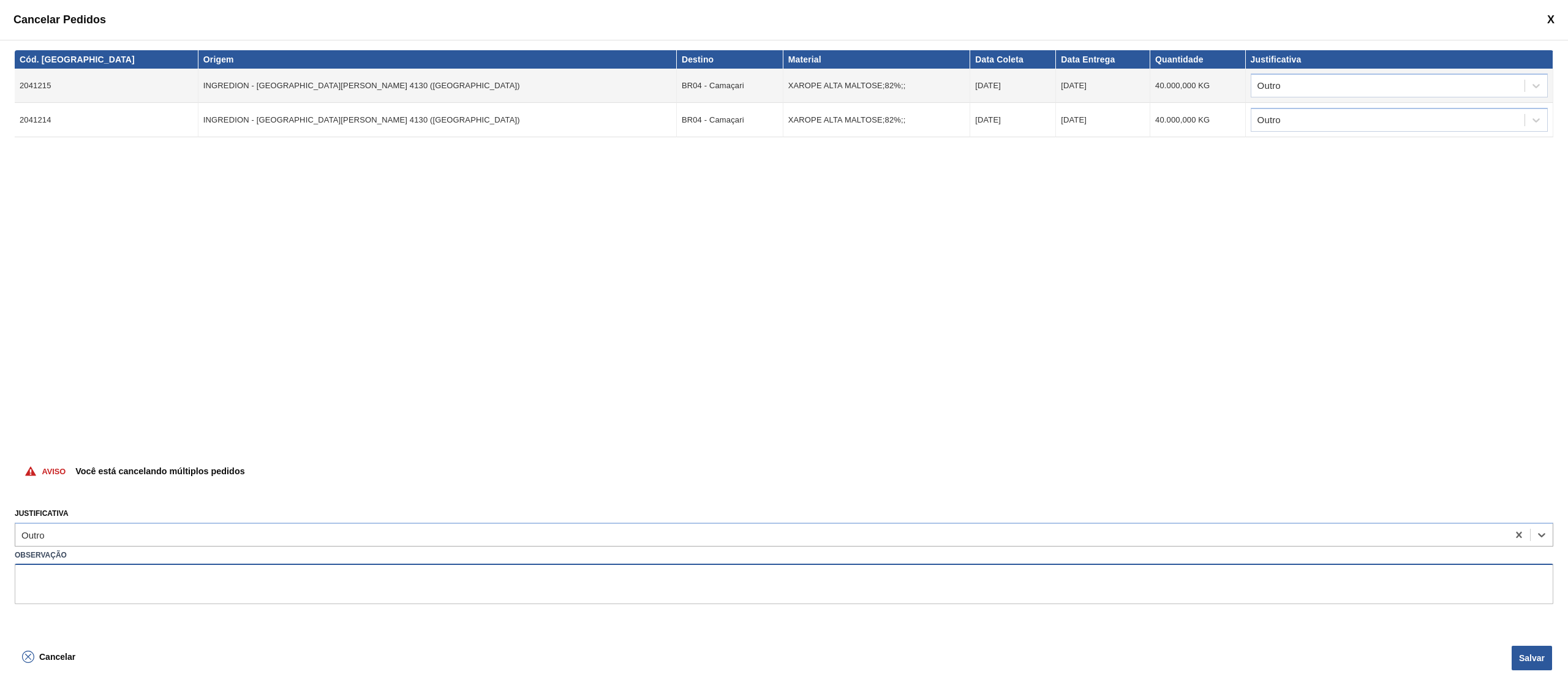
click at [166, 593] on textarea at bounding box center [784, 583] width 1538 height 41
type textarea "subida de volume errada"
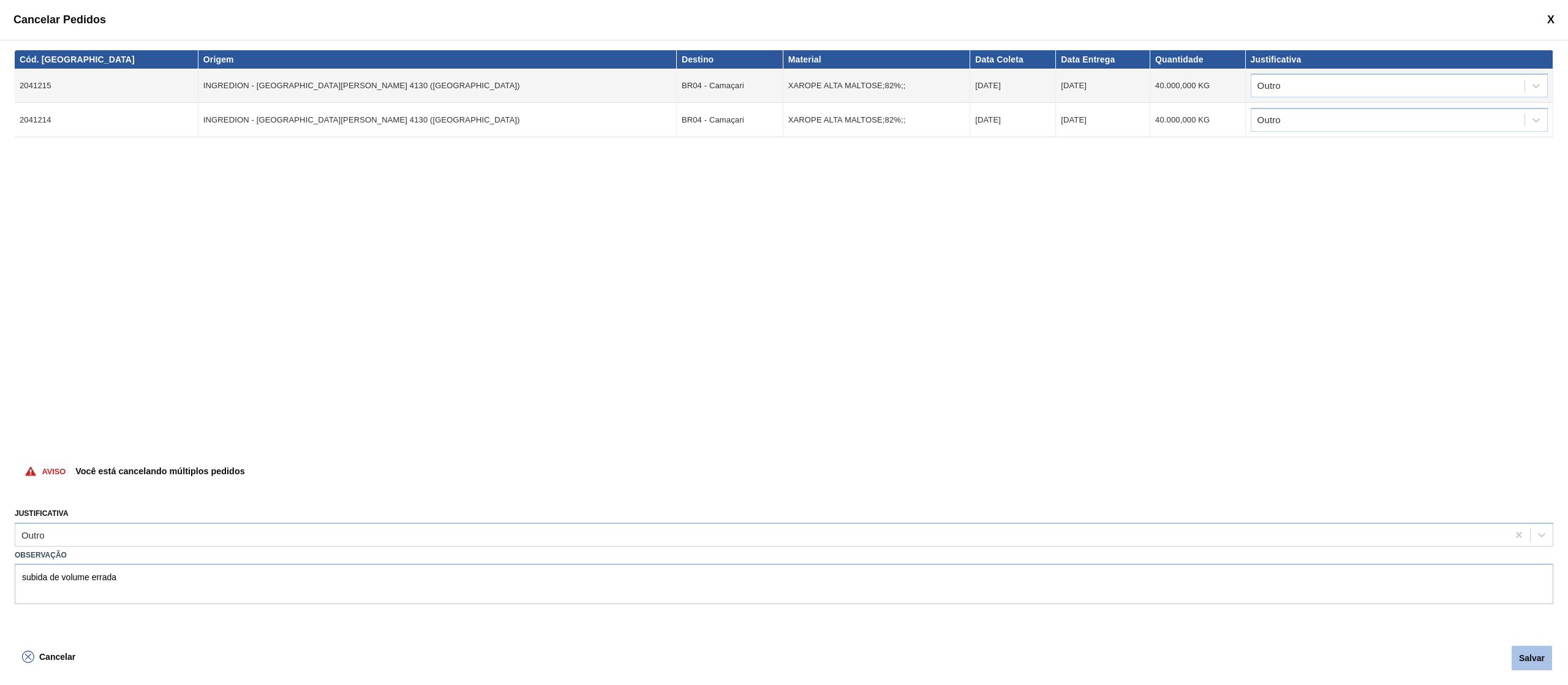
click at [1534, 664] on button "Salvar" at bounding box center [1531, 658] width 41 height 24
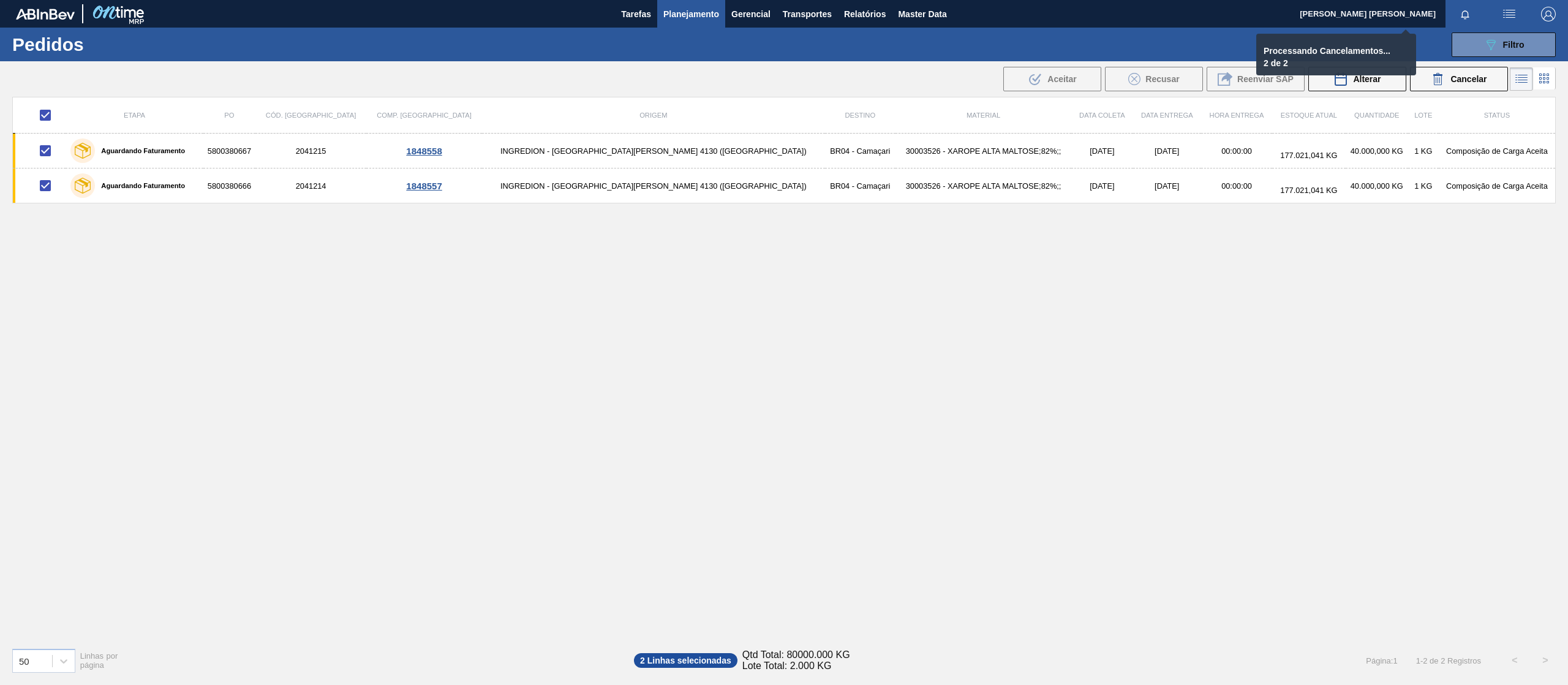
checkbox input "false"
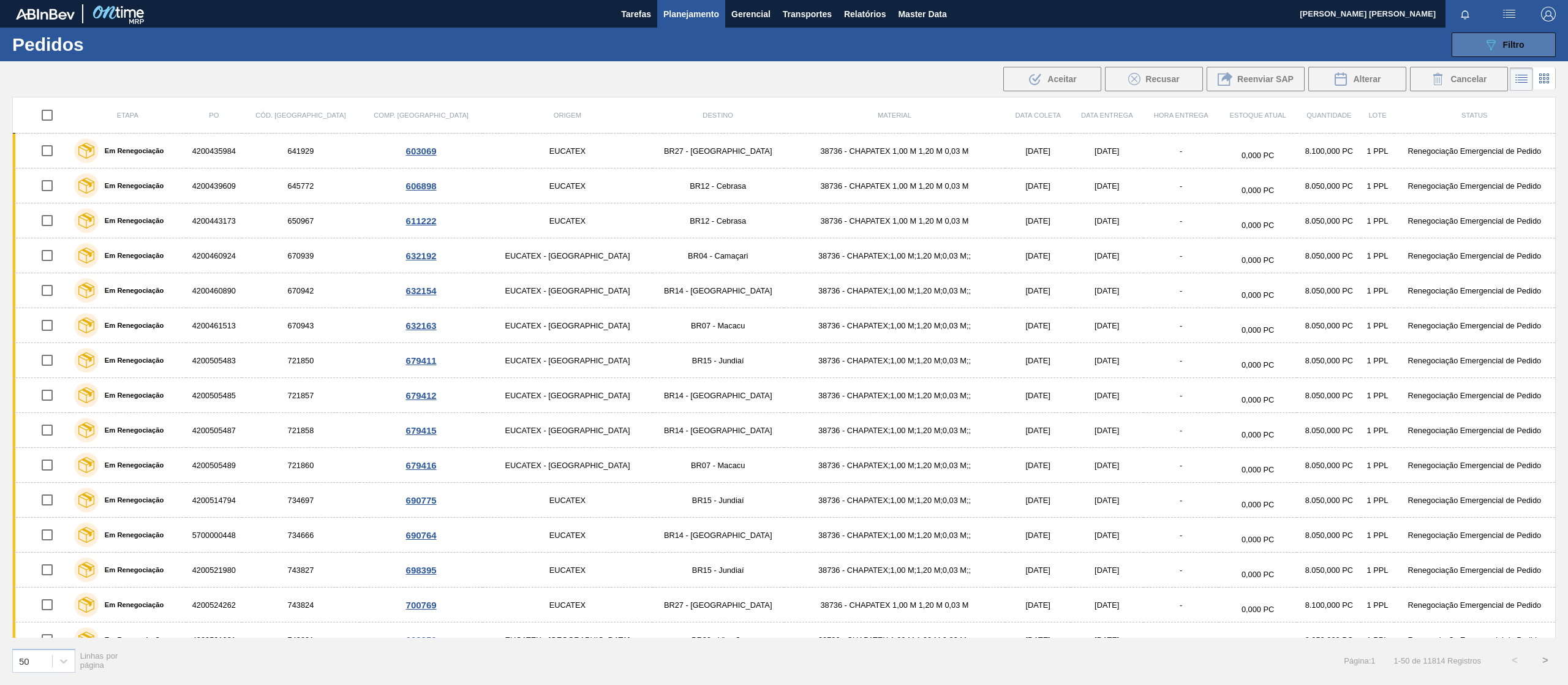
click at [1502, 55] on button "089F7B8B-B2A5-4AFE-B5C0-19BA573D28AC Filtro" at bounding box center [1503, 45] width 104 height 24
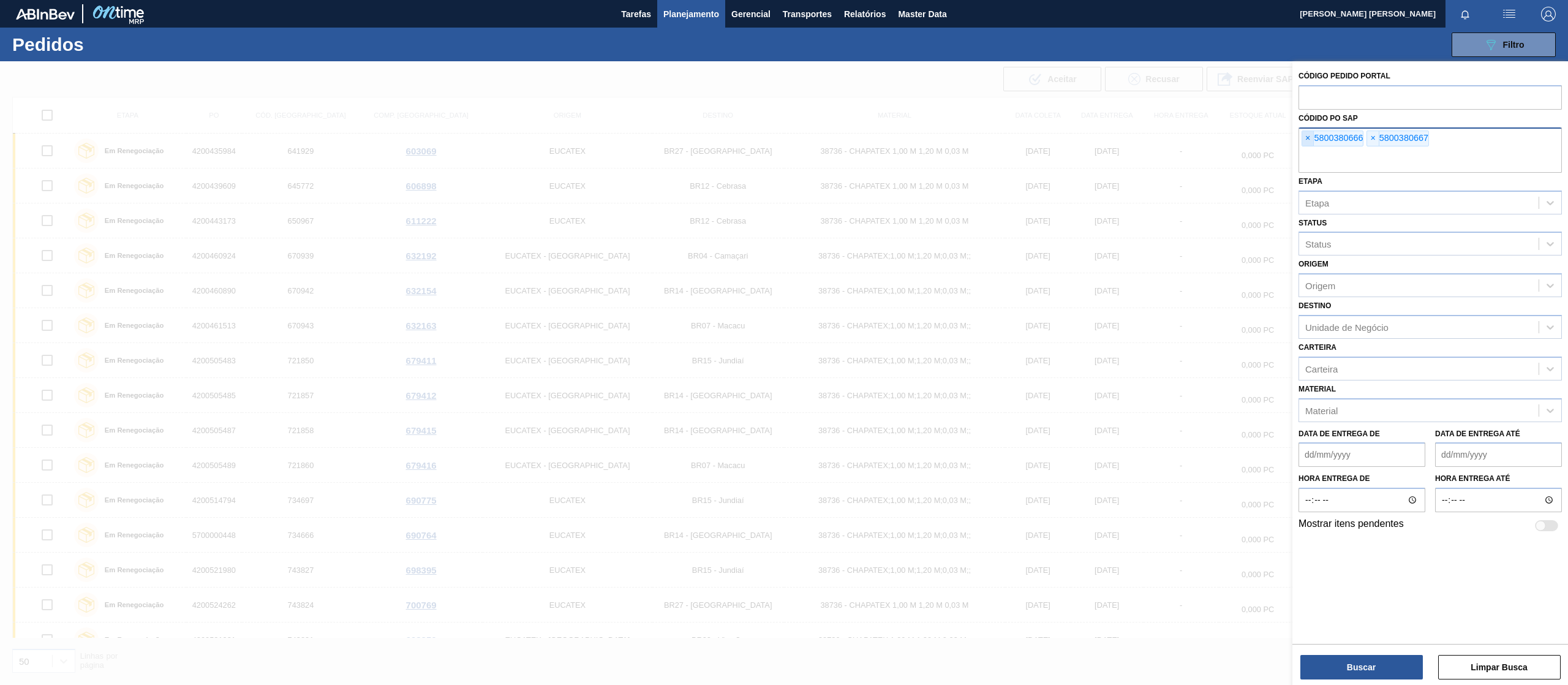
click at [1309, 137] on span "×" at bounding box center [1308, 138] width 11 height 15
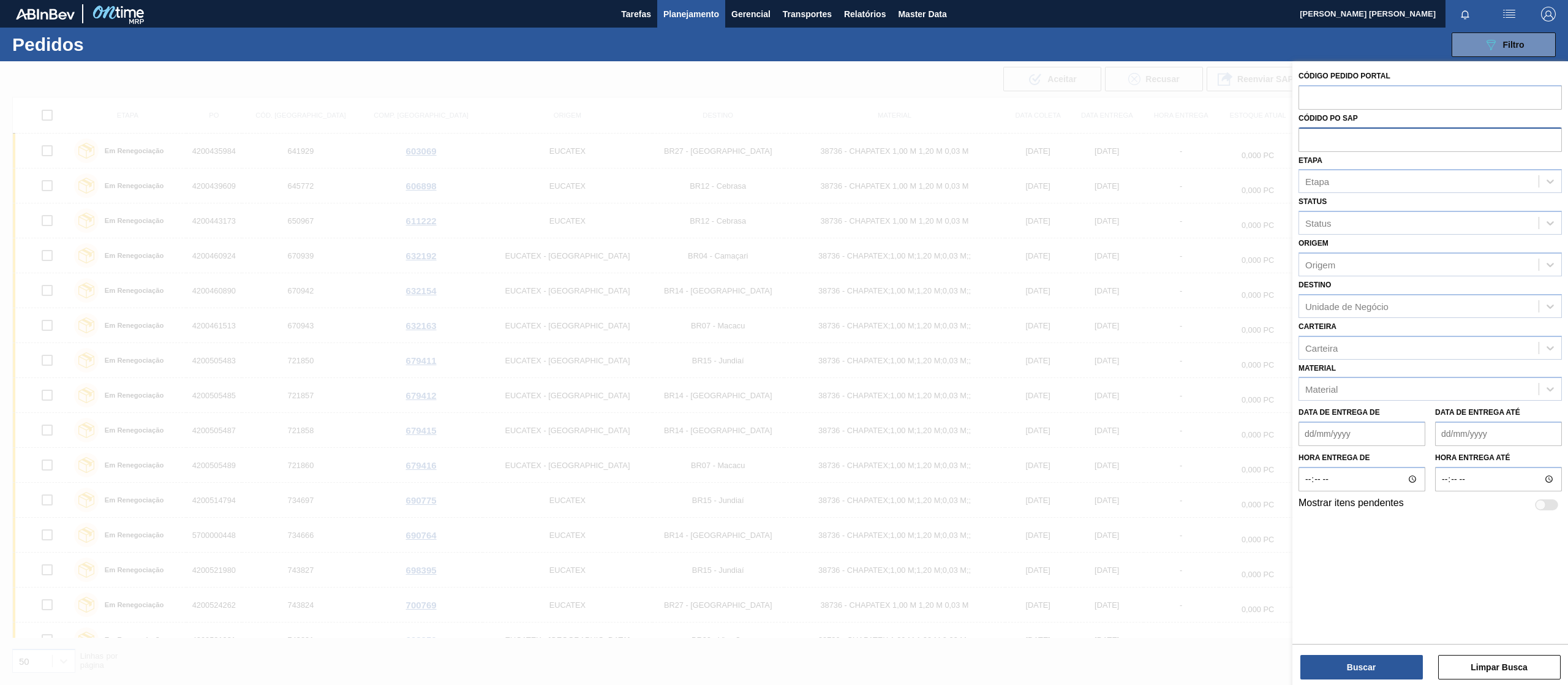
paste input "5800376299"
type input "5800376299"
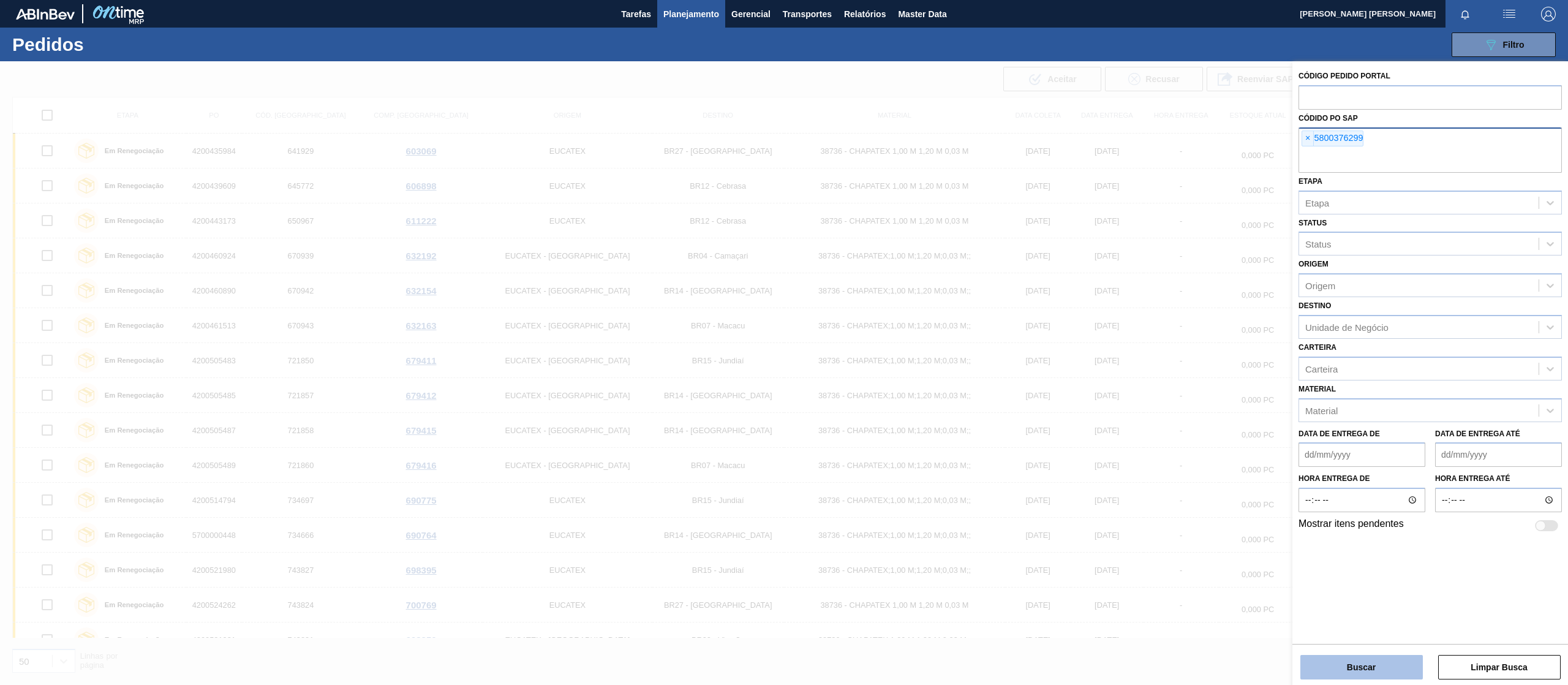
click at [1333, 670] on button "Buscar" at bounding box center [1361, 667] width 122 height 24
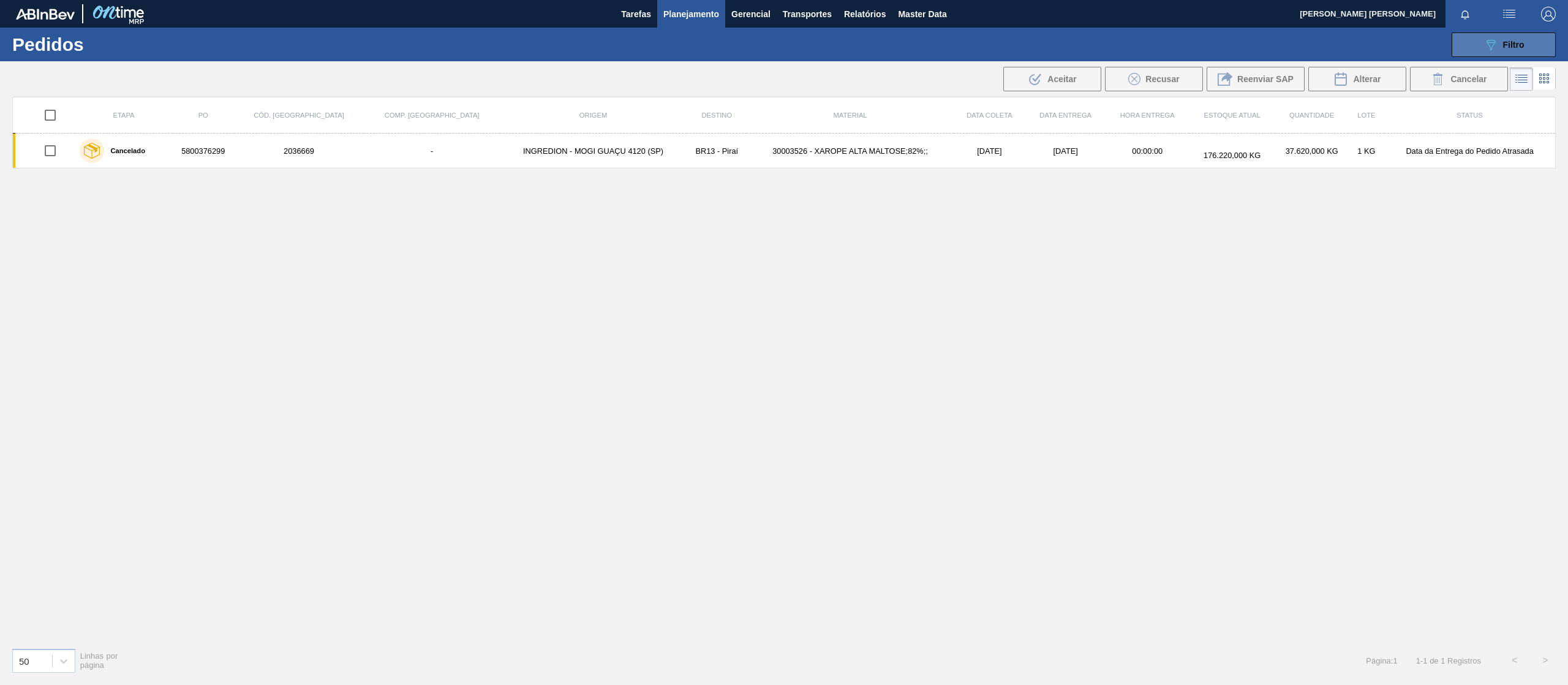
click at [1495, 38] on icon "089F7B8B-B2A5-4AFE-B5C0-19BA573D28AC" at bounding box center [1490, 45] width 15 height 15
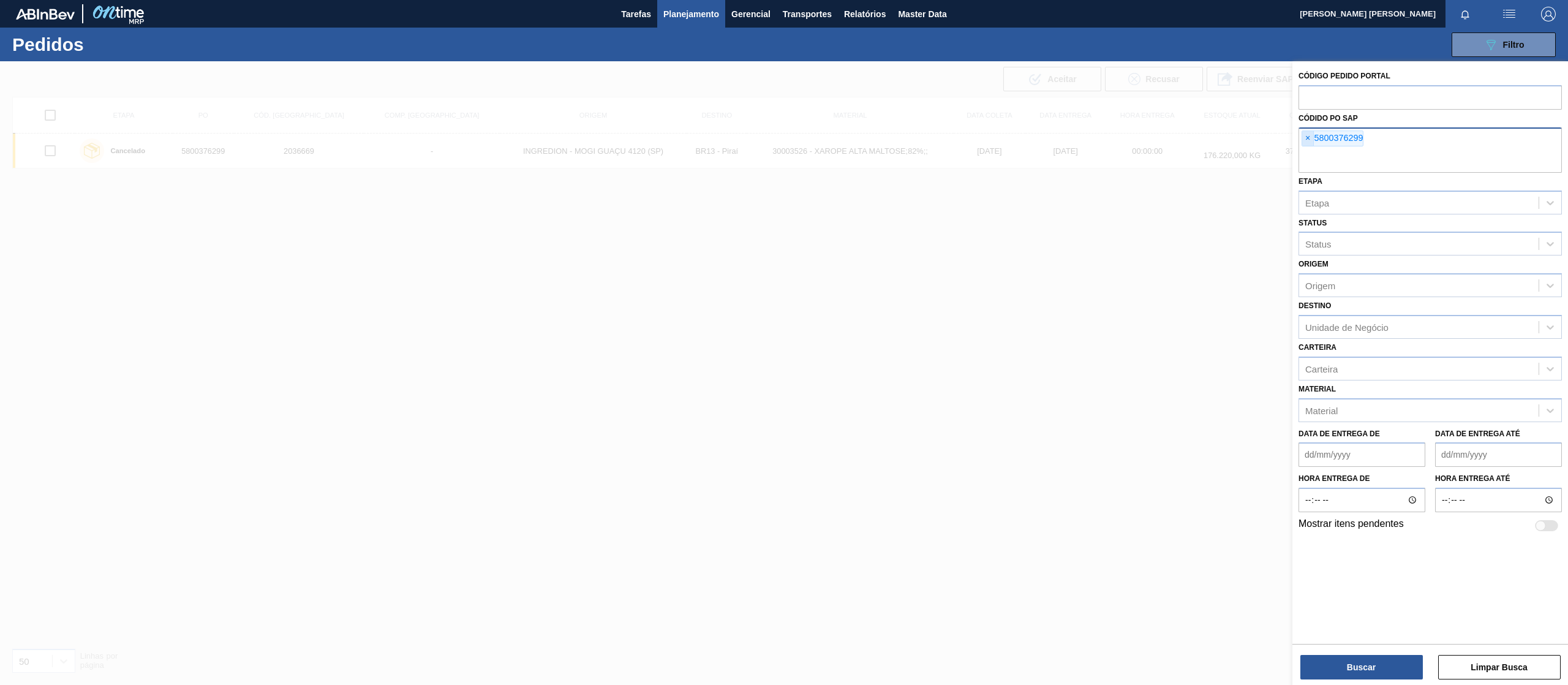
click at [1309, 136] on span "×" at bounding box center [1308, 138] width 11 height 15
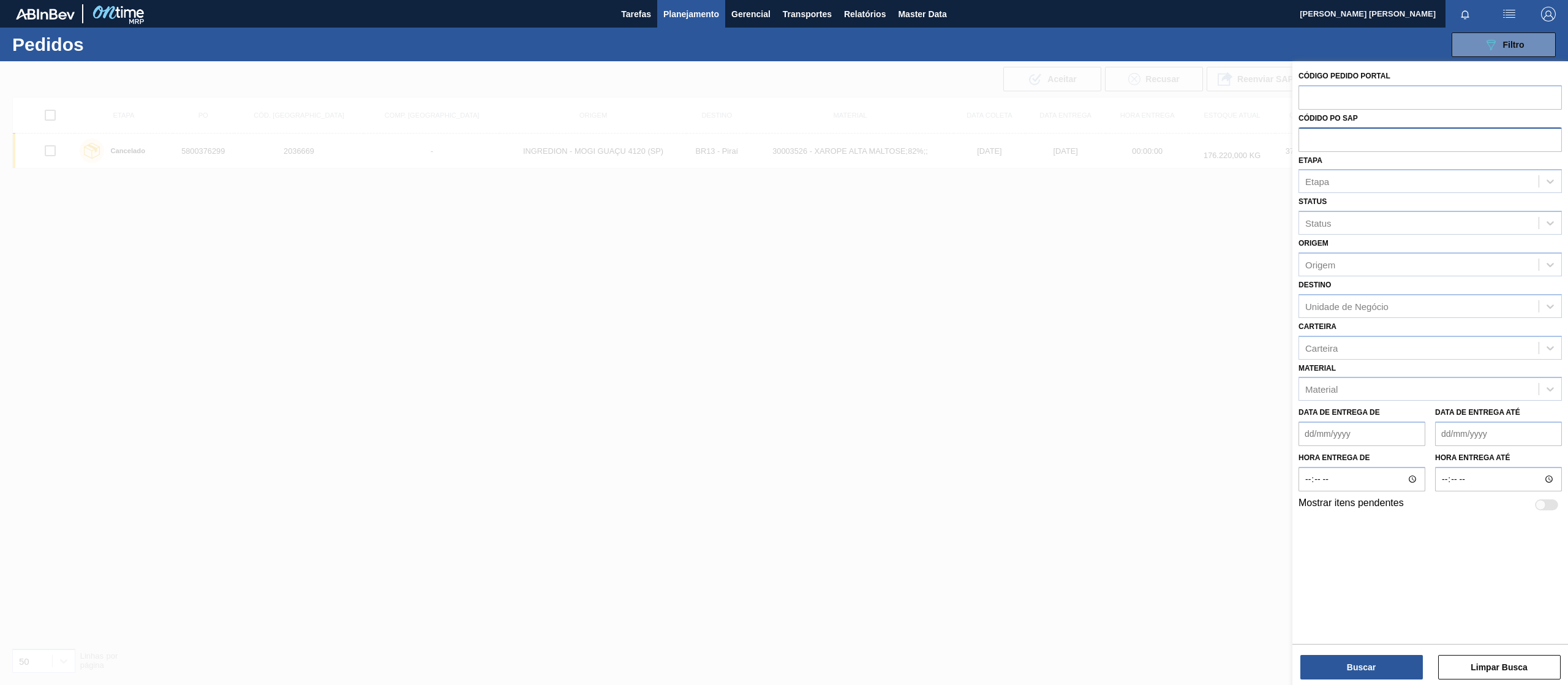
paste input "5800380494"
type input "5800380494"
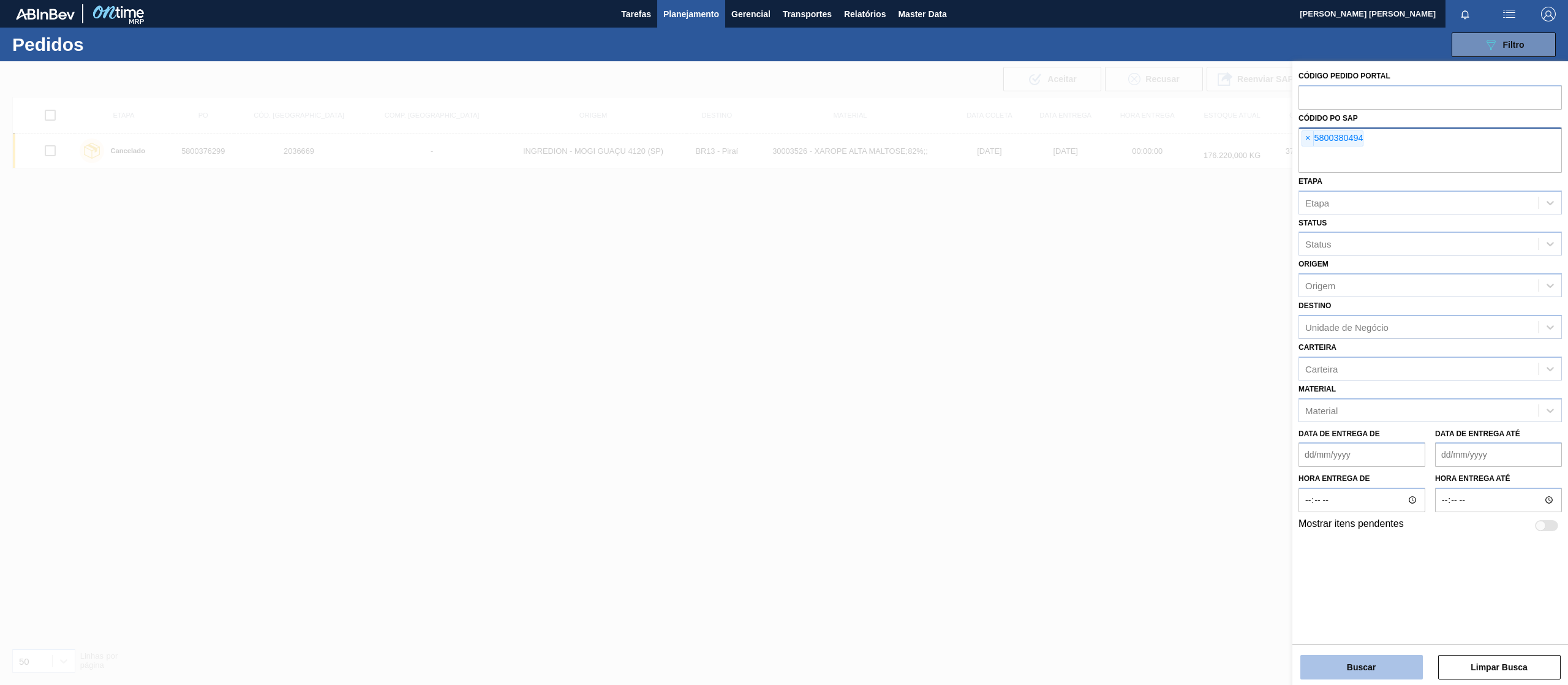
click at [1387, 673] on button "Buscar" at bounding box center [1361, 667] width 122 height 24
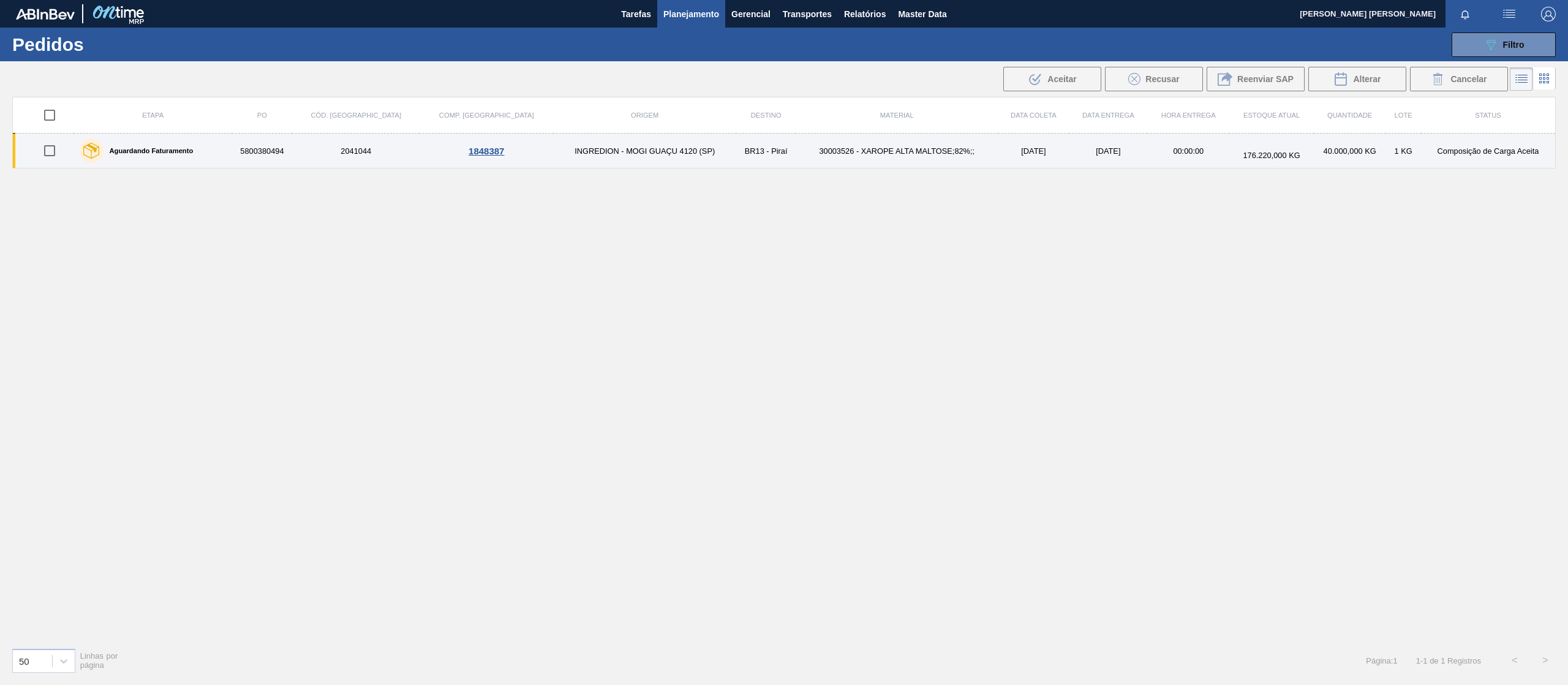
click at [55, 152] on input "checkbox" at bounding box center [50, 151] width 26 height 26
checkbox input "true"
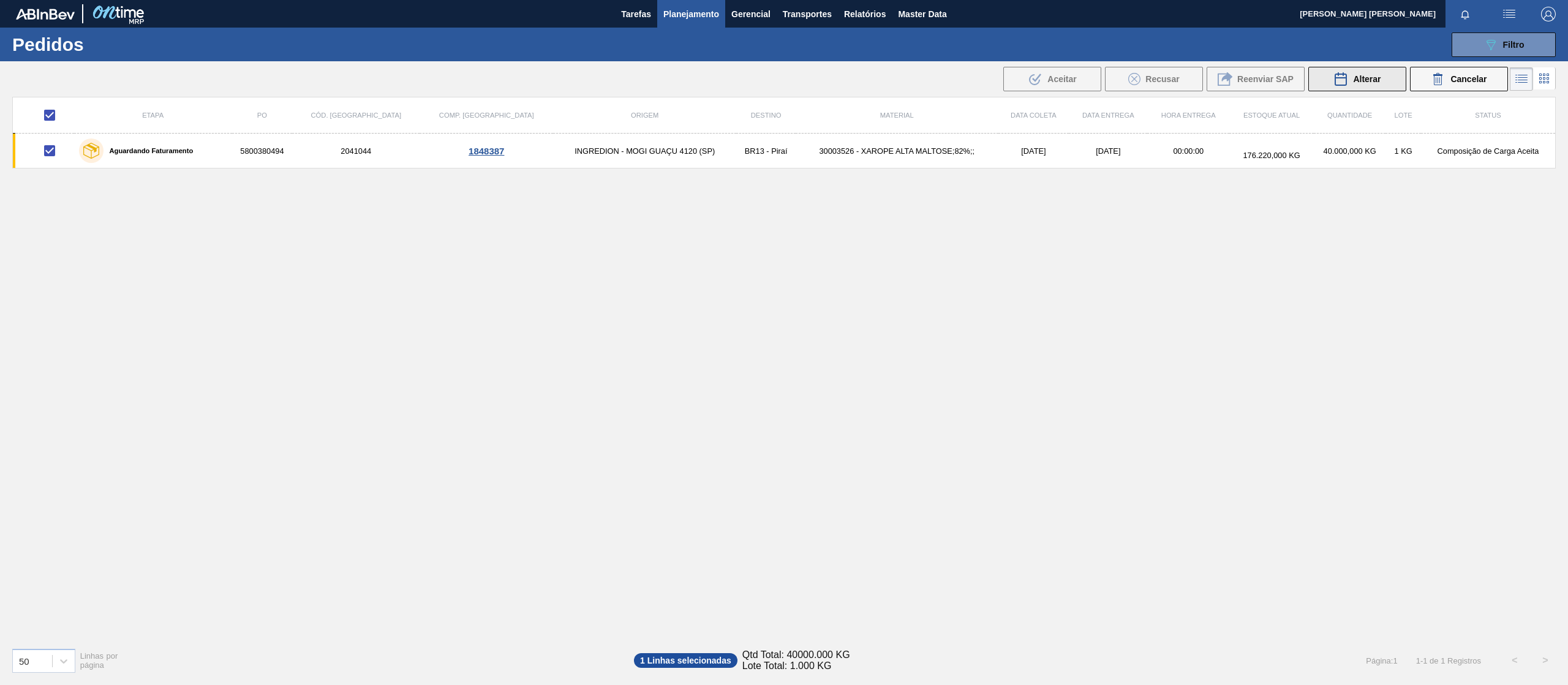
click at [1341, 76] on icon at bounding box center [1340, 79] width 15 height 15
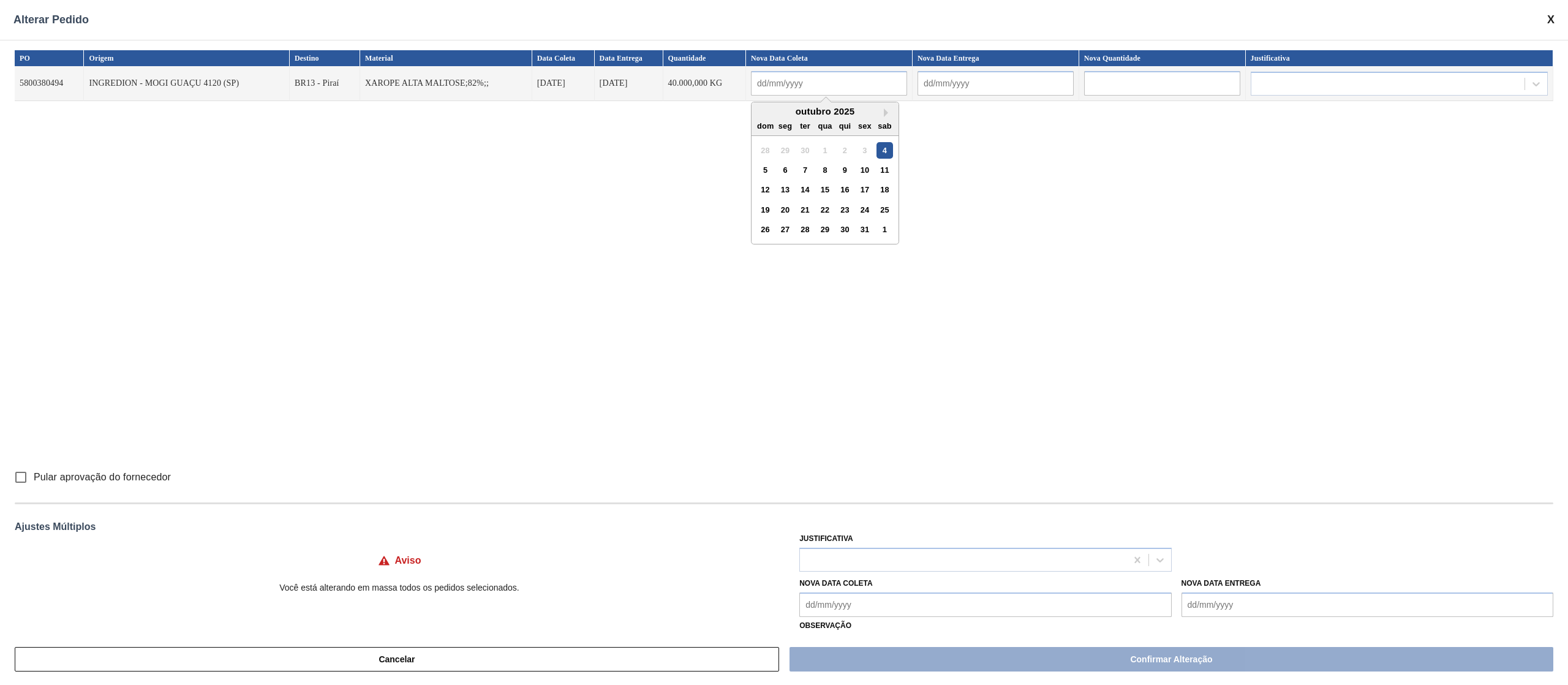
click at [797, 86] on input "text" at bounding box center [829, 83] width 156 height 24
click at [789, 170] on div "6" at bounding box center [785, 169] width 16 height 16
type input "[DATE]"
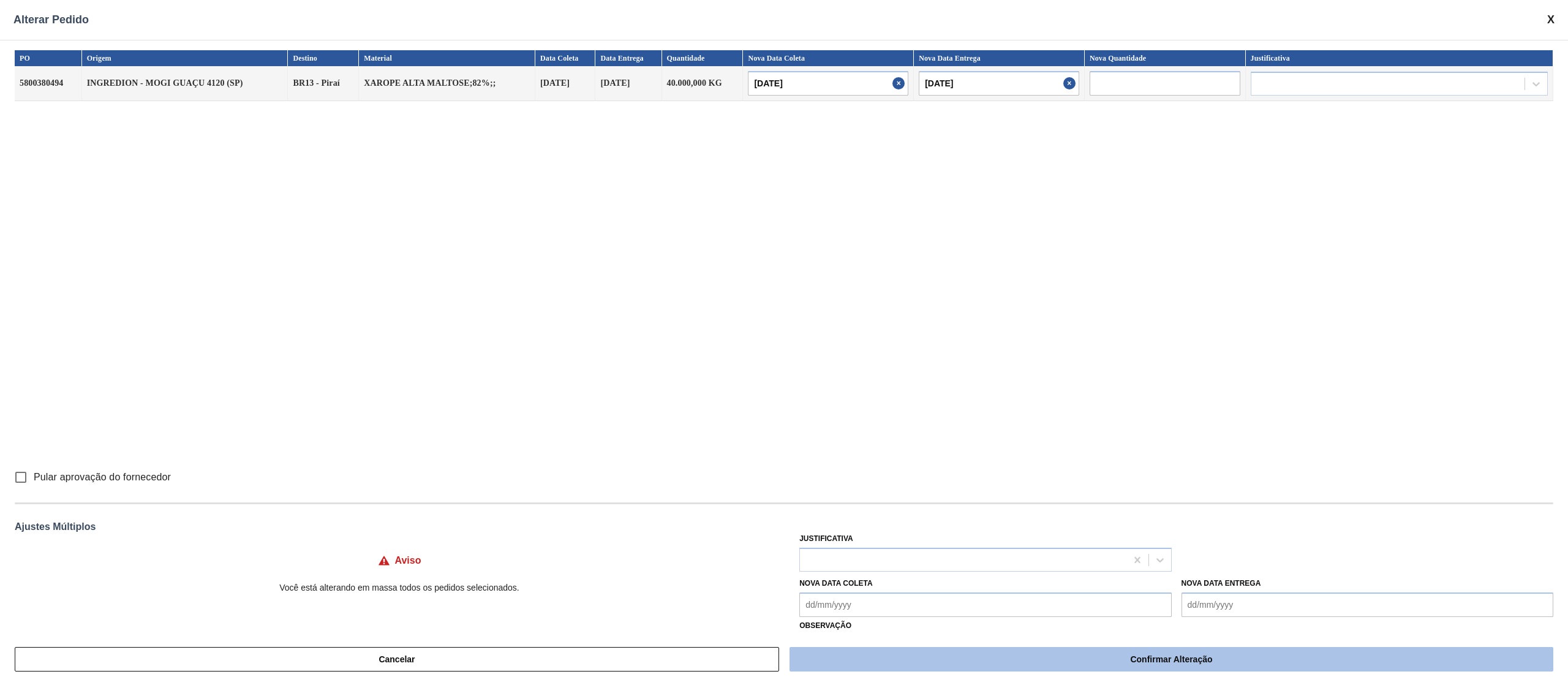
click at [834, 669] on button "Confirmar Alteração" at bounding box center [1171, 659] width 764 height 24
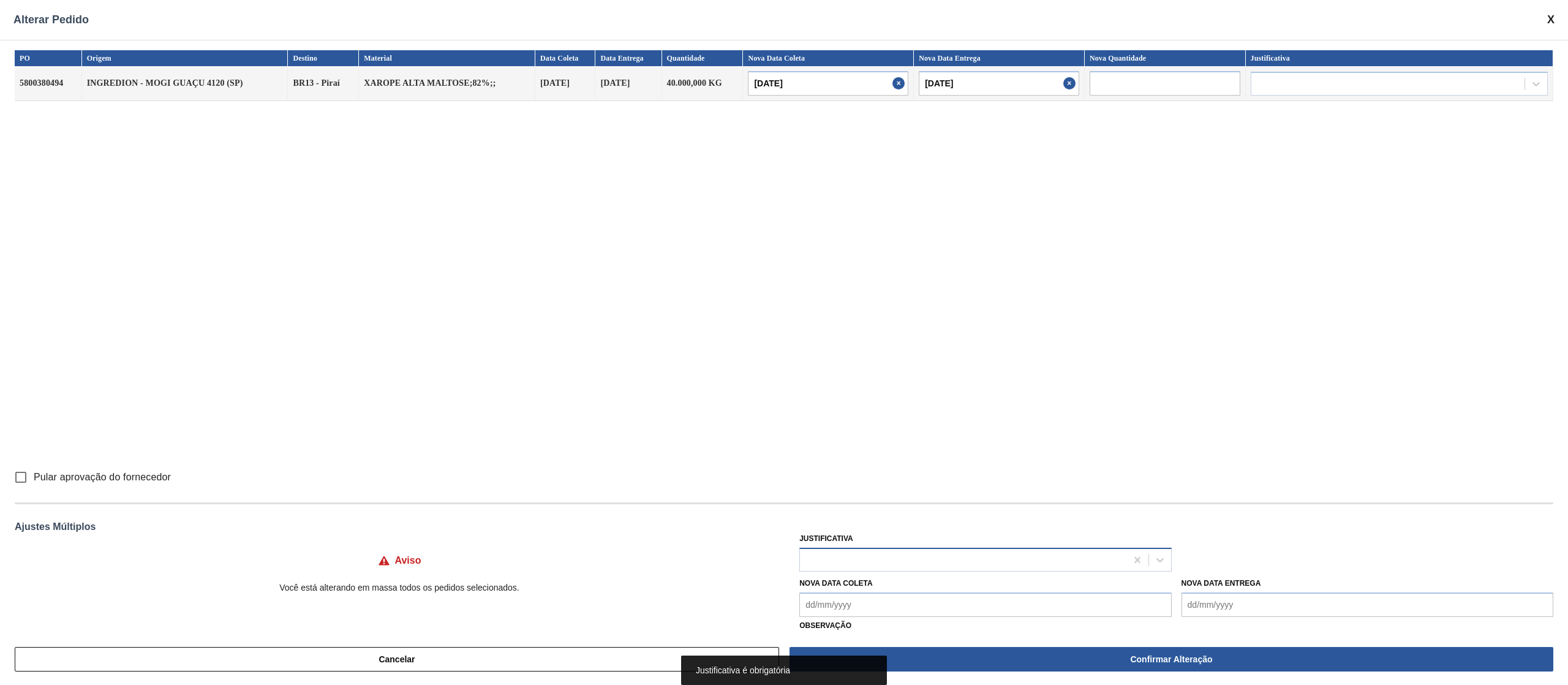
click at [873, 571] on div at bounding box center [985, 560] width 372 height 24
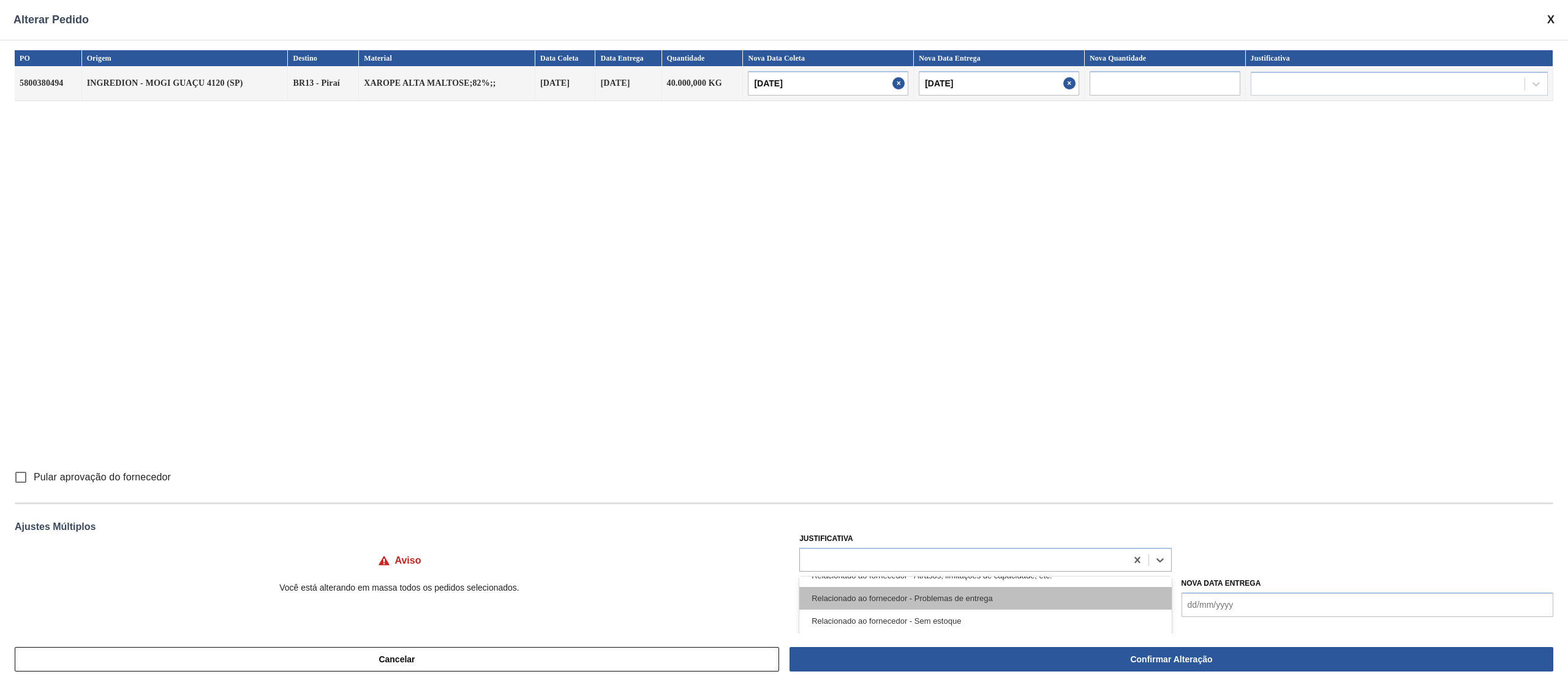
scroll to position [0, 0]
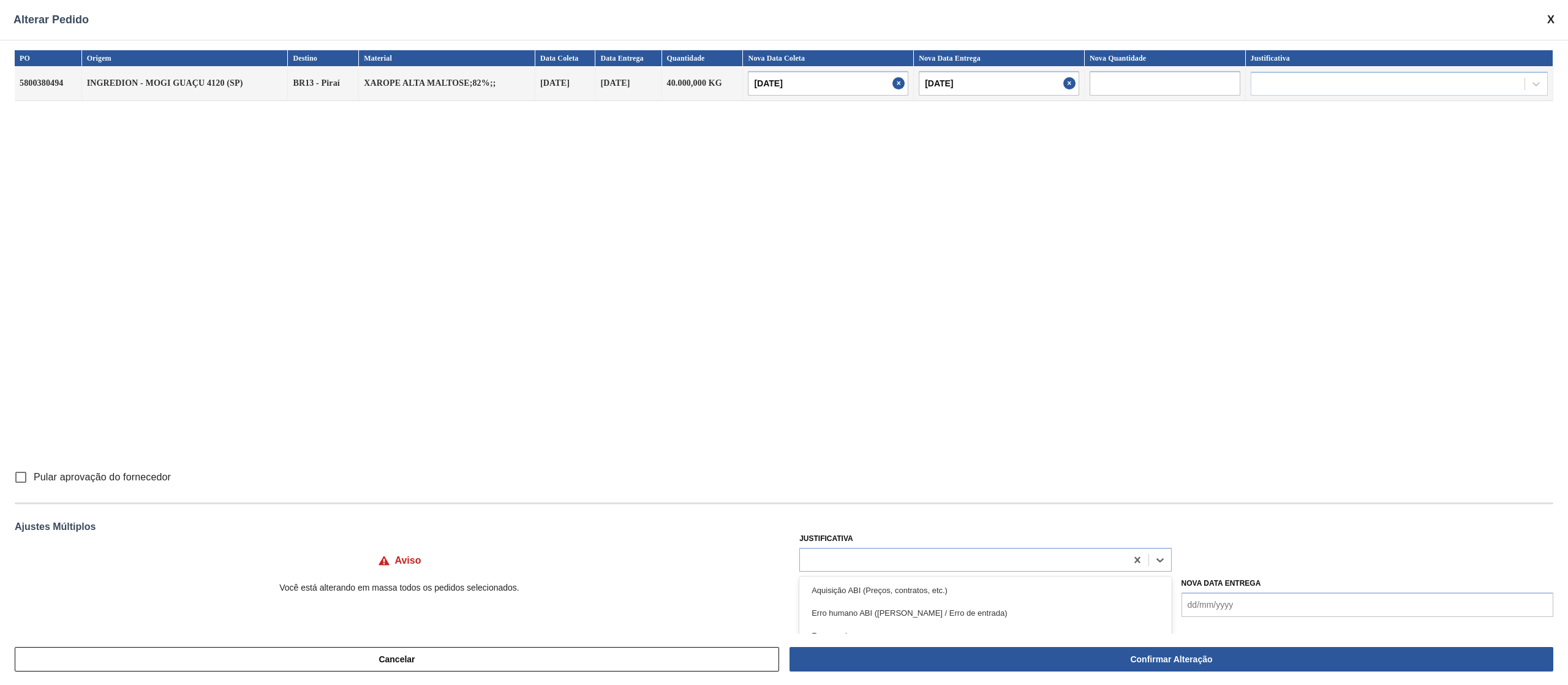
click at [880, 612] on div "Erro humano ABI ([PERSON_NAME] / Erro de entrada)" at bounding box center [985, 613] width 372 height 23
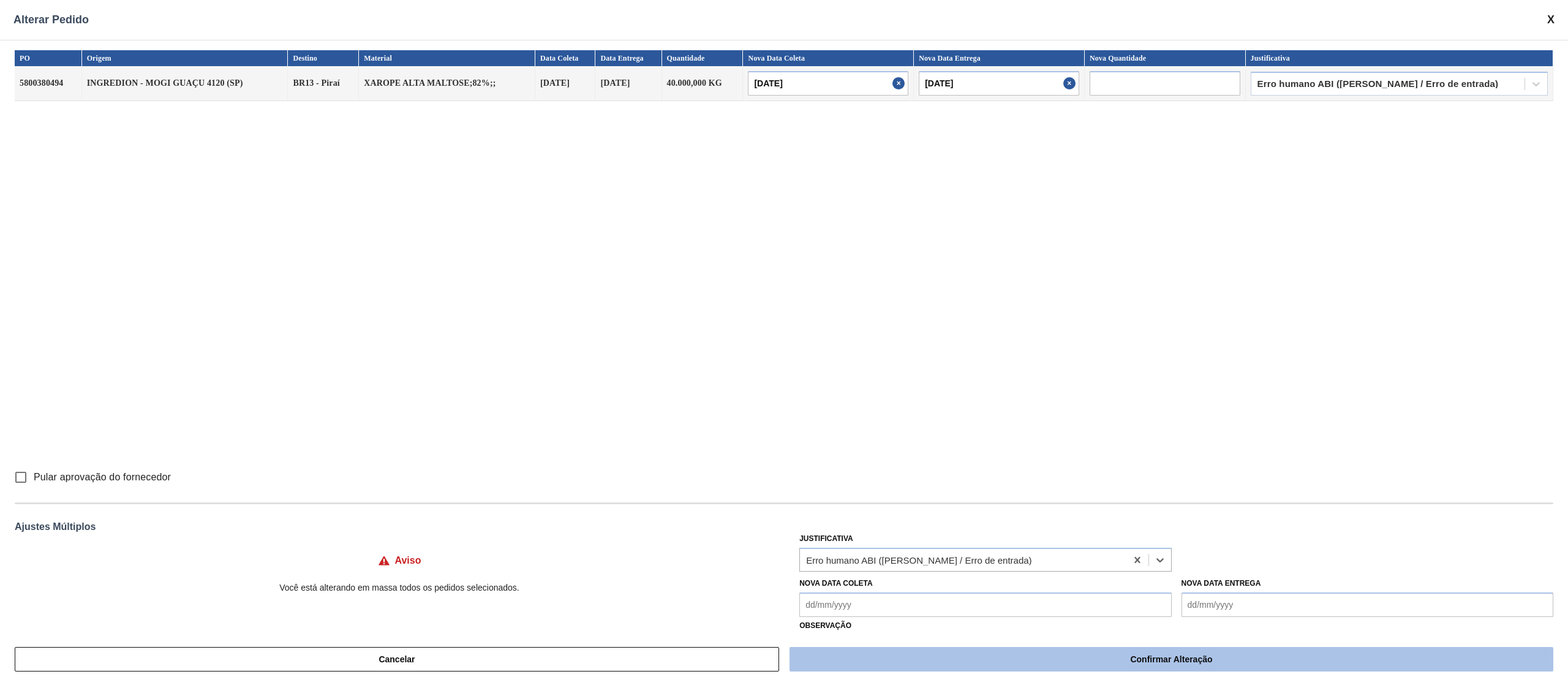
click at [905, 669] on button "Confirmar Alteração" at bounding box center [1171, 659] width 764 height 24
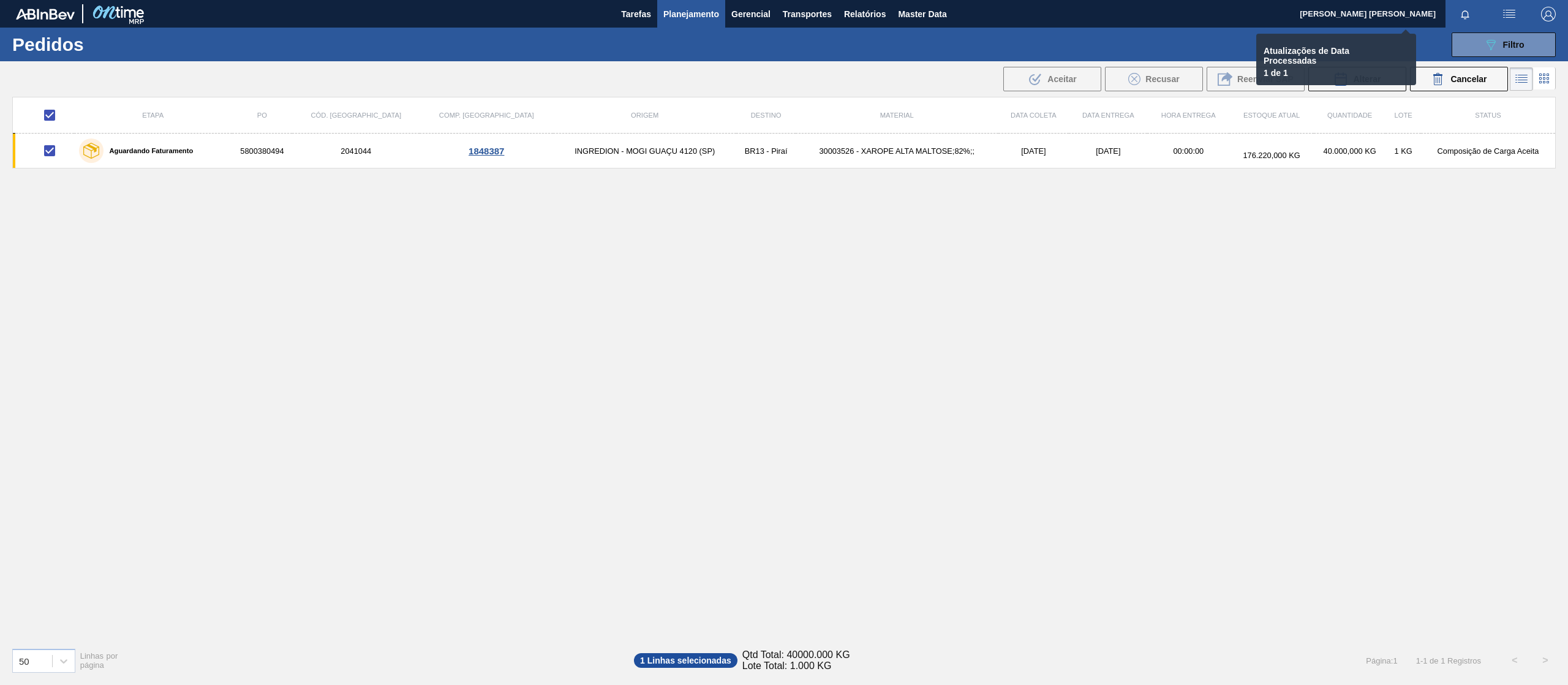
checkbox input "false"
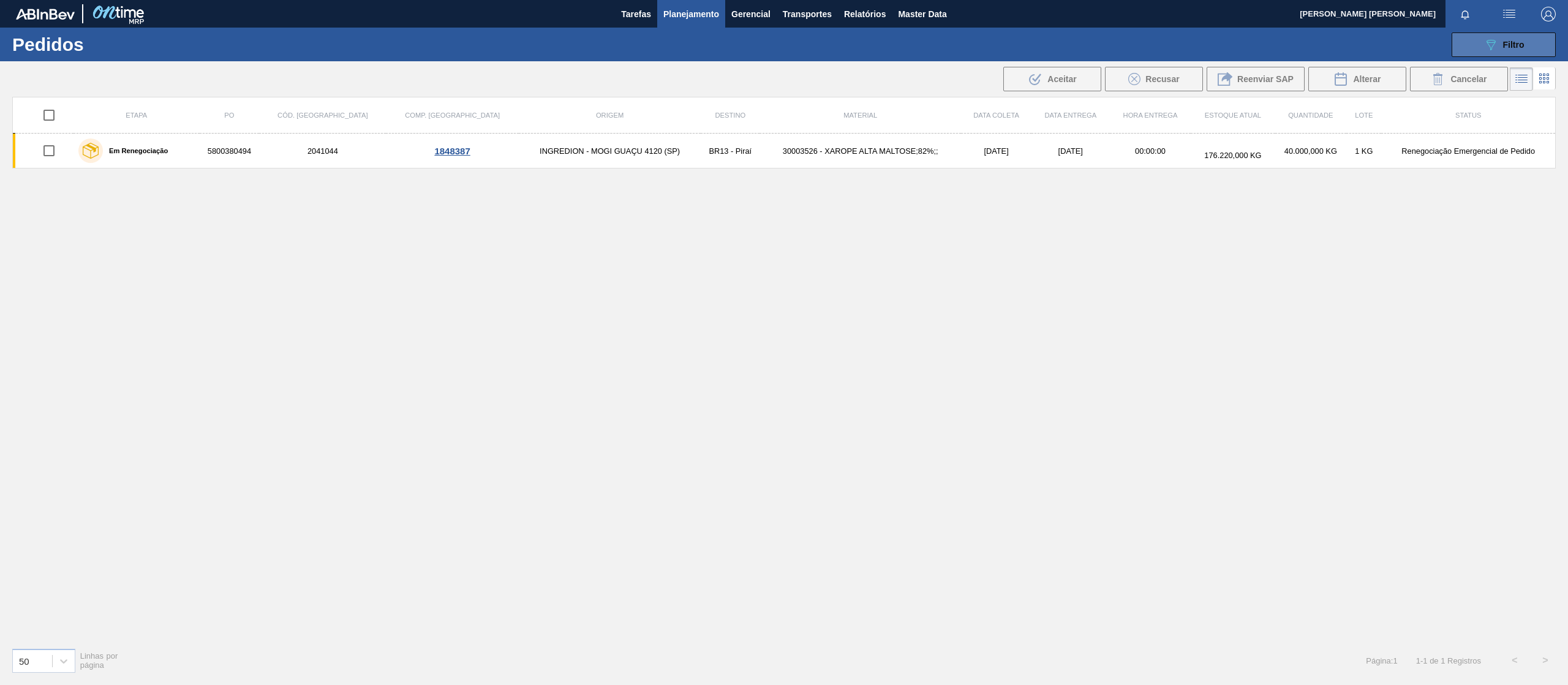
click at [1478, 41] on button "089F7B8B-B2A5-4AFE-B5C0-19BA573D28AC Filtro" at bounding box center [1503, 45] width 104 height 24
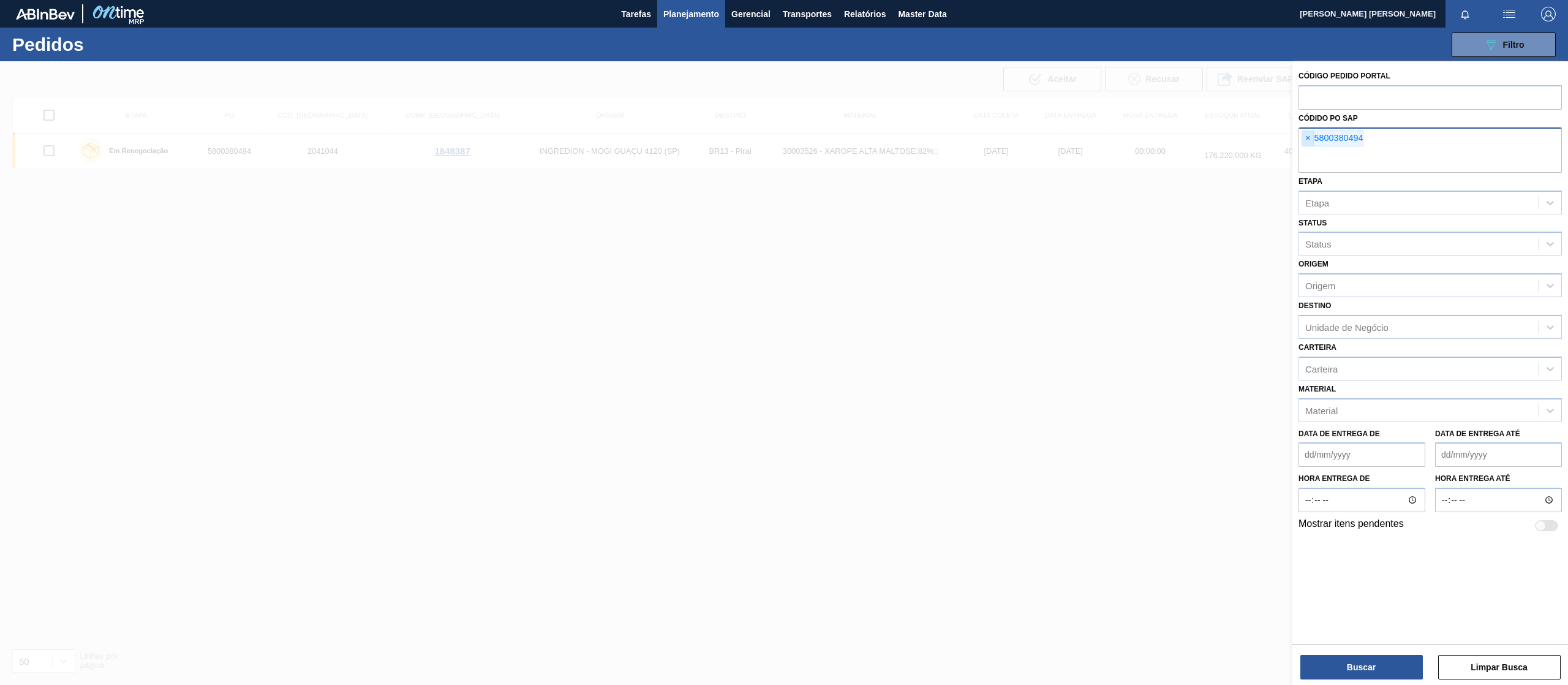
click at [1312, 144] on span "×" at bounding box center [1308, 138] width 11 height 15
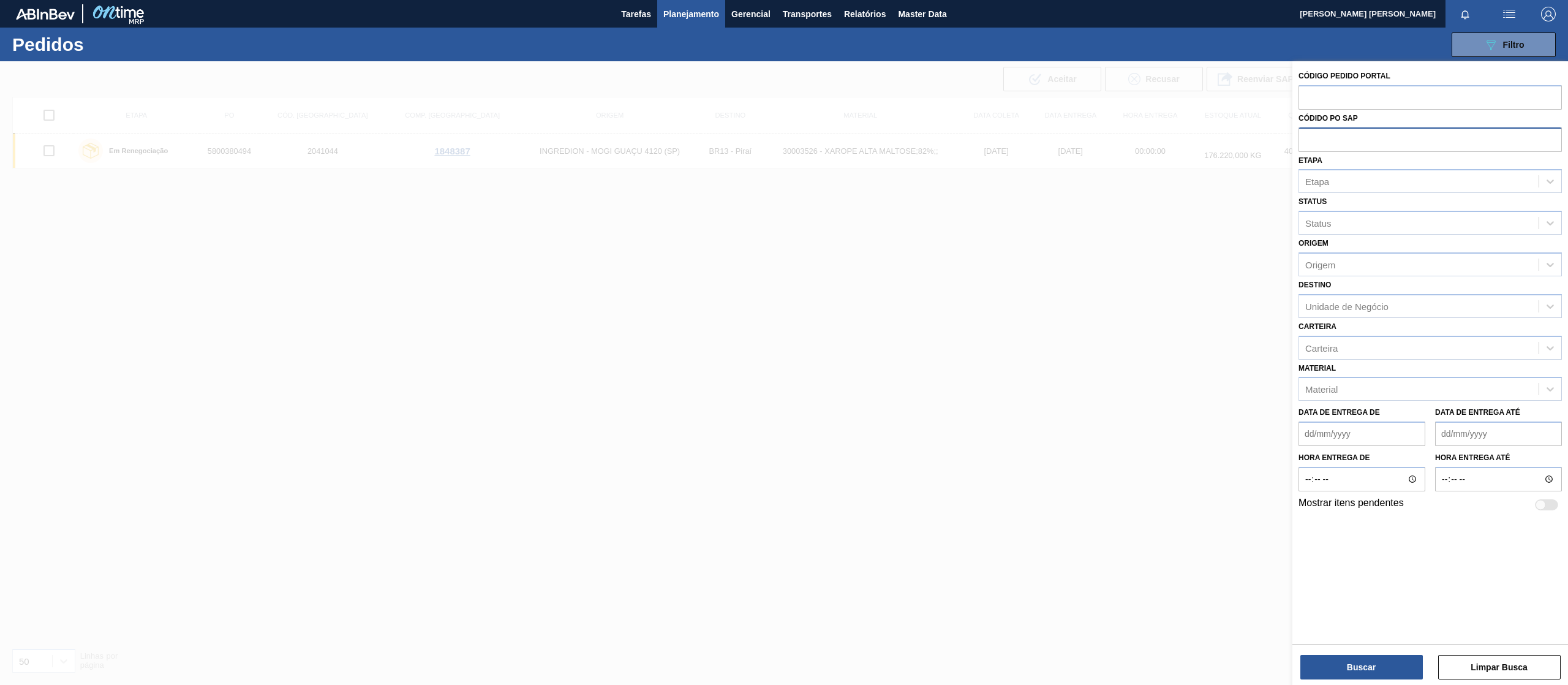
click at [971, 316] on div at bounding box center [784, 403] width 1568 height 685
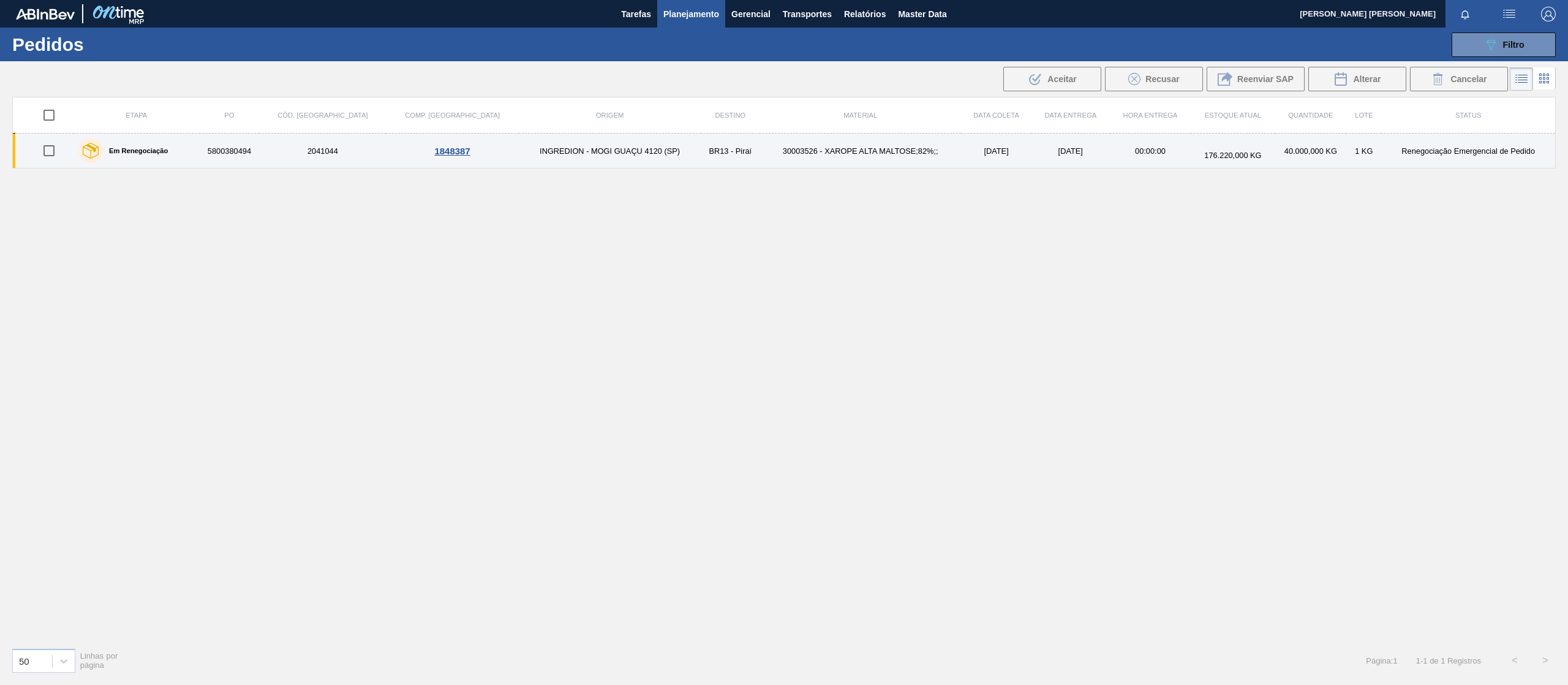
click at [56, 154] on input "checkbox" at bounding box center [49, 151] width 26 height 26
checkbox input "true"
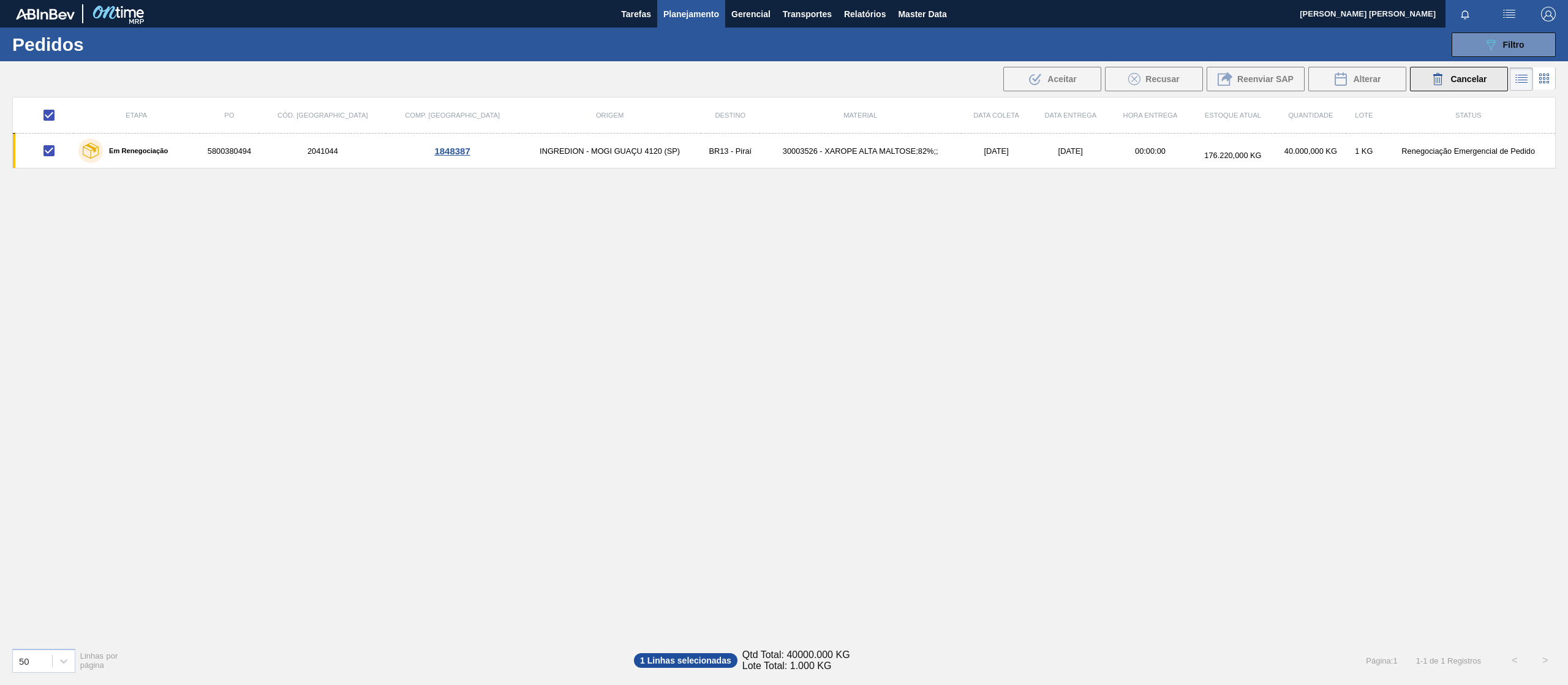
click at [1456, 73] on div "Cancelar" at bounding box center [1458, 79] width 55 height 15
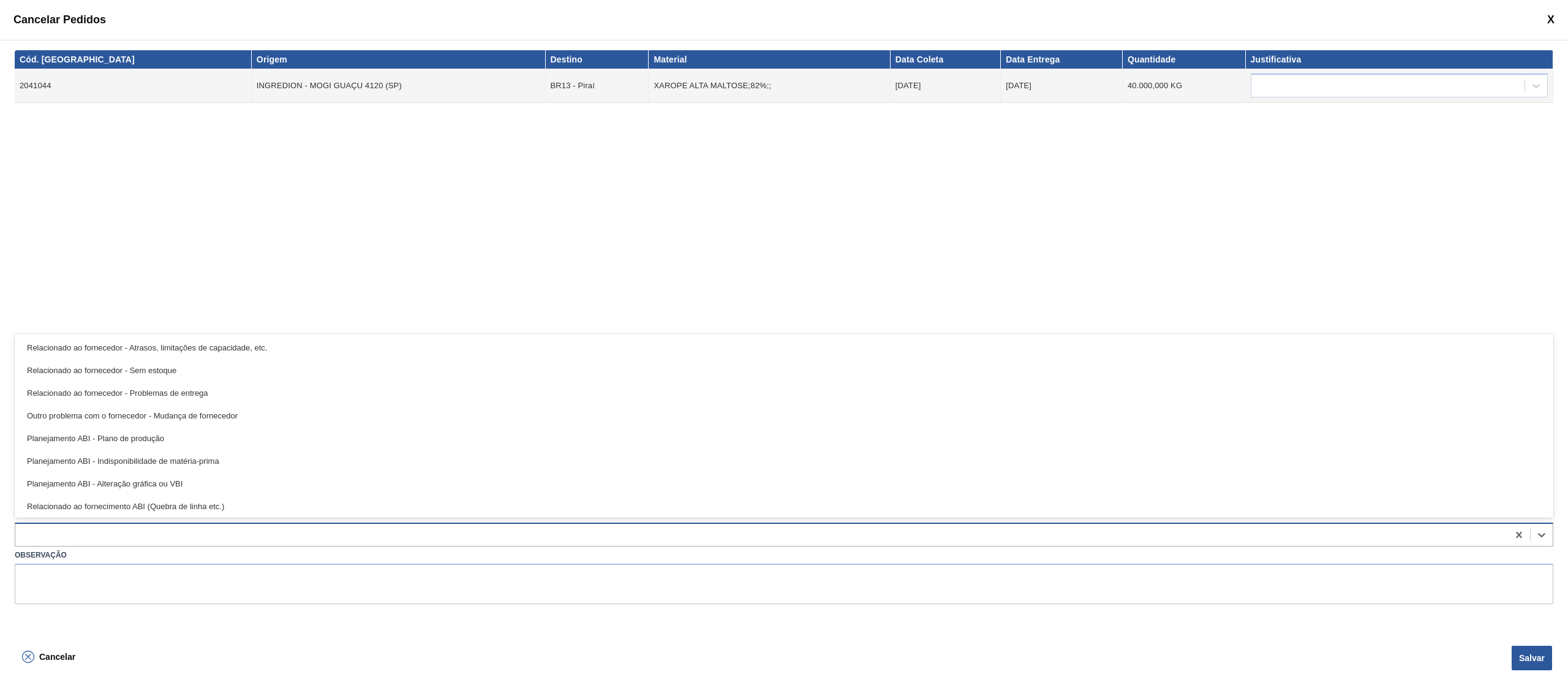
click at [238, 536] on div at bounding box center [762, 534] width 1493 height 18
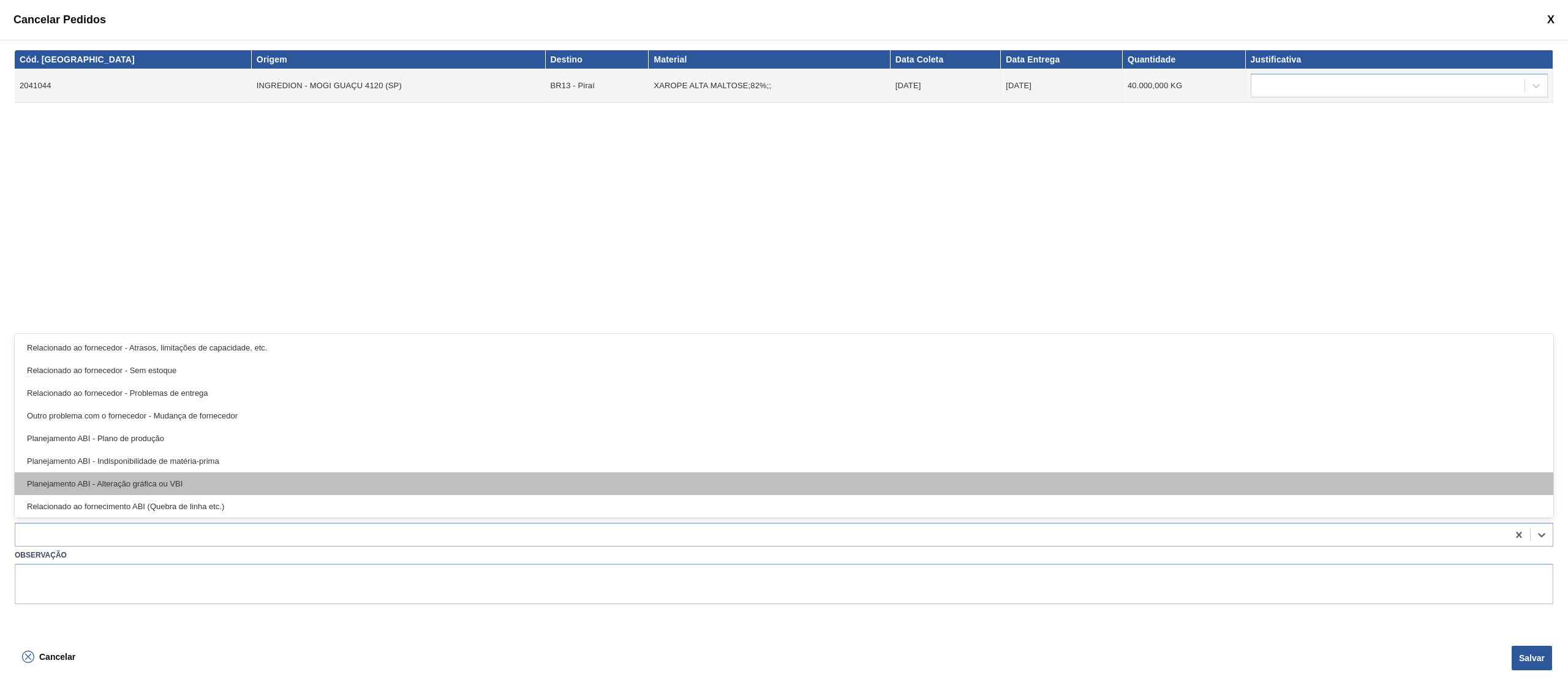
scroll to position [229, 0]
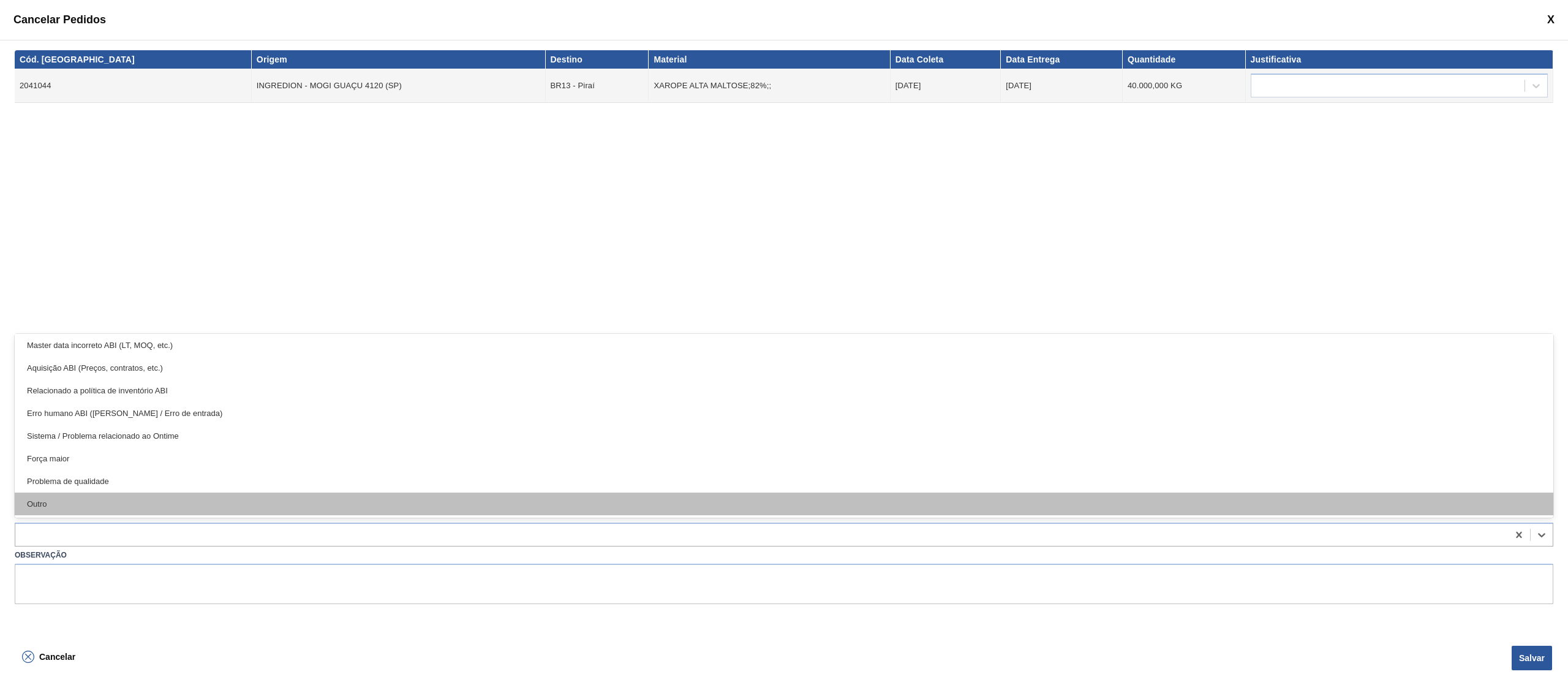
click at [226, 505] on div "Outro" at bounding box center [784, 504] width 1538 height 23
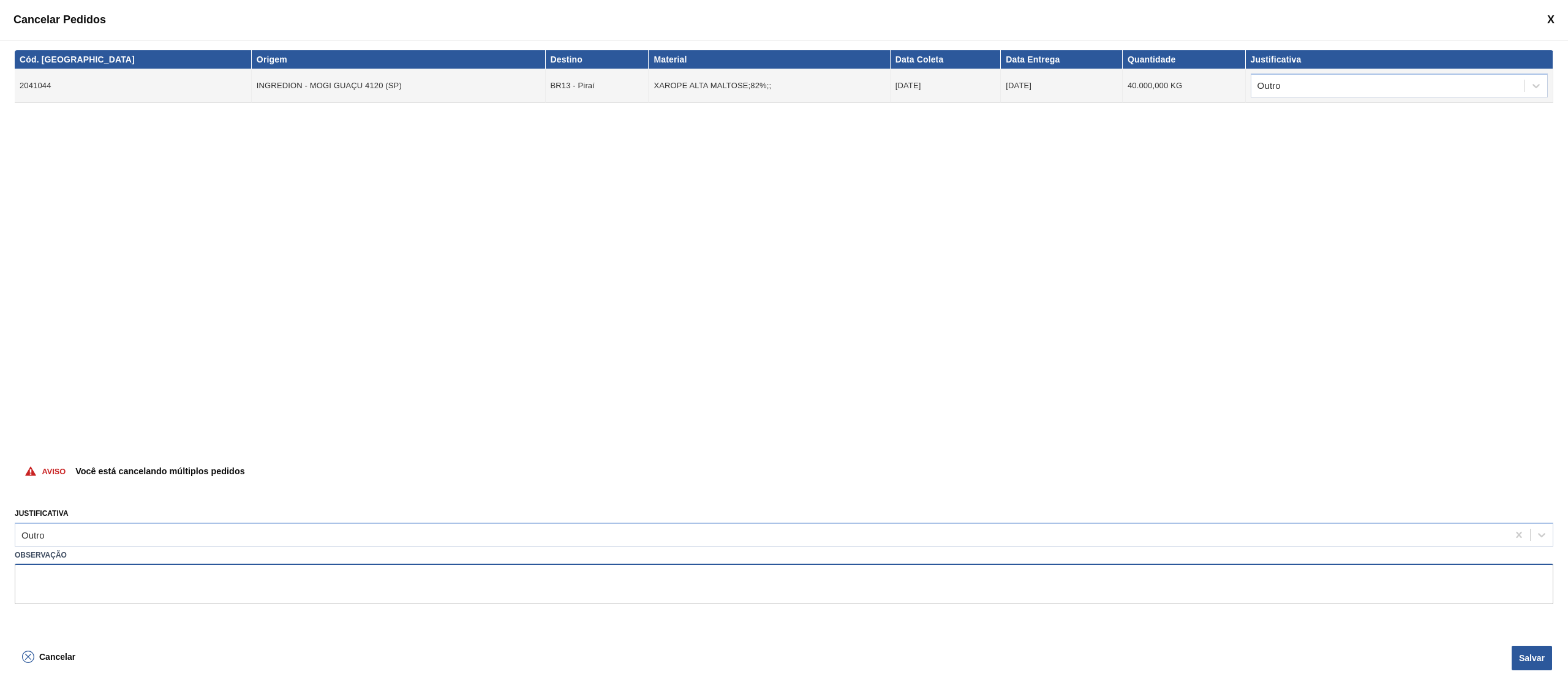
click at [206, 597] on textarea at bounding box center [784, 583] width 1538 height 41
type textarea "subida errada de volume"
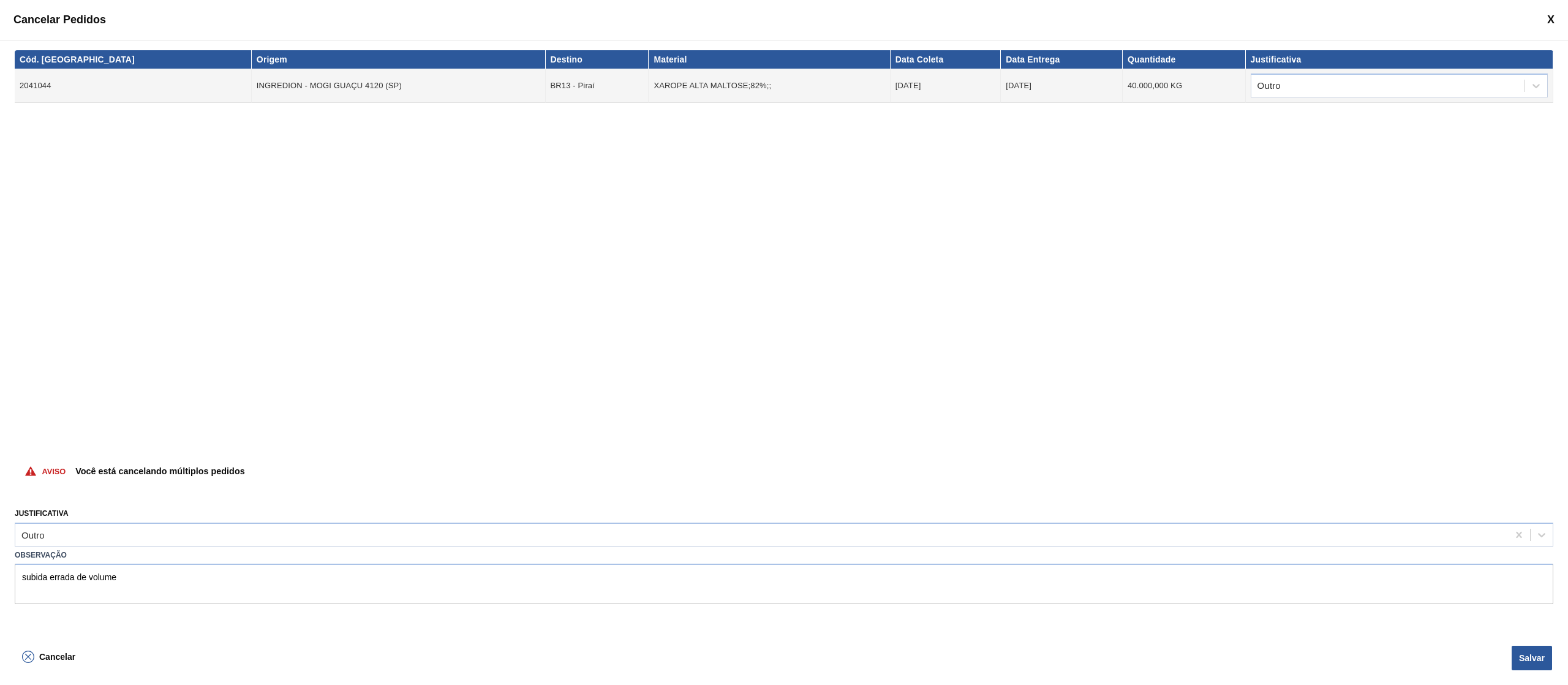
click at [1532, 644] on div "Cancelar Salvar" at bounding box center [784, 663] width 1568 height 43
click at [1531, 669] on button "Salvar" at bounding box center [1531, 658] width 41 height 24
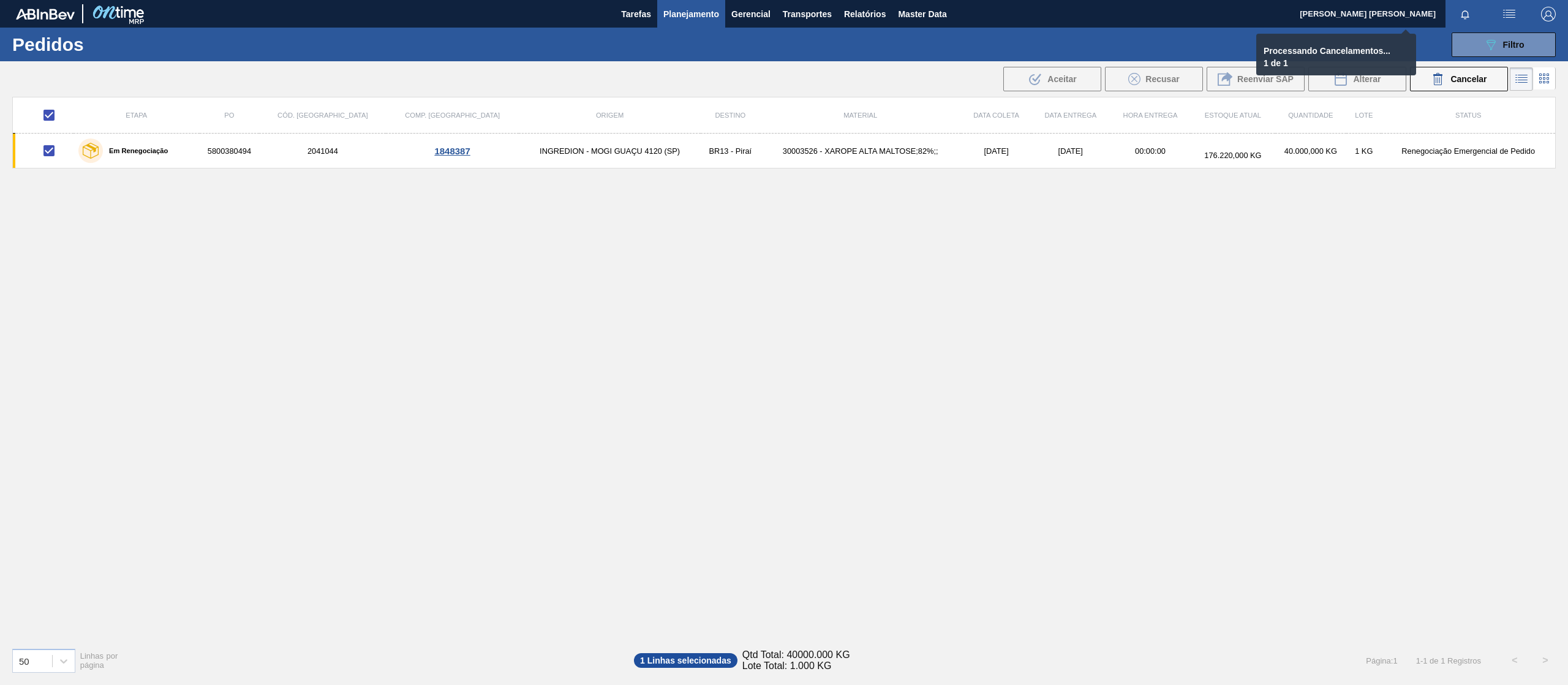
checkbox input "false"
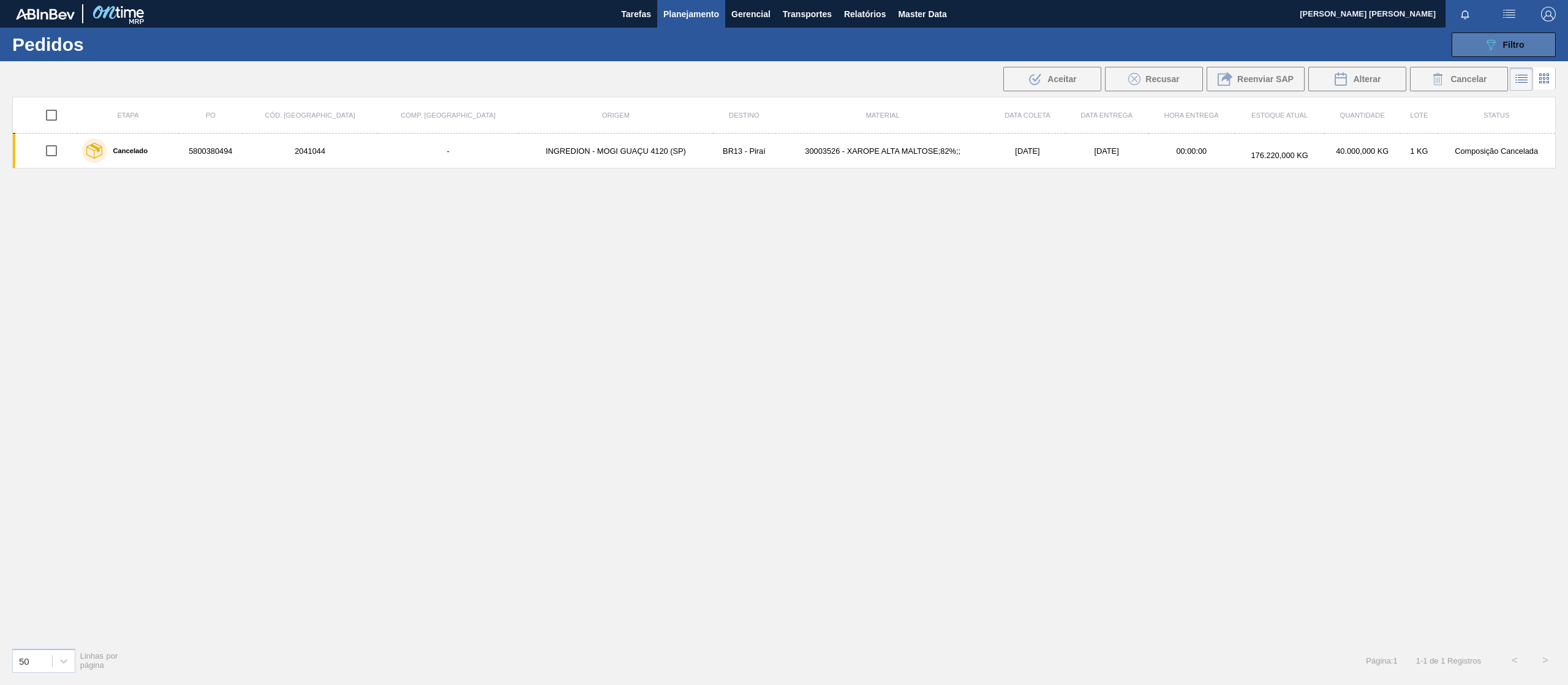
click at [1500, 33] on button "089F7B8B-B2A5-4AFE-B5C0-19BA573D28AC Filtro" at bounding box center [1503, 45] width 104 height 24
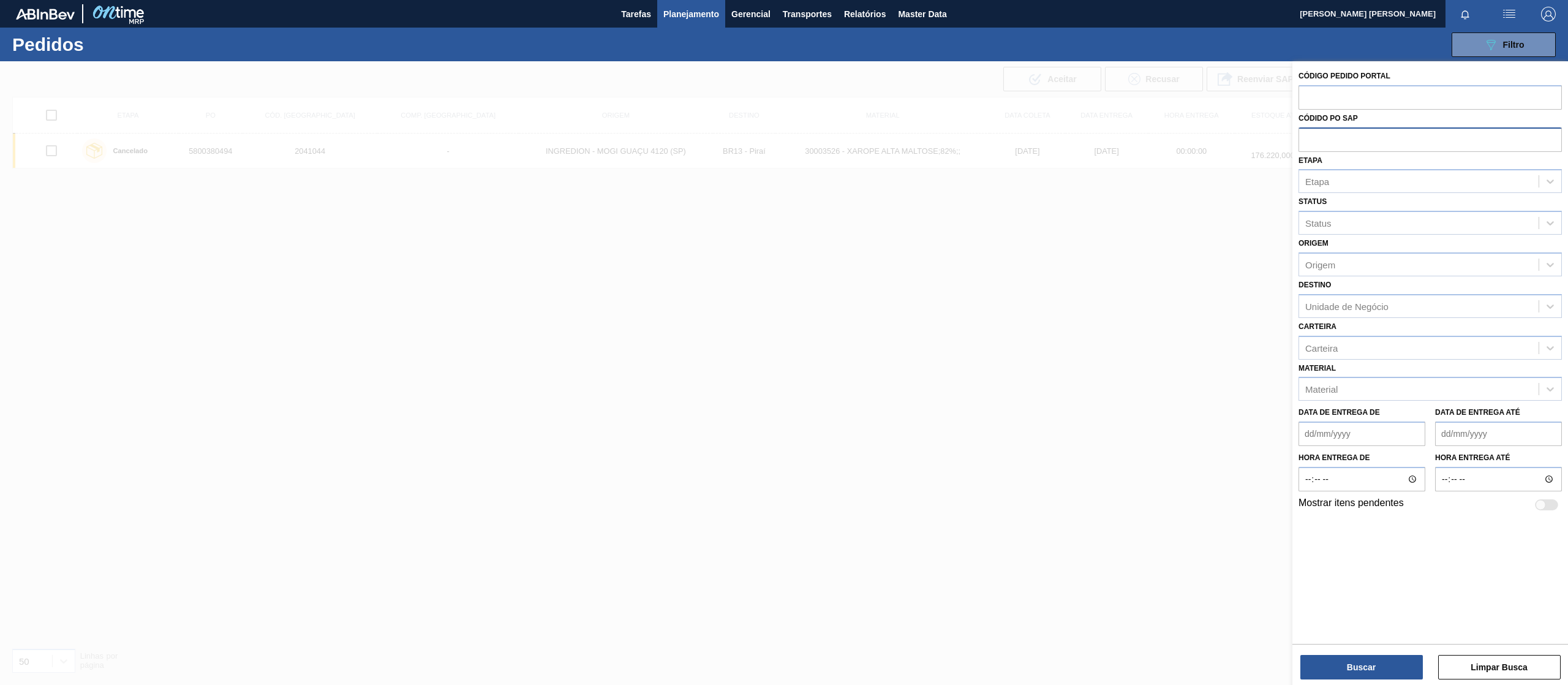
click at [1338, 137] on input "text" at bounding box center [1430, 139] width 263 height 23
paste input "5800380765"
type input "5800380765"
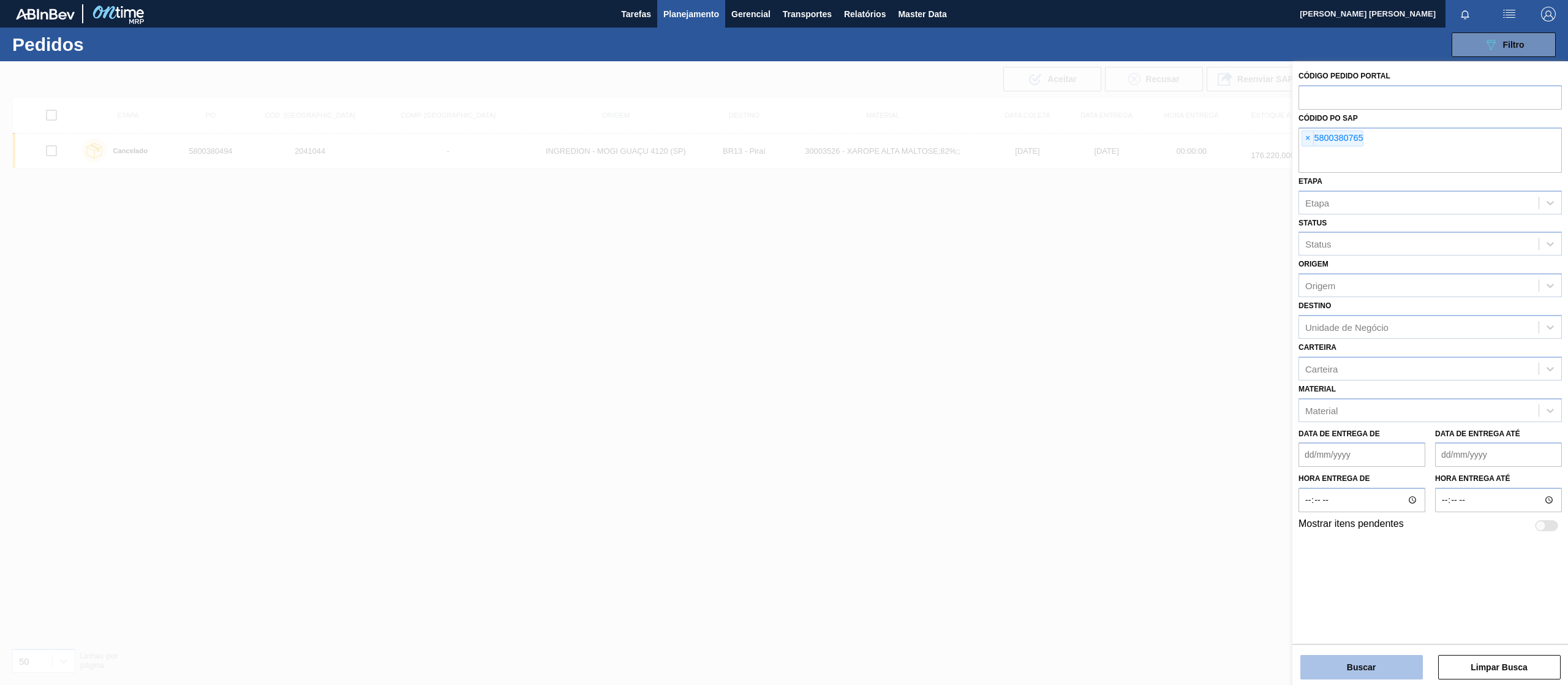
click at [1343, 678] on button "Buscar" at bounding box center [1361, 667] width 122 height 24
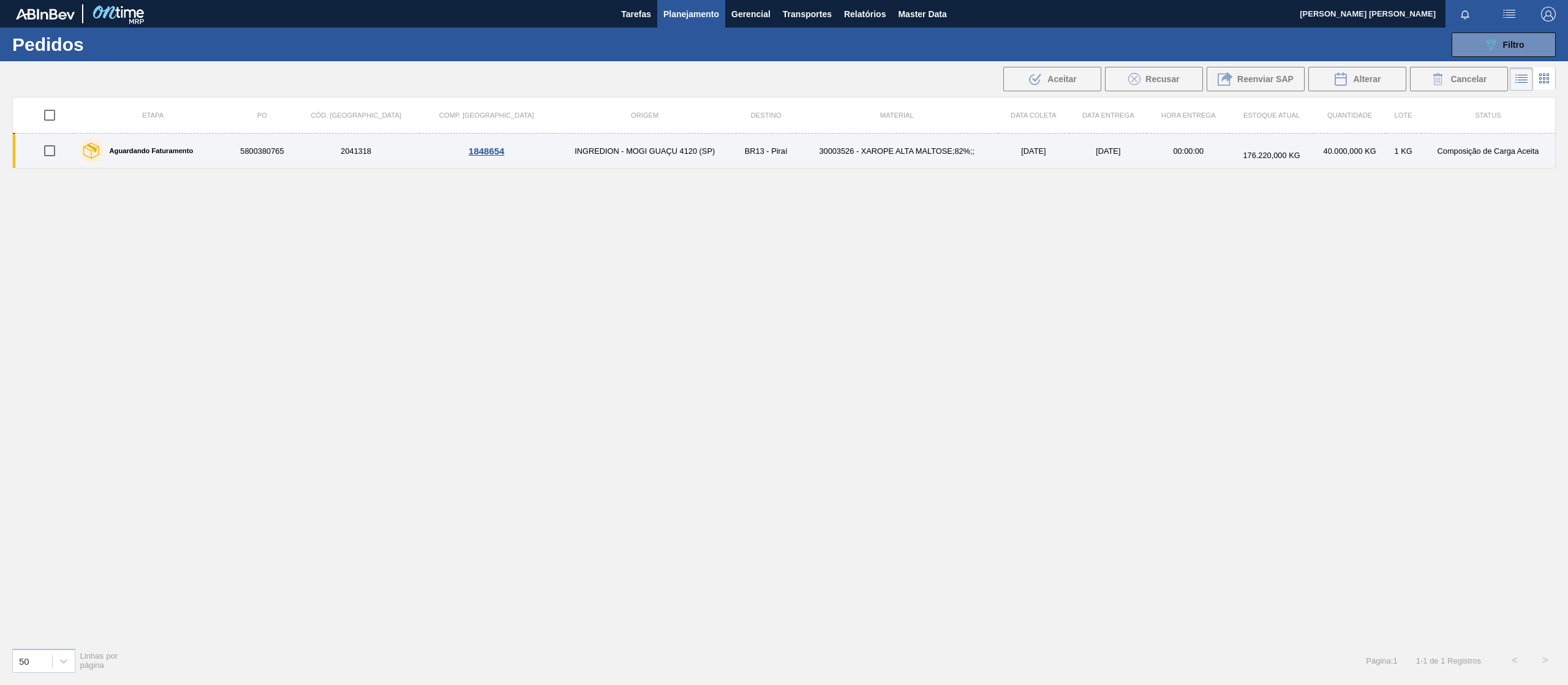
click at [174, 147] on label "Aguardando Faturamento" at bounding box center [149, 151] width 90 height 7
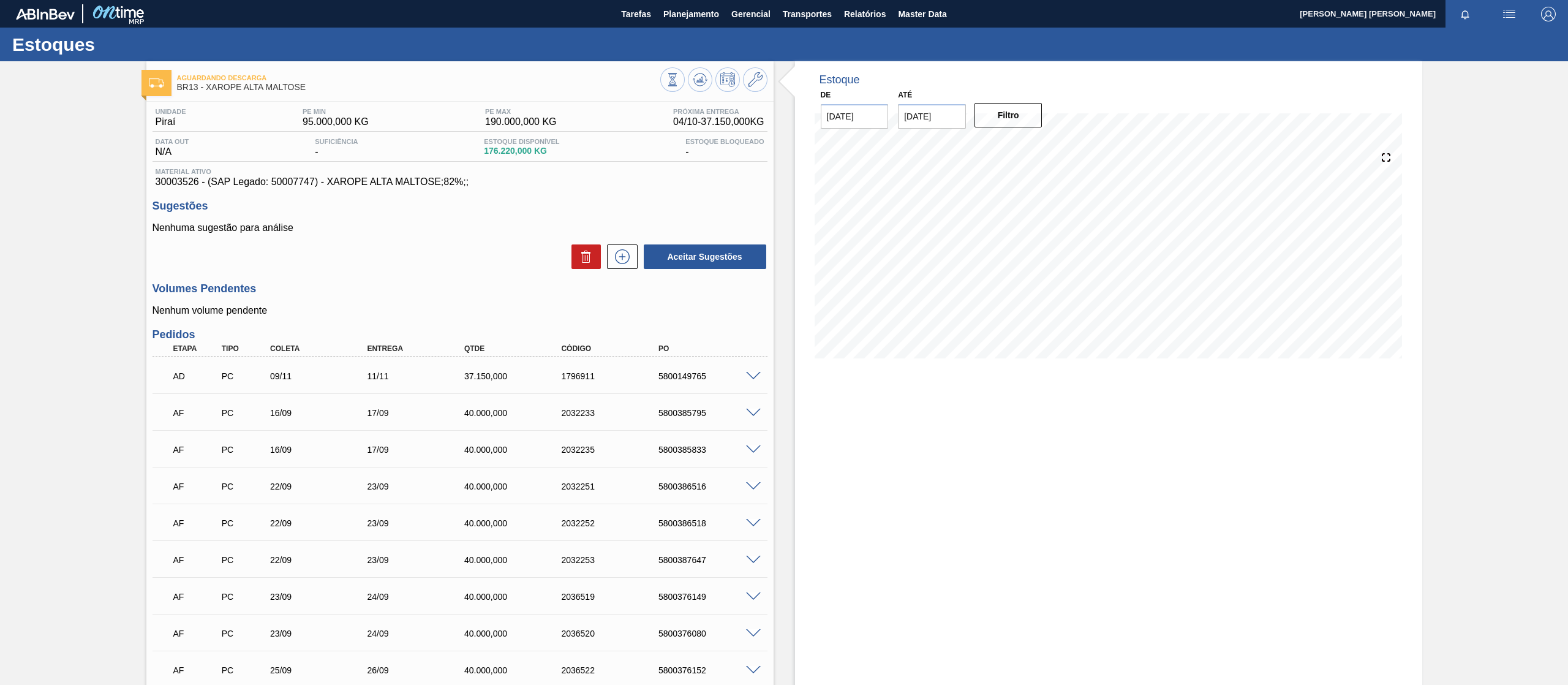
scroll to position [911, 0]
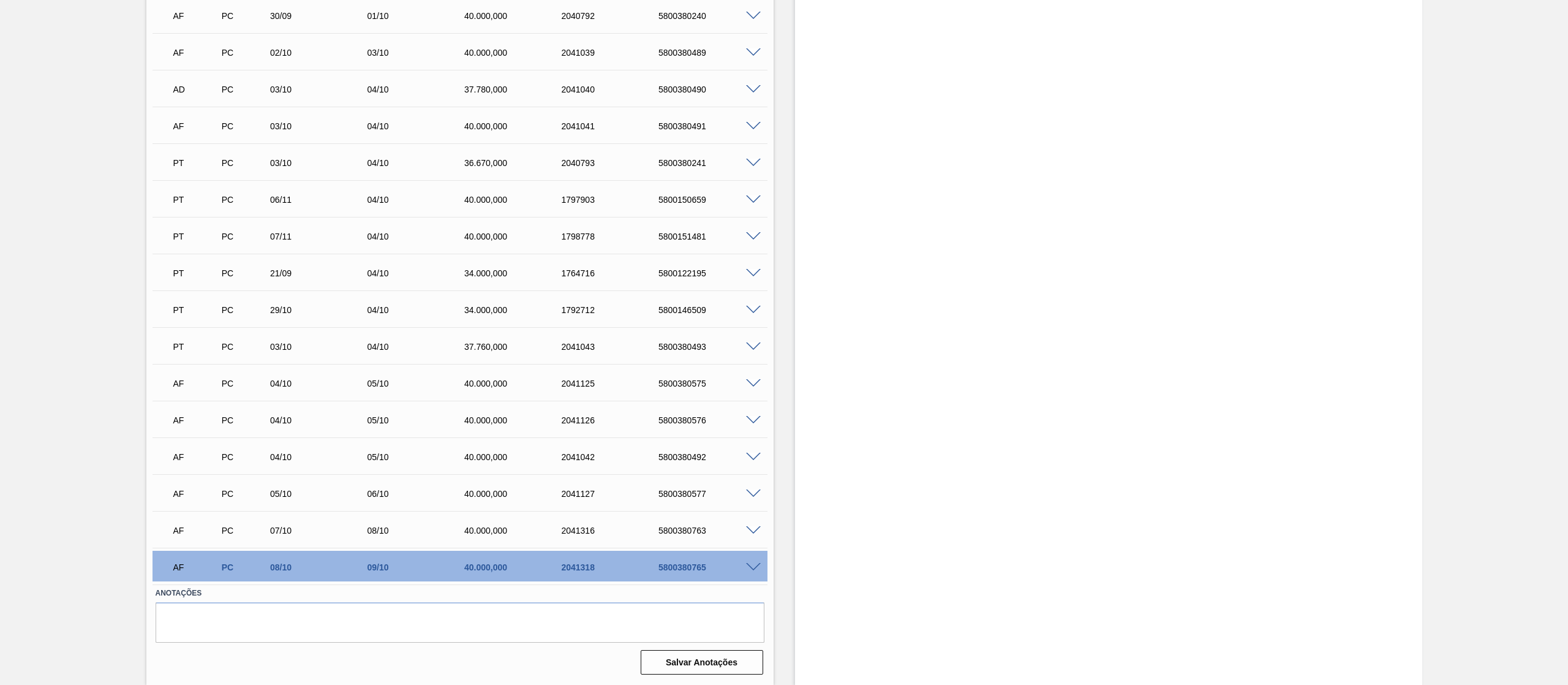
click at [746, 566] on span at bounding box center [753, 567] width 15 height 9
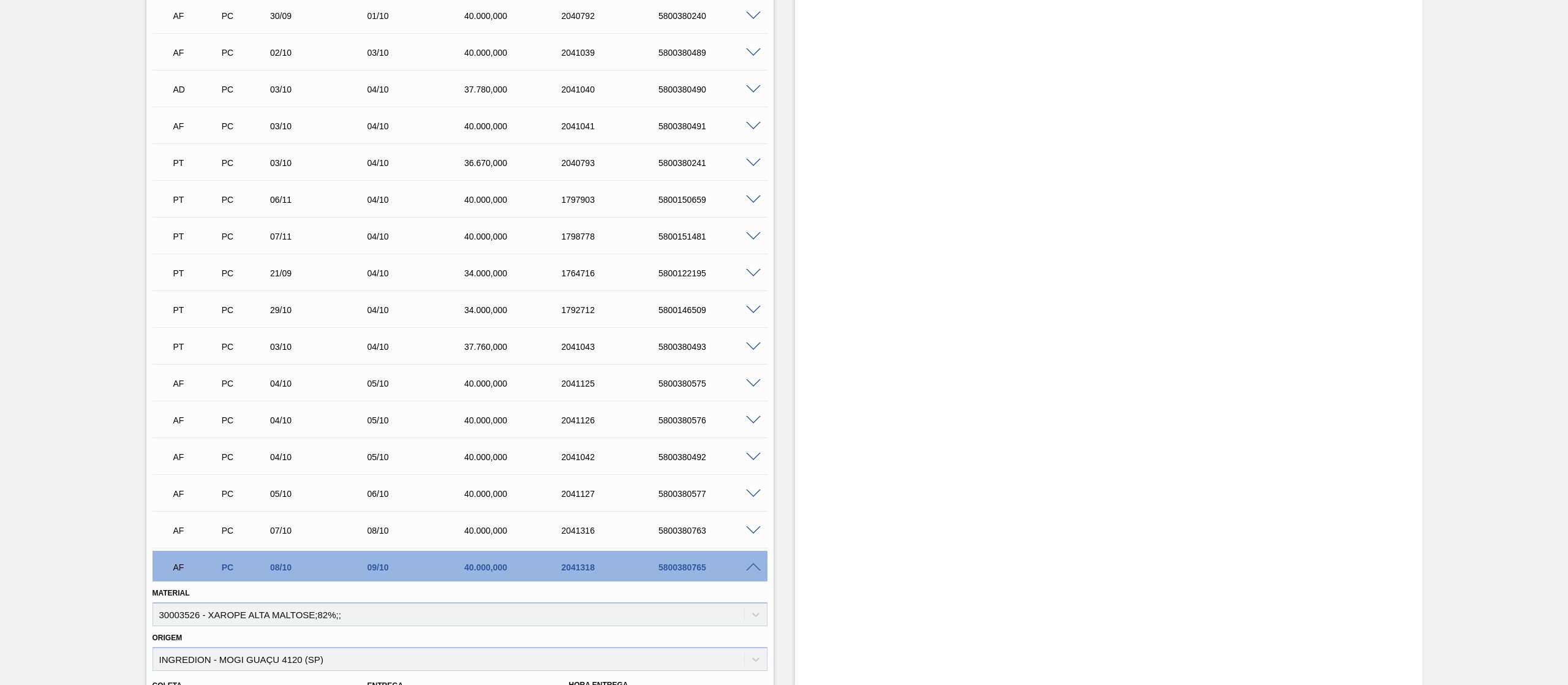
scroll to position [1208, 0]
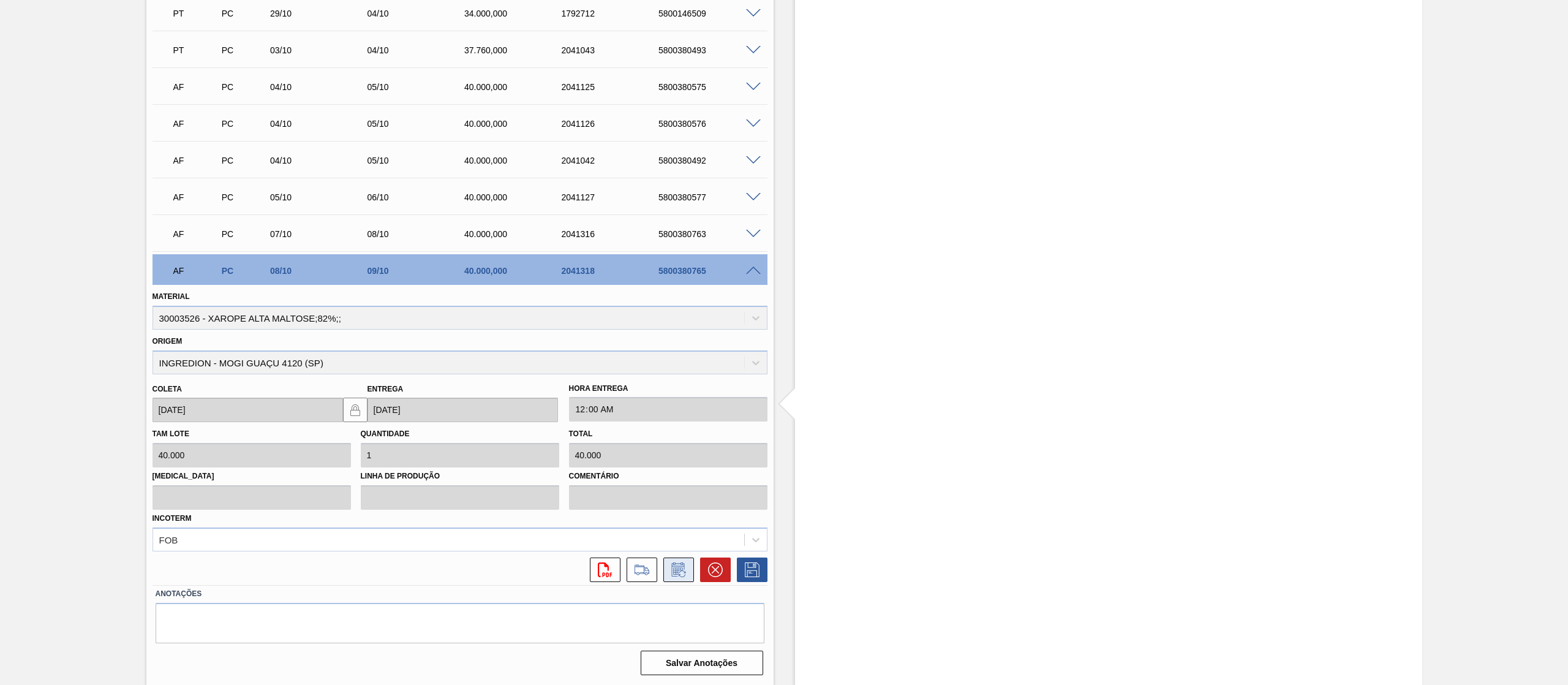
click at [682, 573] on icon at bounding box center [678, 570] width 20 height 15
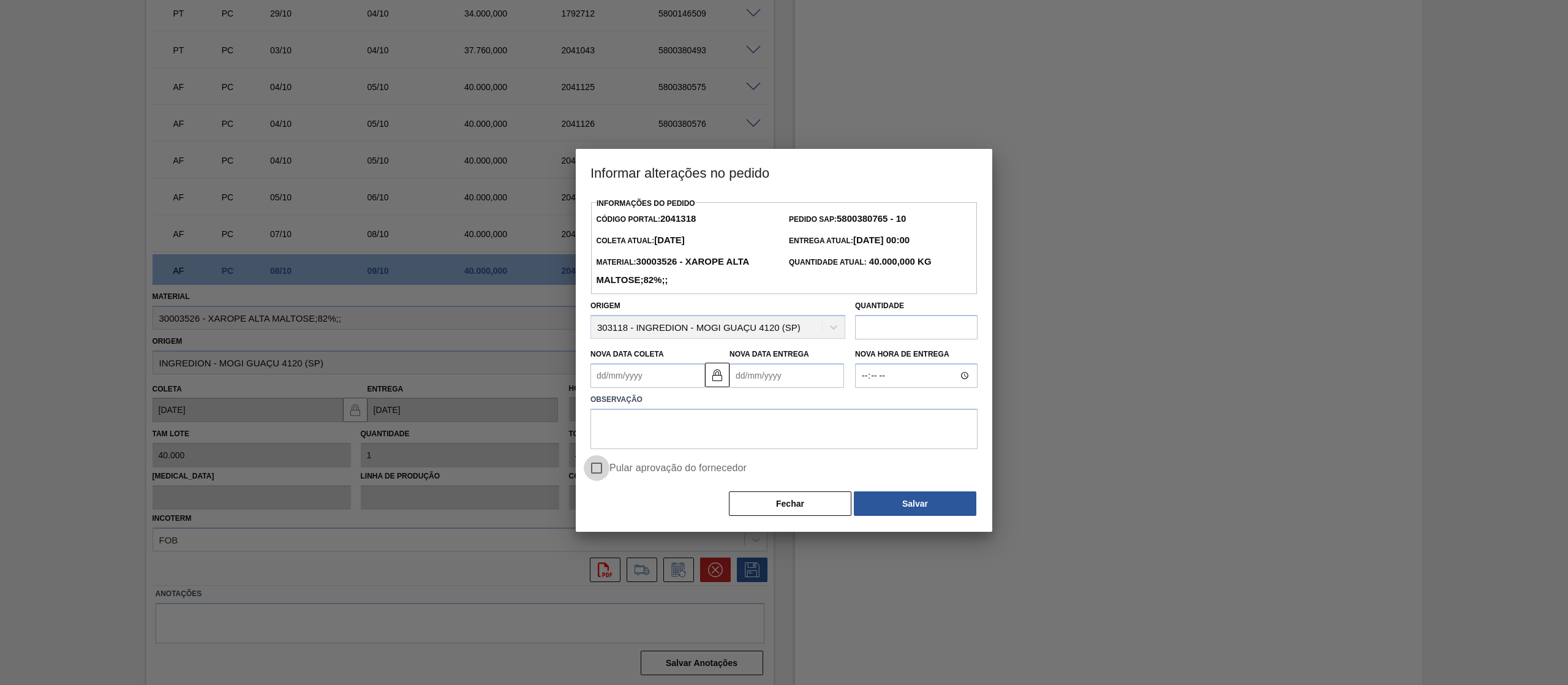
click at [607, 479] on input "Pular aprovação do fornecedor" at bounding box center [597, 468] width 26 height 26
checkbox input "true"
click at [784, 387] on Entrega2041318 "Nova Data Entrega" at bounding box center [786, 376] width 114 height 24
click at [764, 467] on div "6" at bounding box center [764, 464] width 16 height 16
type Coleta2041318 "[DATE]"
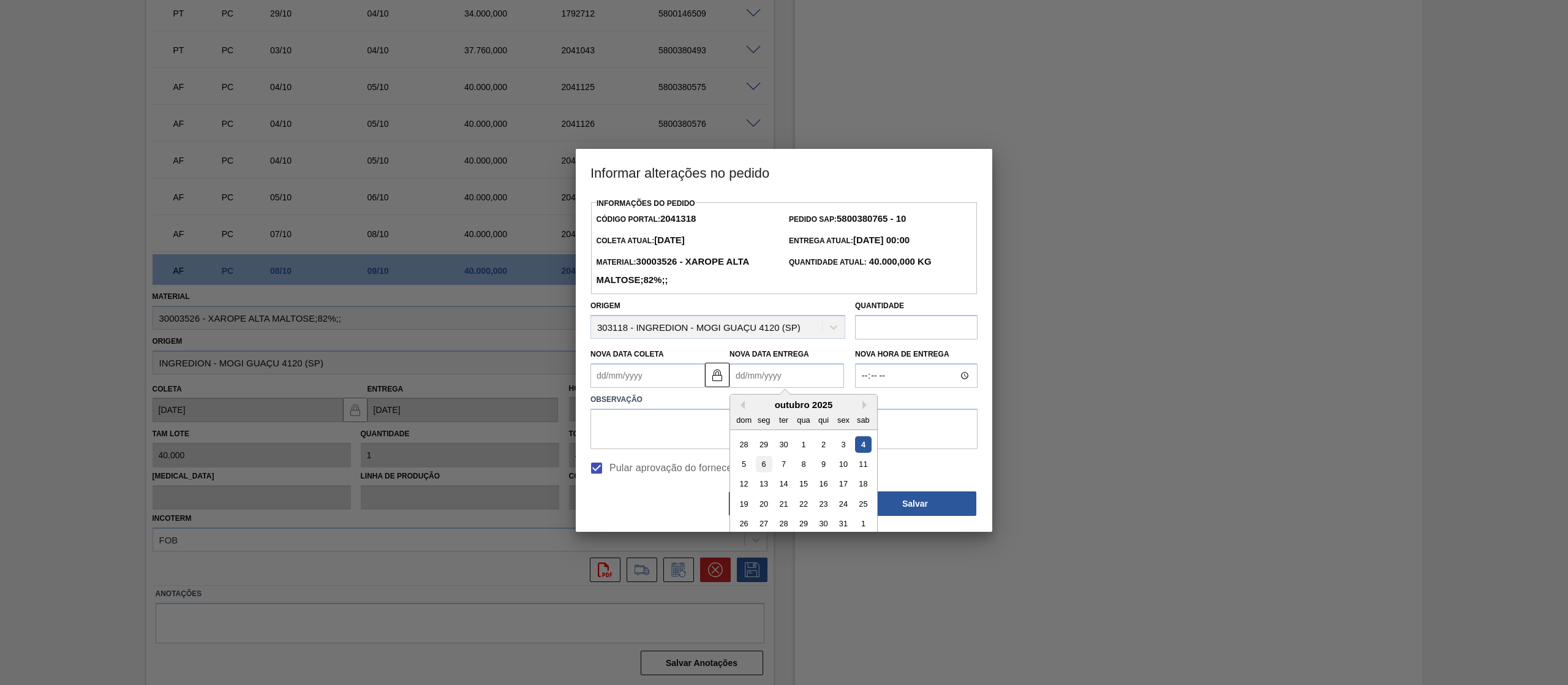
type Entrega2041318 "[DATE]"
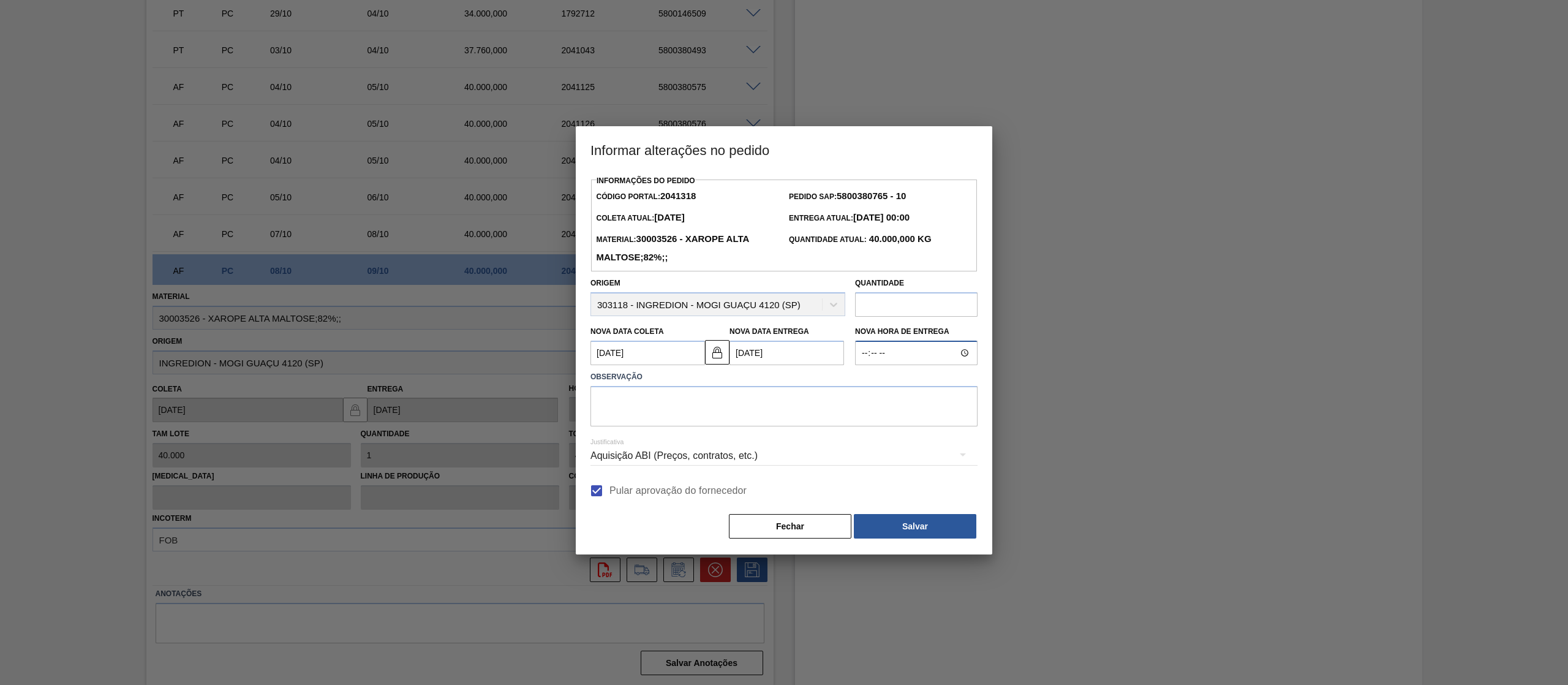
click at [890, 352] on input "Nova Hora de Entrega" at bounding box center [916, 353] width 122 height 24
click at [632, 377] on label "Observação" at bounding box center [784, 377] width 387 height 18
click at [637, 401] on textarea at bounding box center [784, 406] width 387 height 41
type textarea "ajuste prog"
click at [916, 531] on button "Salvar" at bounding box center [915, 526] width 122 height 24
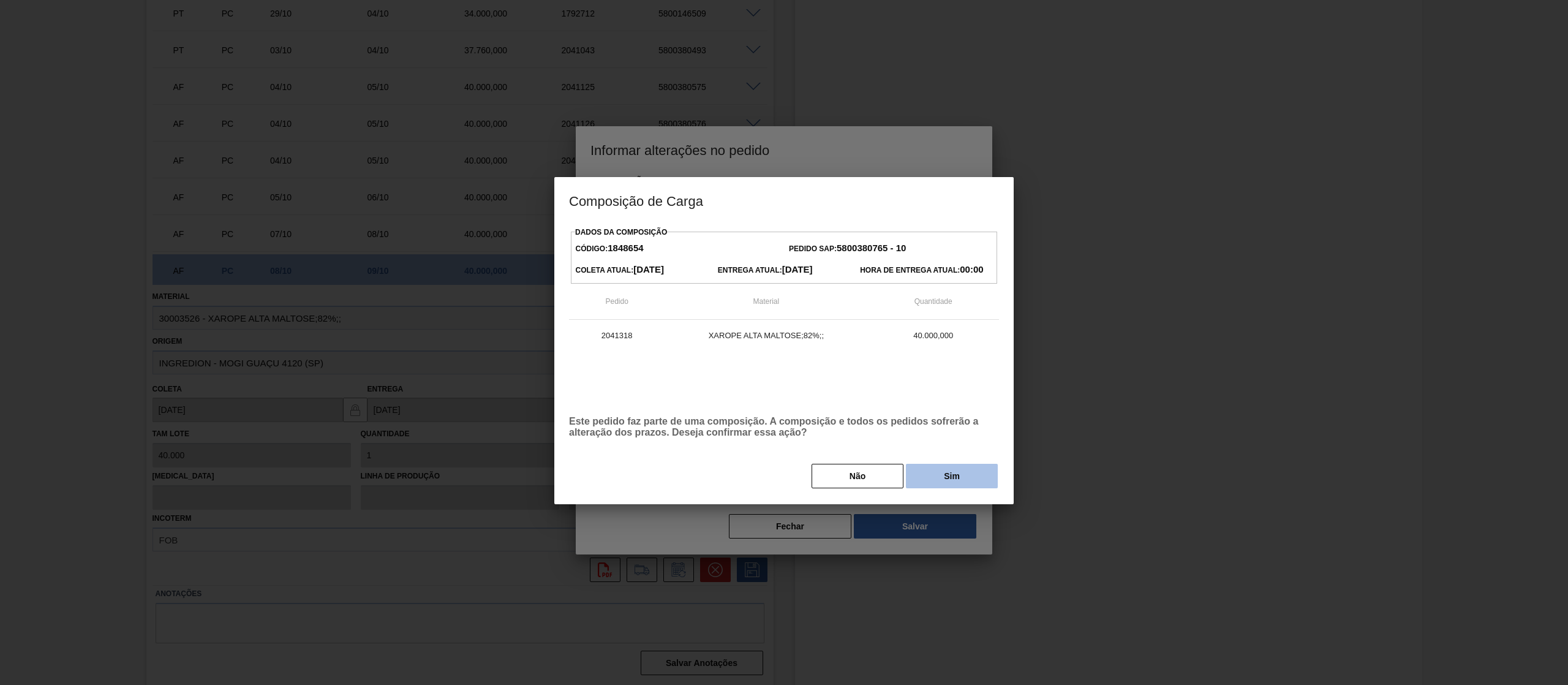
click at [939, 474] on button "Sim" at bounding box center [951, 476] width 92 height 24
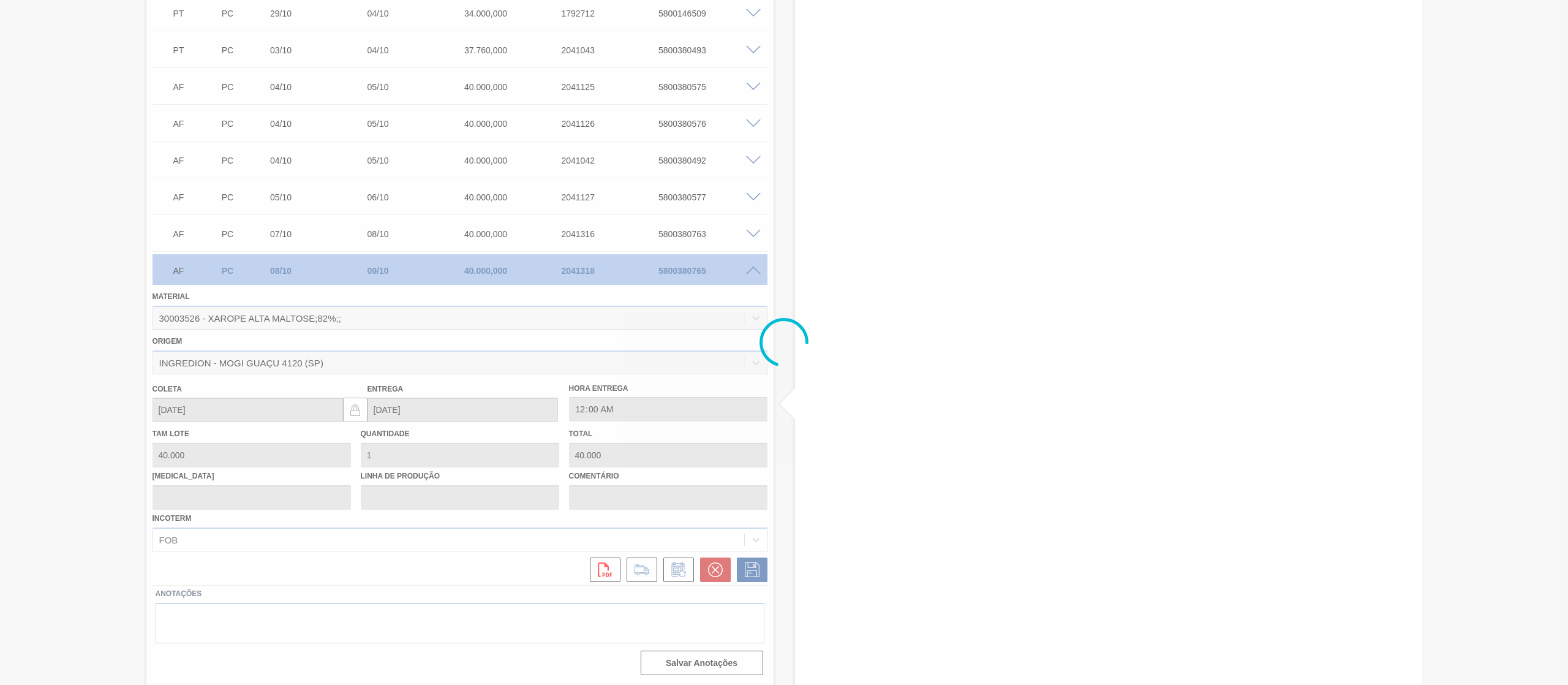
type input "ajuste prog"
type input "[DATE]"
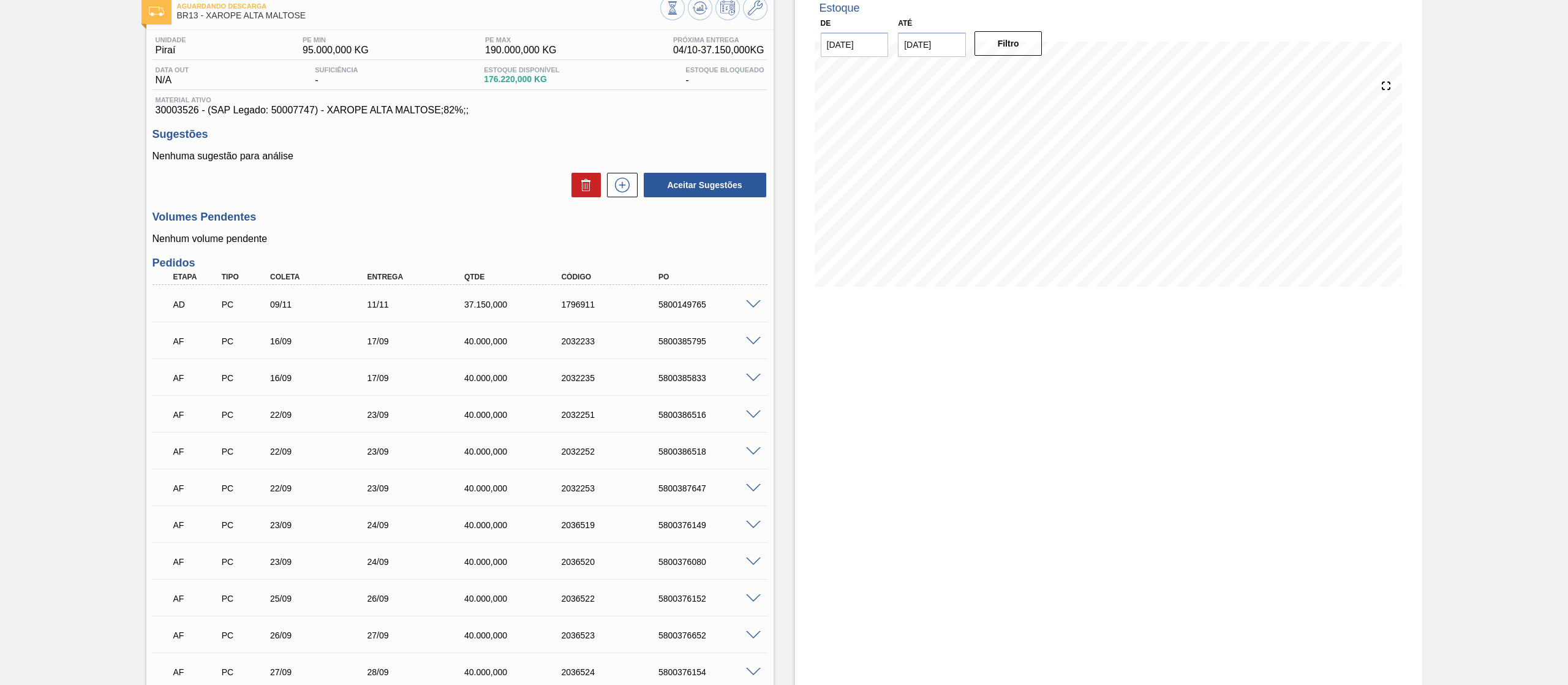
scroll to position [0, 0]
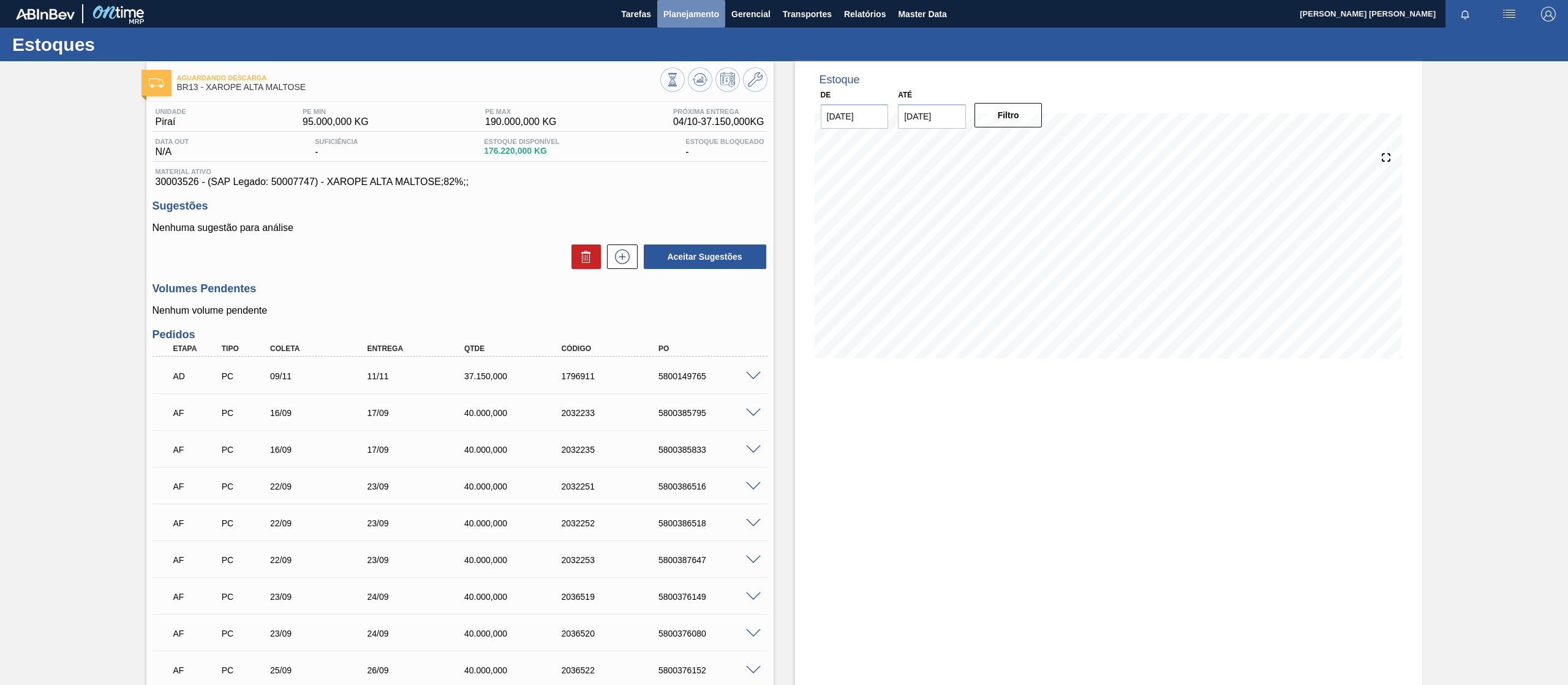
click at [706, 14] on span "Planejamento" at bounding box center [691, 14] width 55 height 15
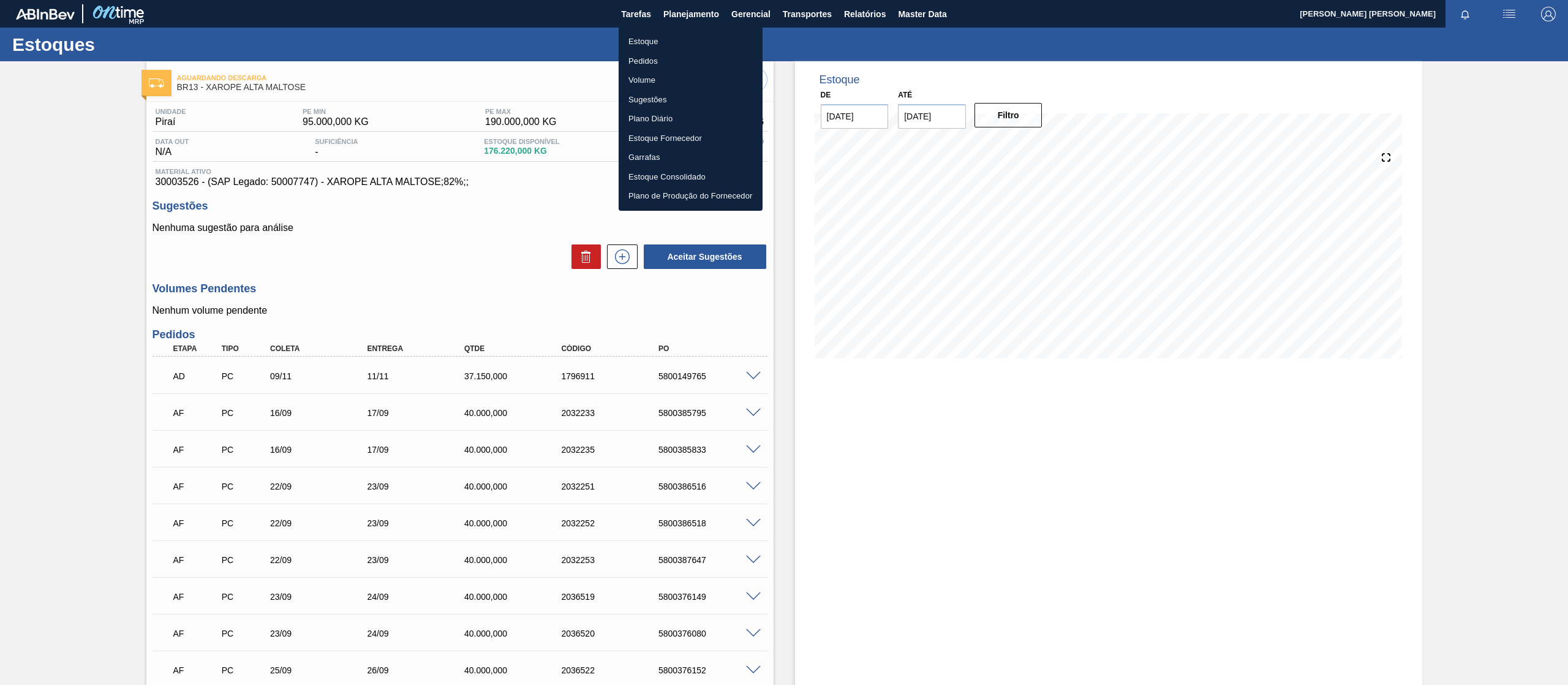
click at [664, 54] on li "Pedidos" at bounding box center [690, 61] width 144 height 20
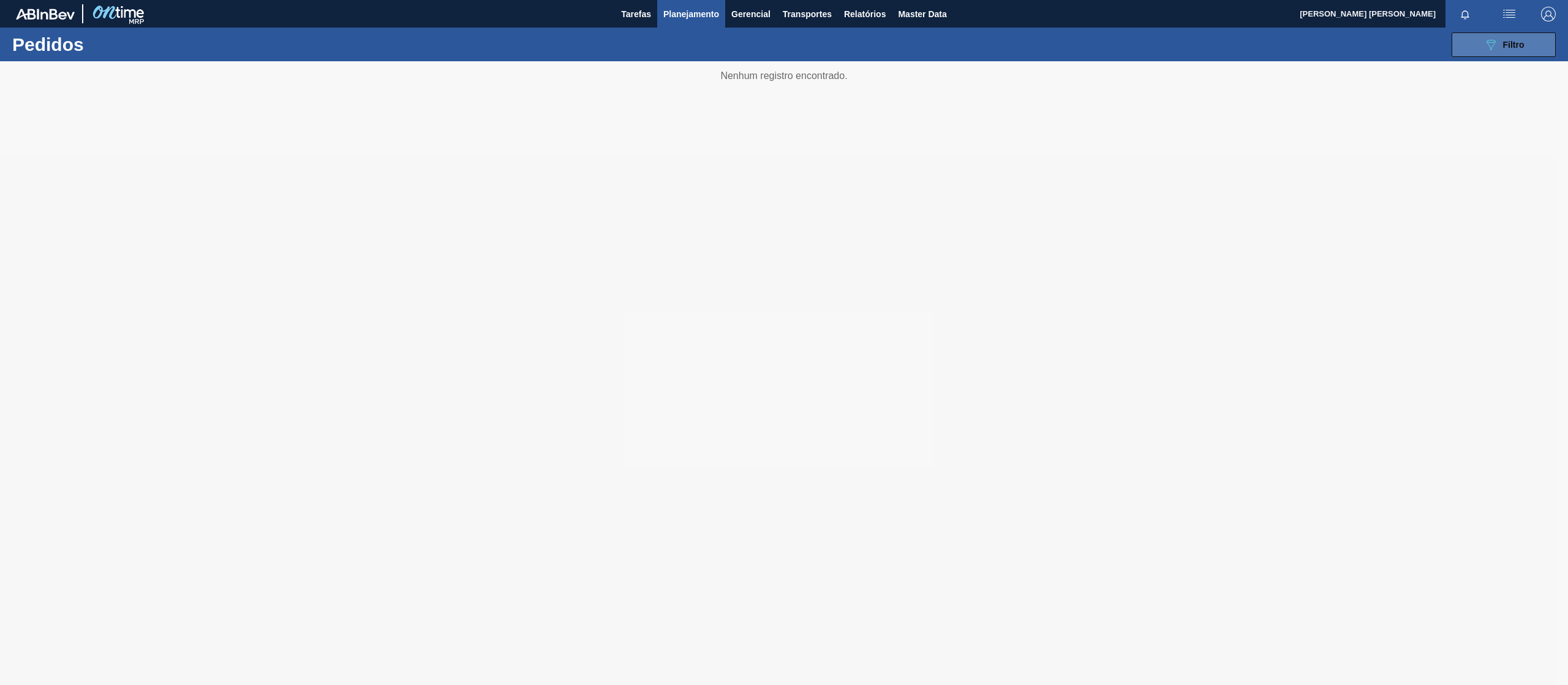
click at [1492, 38] on icon "089F7B8B-B2A5-4AFE-B5C0-19BA573D28AC" at bounding box center [1490, 45] width 15 height 15
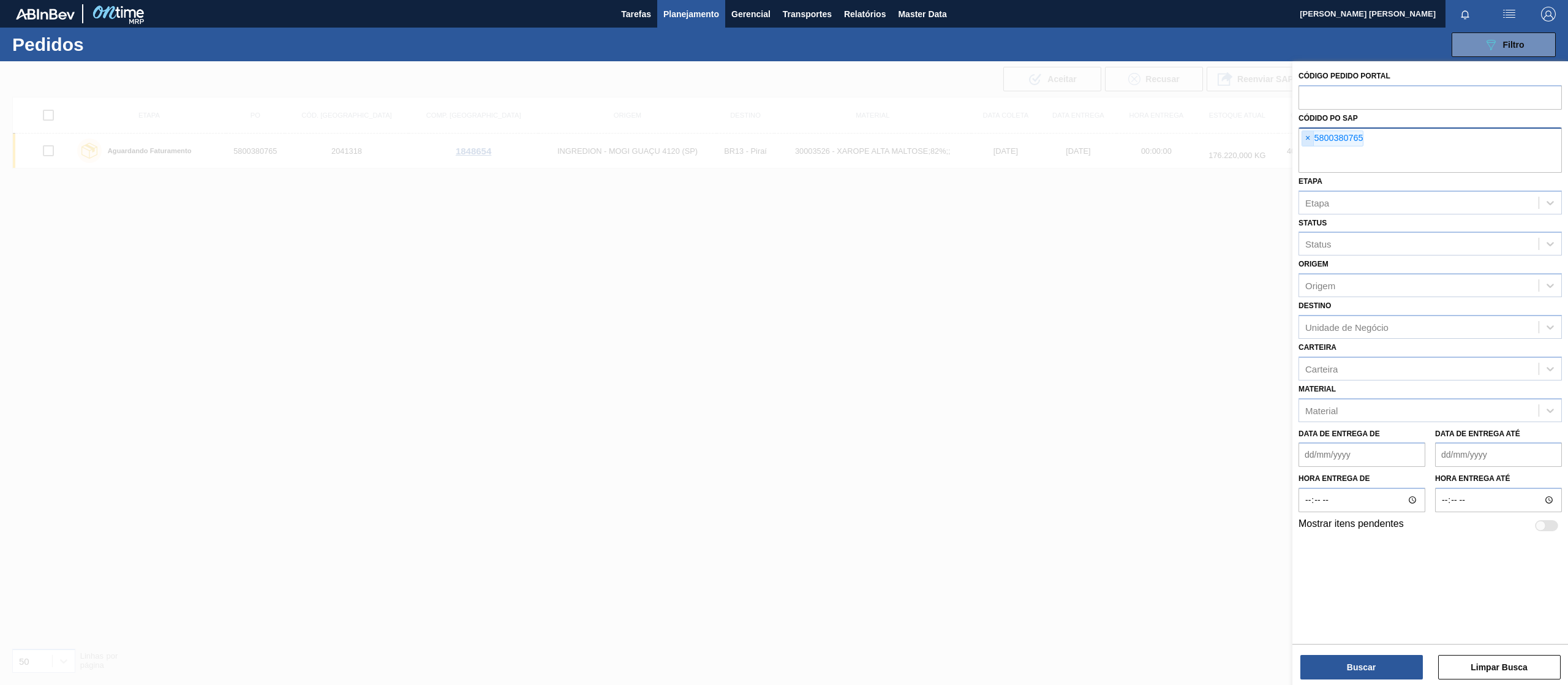
click at [1302, 137] on span "×" at bounding box center [1308, 138] width 11 height 15
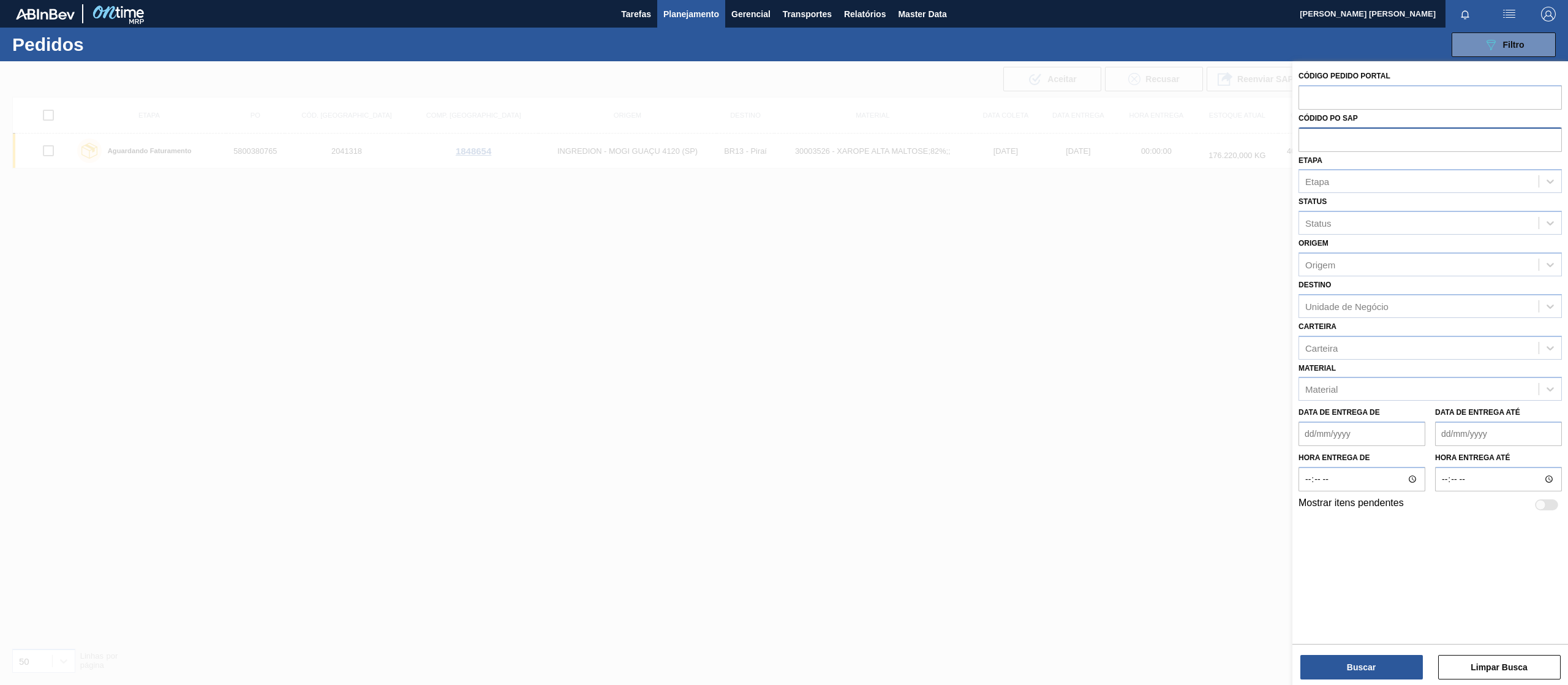
paste input "5800380813"
type input "5800380813"
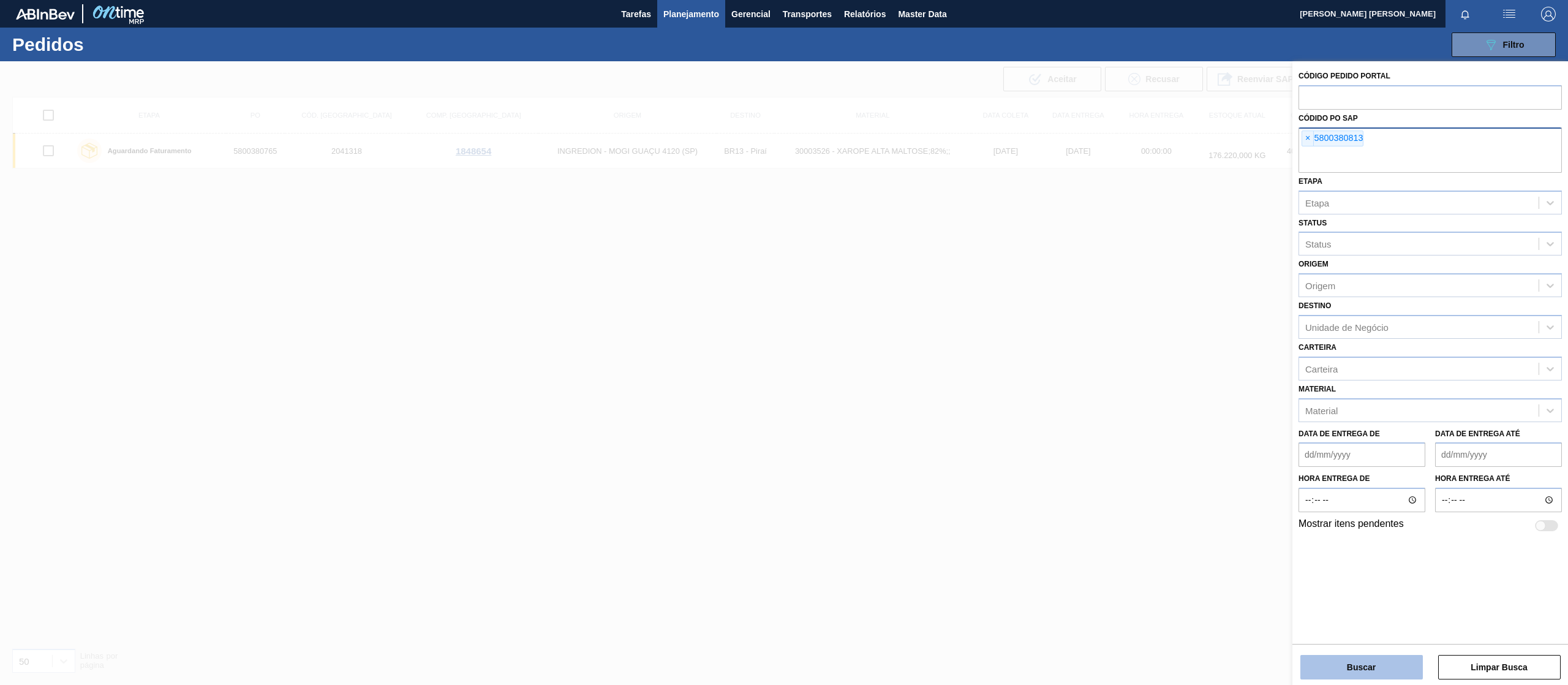
click at [1372, 669] on button "Buscar" at bounding box center [1361, 667] width 122 height 24
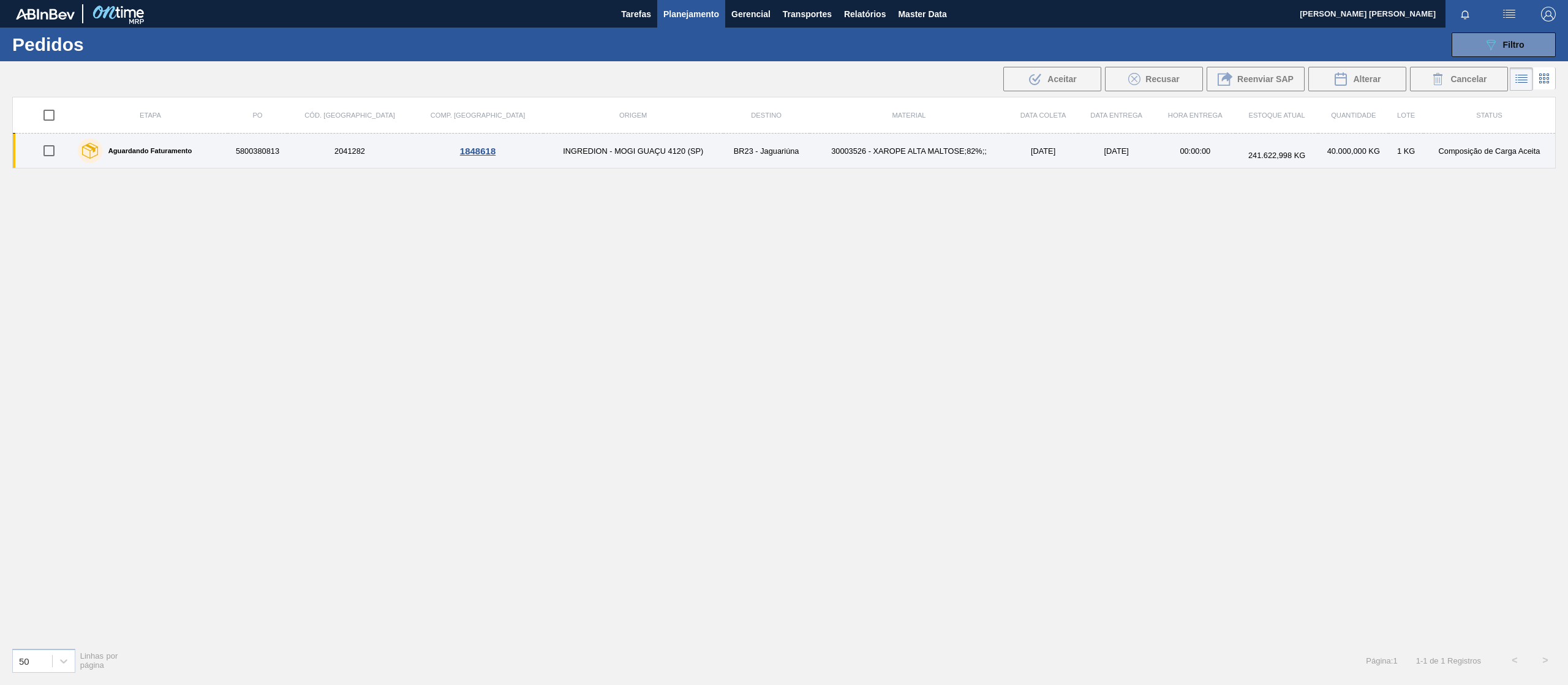
click at [207, 154] on div "Aguardando Faturamento" at bounding box center [151, 150] width 152 height 31
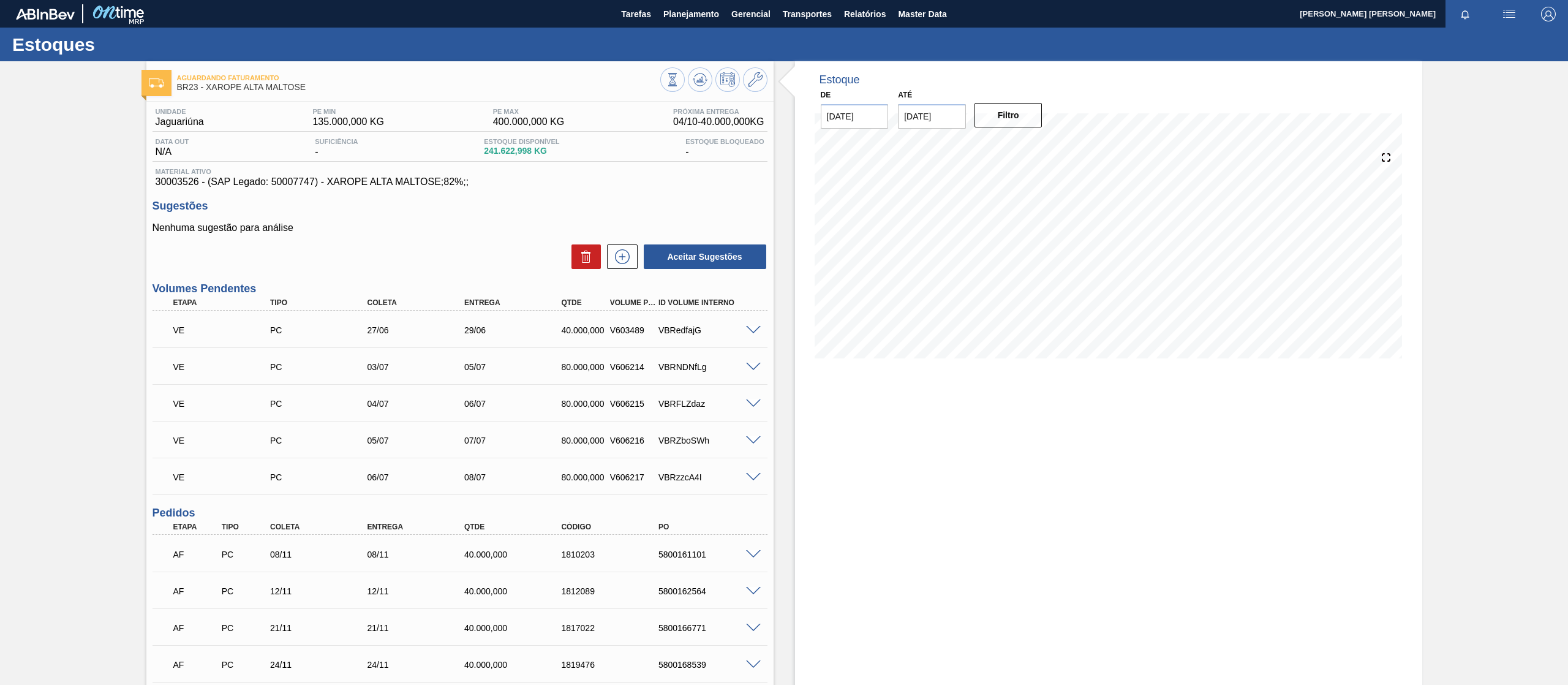
scroll to position [1934, 0]
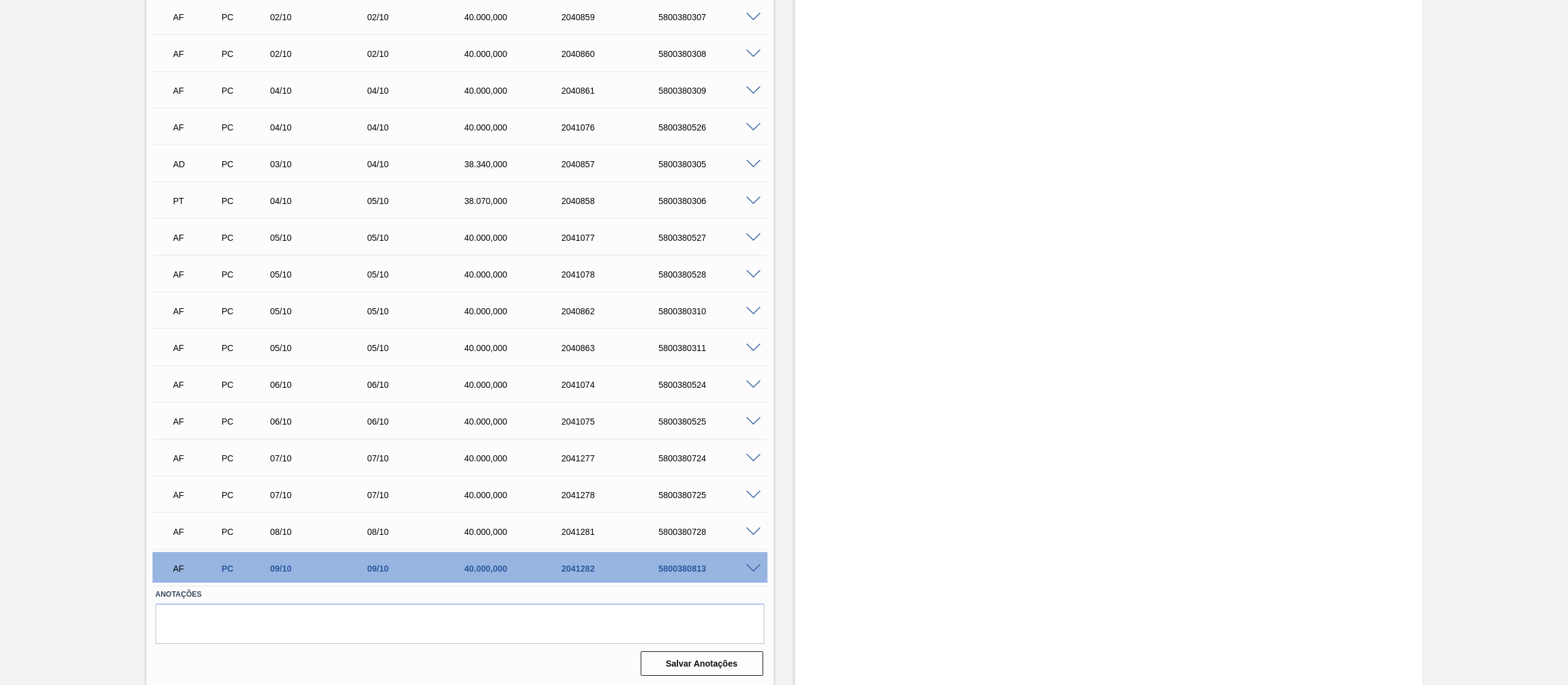
click at [759, 563] on div at bounding box center [755, 567] width 24 height 9
click at [757, 565] on span at bounding box center [753, 568] width 15 height 9
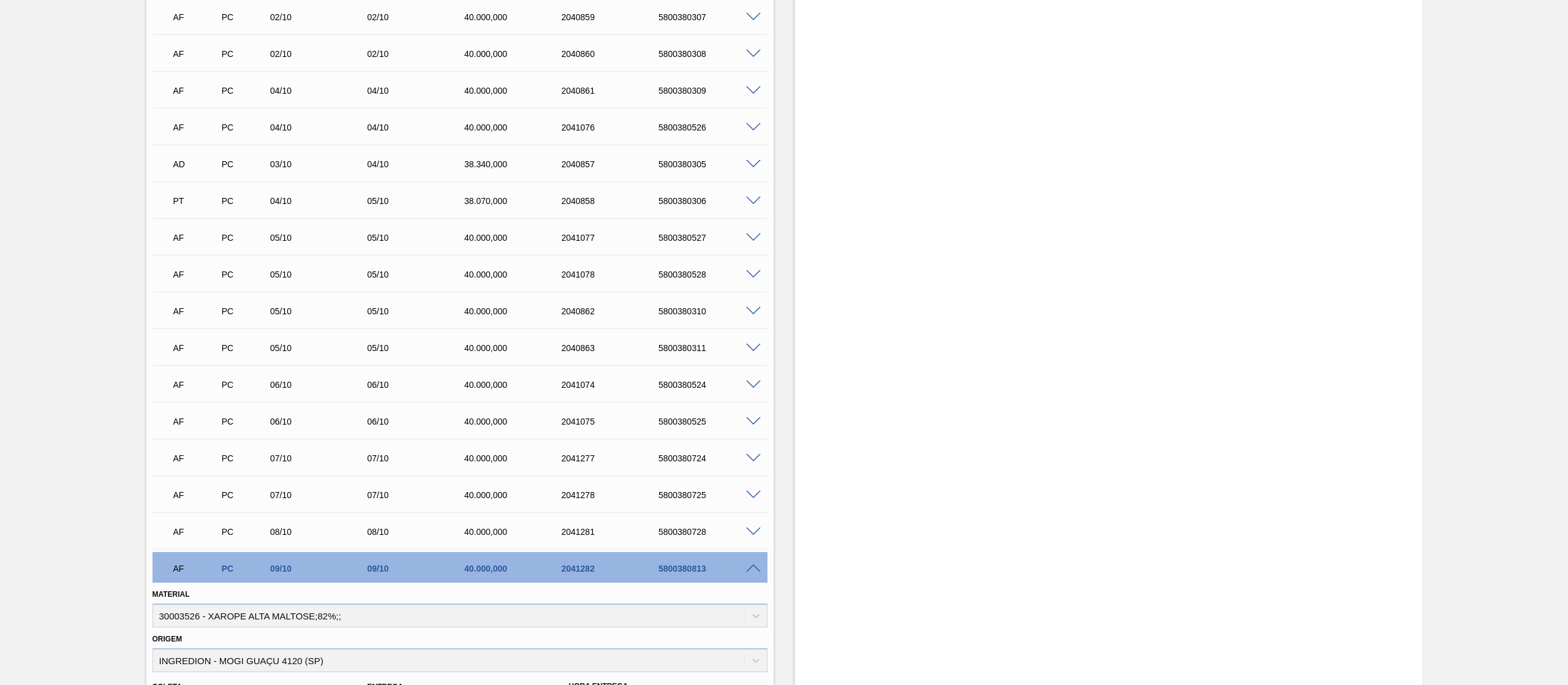
scroll to position [2231, 0]
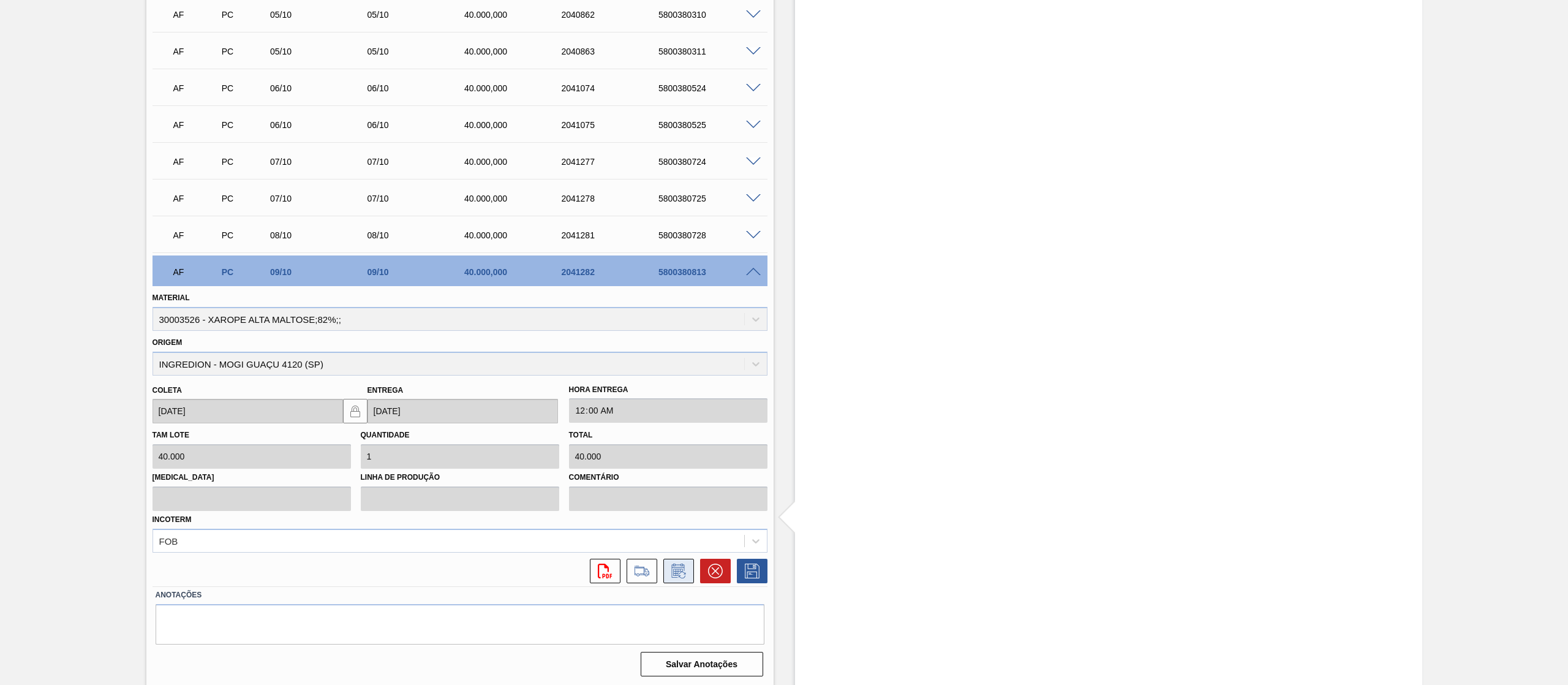
click at [673, 567] on icon at bounding box center [678, 570] width 20 height 15
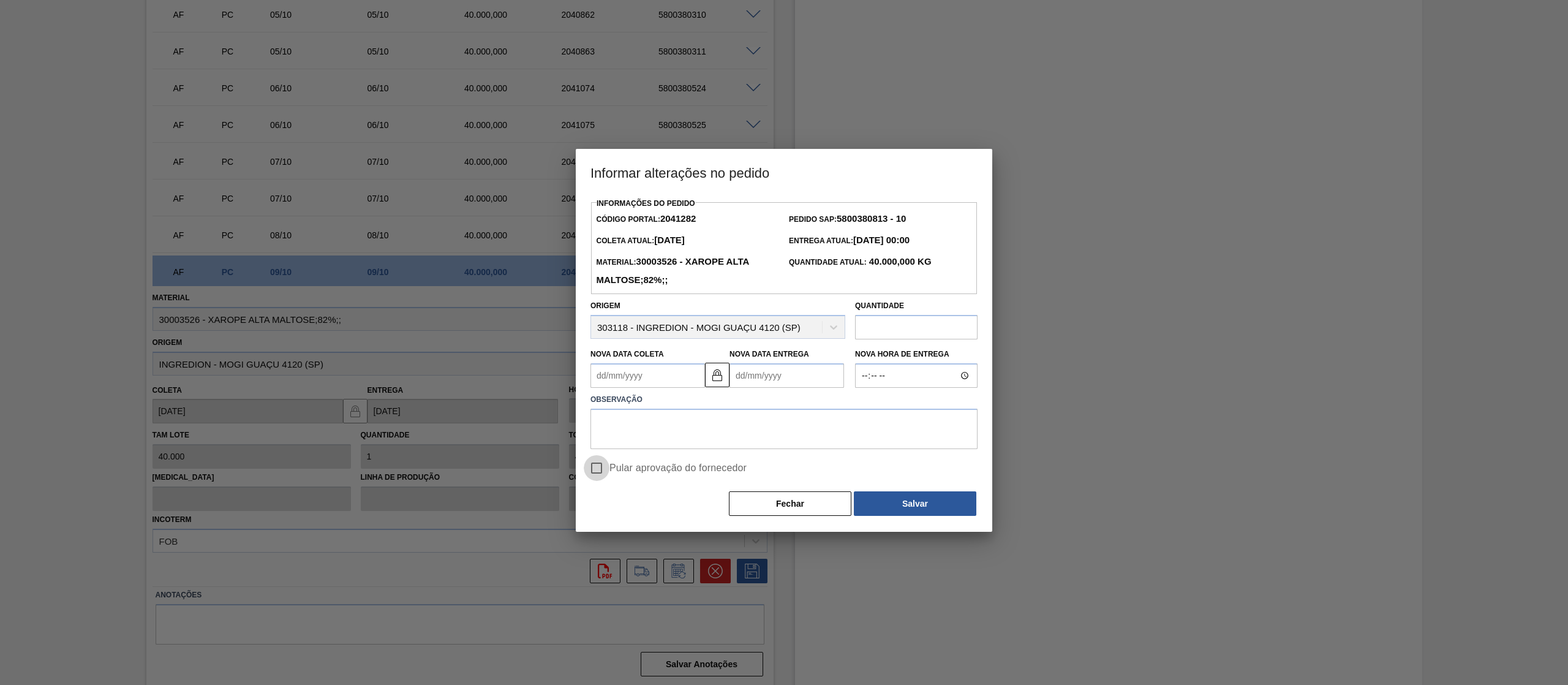
click at [596, 472] on input "Pular aprovação do fornecedor" at bounding box center [597, 468] width 26 height 26
checkbox input "true"
click at [654, 385] on Coleta2041282 "Nova Data Coleta" at bounding box center [647, 376] width 114 height 24
click at [624, 467] on div "6" at bounding box center [624, 464] width 16 height 16
type Coleta2041282 "[DATE]"
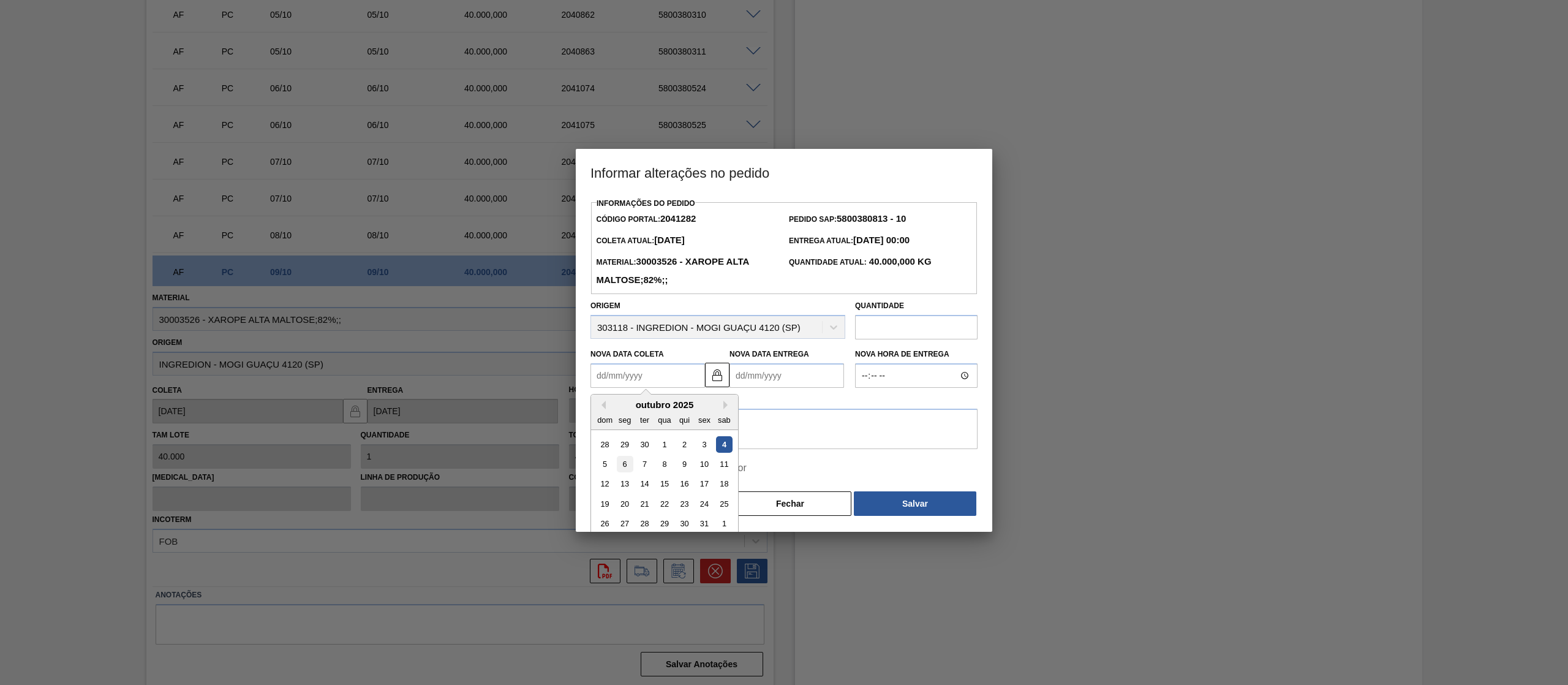
type Entrega2041282 "[DATE]"
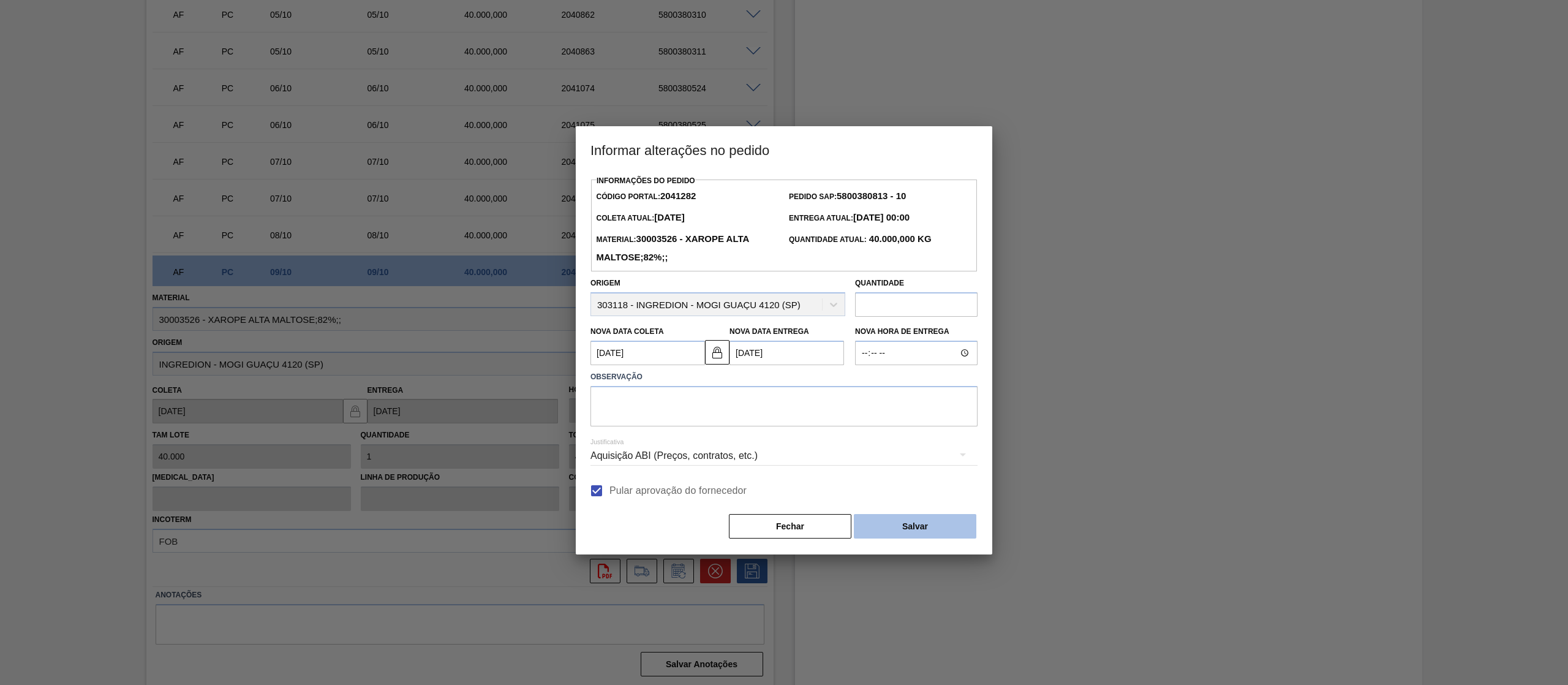
click at [902, 529] on button "Salvar" at bounding box center [915, 526] width 122 height 24
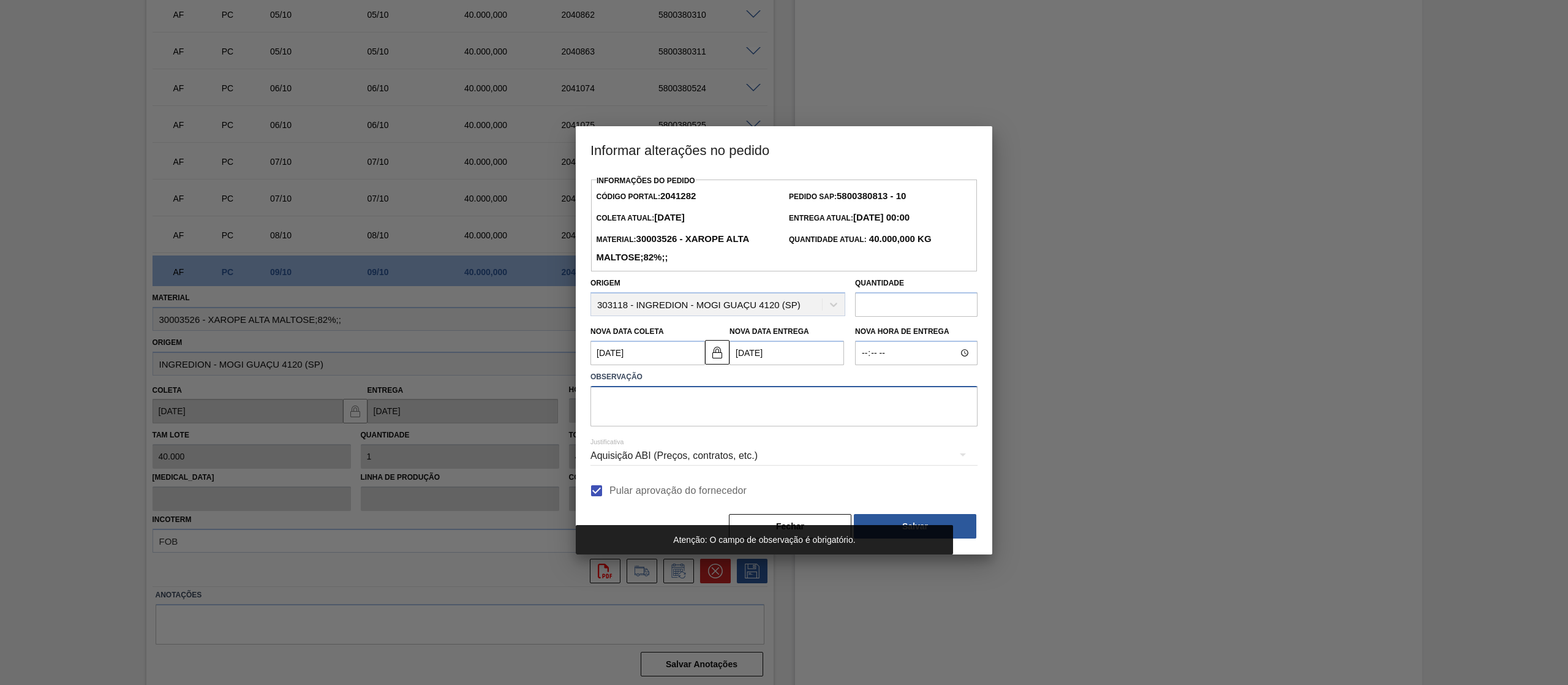
click at [715, 397] on textarea at bounding box center [784, 406] width 387 height 41
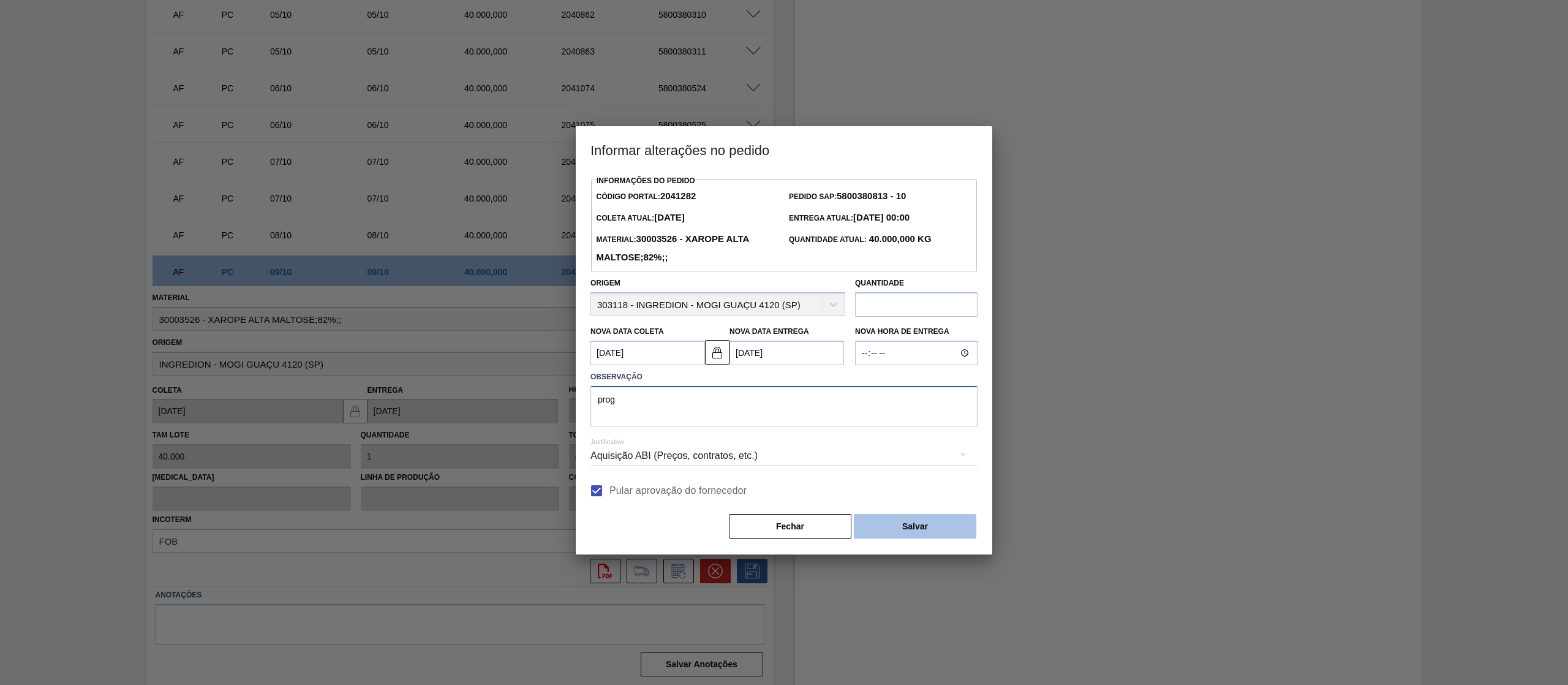
type textarea "prog"
click at [887, 528] on button "Salvar" at bounding box center [915, 526] width 122 height 24
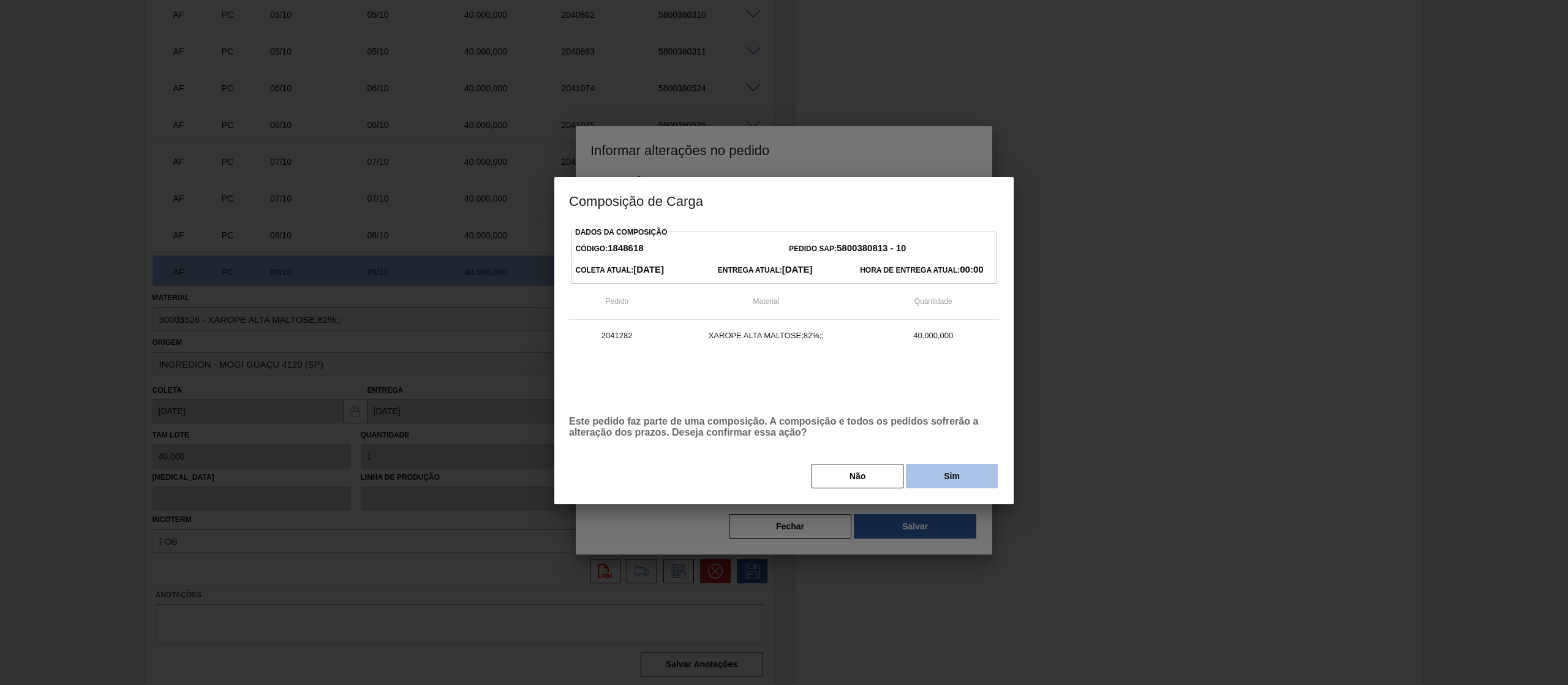
click at [969, 477] on button "Sim" at bounding box center [951, 476] width 92 height 24
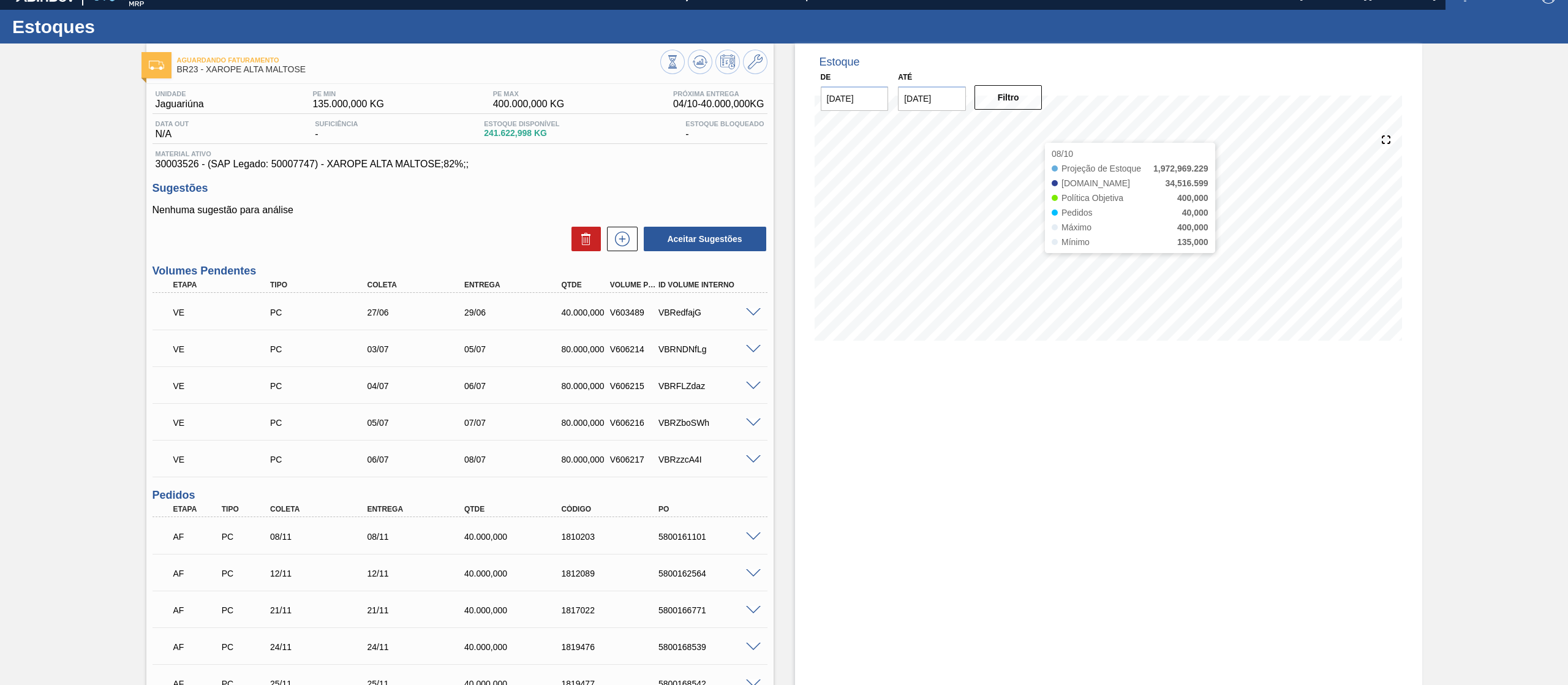
scroll to position [0, 0]
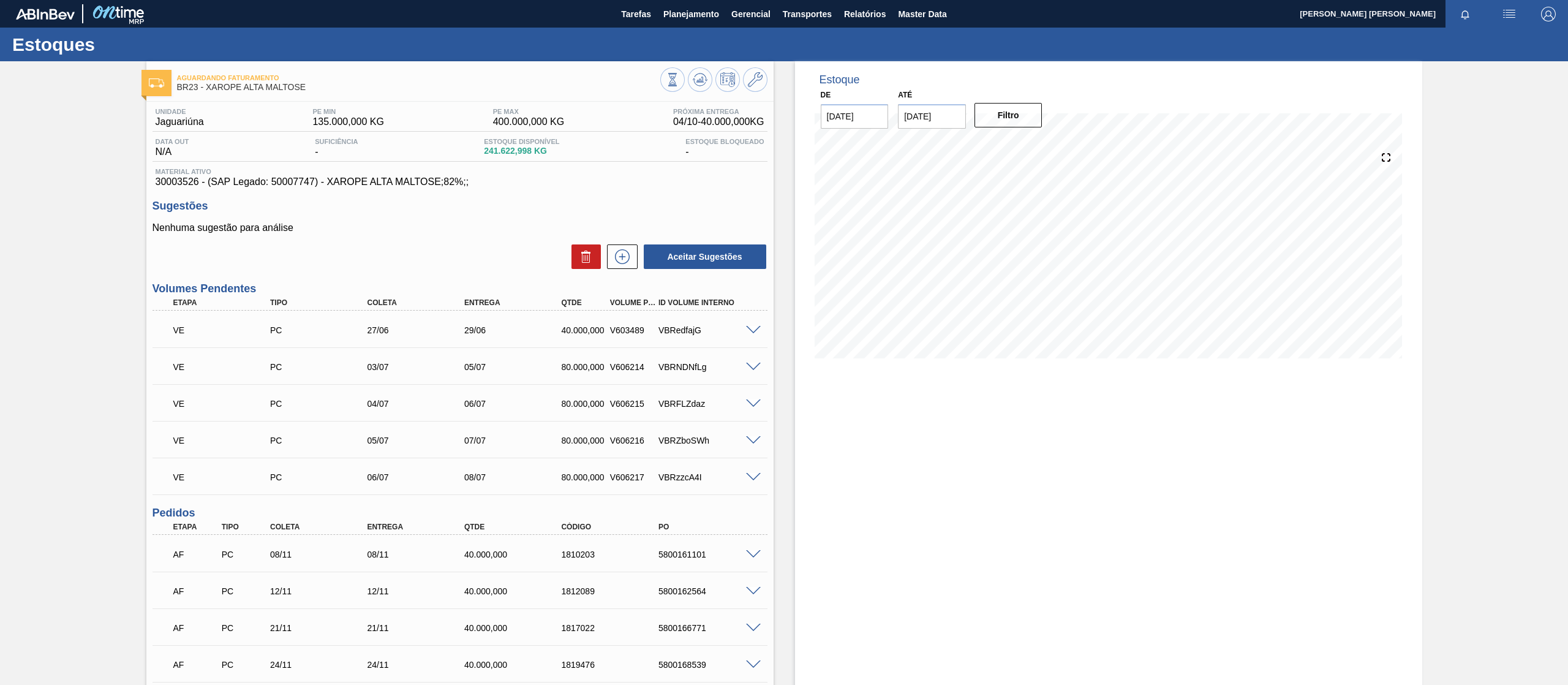
click at [690, 20] on span "Planejamento" at bounding box center [691, 14] width 55 height 15
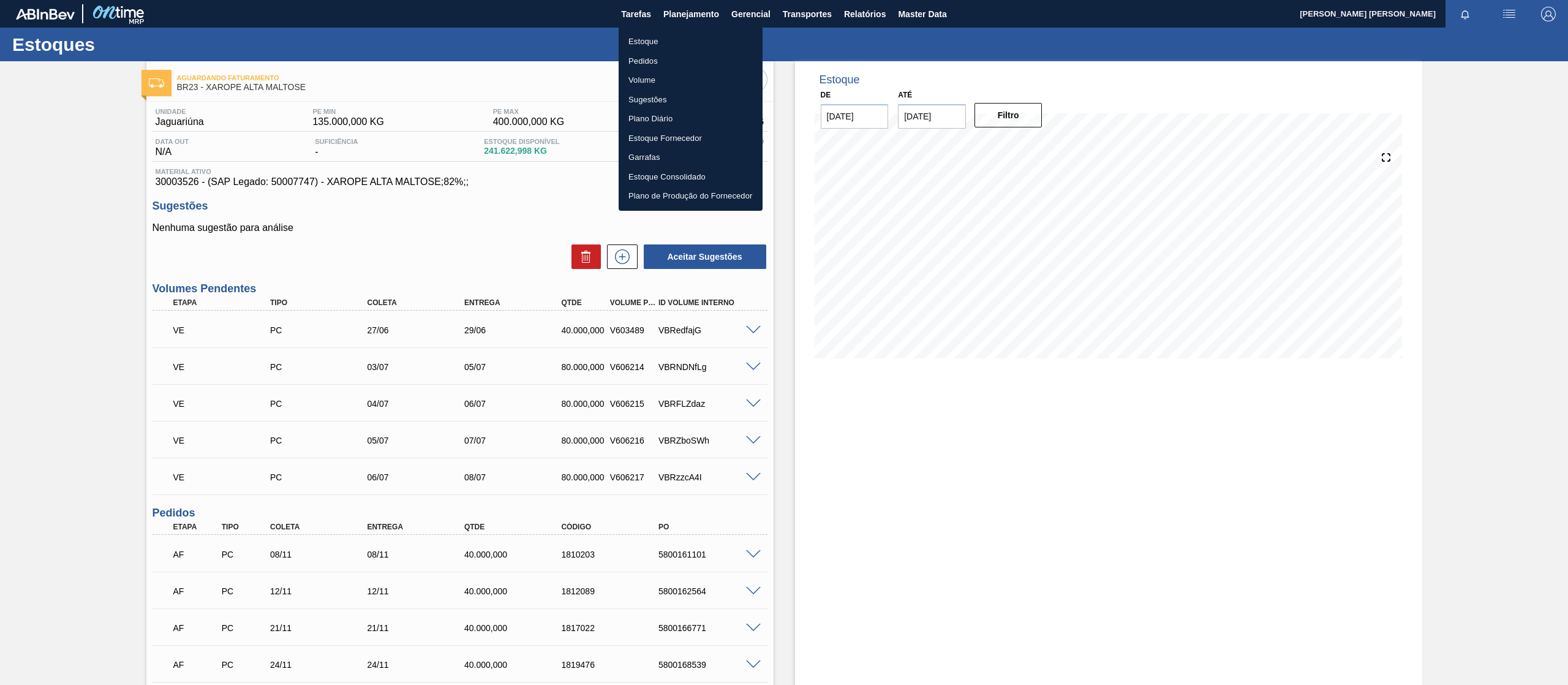
click at [657, 58] on li "Pedidos" at bounding box center [690, 61] width 144 height 20
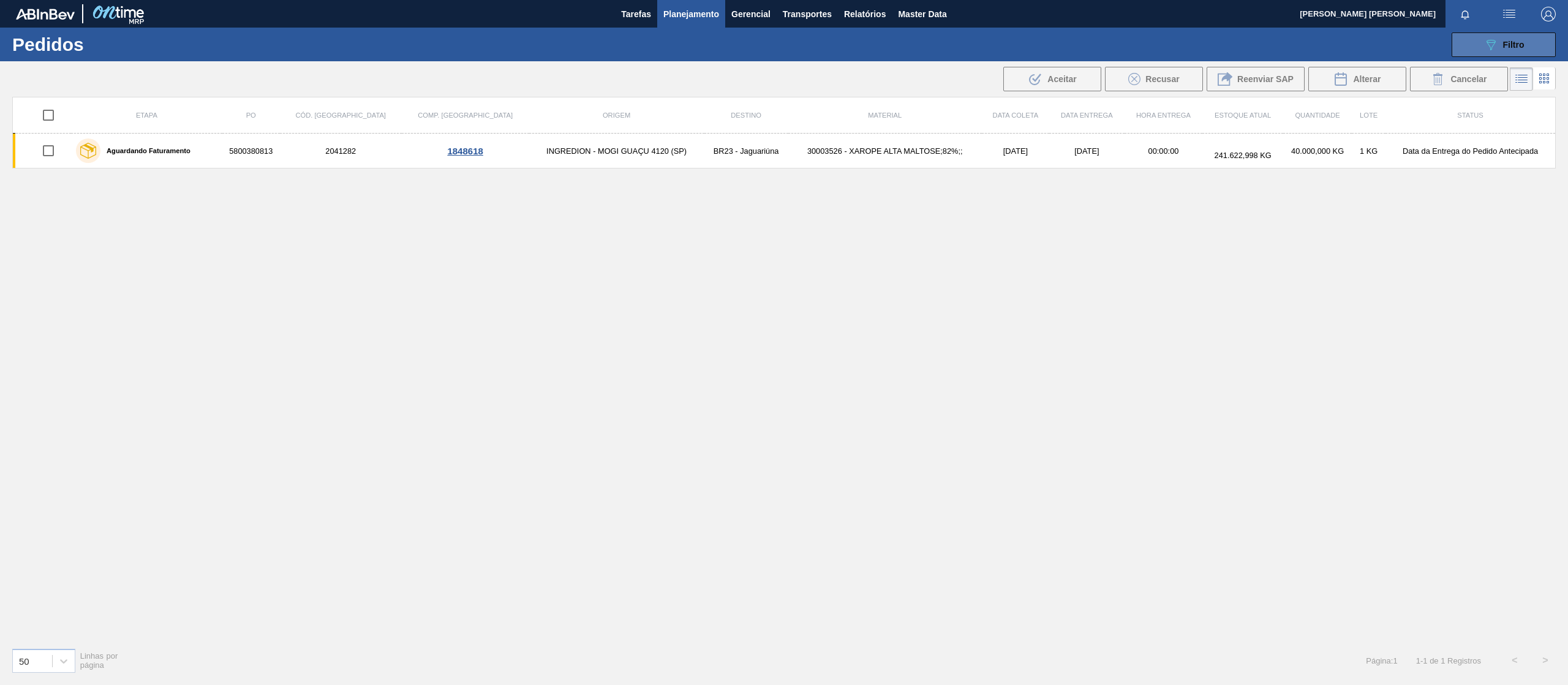
click at [1512, 48] on span "Filtro" at bounding box center [1513, 45] width 21 height 10
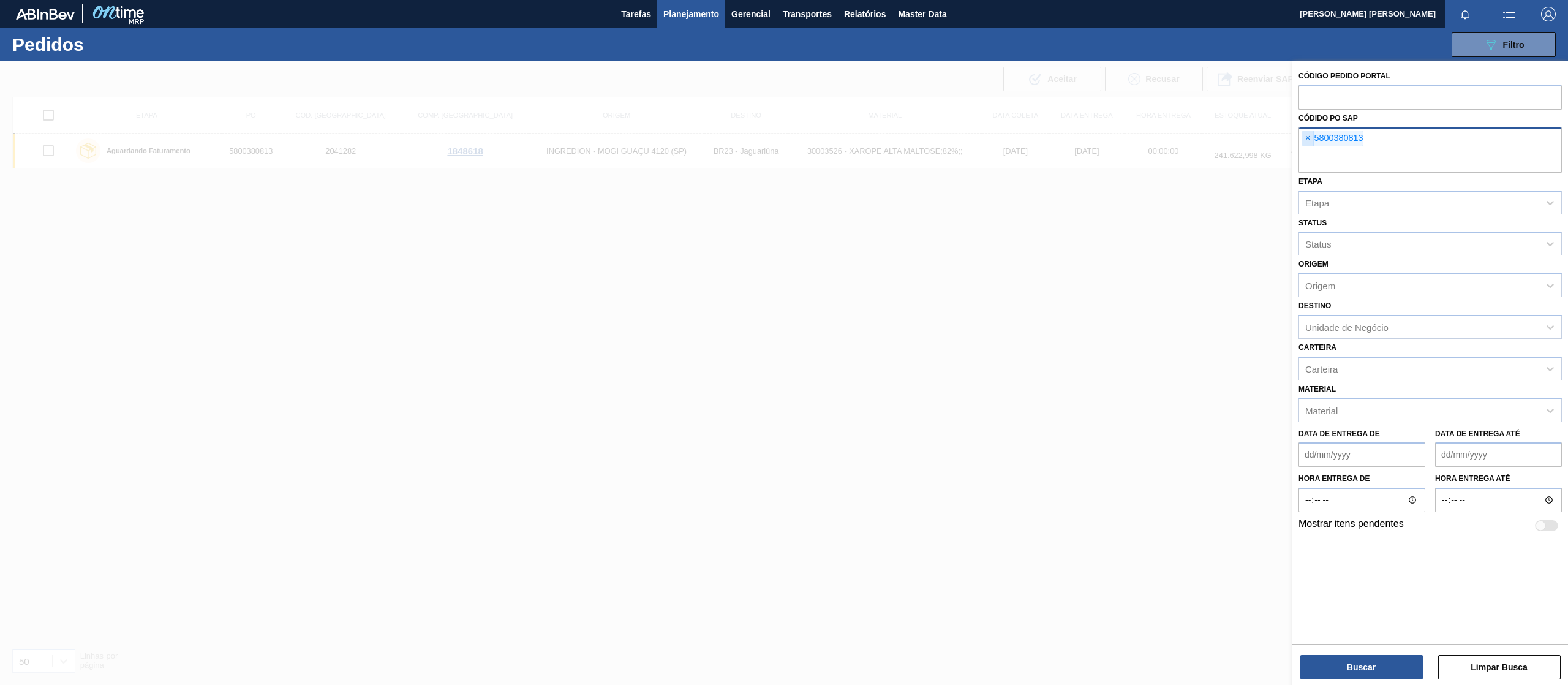
click at [1308, 134] on span "×" at bounding box center [1308, 138] width 11 height 15
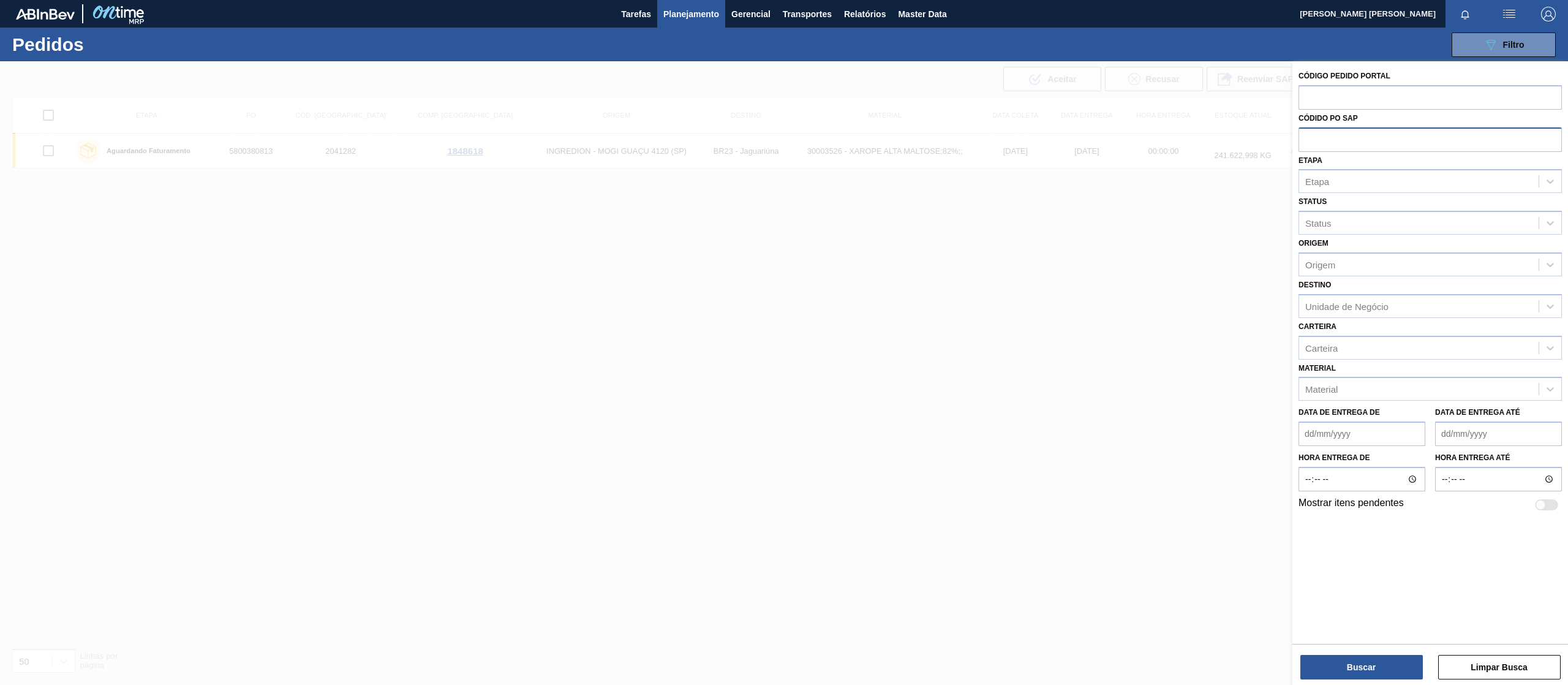
paste input "text"
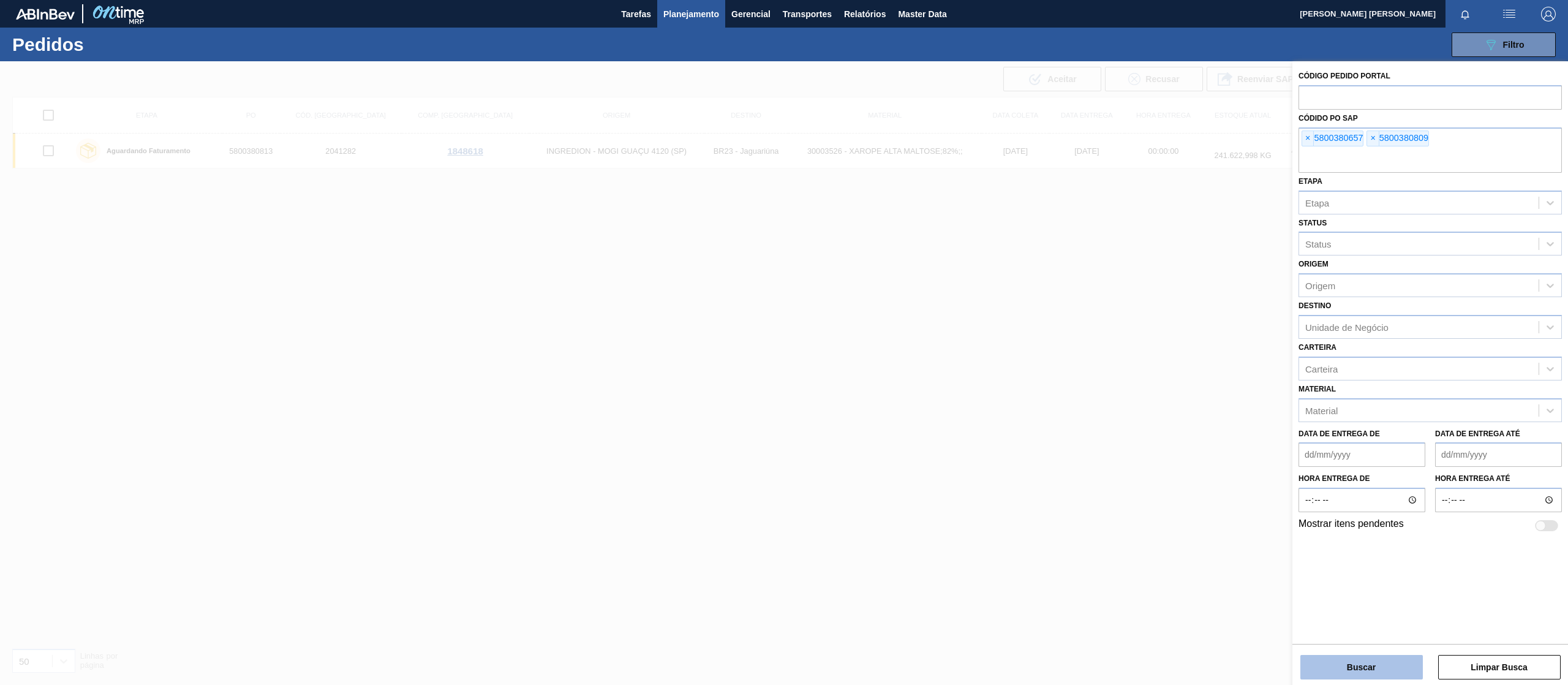
click at [1316, 663] on button "Buscar" at bounding box center [1361, 667] width 122 height 24
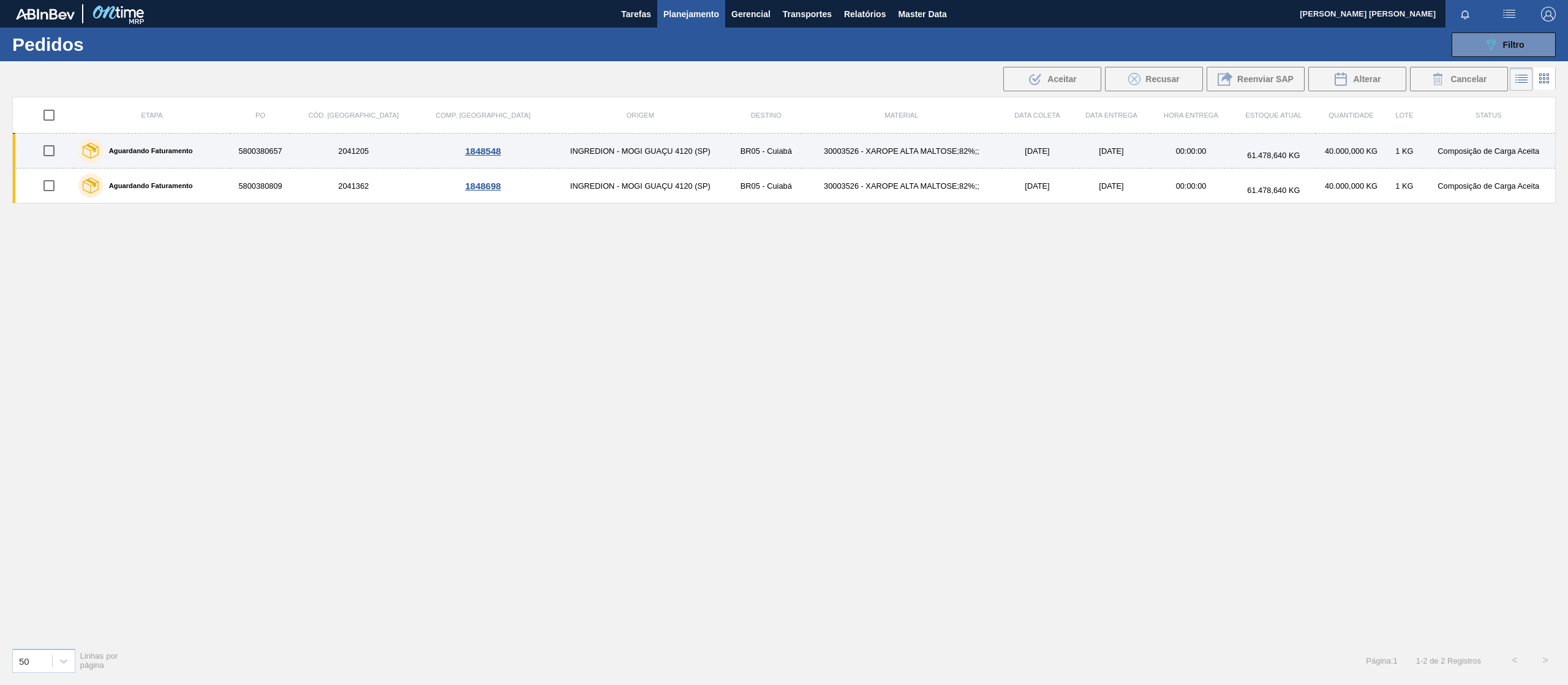
click at [142, 152] on label "Aguardando Faturamento" at bounding box center [148, 151] width 90 height 7
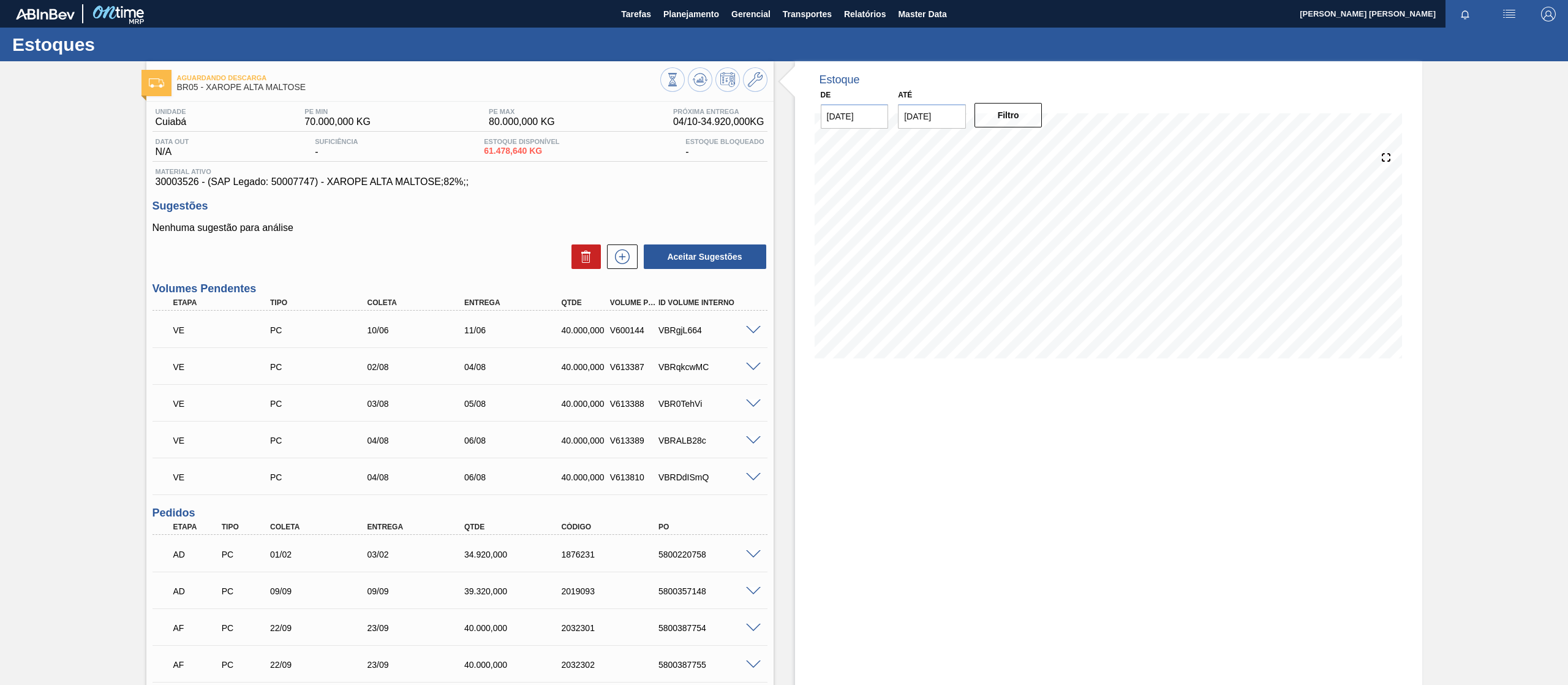
scroll to position [1162, 0]
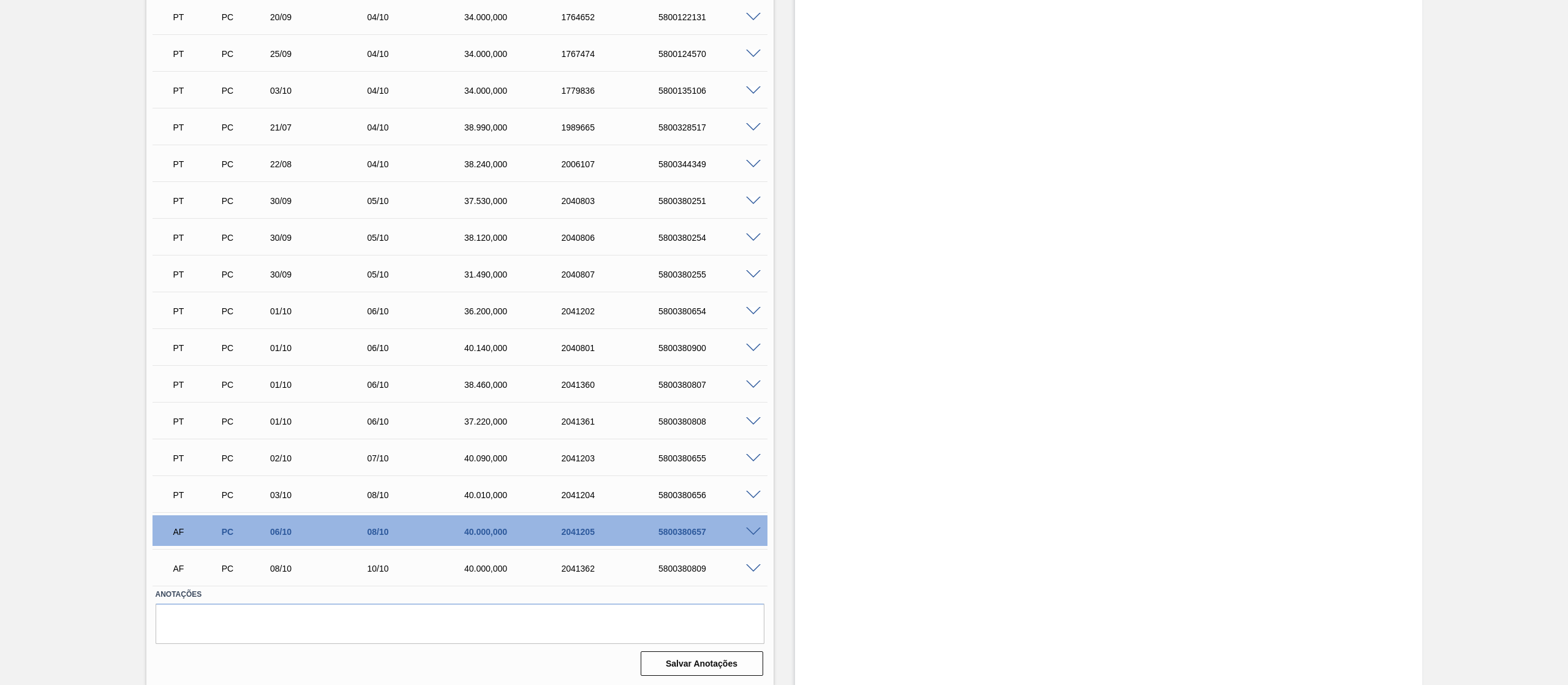
click at [754, 533] on span at bounding box center [753, 532] width 15 height 9
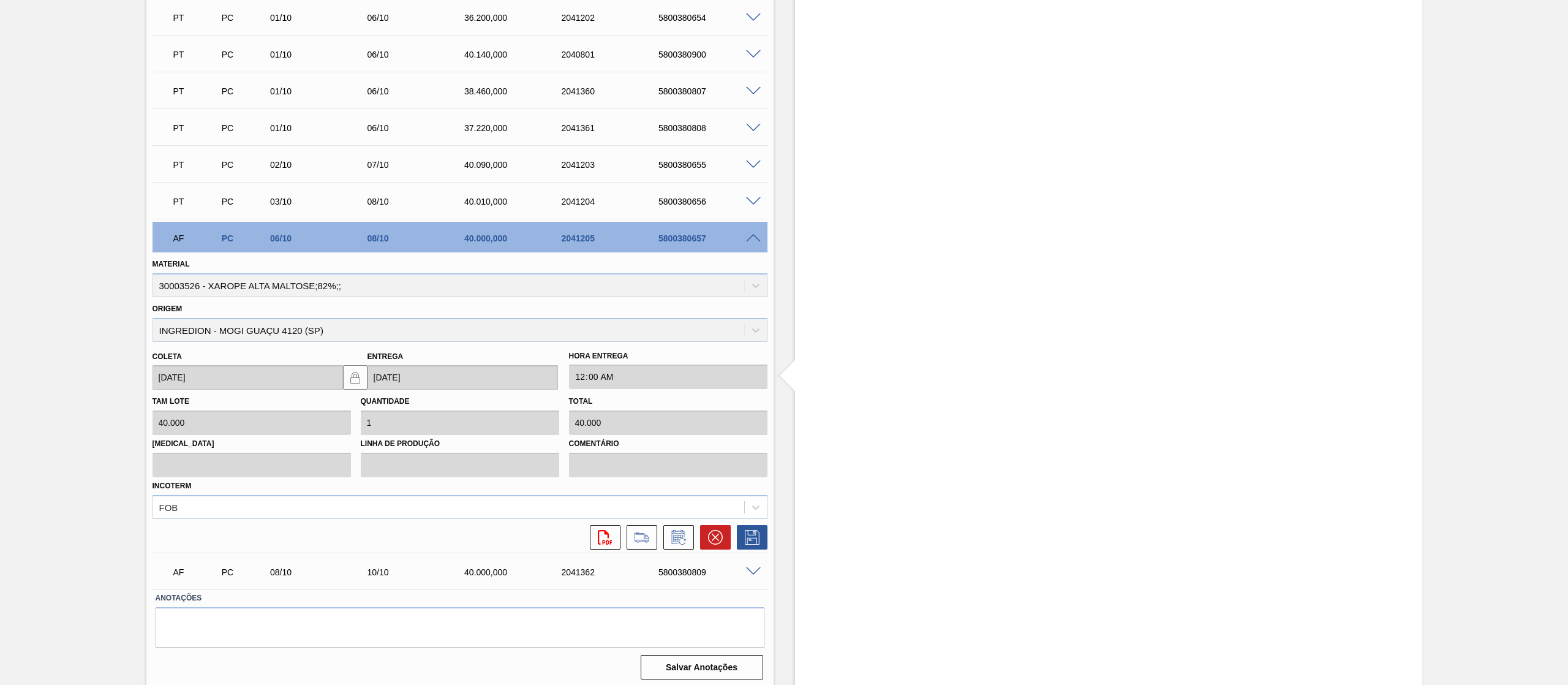
scroll to position [1459, 0]
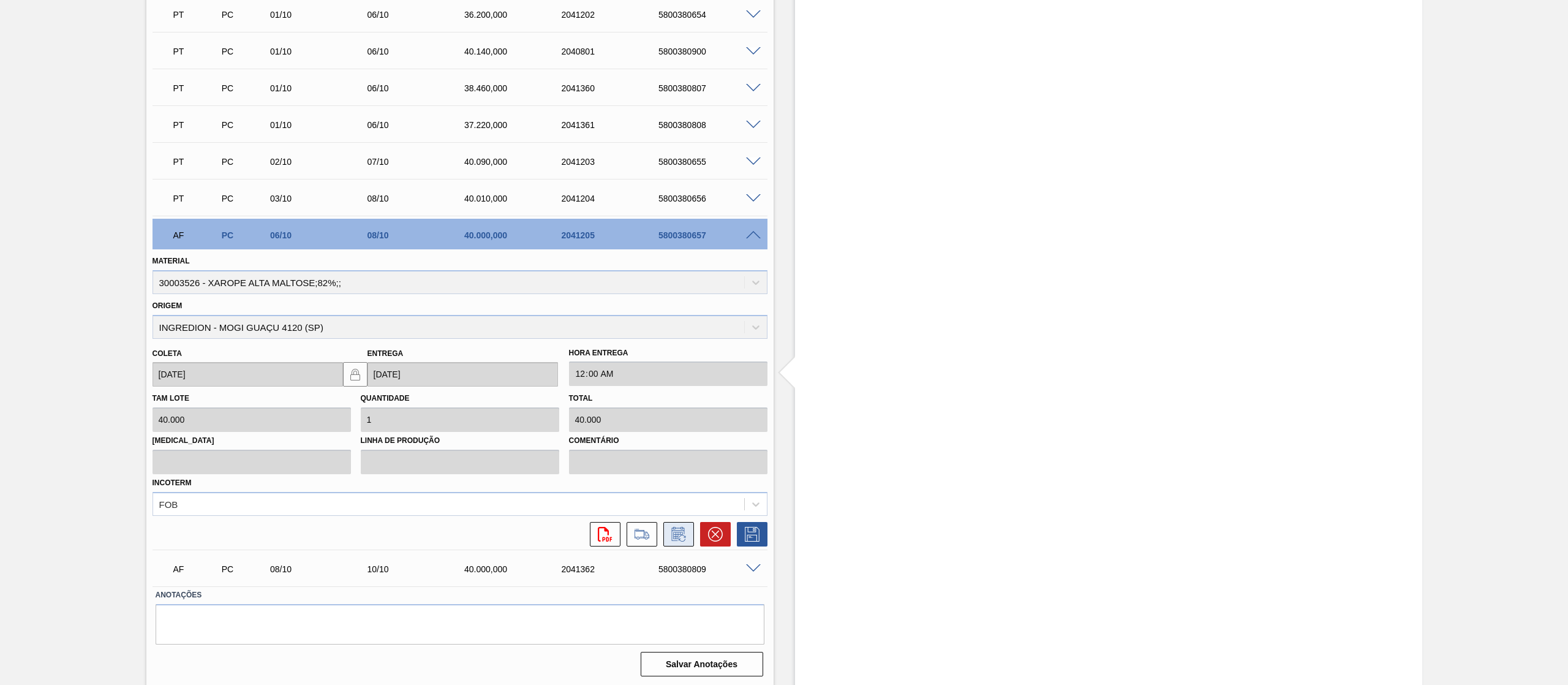
click at [680, 533] on icon at bounding box center [678, 534] width 20 height 15
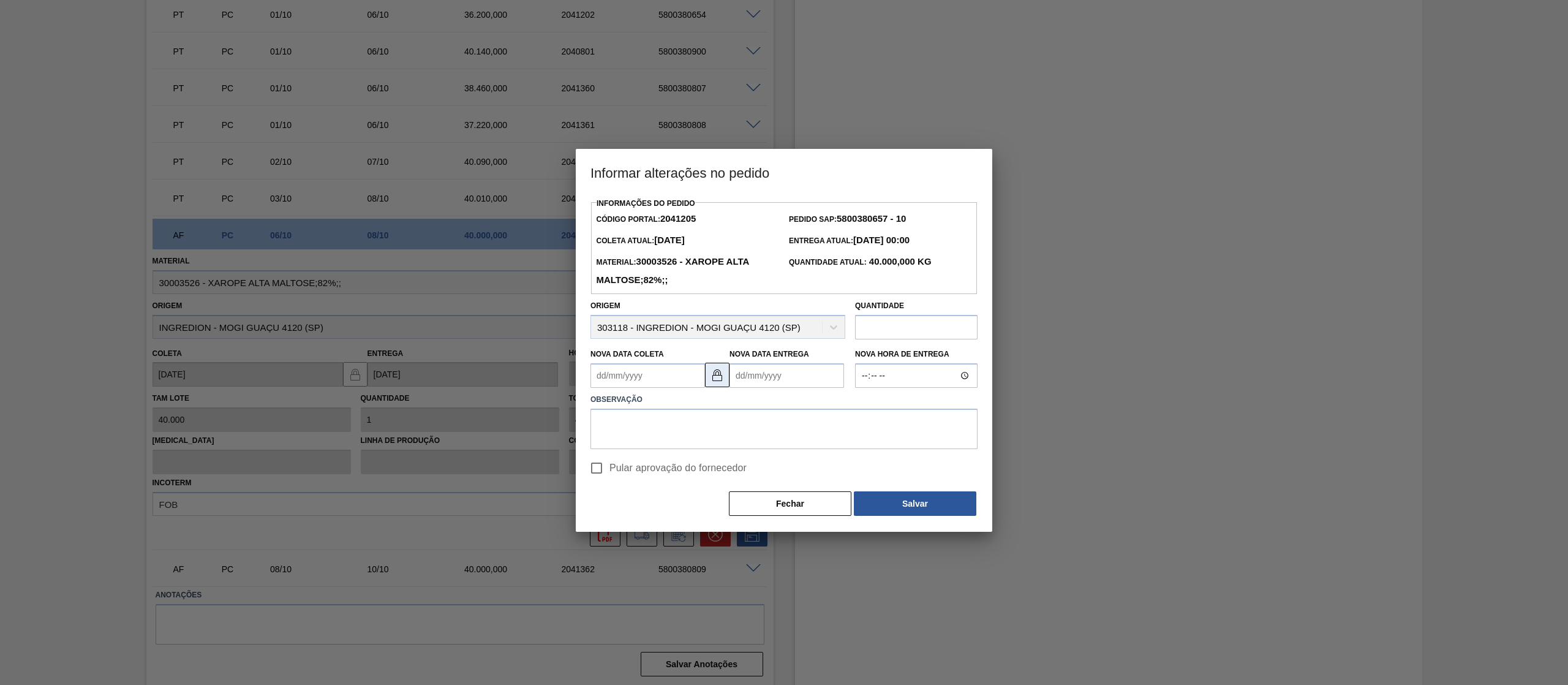
click at [714, 382] on img at bounding box center [717, 375] width 15 height 15
click at [664, 380] on Coleta2041205 "Nova Data Coleta" at bounding box center [647, 376] width 114 height 24
click at [624, 472] on div "6" at bounding box center [624, 464] width 16 height 16
type Coleta2041205 "[DATE]"
click at [662, 441] on textarea at bounding box center [784, 428] width 387 height 41
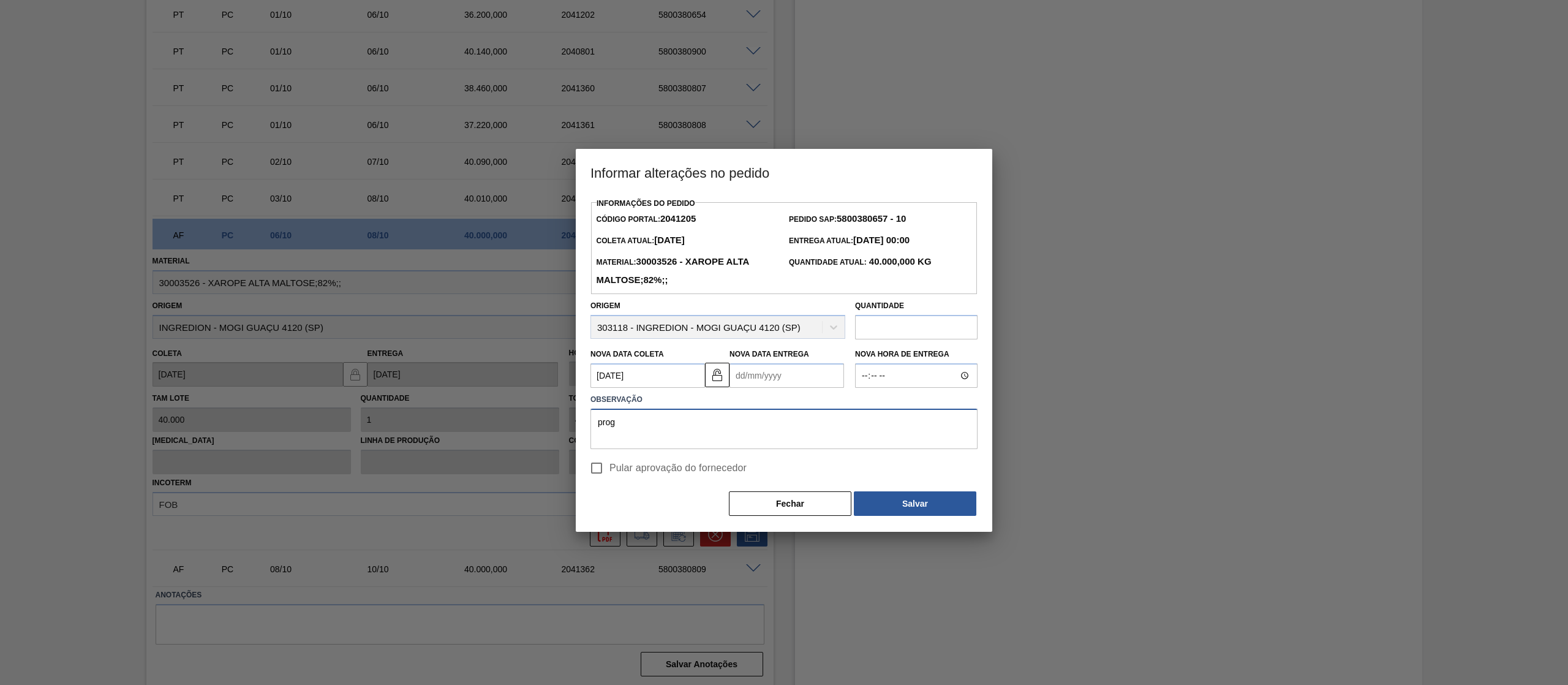
type textarea "prog"
click at [602, 470] on input "Pular aprovação do fornecedor" at bounding box center [597, 468] width 26 height 26
checkbox input "true"
click at [907, 506] on button "Salvar" at bounding box center [915, 504] width 122 height 24
click at [626, 166] on h3 "Informar alterações no pedido" at bounding box center [784, 171] width 417 height 46
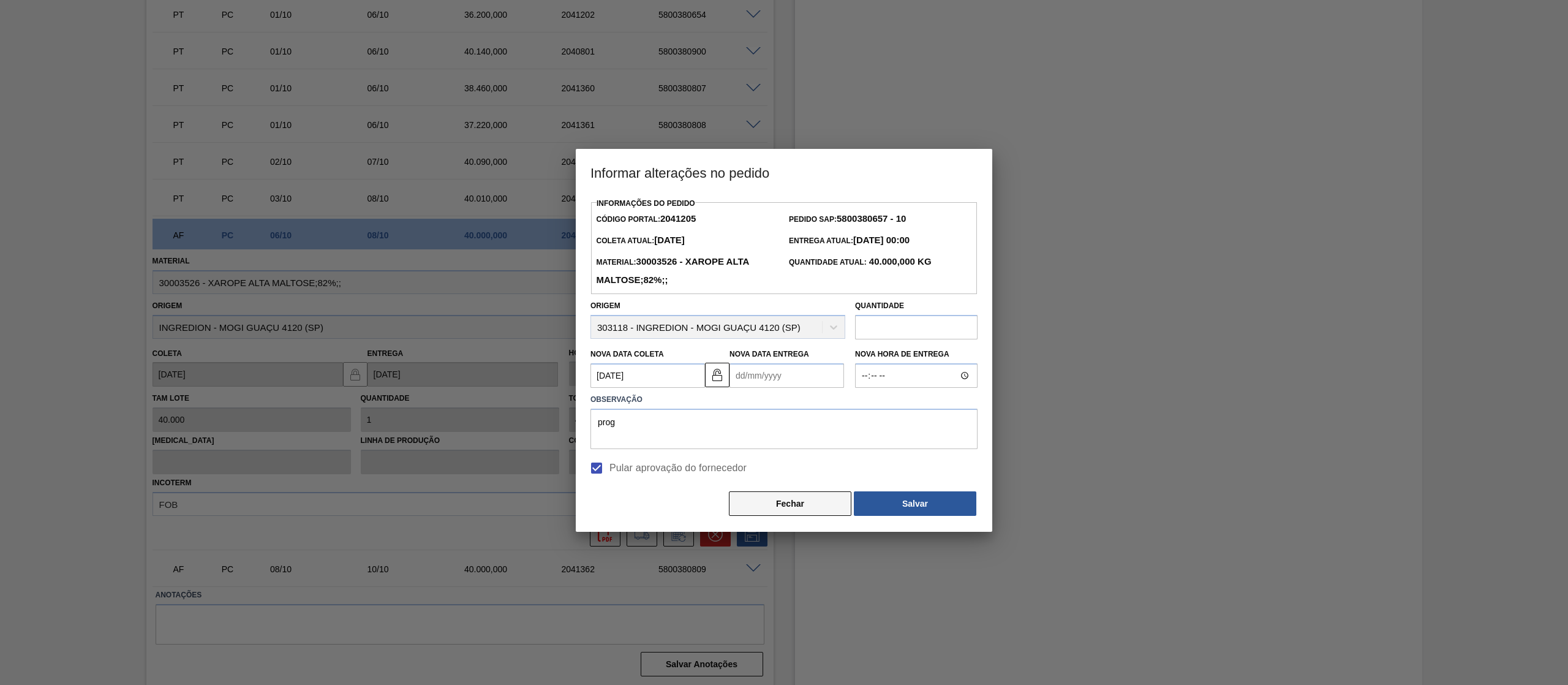
click at [790, 502] on button "Fechar" at bounding box center [790, 504] width 122 height 24
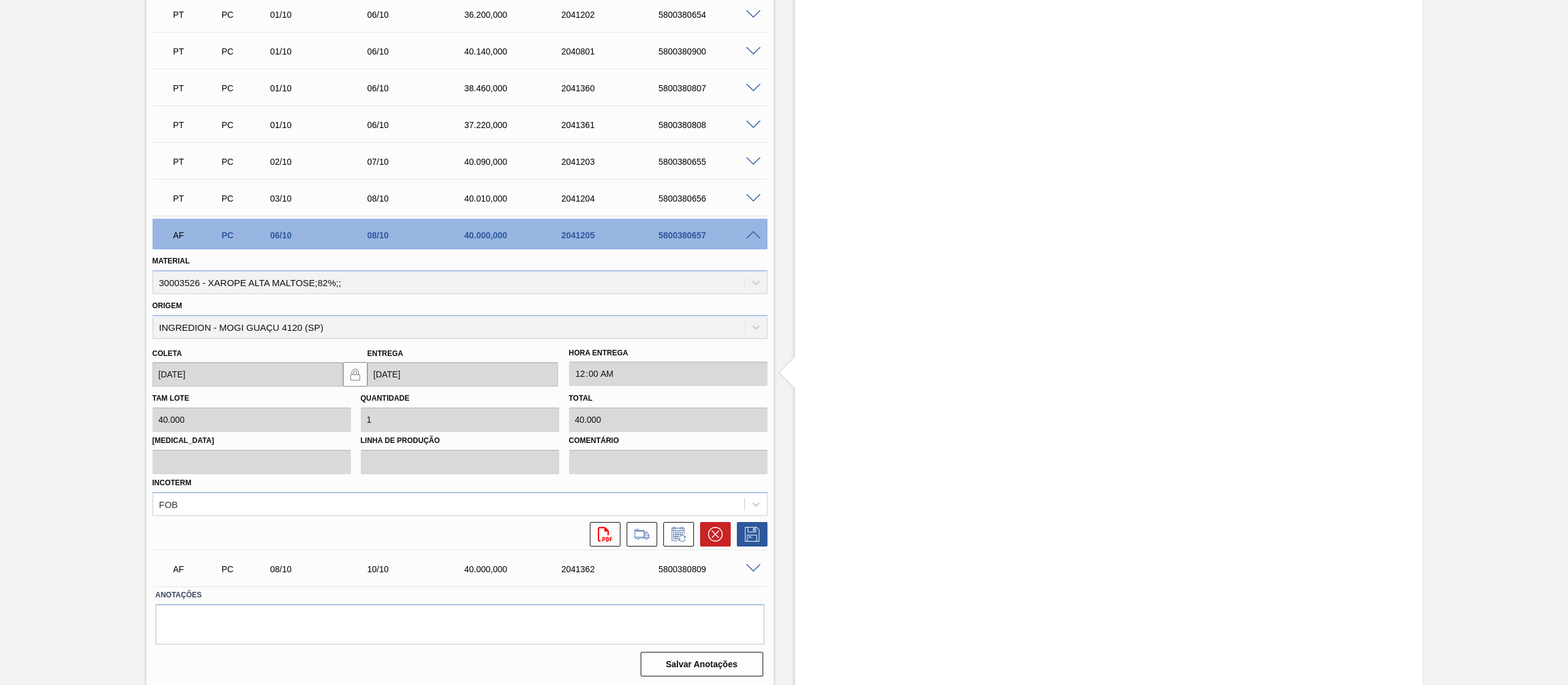
click at [746, 567] on span at bounding box center [753, 568] width 15 height 9
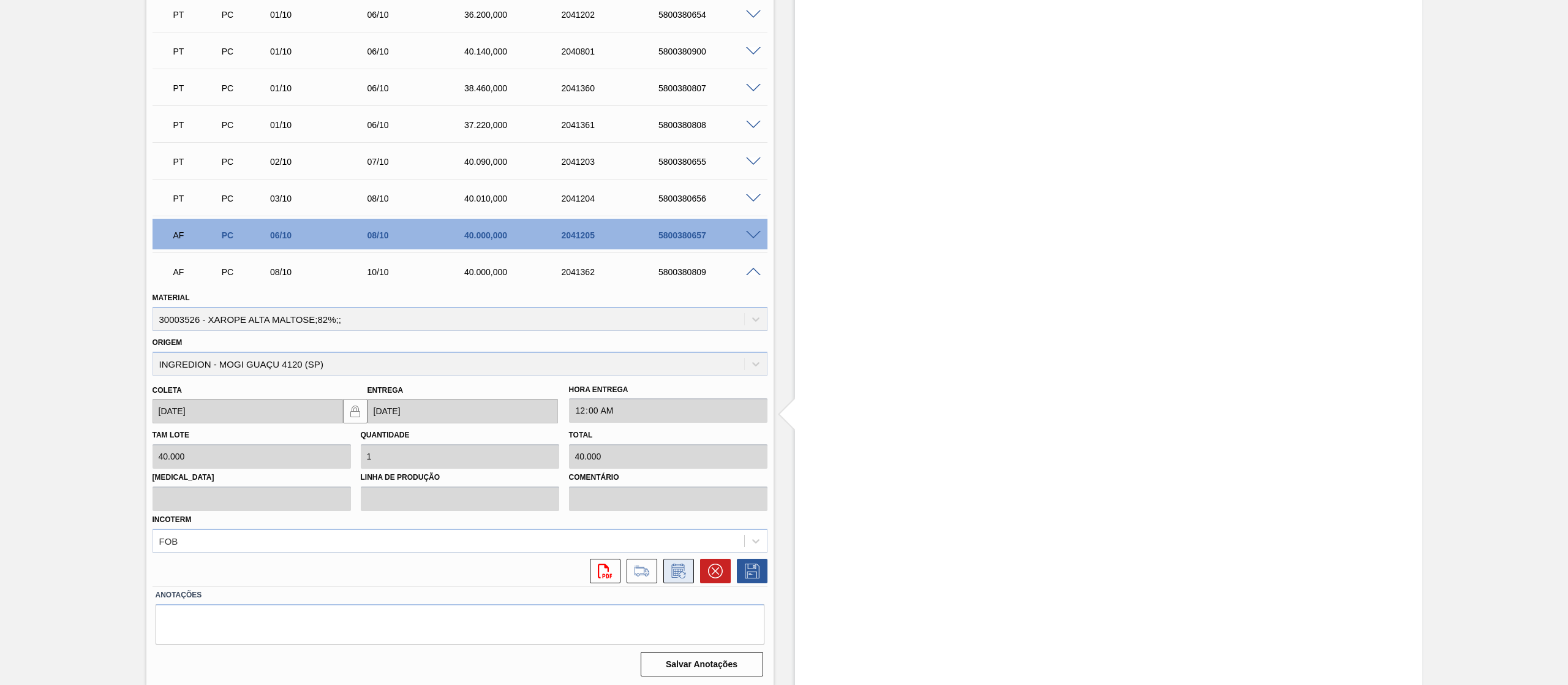
click at [668, 573] on icon at bounding box center [678, 570] width 20 height 15
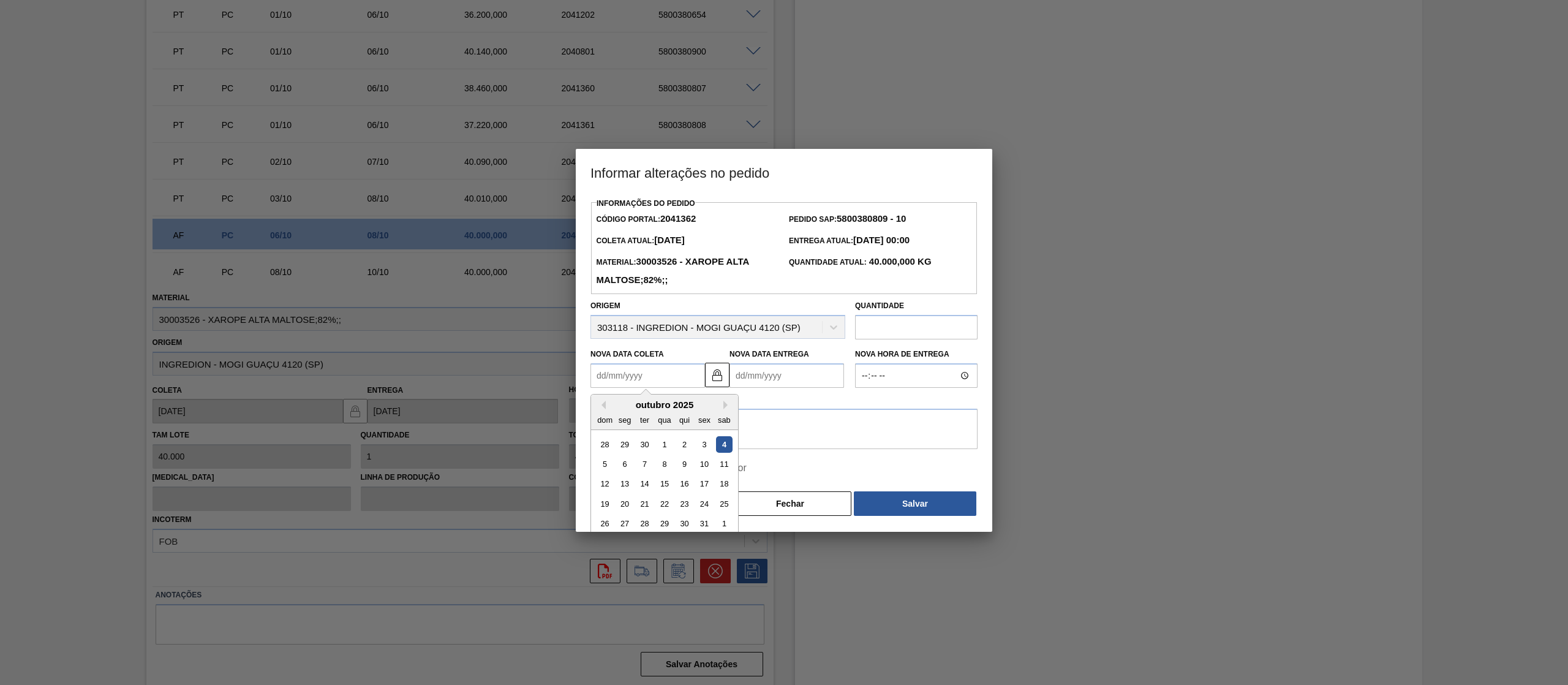
click at [665, 380] on Coleta2041362 "Nova Data Coleta" at bounding box center [647, 376] width 114 height 24
click at [626, 464] on div "6" at bounding box center [624, 464] width 16 height 16
type Coleta2041362 "[DATE]"
type Entrega2041362 "[DATE]"
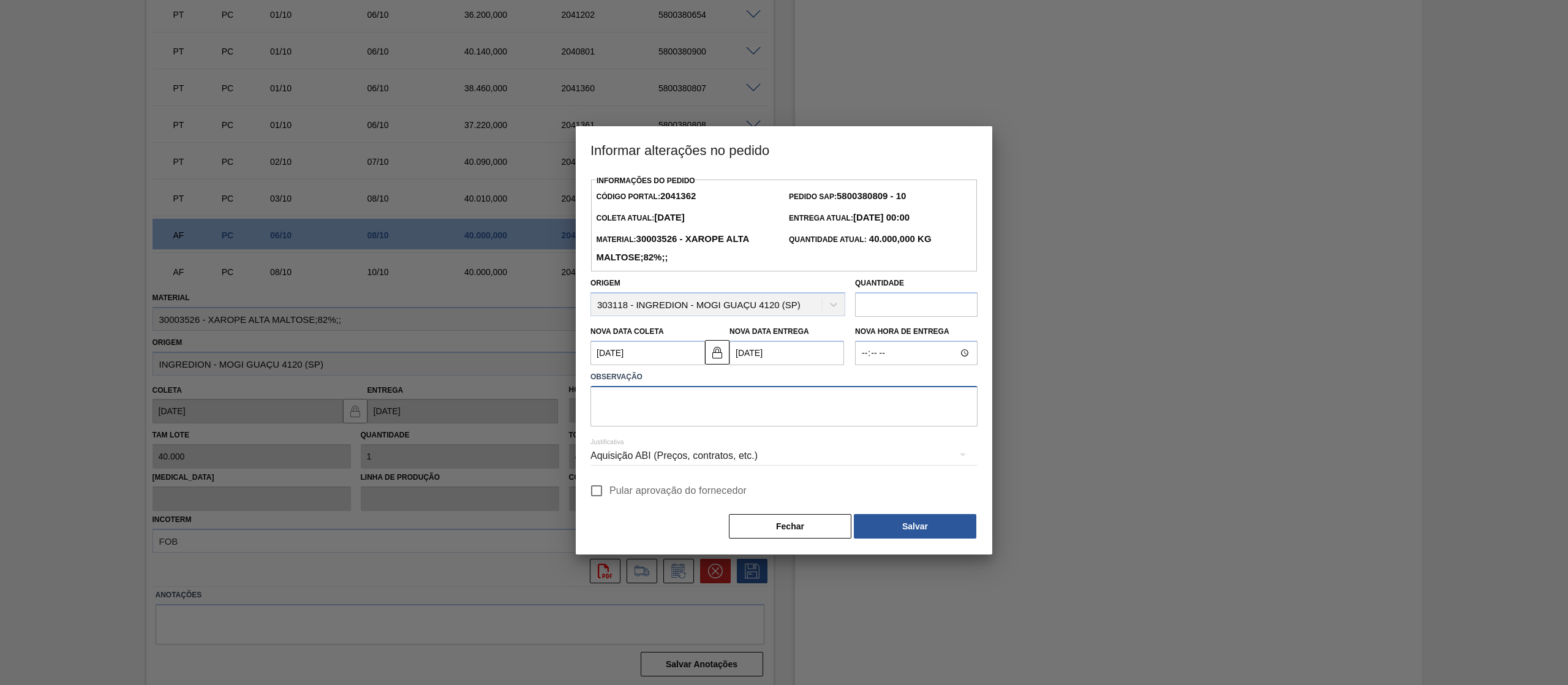
click at [636, 423] on textarea at bounding box center [784, 406] width 387 height 41
type textarea "prog"
click at [603, 502] on input "Pular aprovação do fornecedor" at bounding box center [597, 491] width 26 height 26
checkbox input "true"
click at [946, 533] on button "Salvar" at bounding box center [915, 526] width 122 height 24
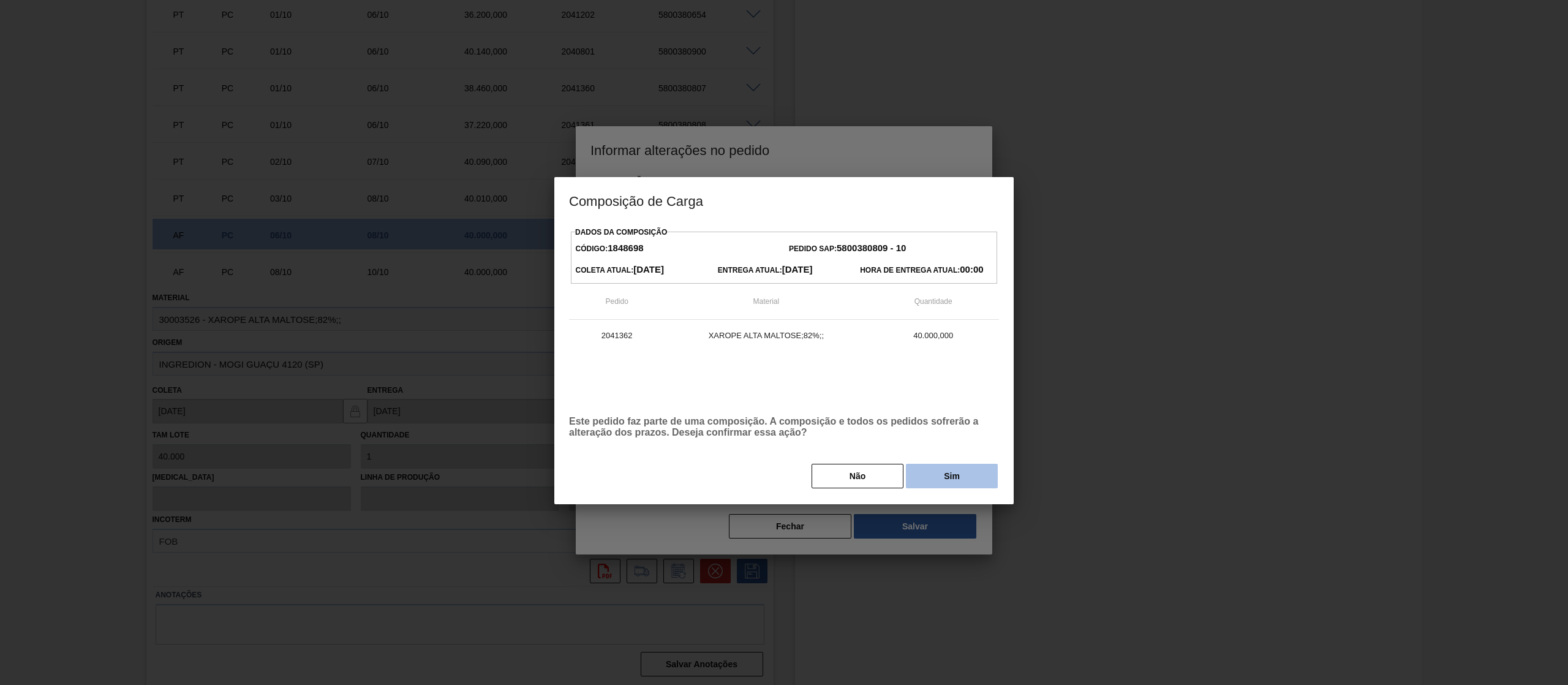
click at [946, 475] on button "Sim" at bounding box center [951, 476] width 92 height 24
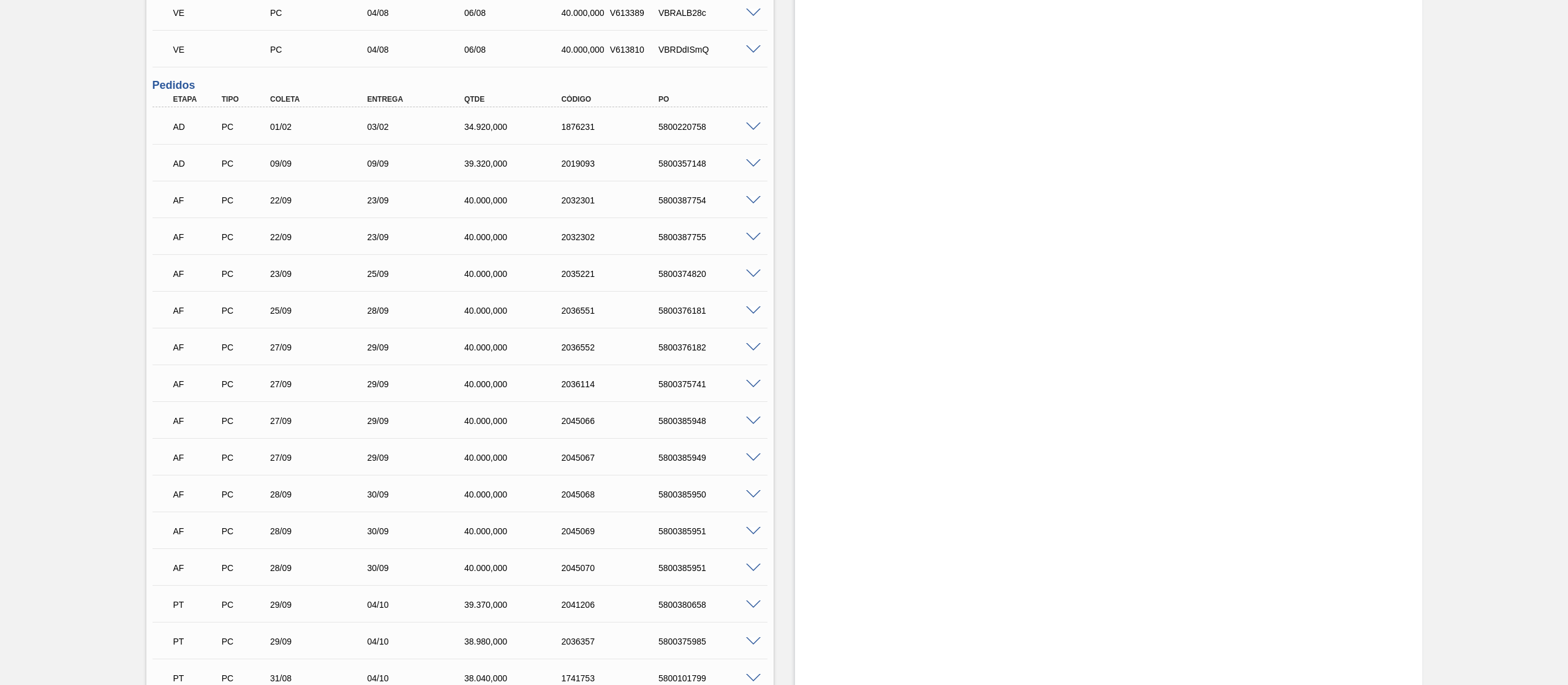
scroll to position [0, 0]
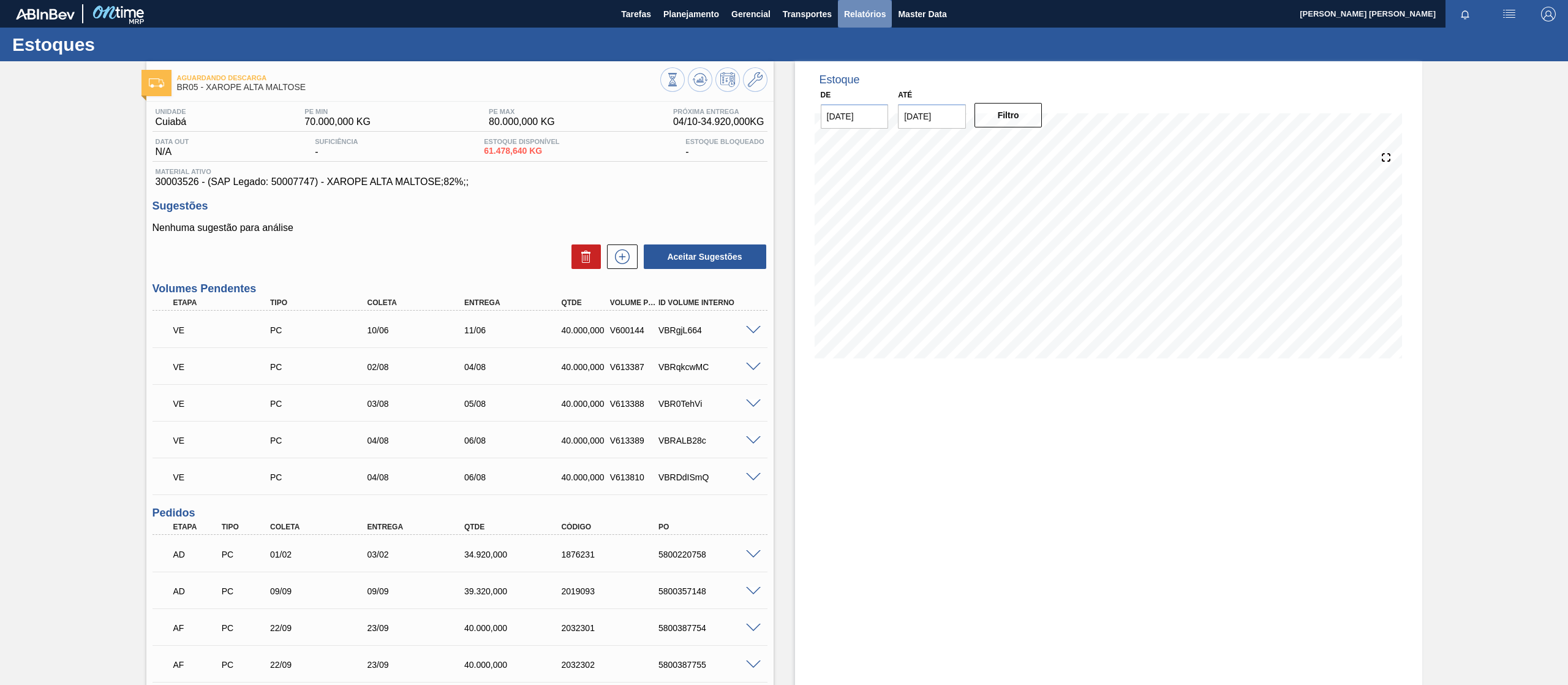
click at [870, 12] on span "Relatórios" at bounding box center [865, 14] width 42 height 15
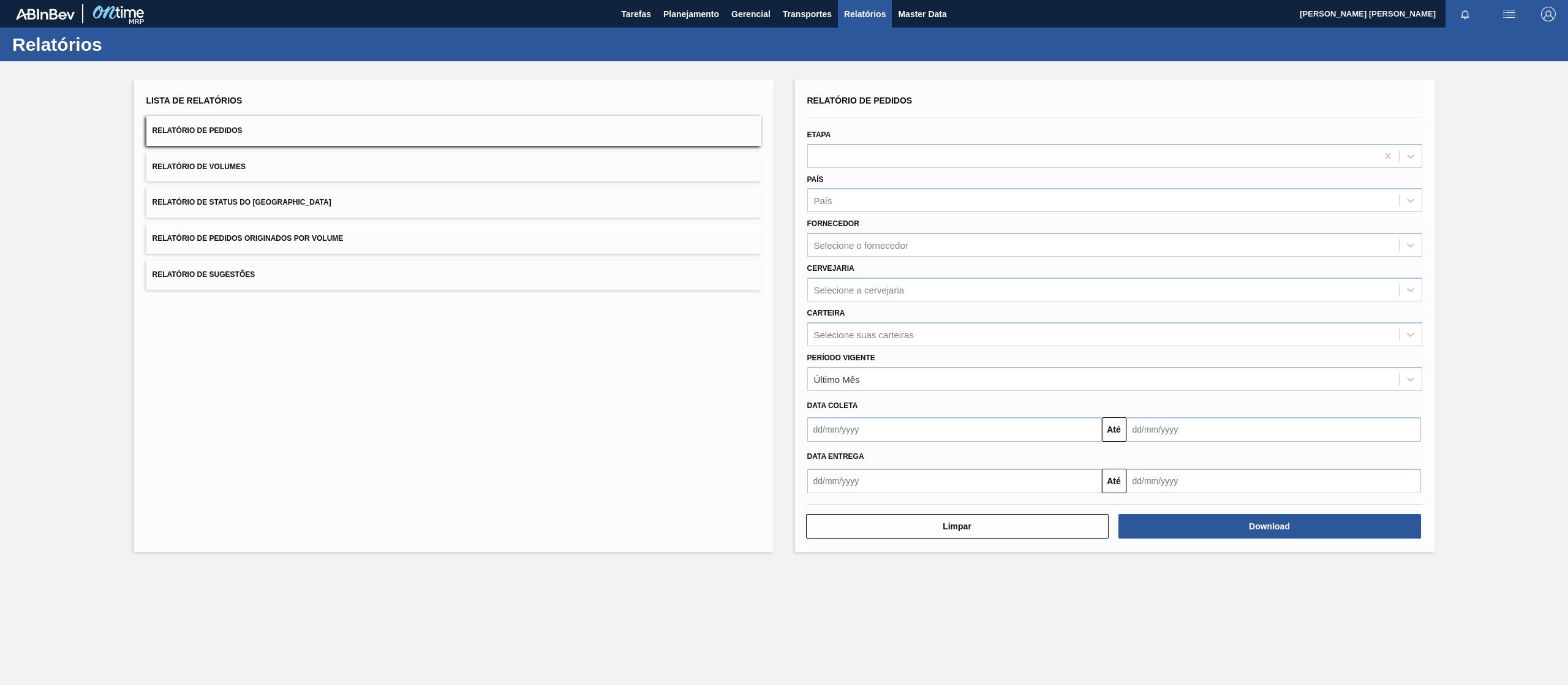
click at [449, 228] on button "Relatório de Pedidos Originados por Volume" at bounding box center [454, 238] width 615 height 30
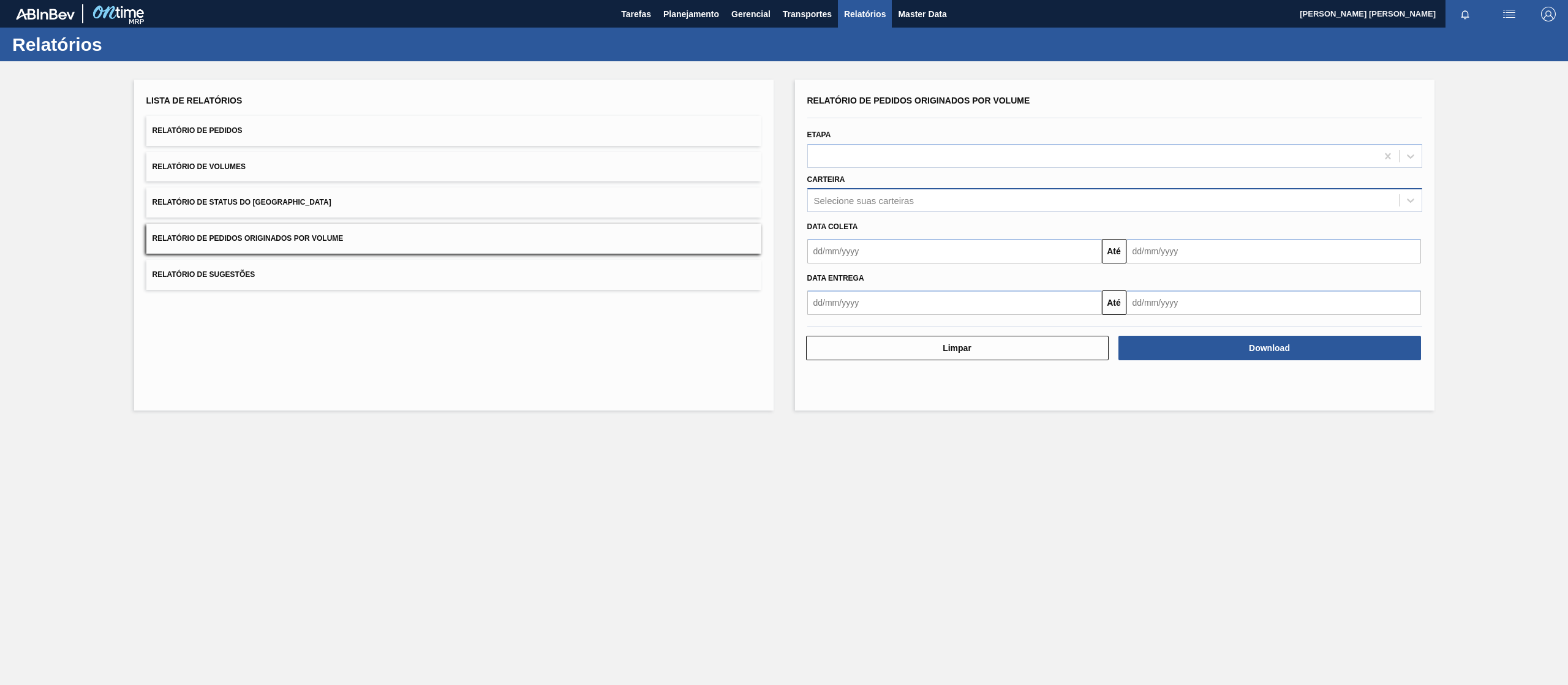
click at [887, 208] on div "Selecione suas carteiras" at bounding box center [1114, 200] width 615 height 24
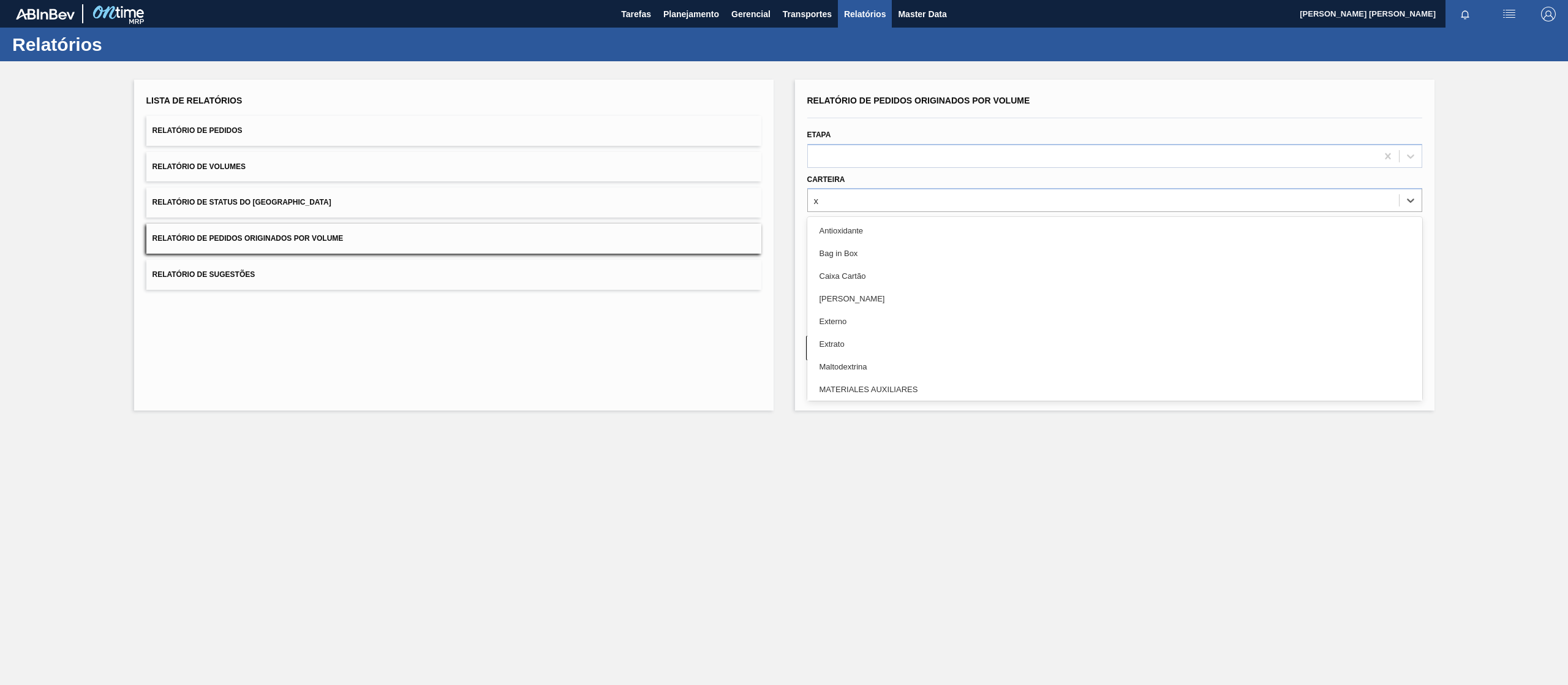
type input "xa"
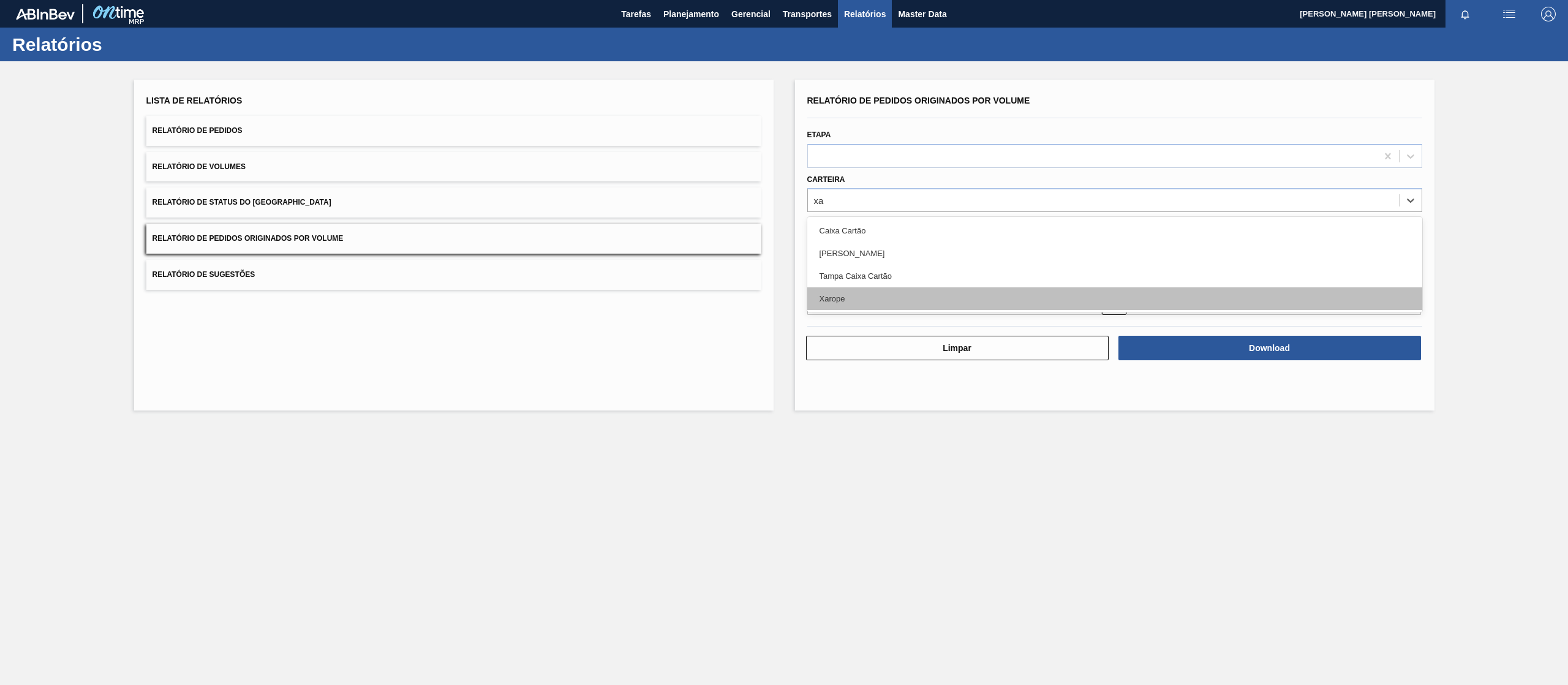
click at [858, 291] on div "Xarope" at bounding box center [1114, 299] width 615 height 23
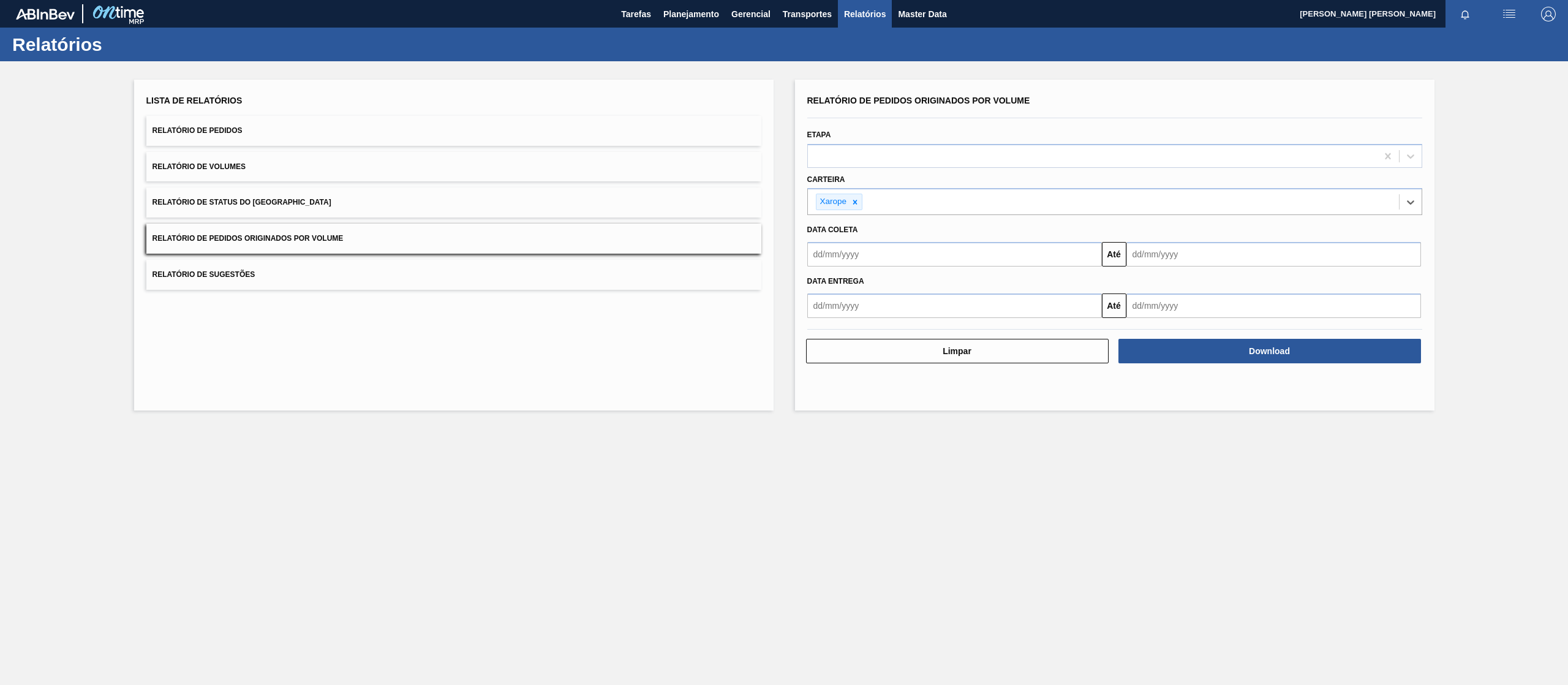
click at [924, 252] on input "text" at bounding box center [954, 254] width 294 height 24
click at [878, 323] on div "1" at bounding box center [880, 323] width 16 height 16
type input "[DATE]"
drag, startPoint x: 1174, startPoint y: 260, endPoint x: 1177, endPoint y: 279, distance: 19.2
click at [1174, 260] on input "text" at bounding box center [1274, 254] width 294 height 24
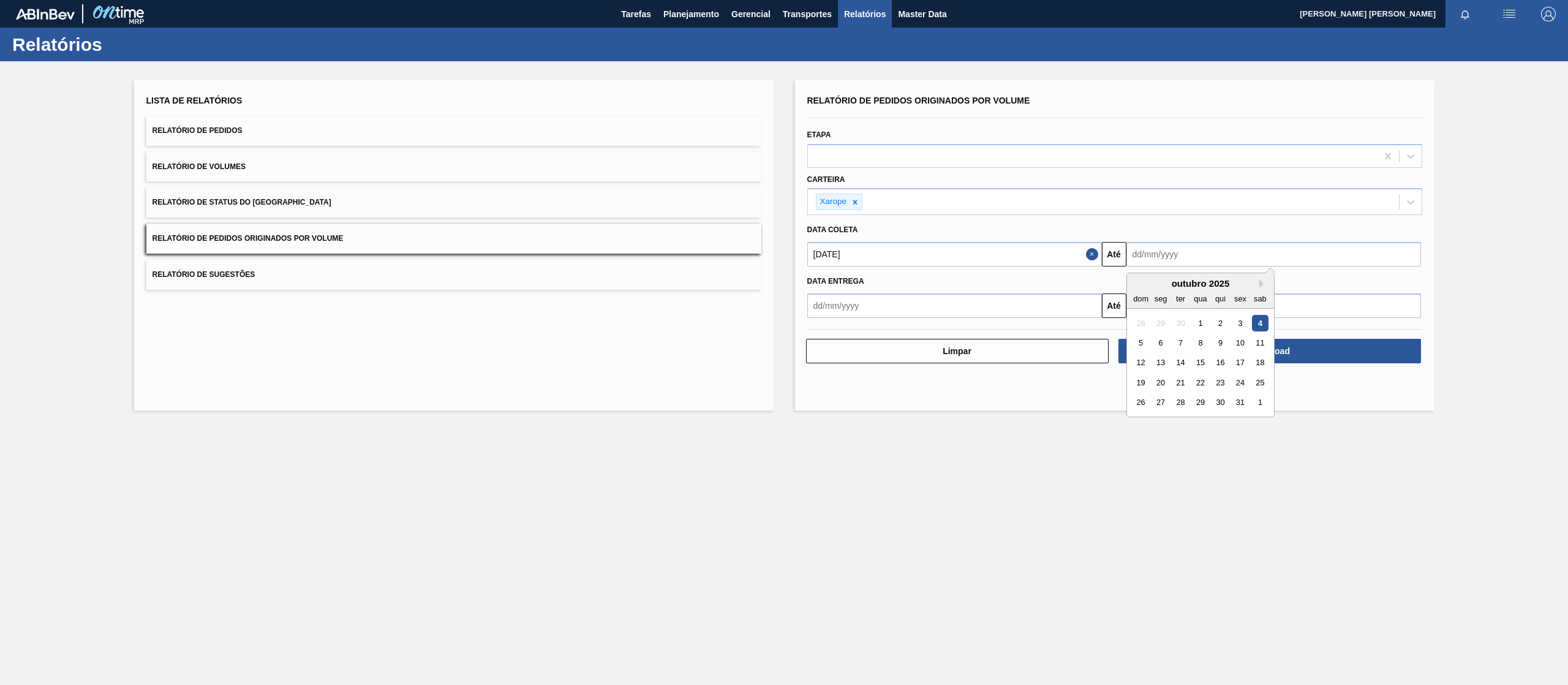
click at [1236, 402] on div "31" at bounding box center [1239, 403] width 16 height 16
type input "[DATE]"
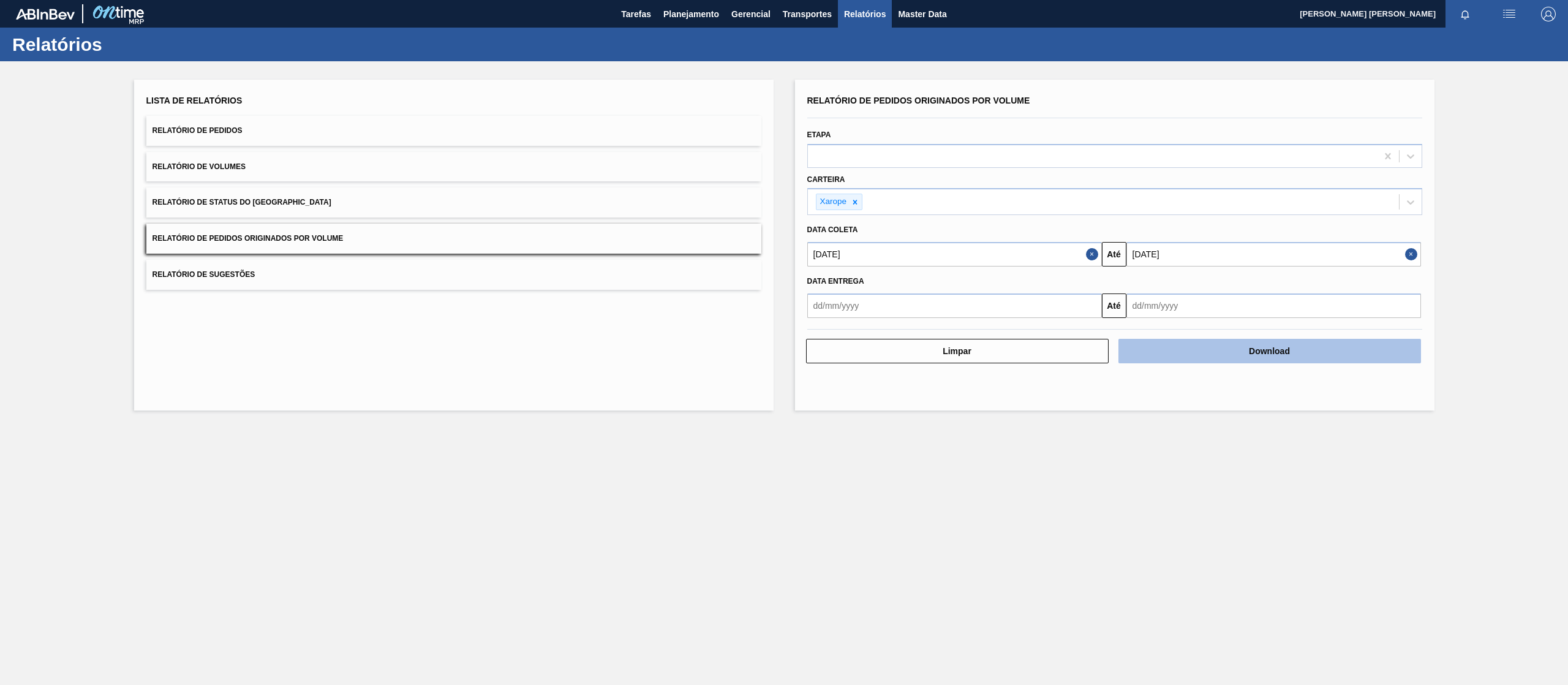
click at [1170, 355] on button "Download" at bounding box center [1269, 351] width 302 height 24
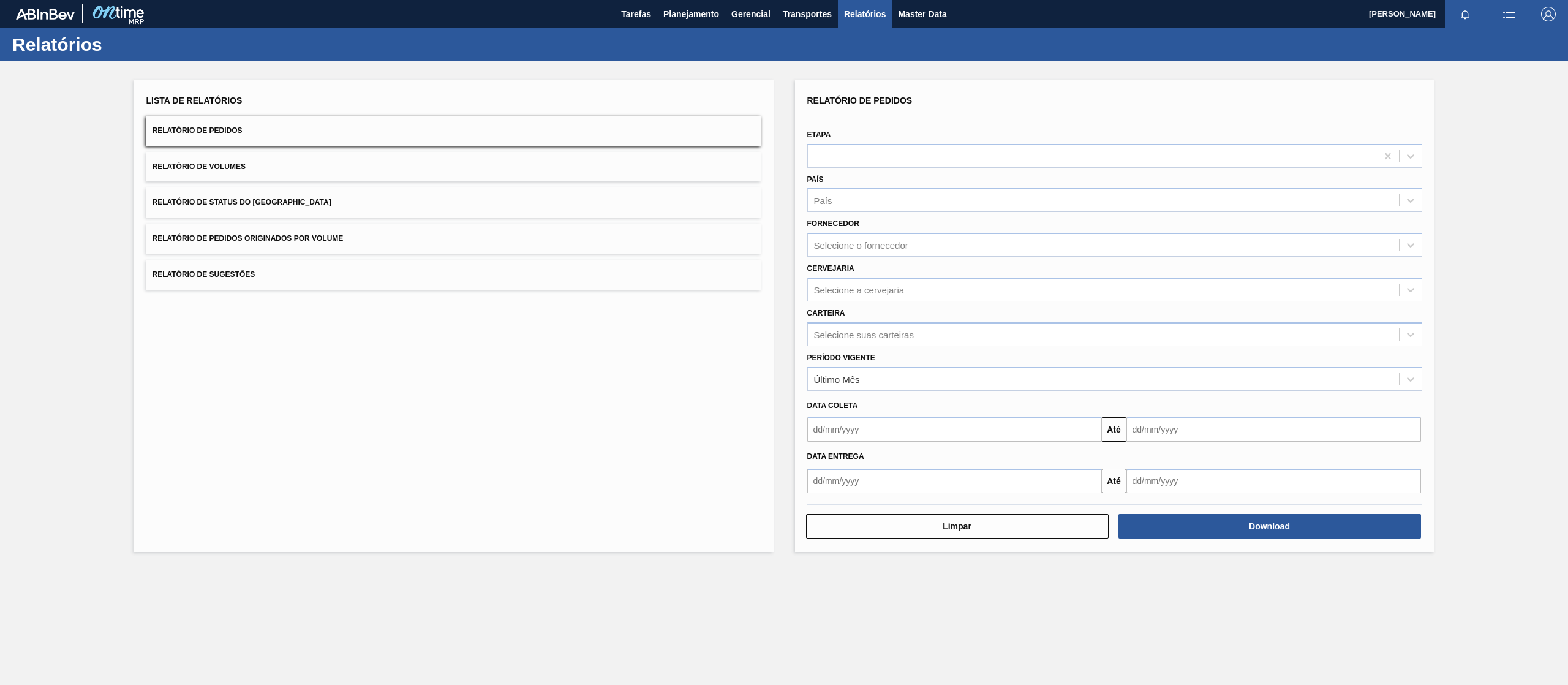
click at [507, 258] on div "Lista de Relatórios Relatório de Pedidos Relatório de Volumes Relatório de Stat…" at bounding box center [454, 191] width 615 height 198
click at [520, 239] on button "Relatório de Pedidos Originados por Volume" at bounding box center [454, 238] width 615 height 30
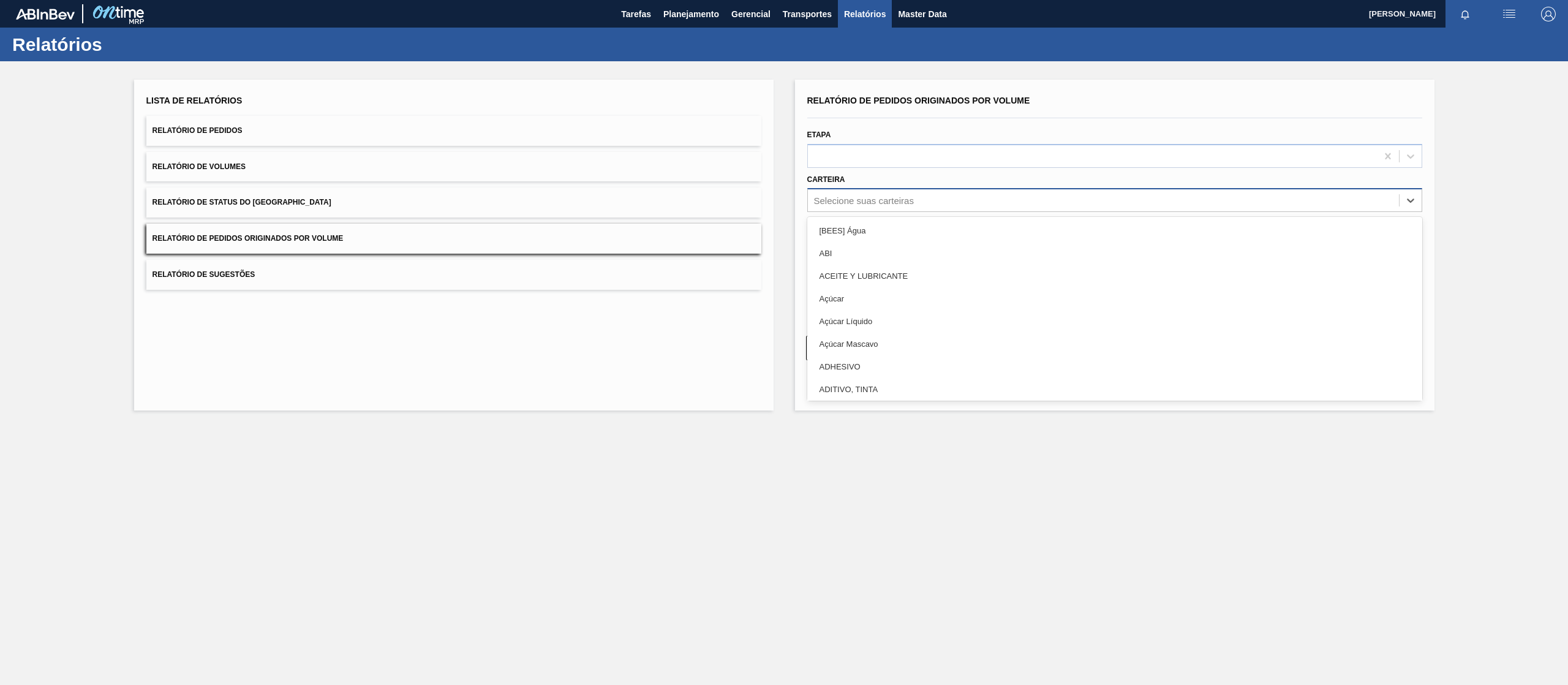
click at [905, 200] on div "Selecione suas carteiras" at bounding box center [864, 201] width 100 height 11
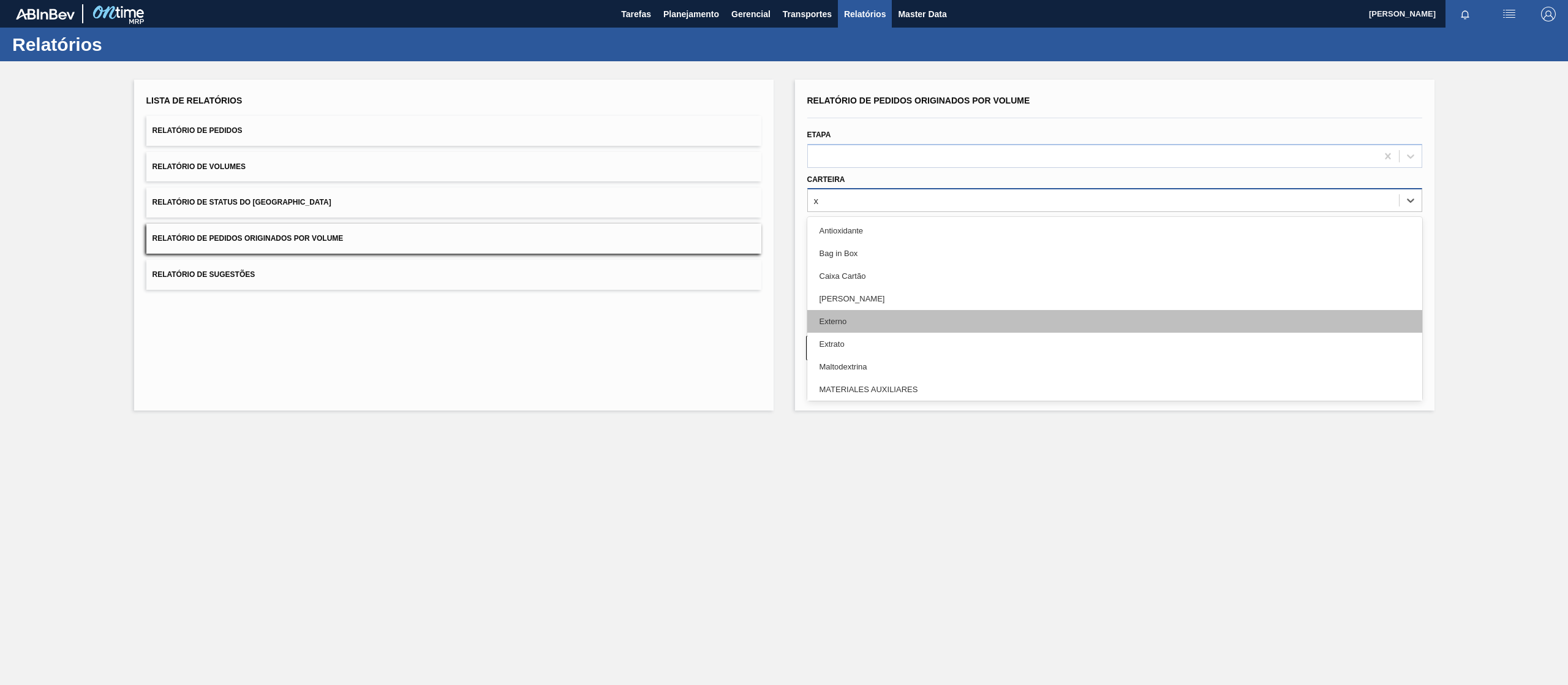
type input "xa"
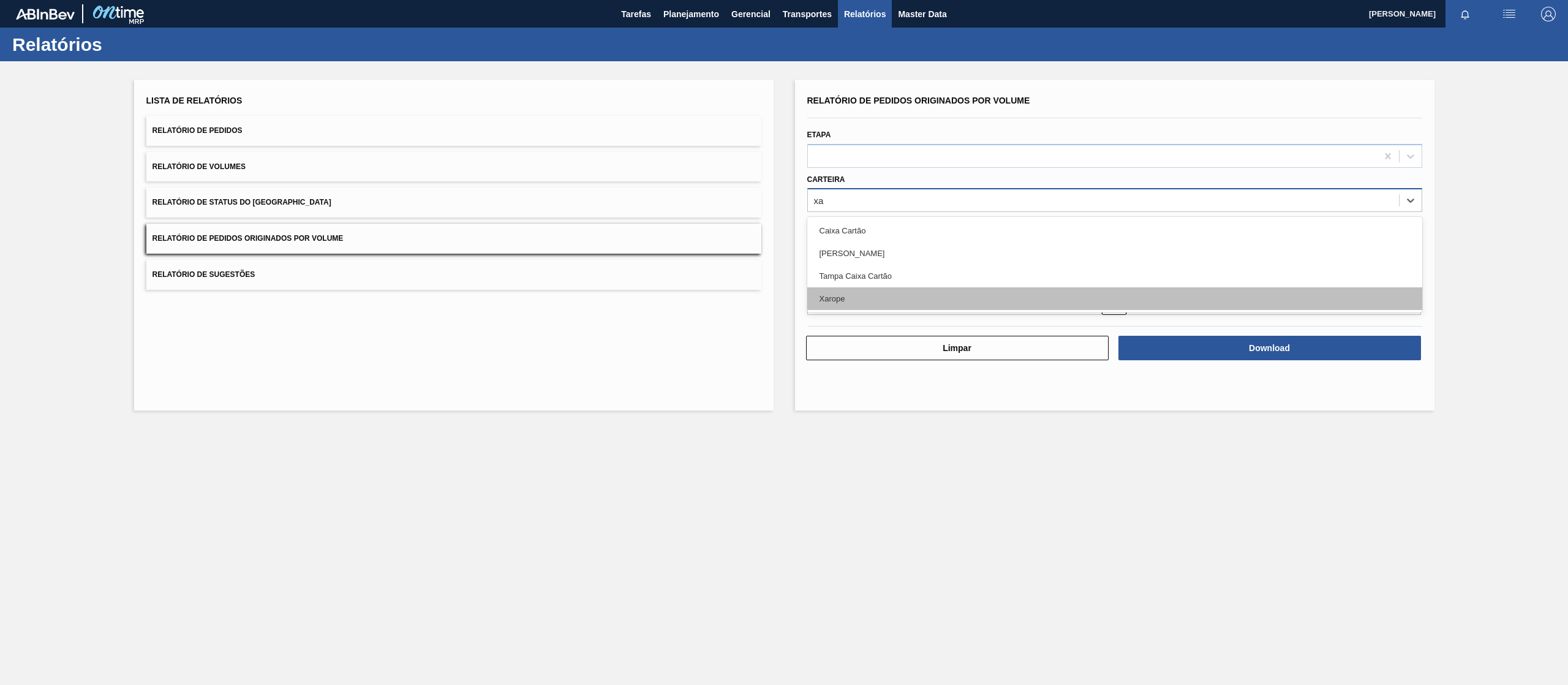
click at [868, 294] on div "Xarope" at bounding box center [1114, 299] width 615 height 23
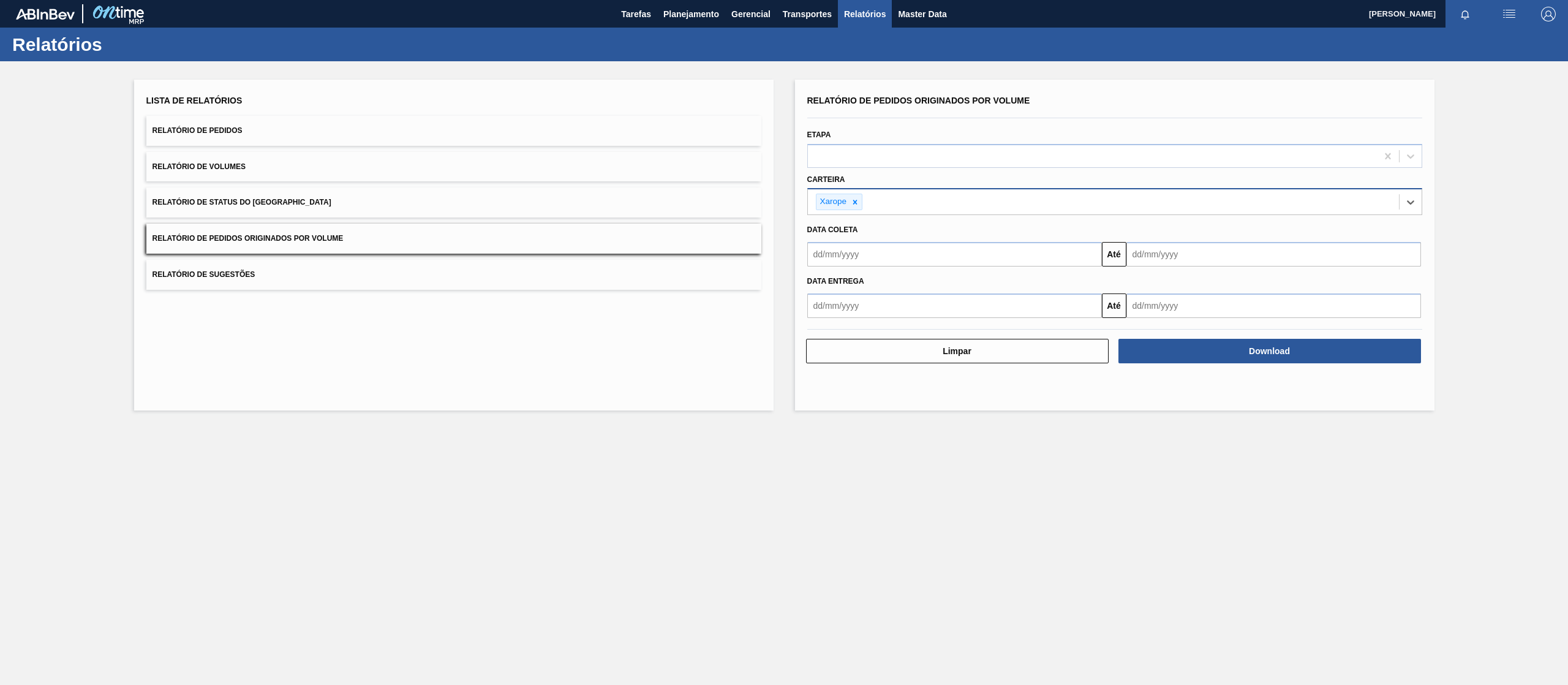
click at [875, 261] on input "text" at bounding box center [954, 254] width 294 height 24
click at [883, 316] on div "1" at bounding box center [880, 323] width 16 height 16
type input "[DATE]"
click at [1208, 250] on input "text" at bounding box center [1274, 254] width 294 height 24
click at [1238, 395] on div "31" at bounding box center [1239, 403] width 16 height 16
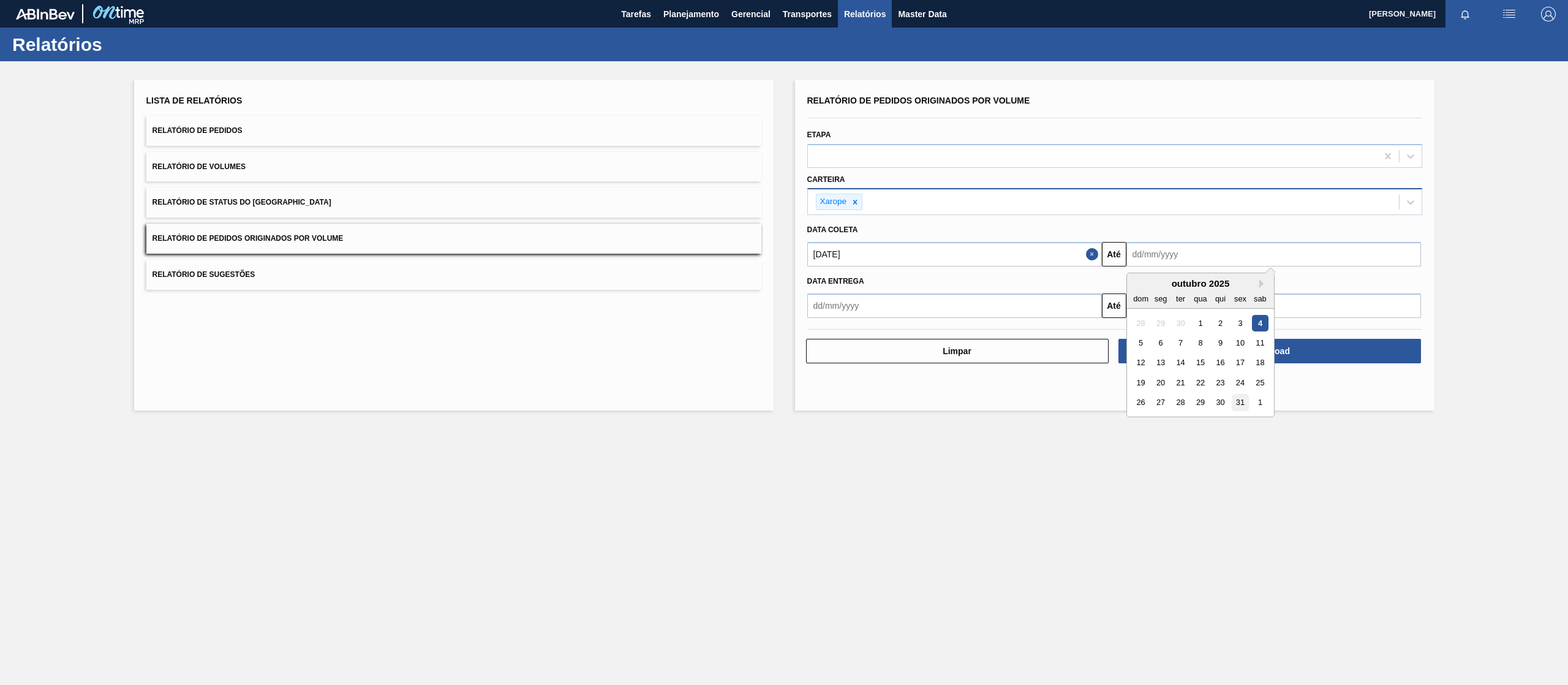
type input "[DATE]"
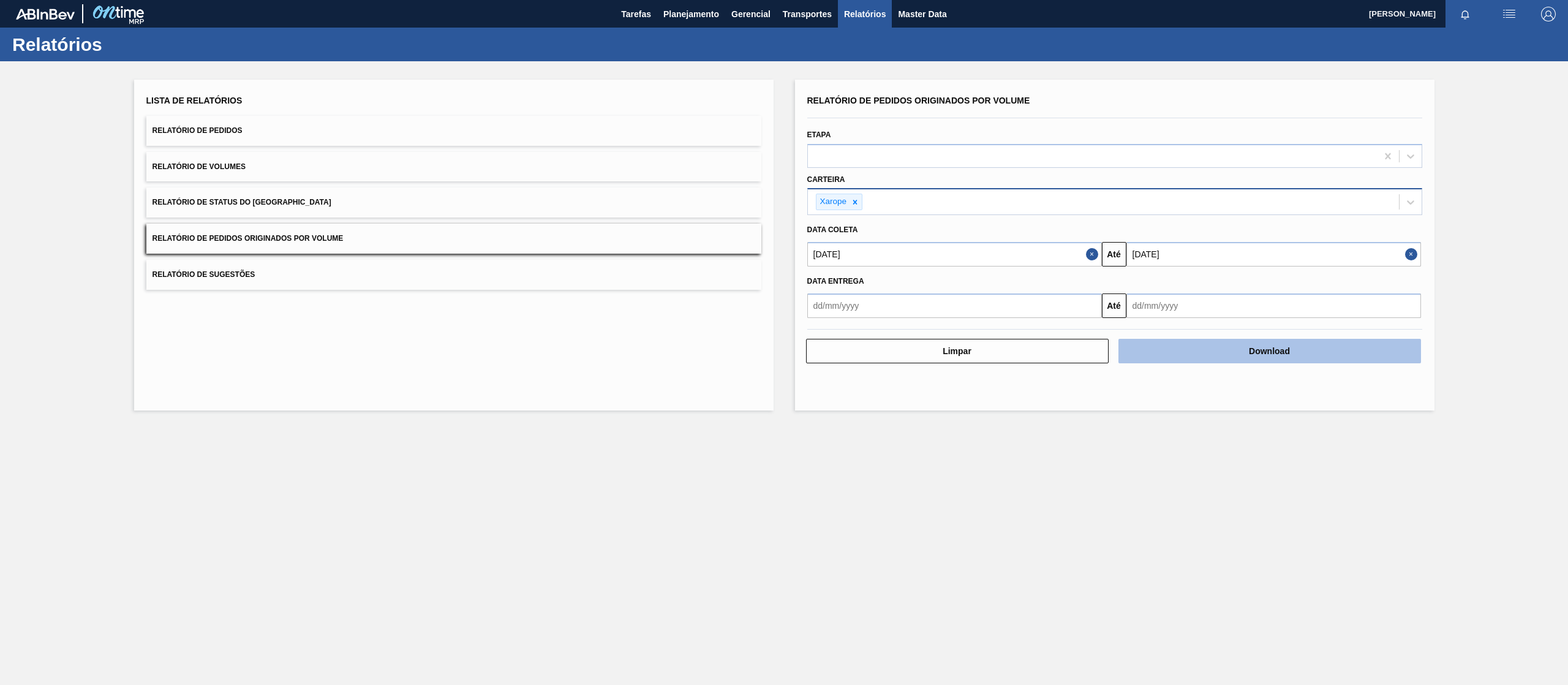
click at [1220, 353] on button "Download" at bounding box center [1269, 351] width 302 height 24
